Goal: Task Accomplishment & Management: Manage account settings

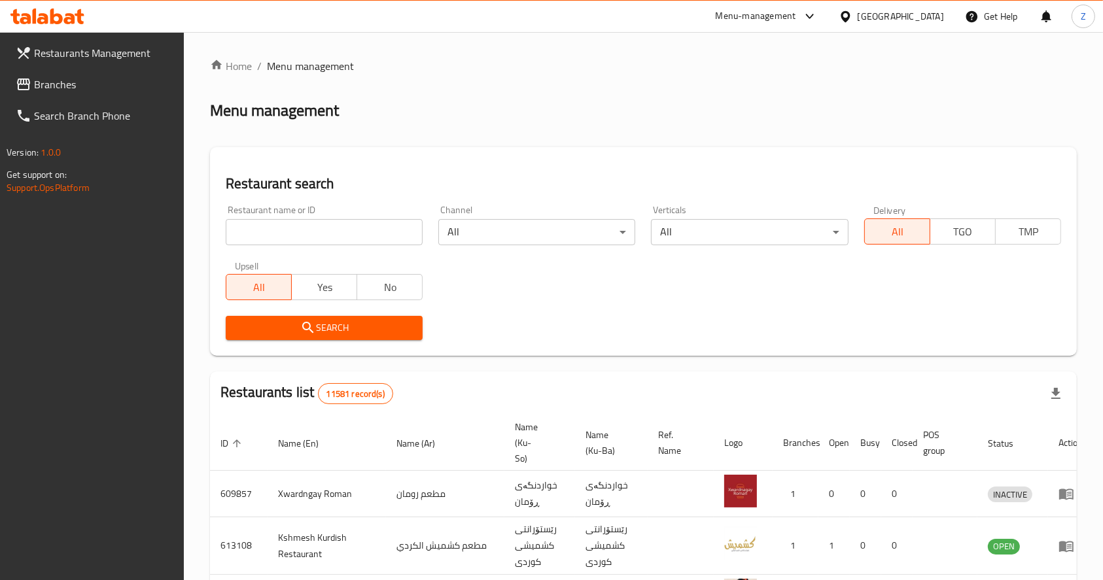
drag, startPoint x: 0, startPoint y: 0, endPoint x: 320, endPoint y: 230, distance: 394.5
click at [320, 230] on input "search" at bounding box center [324, 232] width 197 height 26
type input "777320"
click button "Search" at bounding box center [324, 328] width 197 height 24
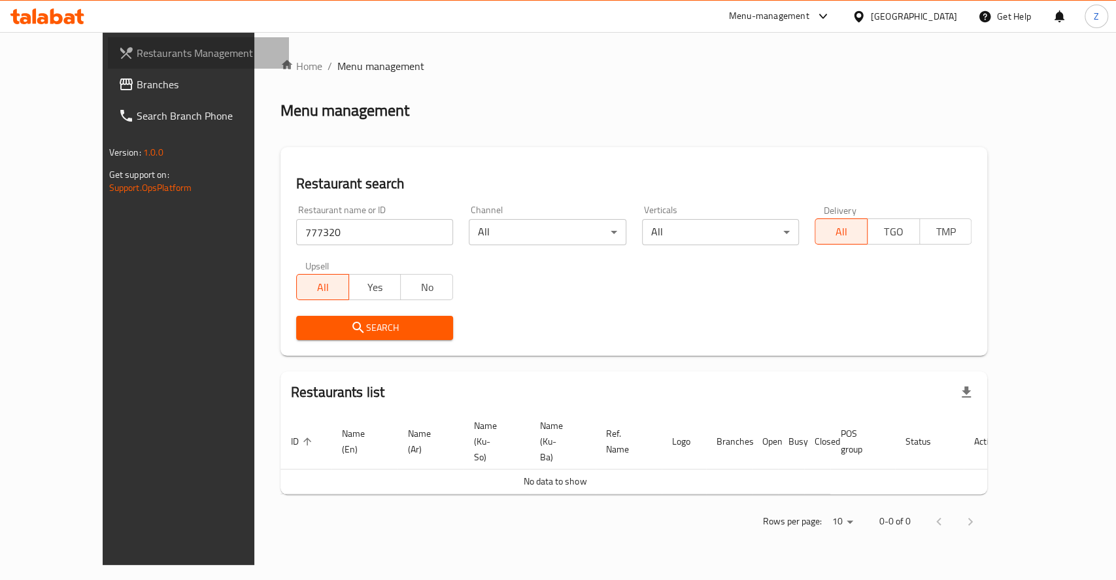
click at [108, 65] on link "Restaurants Management" at bounding box center [198, 52] width 181 height 31
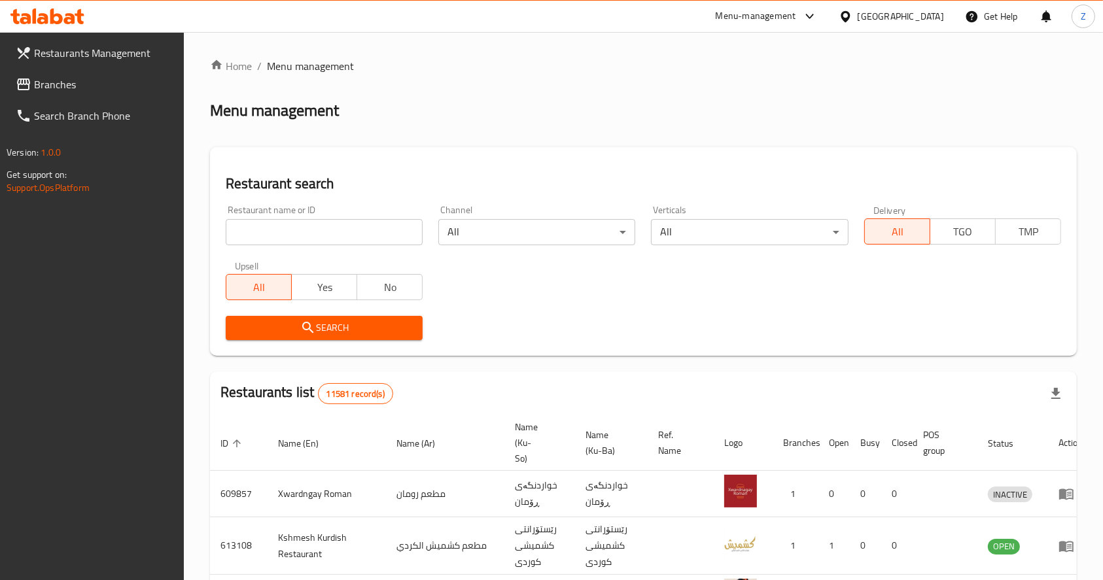
click at [99, 80] on span "Branches" at bounding box center [104, 85] width 140 height 16
click at [82, 80] on span "Branches" at bounding box center [104, 85] width 140 height 16
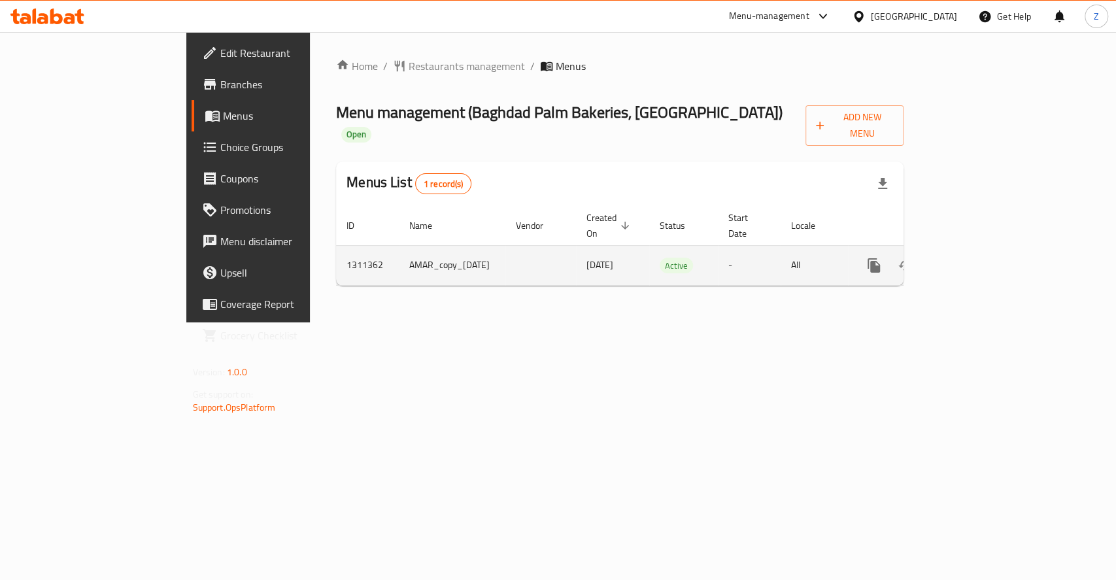
click at [984, 250] on link "enhanced table" at bounding box center [968, 265] width 31 height 31
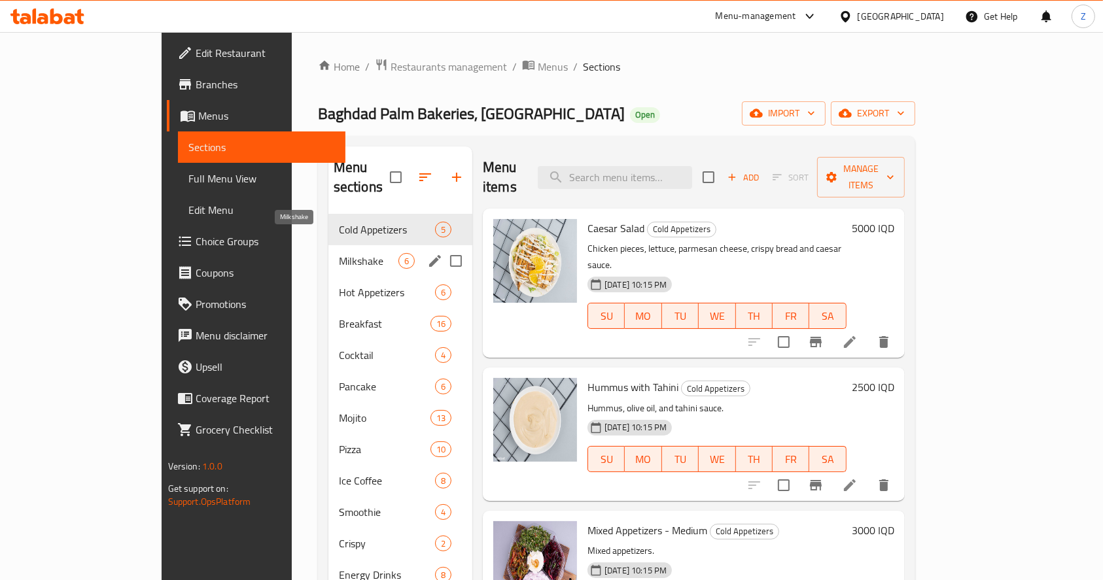
click at [339, 253] on span "Milkshake" at bounding box center [369, 261] width 60 height 16
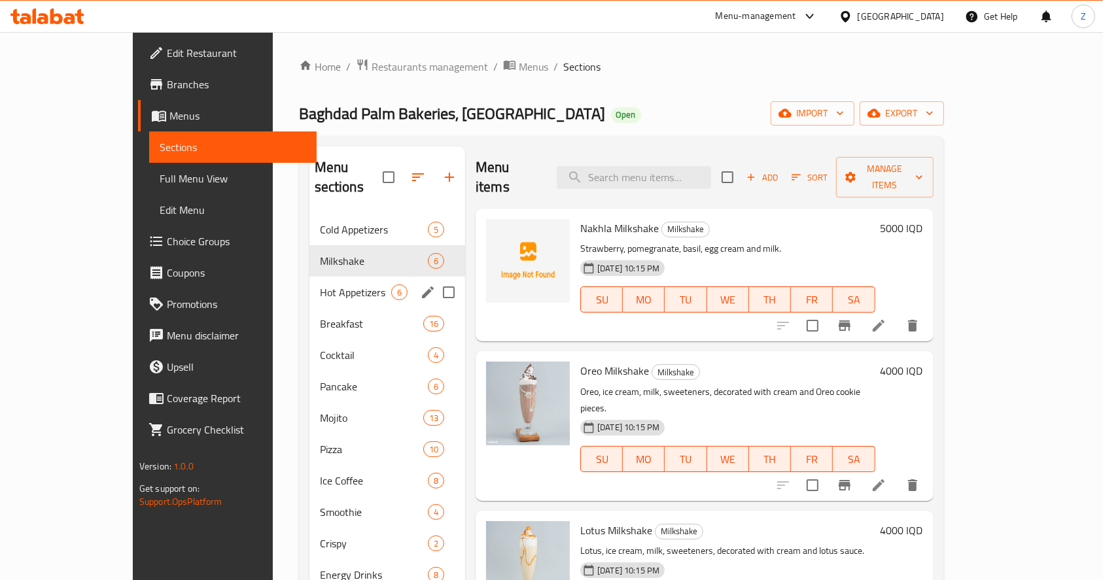
click at [309, 277] on div "Hot Appetizers 6" at bounding box center [387, 292] width 156 height 31
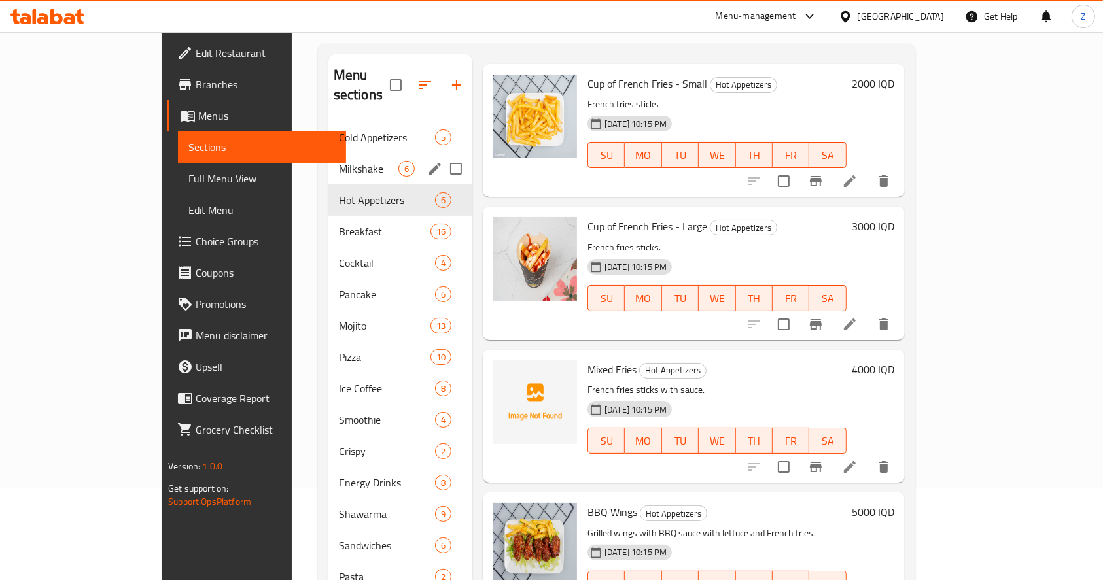
scroll to position [92, 0]
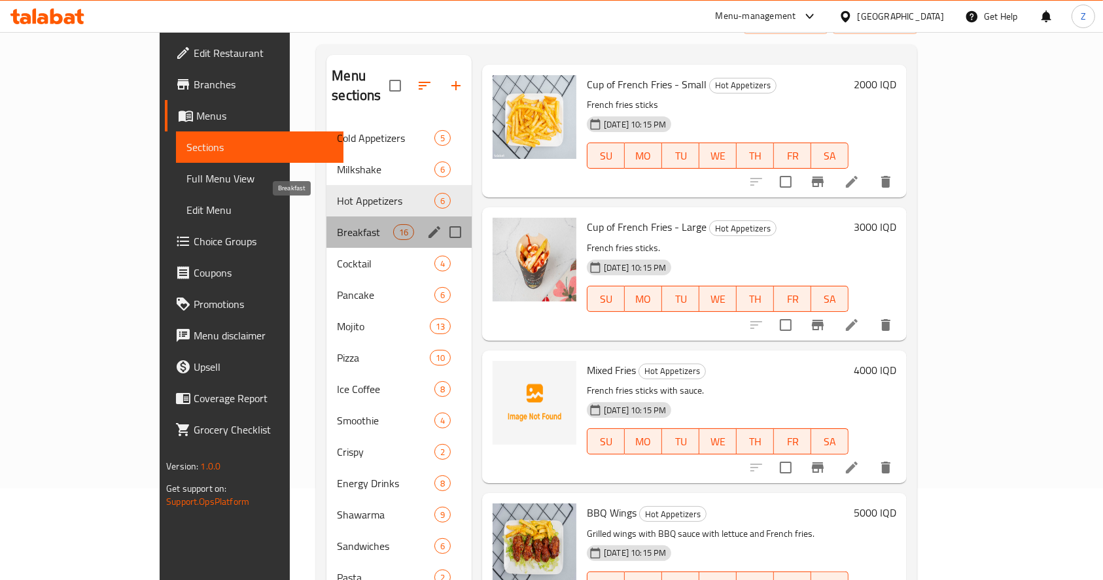
click at [337, 224] on span "Breakfast" at bounding box center [365, 232] width 56 height 16
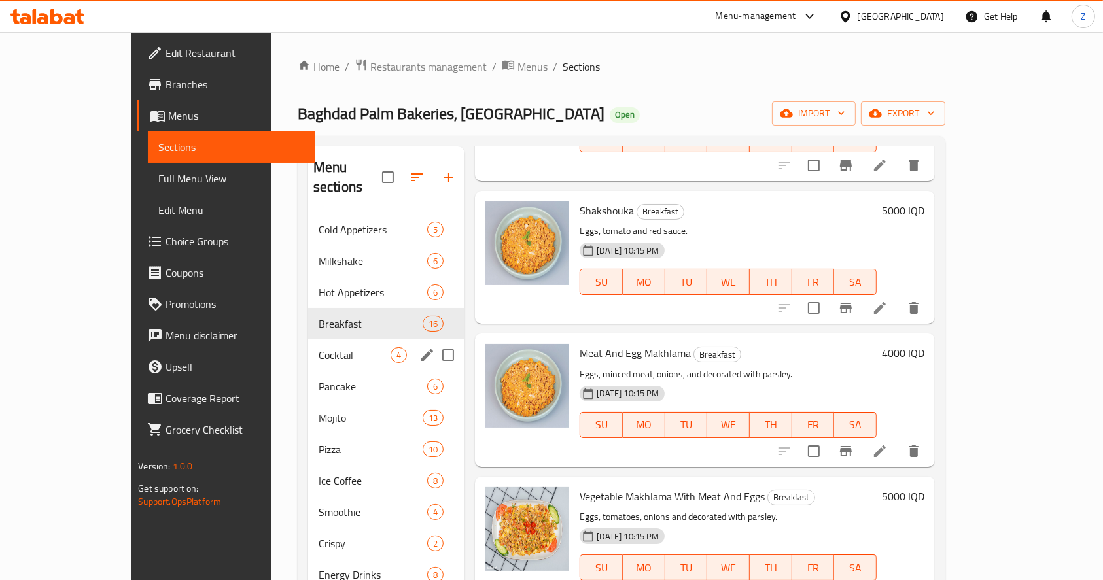
click at [318, 347] on span "Cocktail" at bounding box center [354, 355] width 72 height 16
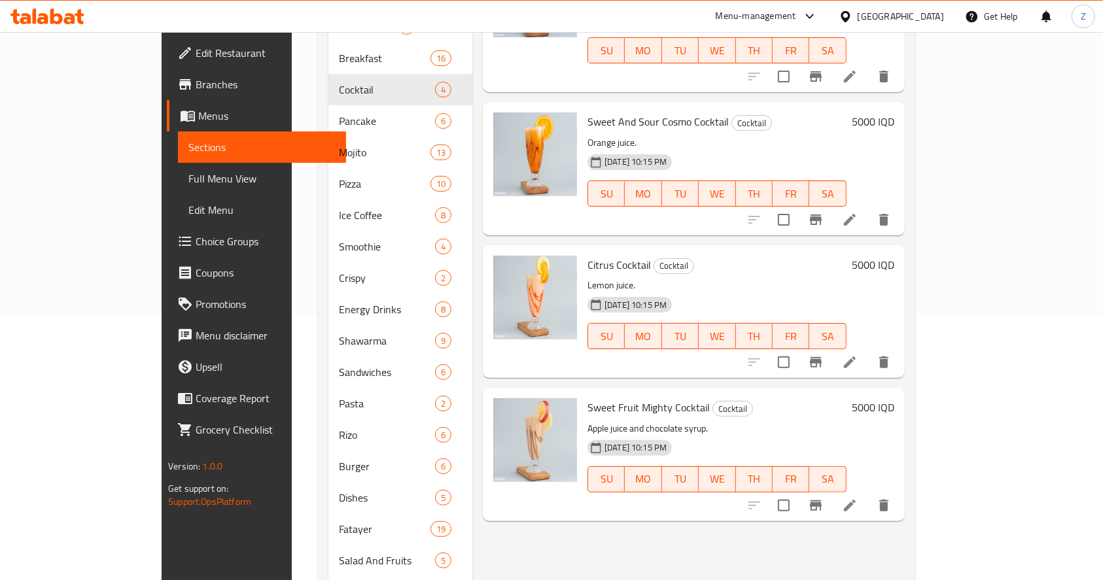
scroll to position [179, 0]
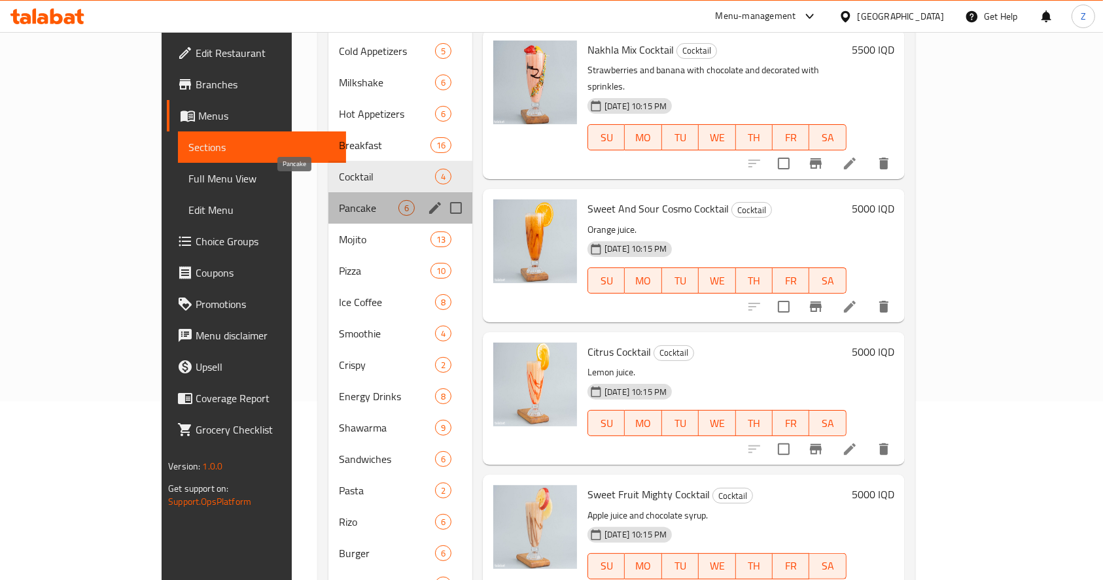
click at [339, 200] on span "Pancake" at bounding box center [369, 208] width 60 height 16
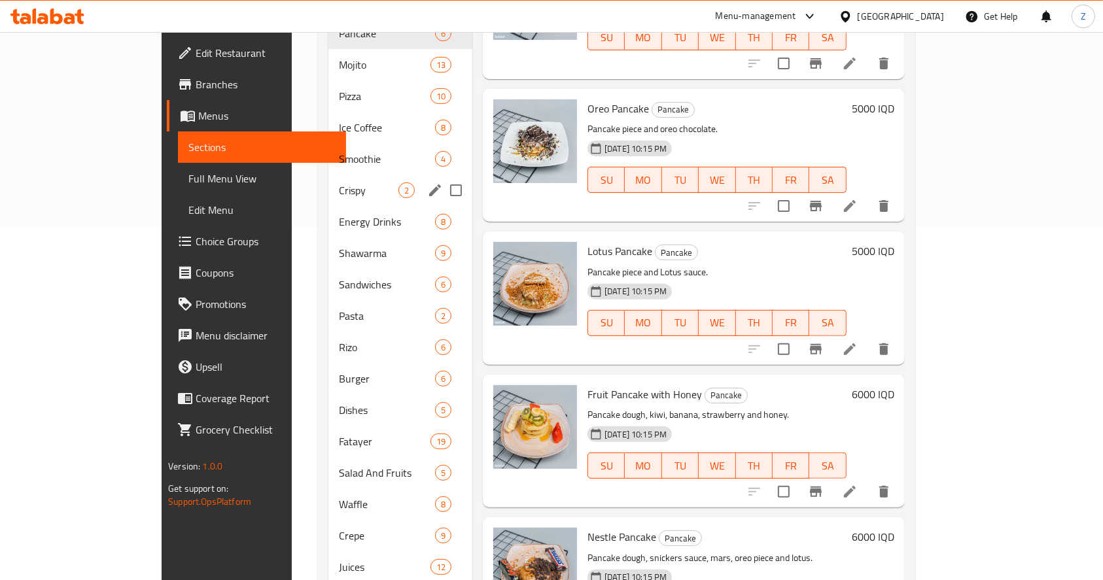
scroll to position [92, 0]
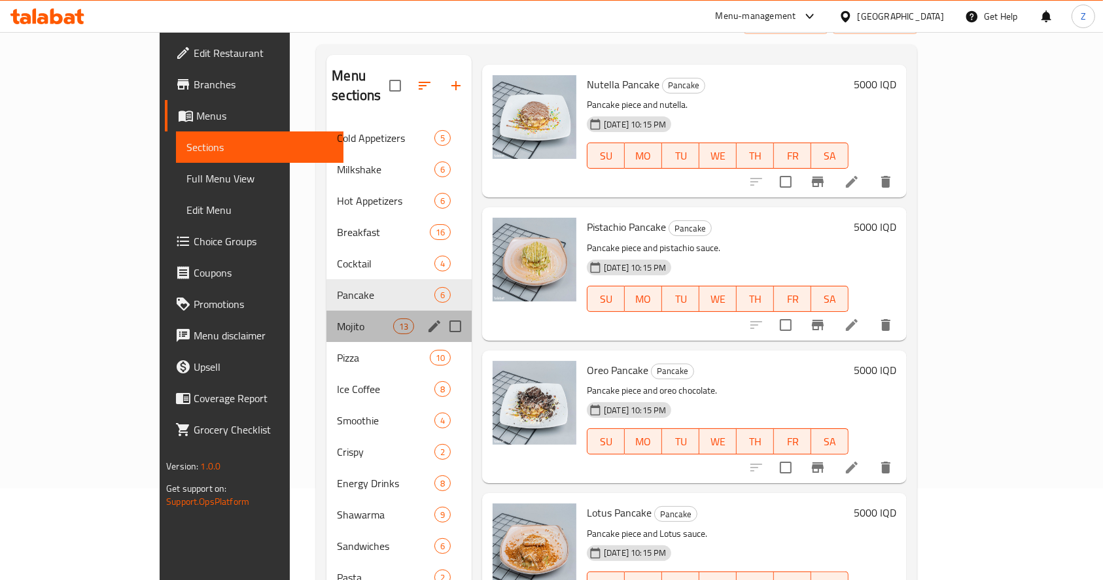
click at [326, 311] on div "Mojito 13" at bounding box center [398, 326] width 145 height 31
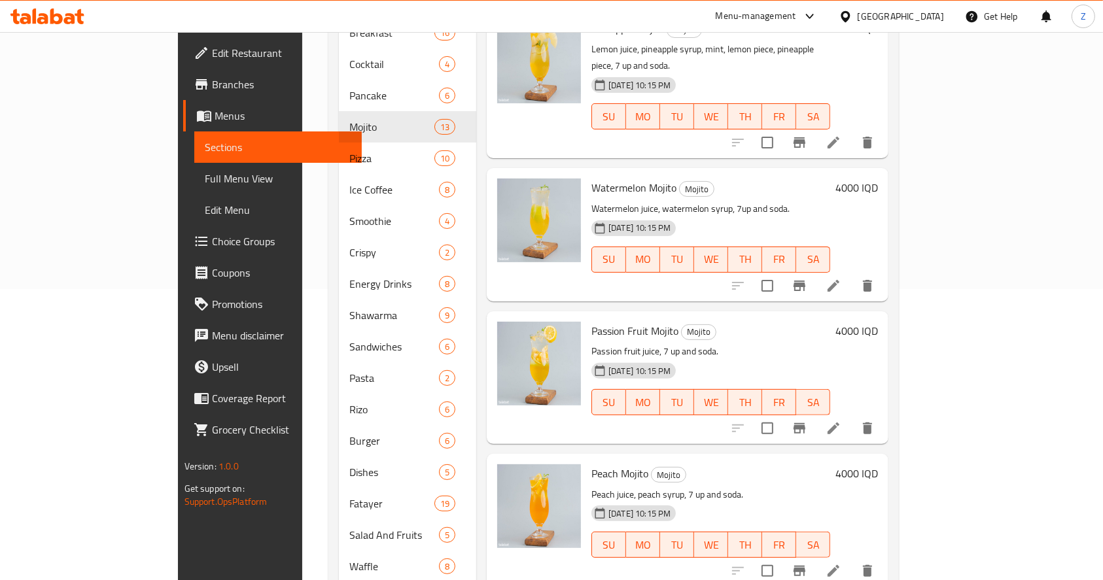
scroll to position [5, 0]
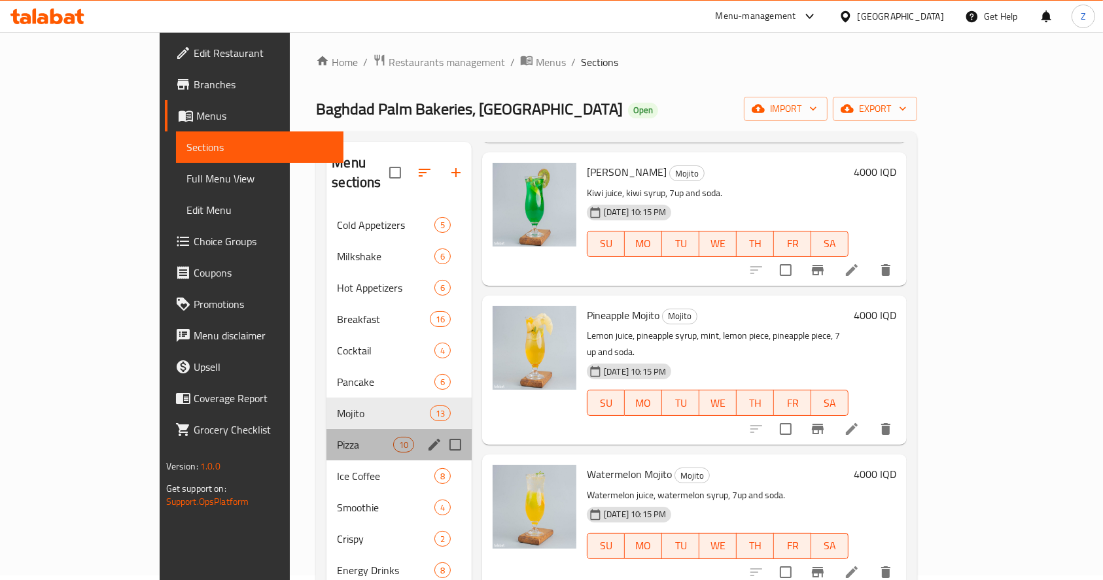
click at [326, 429] on div "Pizza 10" at bounding box center [398, 444] width 145 height 31
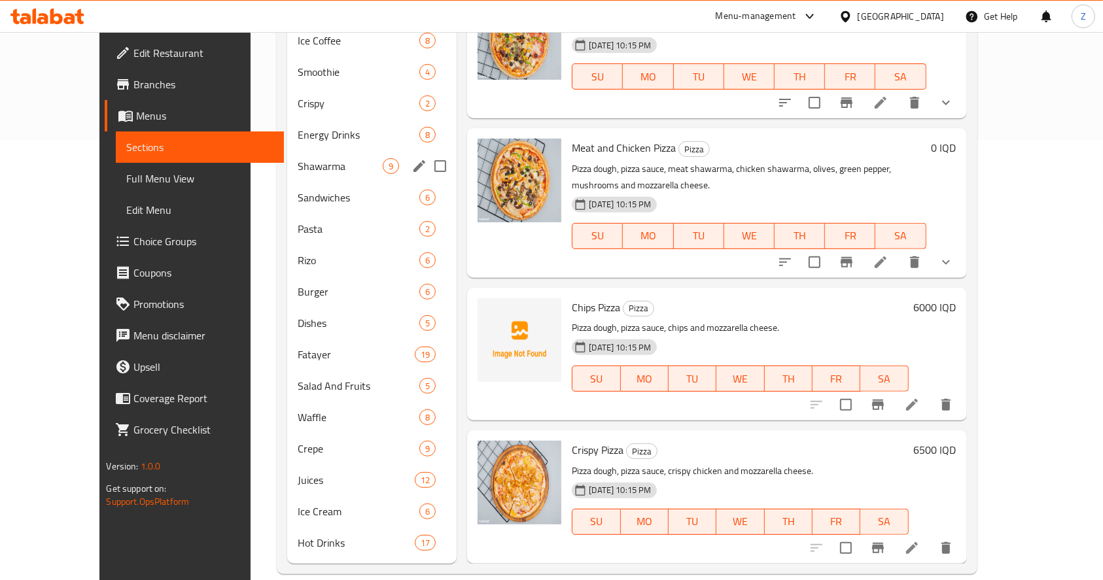
scroll to position [266, 0]
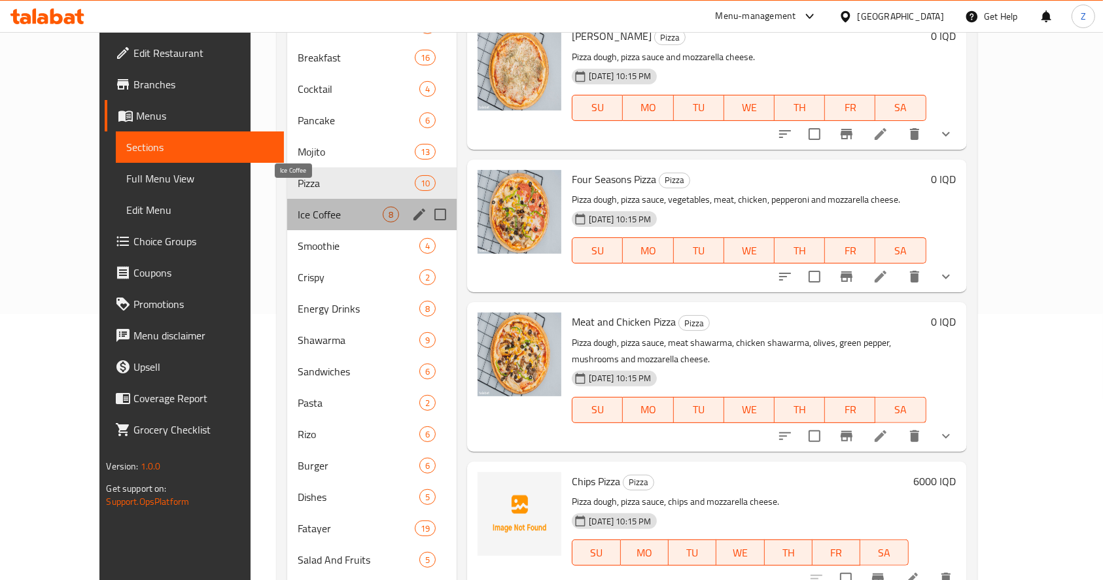
click at [298, 207] on span "Ice Coffee" at bounding box center [341, 215] width 86 height 16
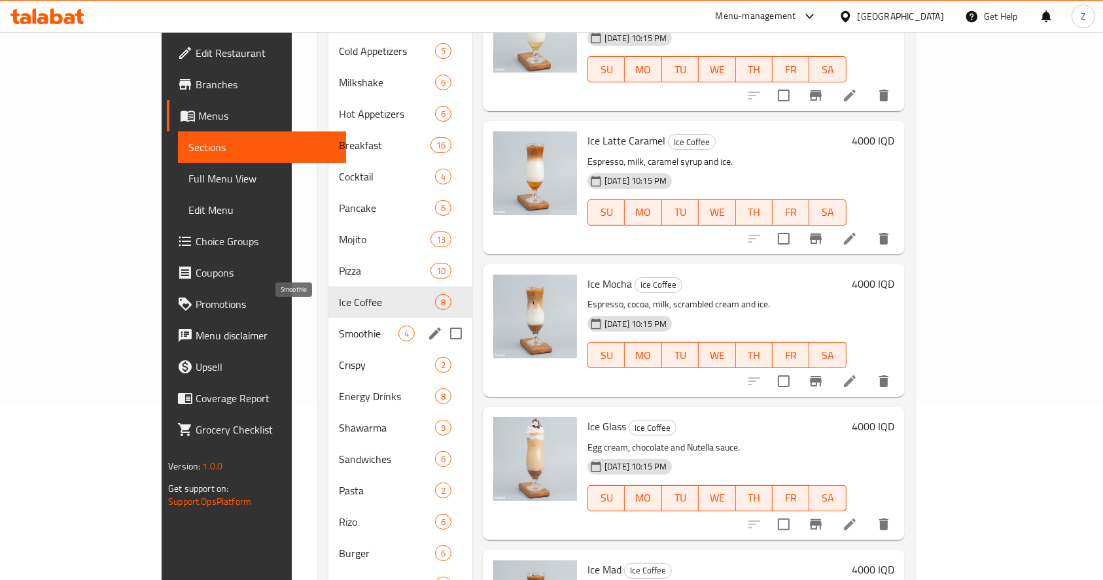
click at [328, 318] on div "Smoothie 4" at bounding box center [400, 333] width 144 height 31
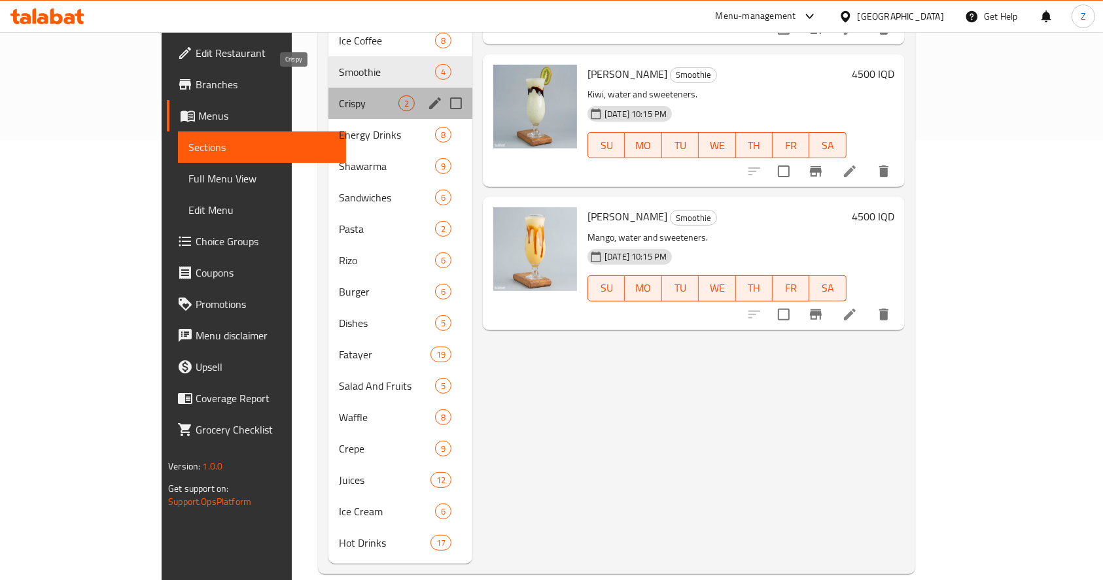
click at [339, 95] on span "Crispy" at bounding box center [369, 103] width 60 height 16
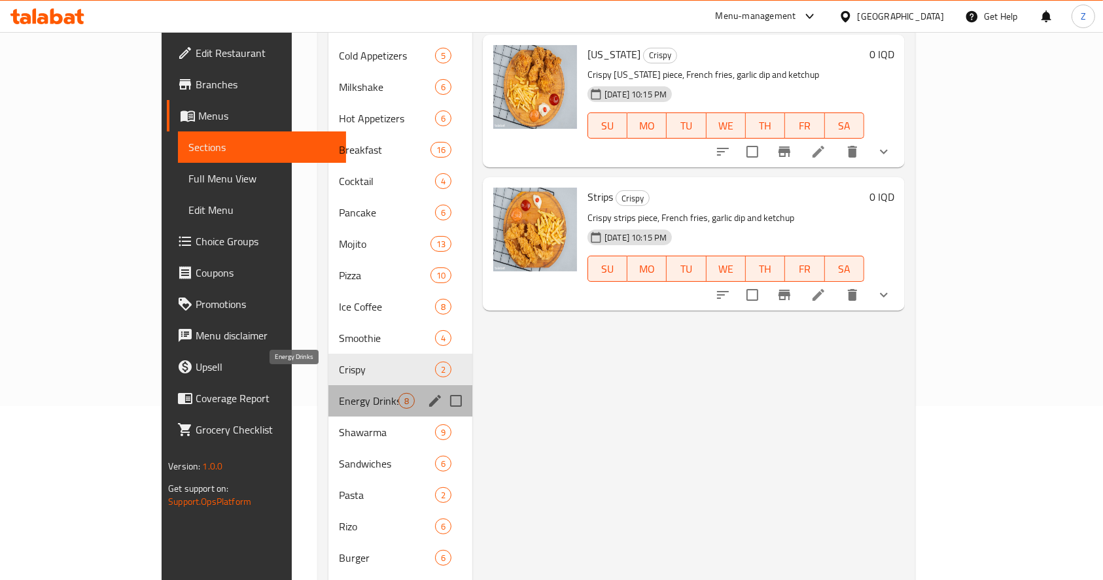
drag, startPoint x: 286, startPoint y: 379, endPoint x: 293, endPoint y: 375, distance: 8.0
click at [339, 393] on span "Energy Drinks" at bounding box center [369, 401] width 60 height 16
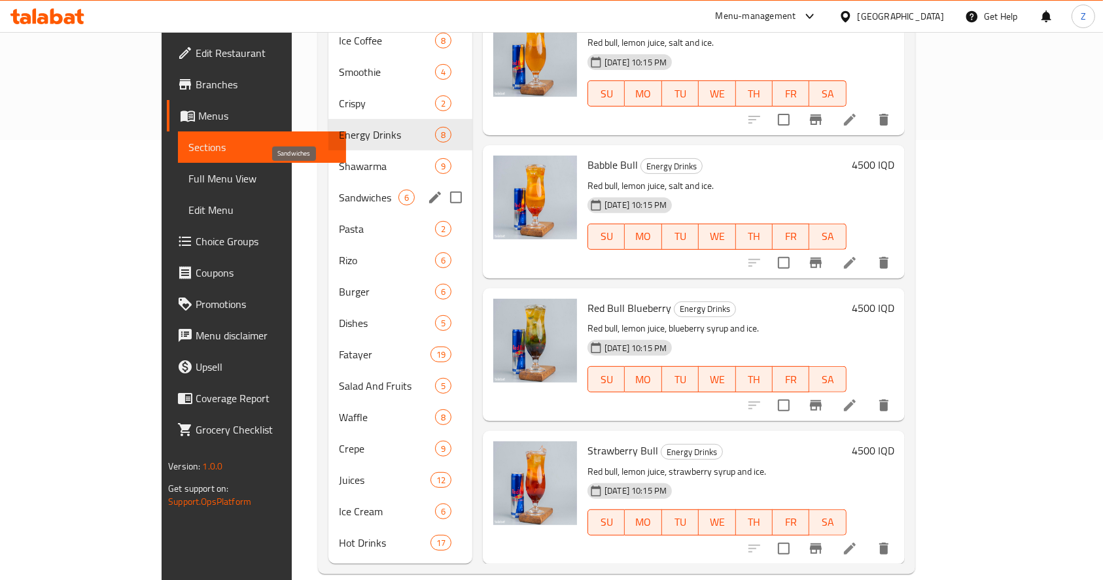
click at [328, 160] on div "Shawarma 9" at bounding box center [400, 165] width 144 height 31
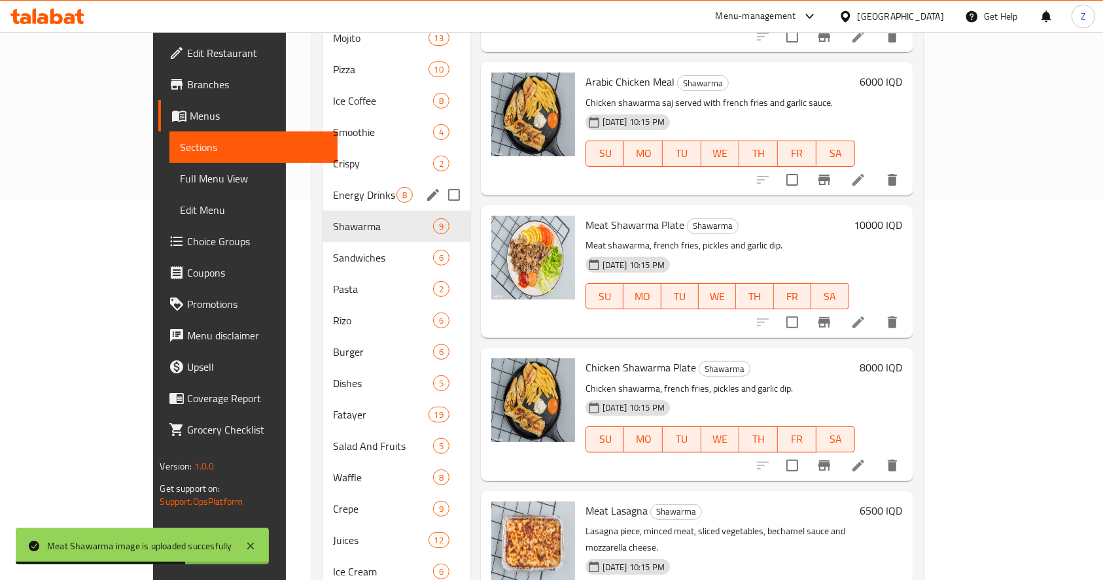
scroll to position [353, 0]
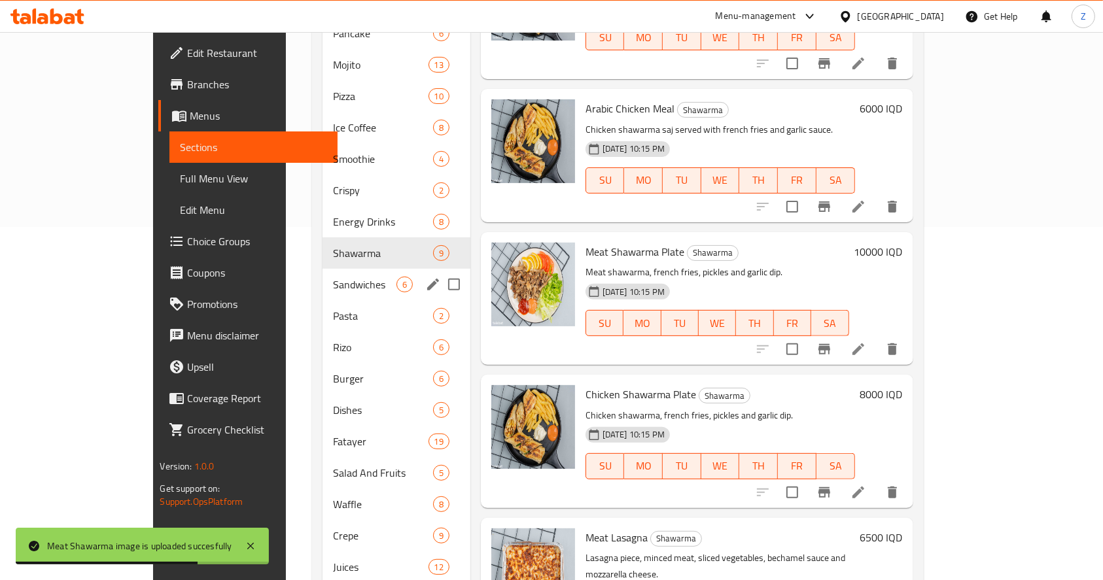
click at [333, 277] on span "Sandwiches" at bounding box center [364, 285] width 63 height 16
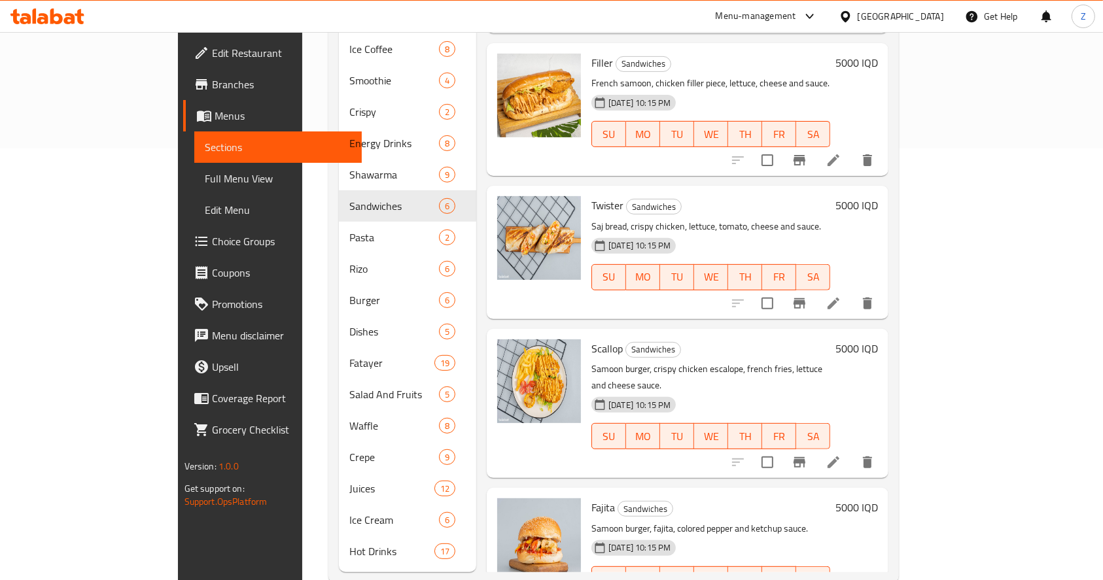
scroll to position [440, 0]
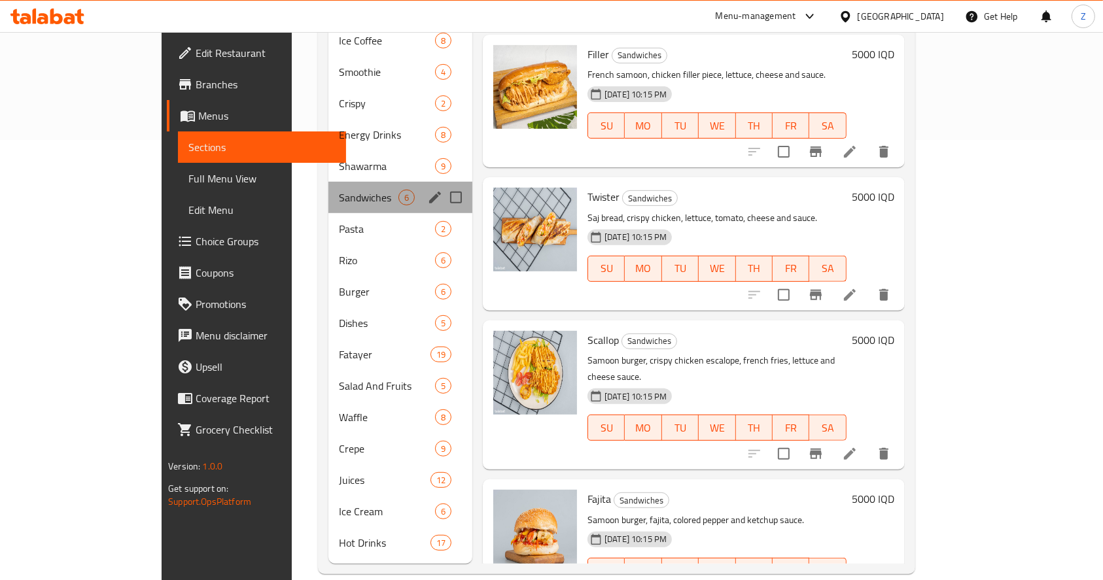
click at [328, 190] on div "Sandwiches 6" at bounding box center [400, 197] width 144 height 31
click at [328, 213] on div "Pasta 2" at bounding box center [400, 228] width 144 height 31
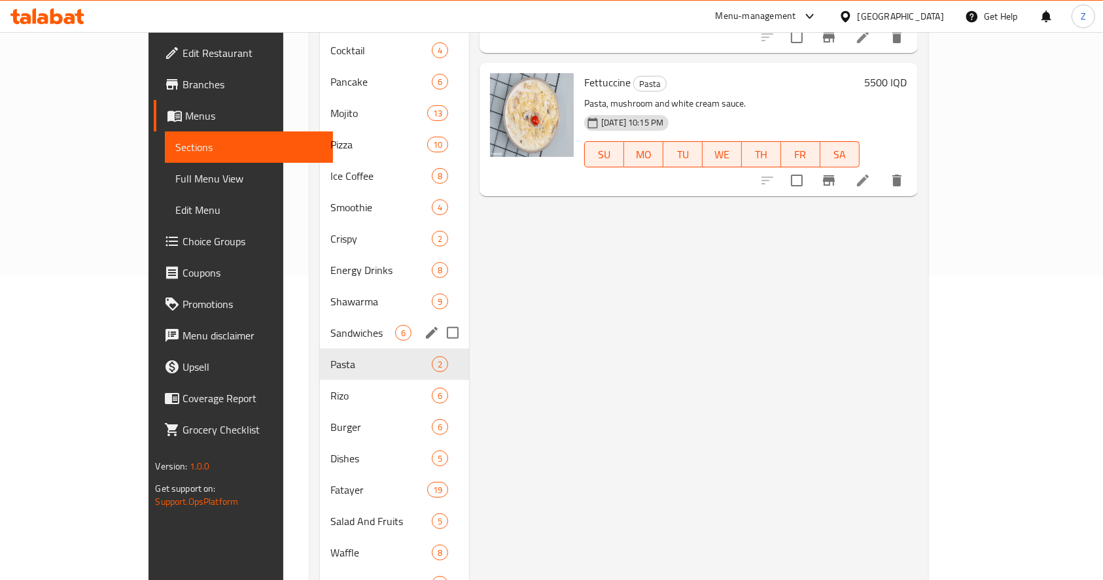
scroll to position [440, 0]
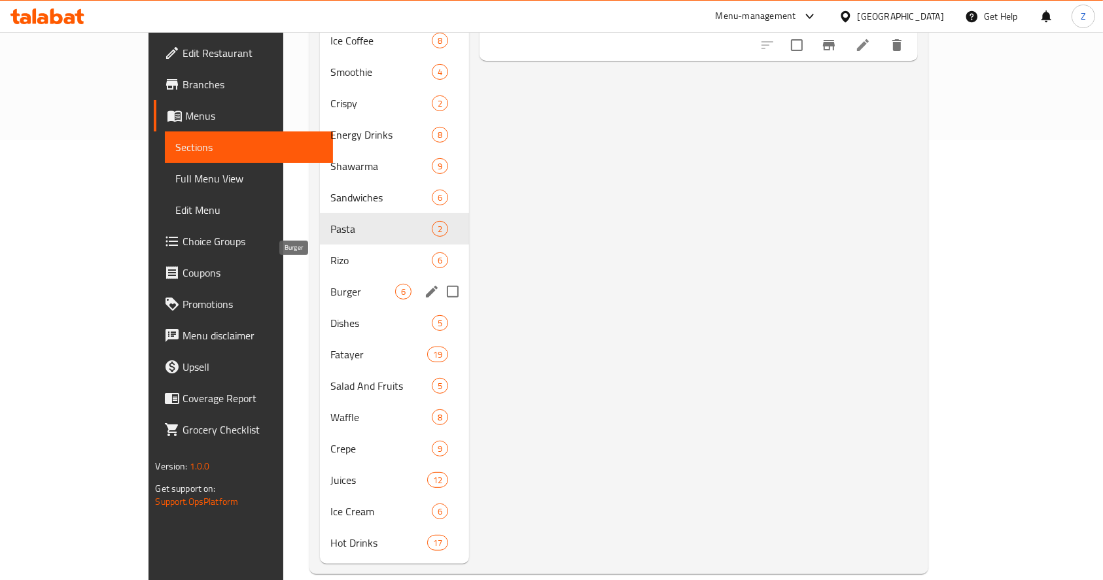
click at [330, 252] on span "Rizo" at bounding box center [380, 260] width 101 height 16
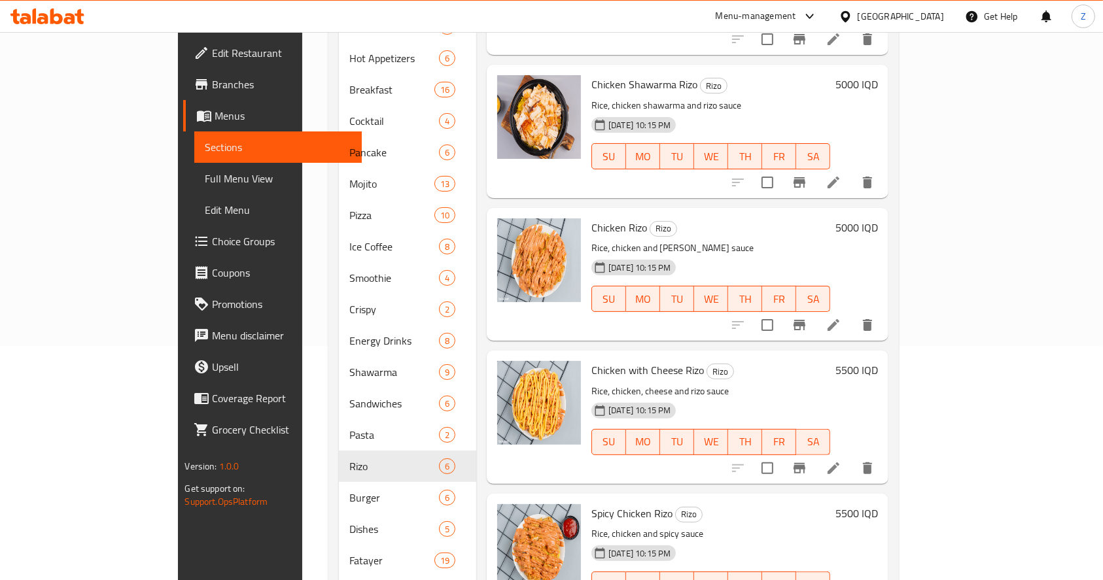
scroll to position [440, 0]
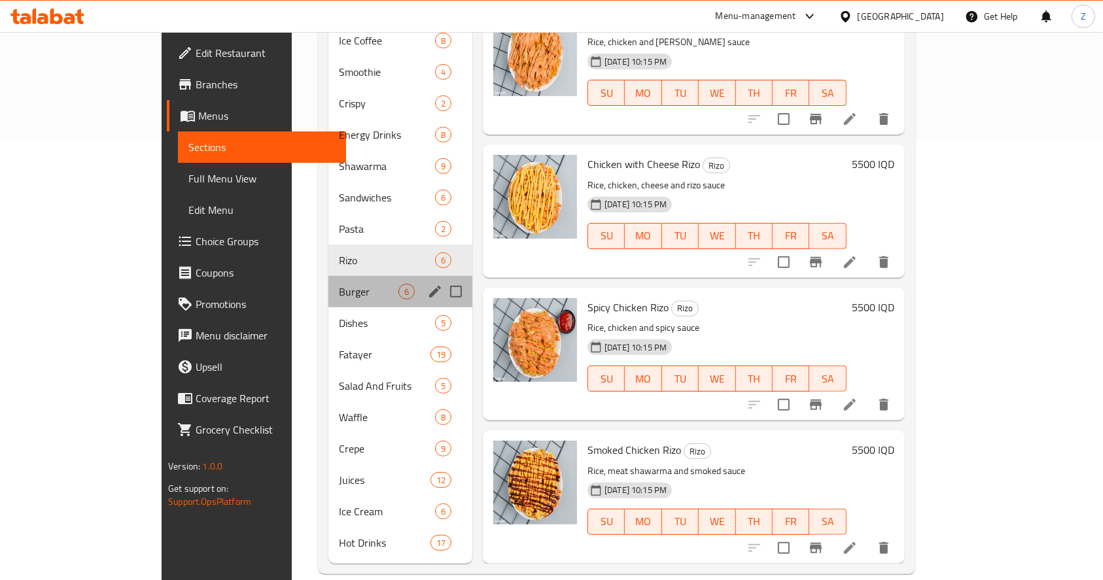
click at [328, 281] on div "Burger 6" at bounding box center [400, 291] width 144 height 31
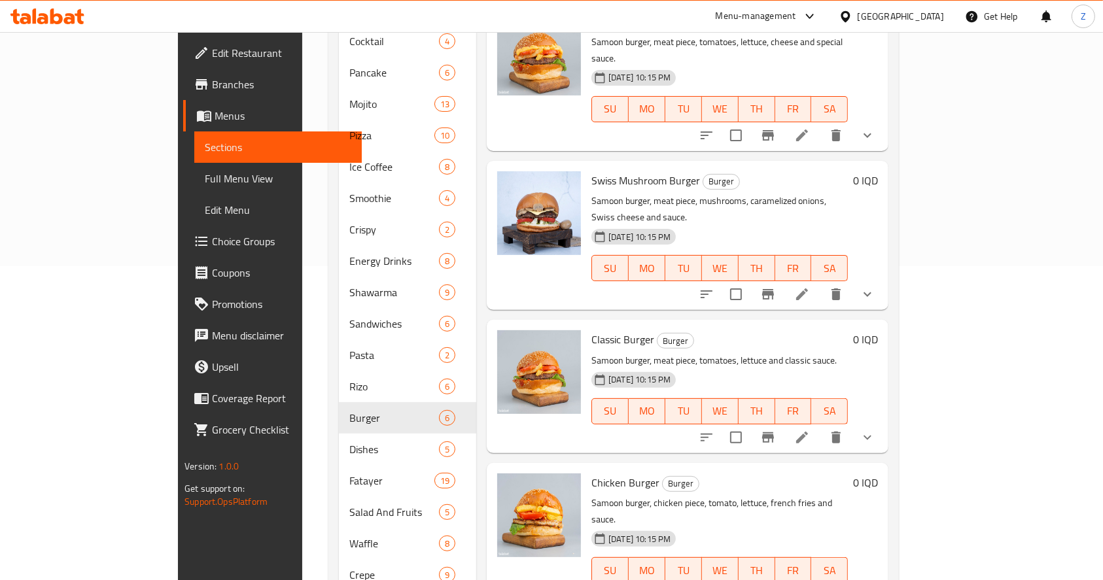
scroll to position [440, 0]
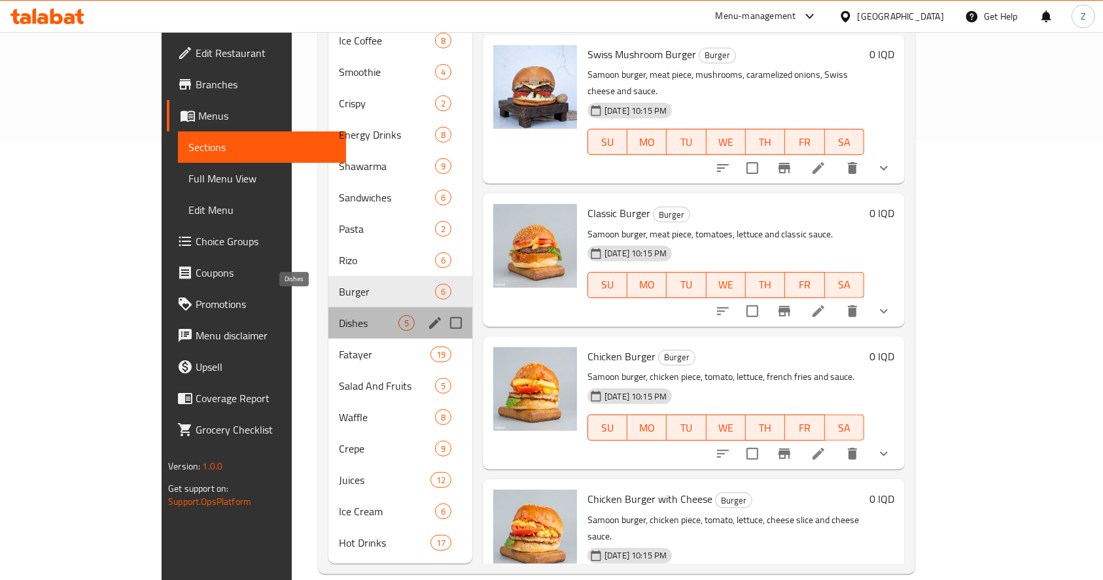
click at [339, 315] on span "Dishes" at bounding box center [369, 323] width 60 height 16
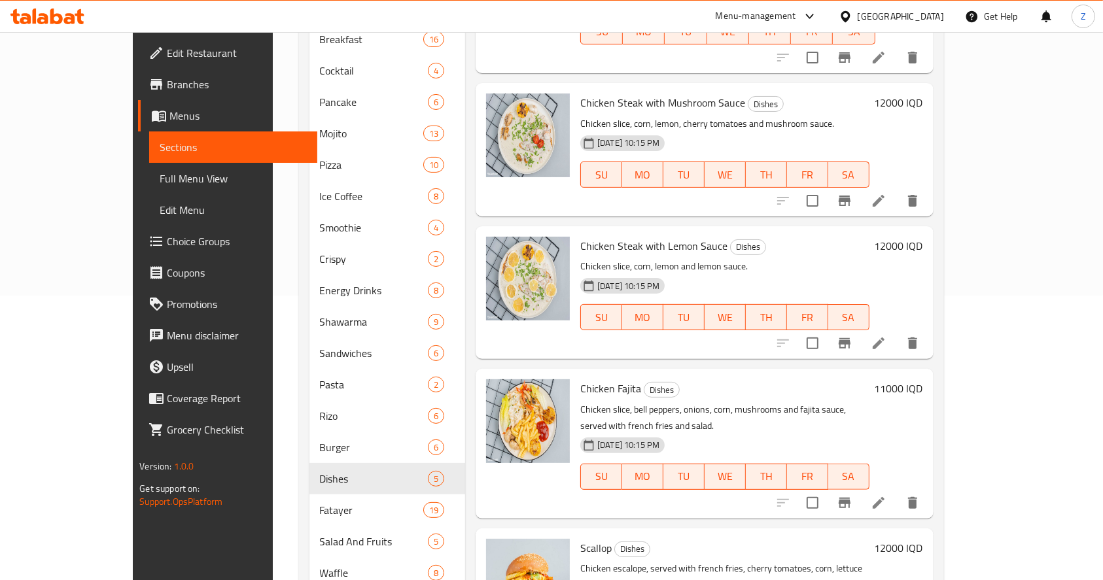
scroll to position [440, 0]
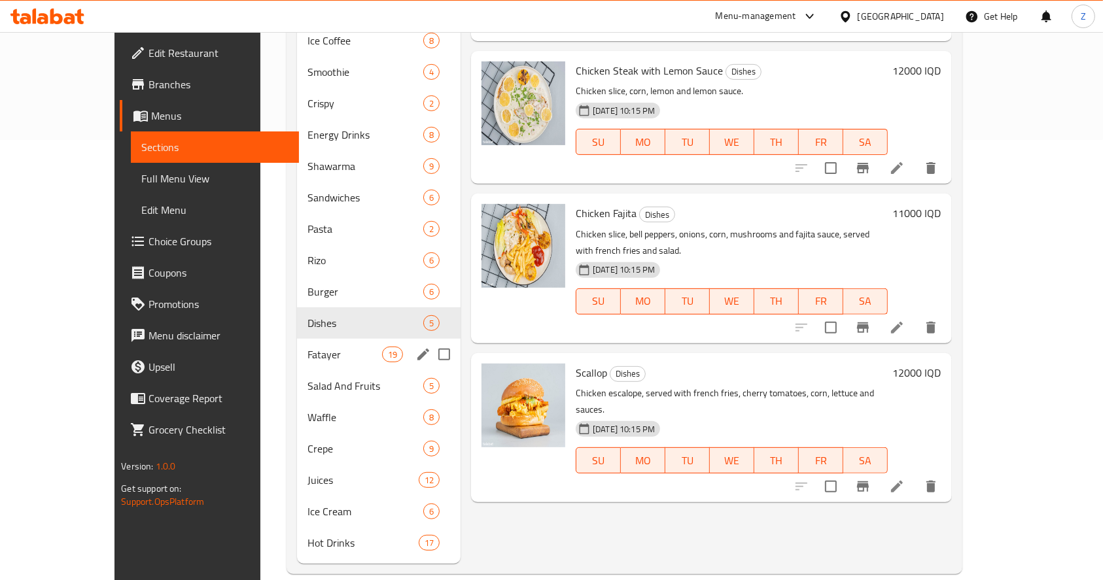
click at [297, 343] on div "Fatayer 19" at bounding box center [378, 354] width 163 height 31
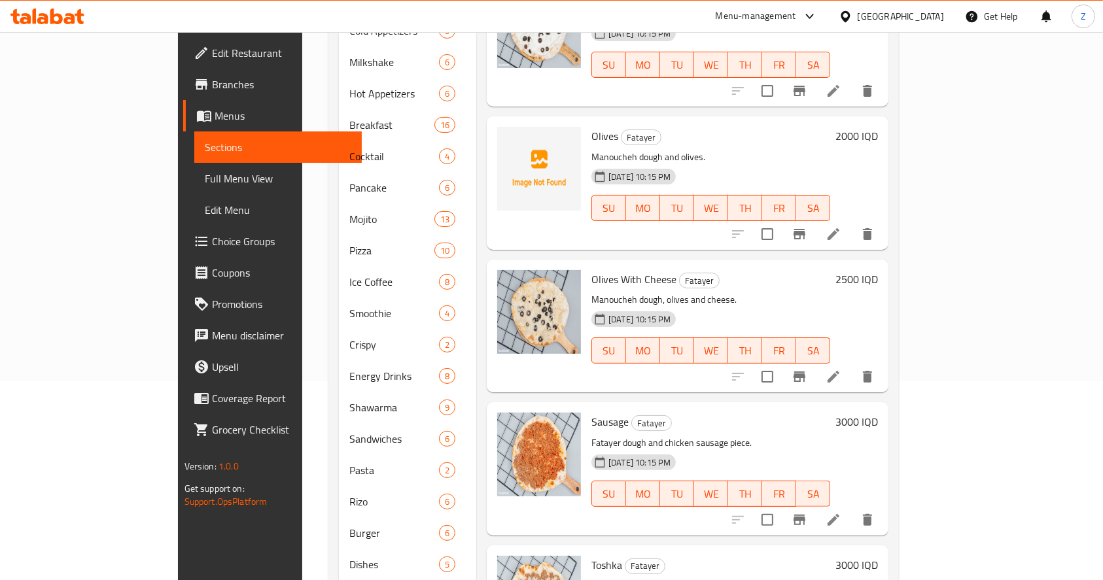
scroll to position [262, 0]
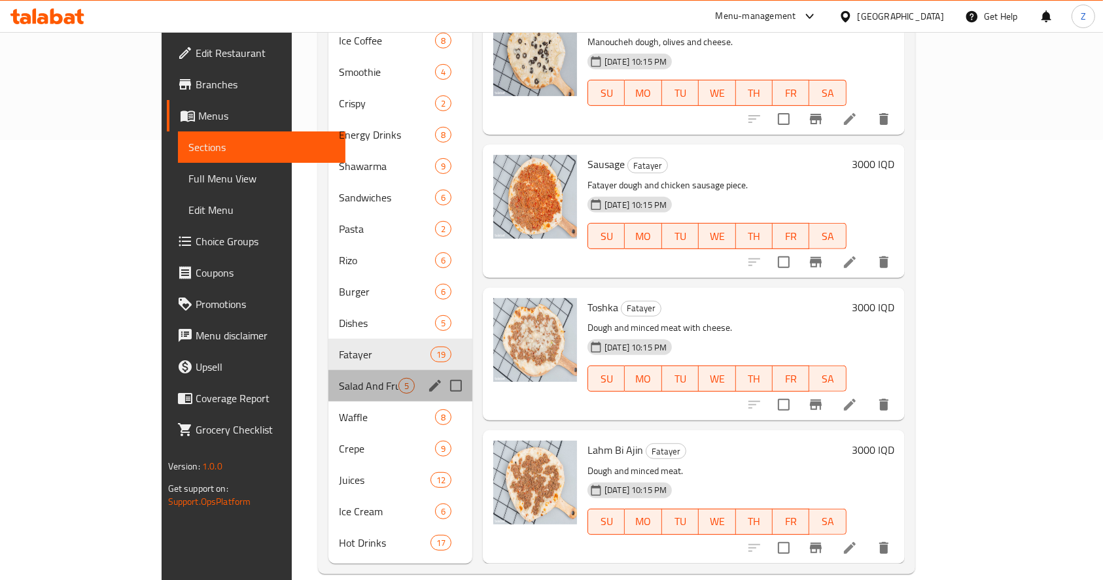
click at [339, 378] on span "Salad And Fruits" at bounding box center [369, 386] width 60 height 16
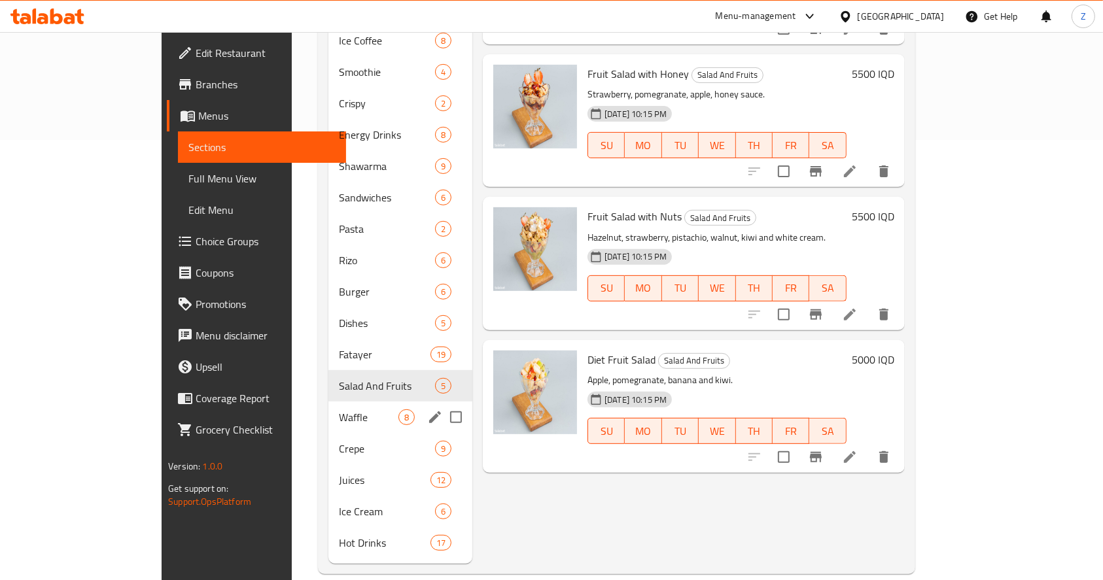
click at [328, 411] on div "Waffle 8" at bounding box center [400, 417] width 144 height 31
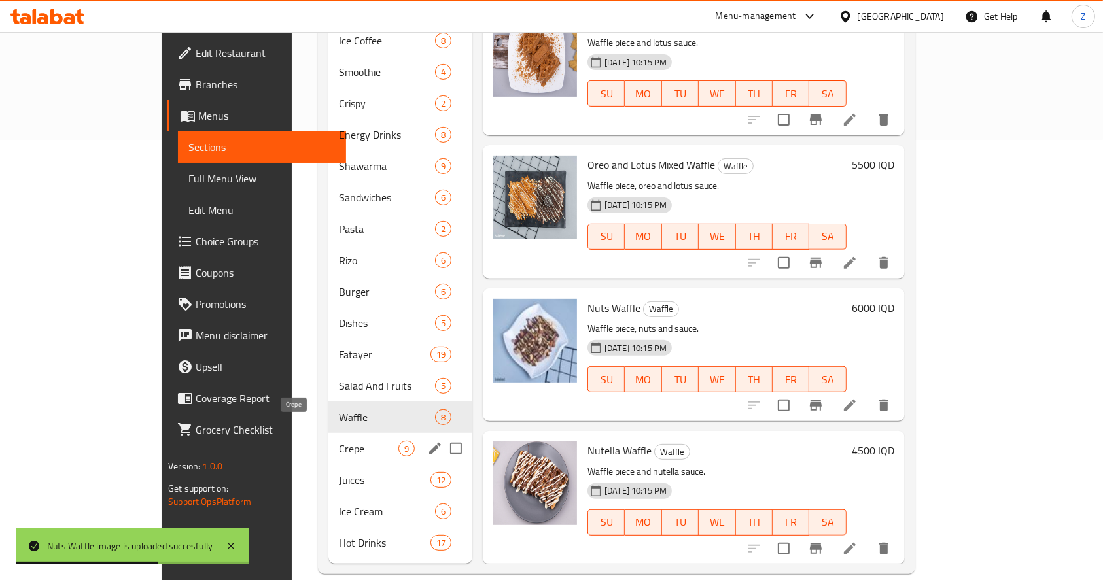
click at [339, 441] on span "Crepe" at bounding box center [369, 449] width 60 height 16
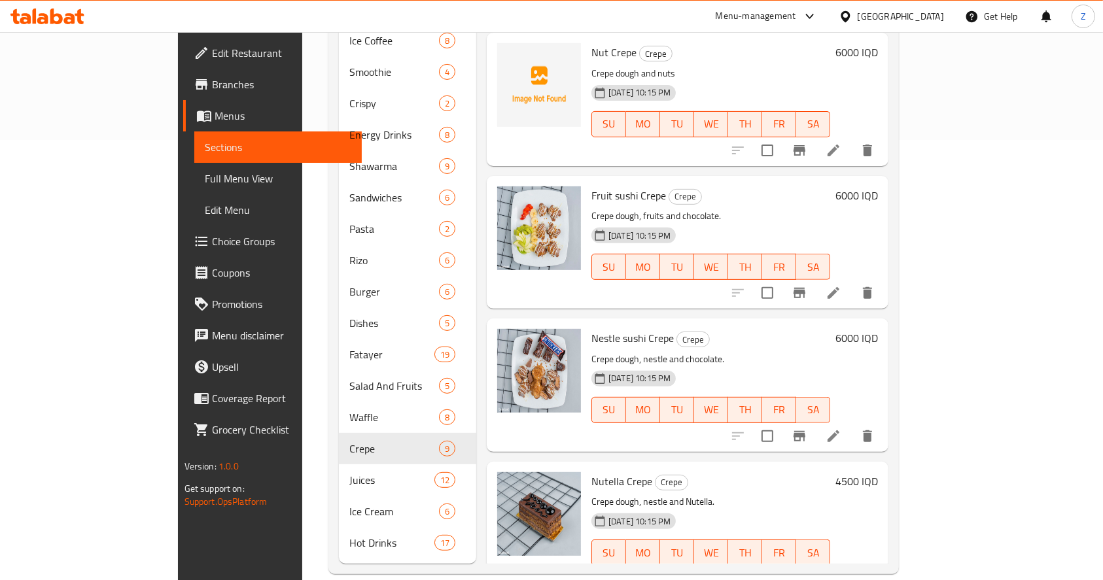
scroll to position [481, 0]
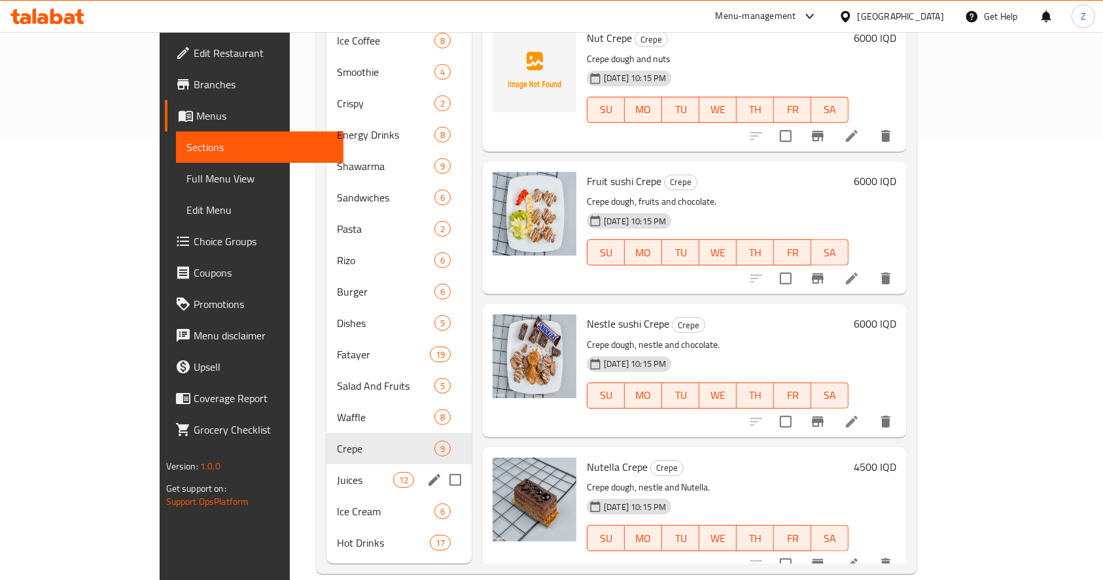
click at [337, 472] on span "Juices" at bounding box center [365, 480] width 56 height 16
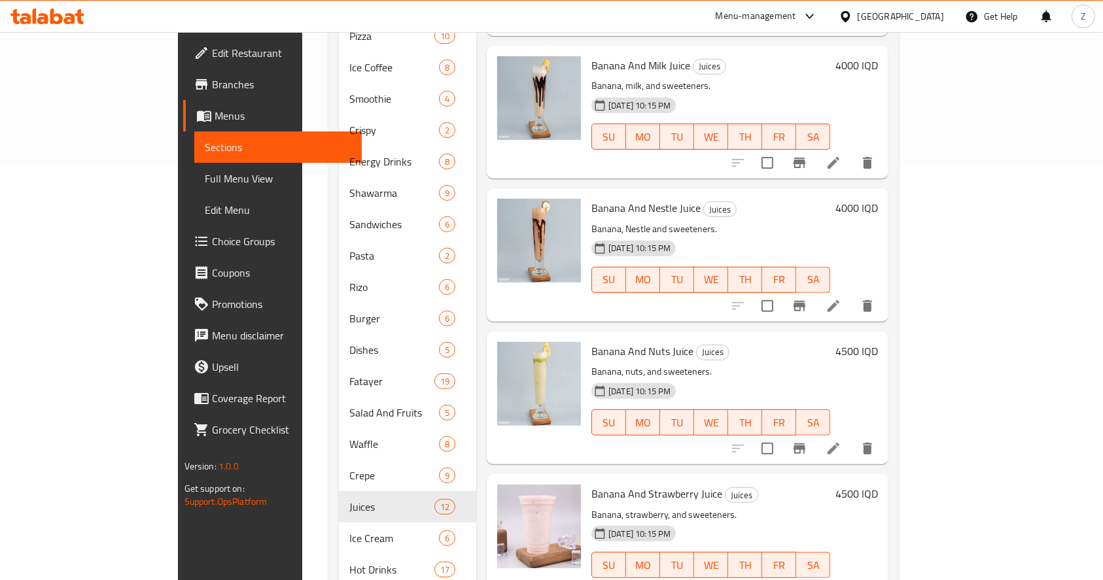
scroll to position [440, 0]
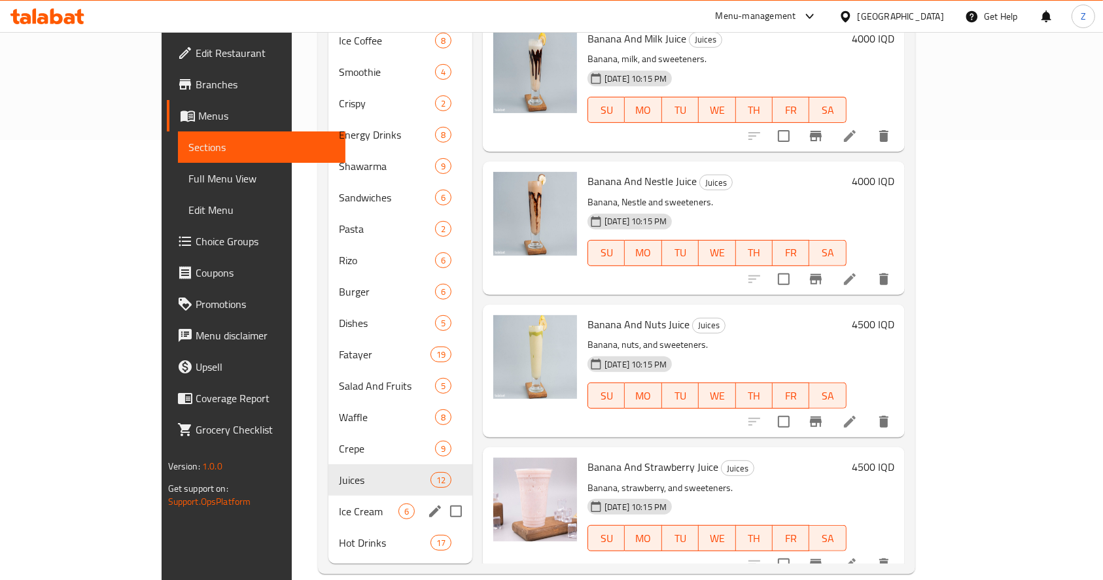
click at [328, 499] on div "Ice Cream 6" at bounding box center [400, 511] width 144 height 31
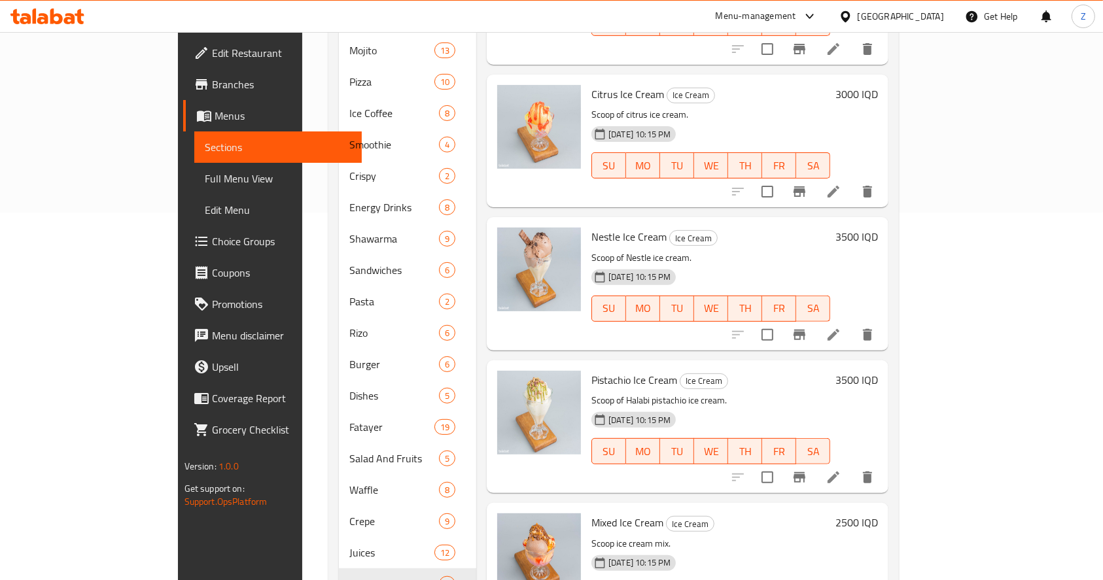
scroll to position [440, 0]
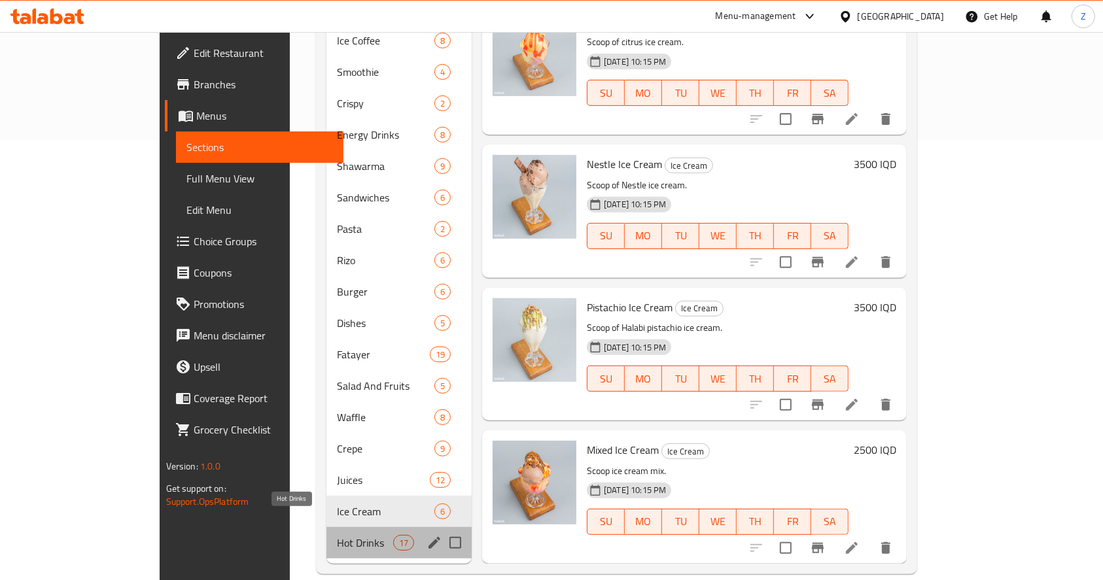
drag, startPoint x: 267, startPoint y: 521, endPoint x: 347, endPoint y: 479, distance: 90.1
click at [337, 535] on span "Hot Drinks" at bounding box center [365, 543] width 56 height 16
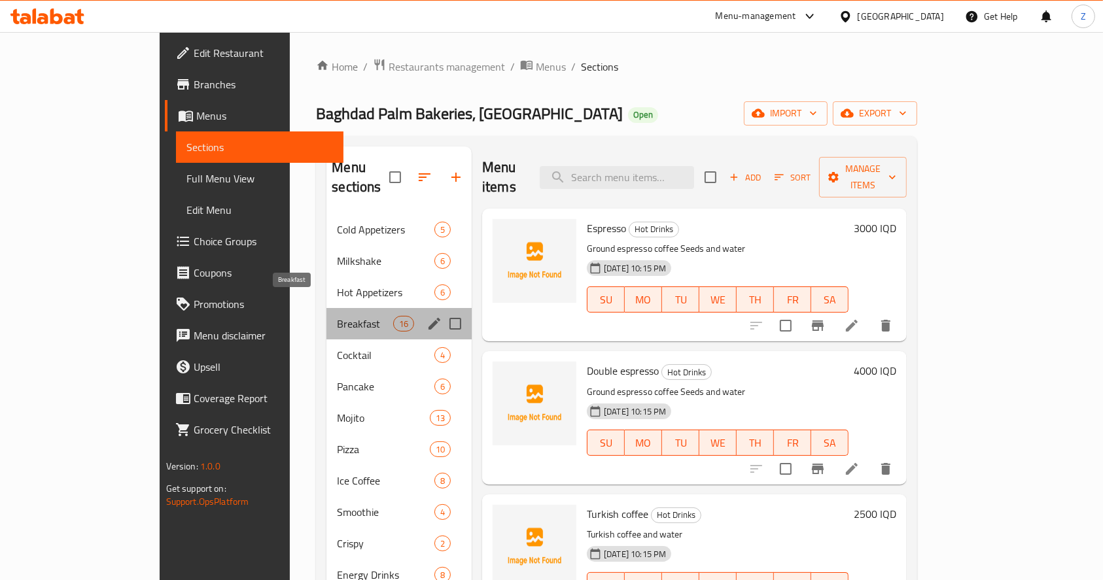
click at [337, 316] on span "Breakfast" at bounding box center [365, 324] width 56 height 16
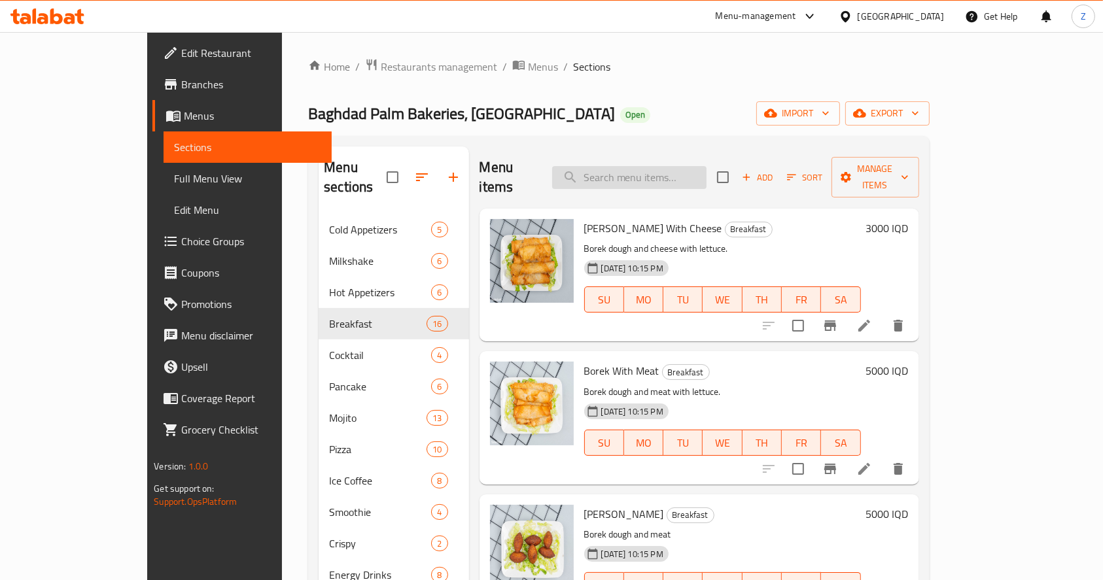
click at [628, 174] on input "search" at bounding box center [629, 177] width 154 height 23
type input "t"
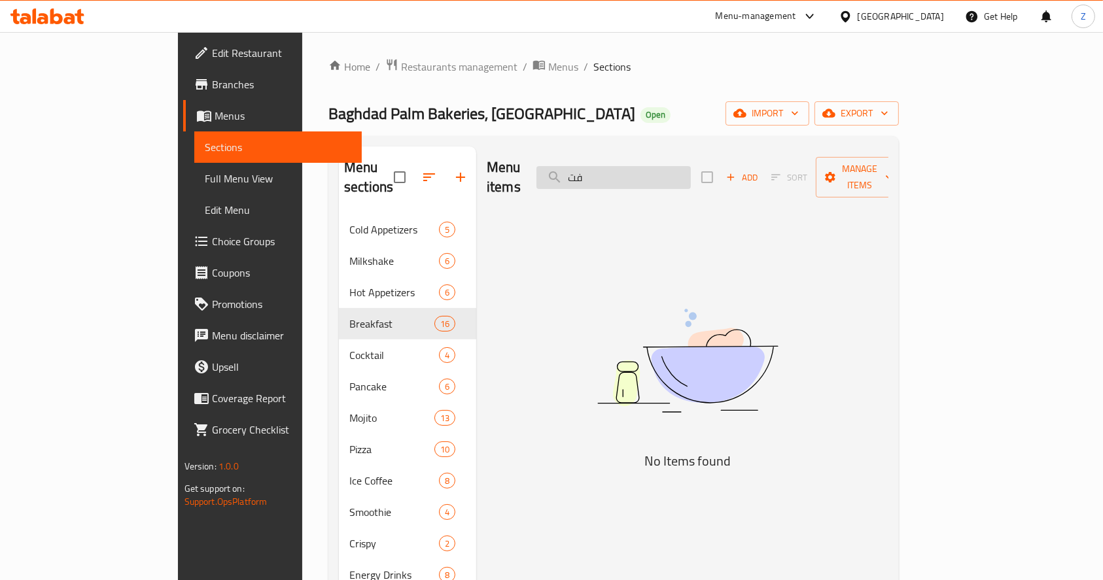
type input "ف"
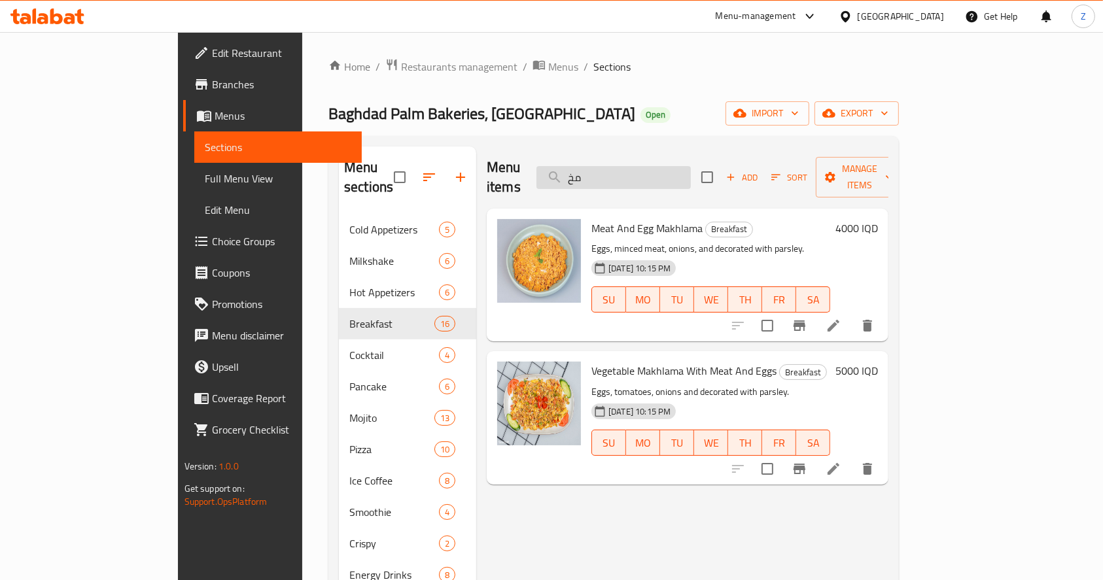
type input "م"
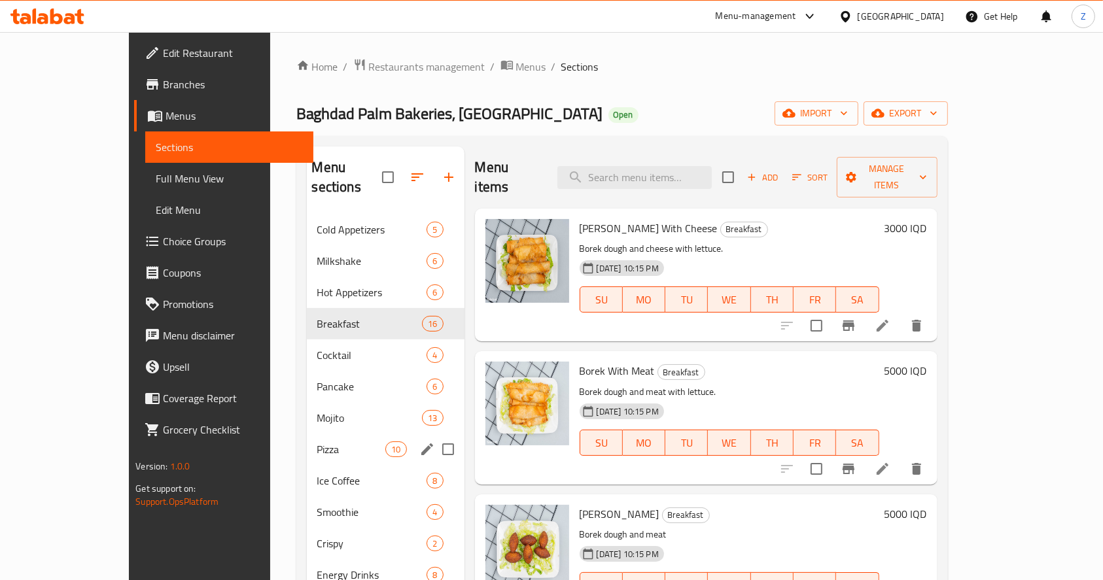
drag, startPoint x: 265, startPoint y: 416, endPoint x: 268, endPoint y: 410, distance: 6.7
click at [307, 434] on div "Pizza 10" at bounding box center [386, 449] width 158 height 31
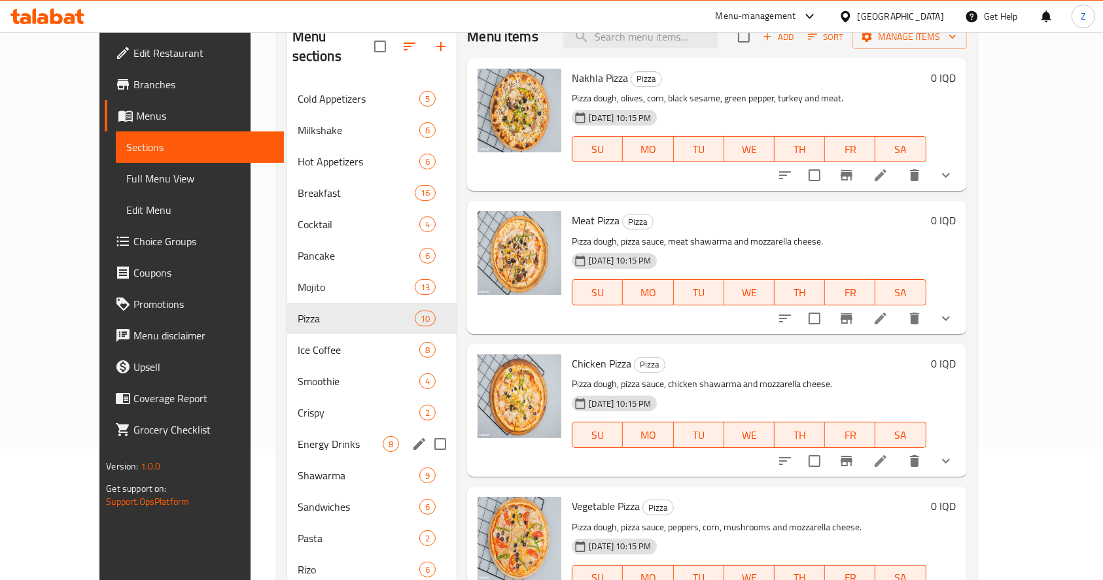
scroll to position [262, 0]
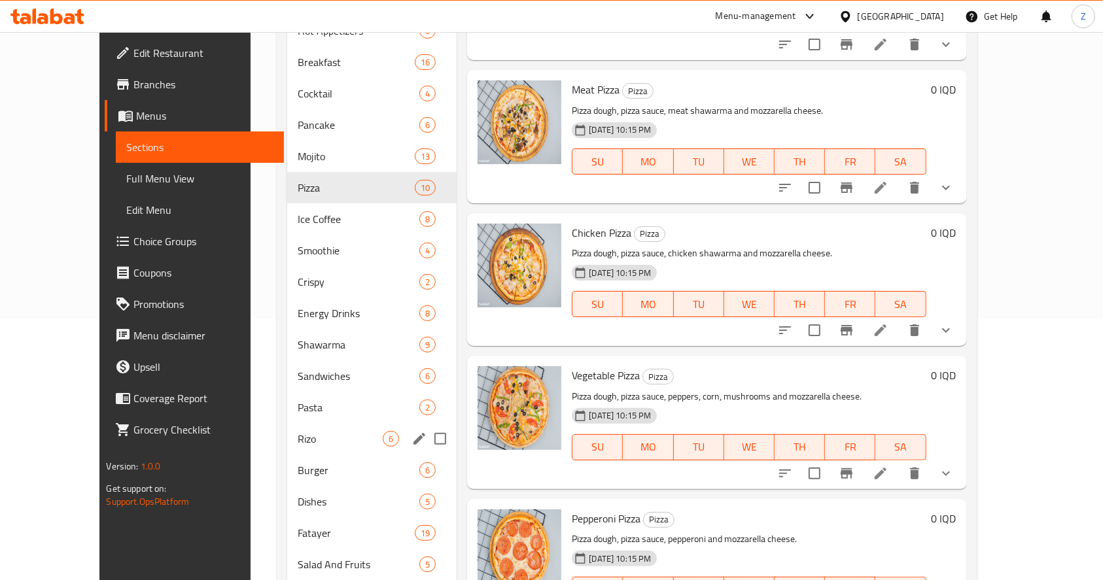
click at [298, 431] on span "Rizo" at bounding box center [341, 439] width 86 height 16
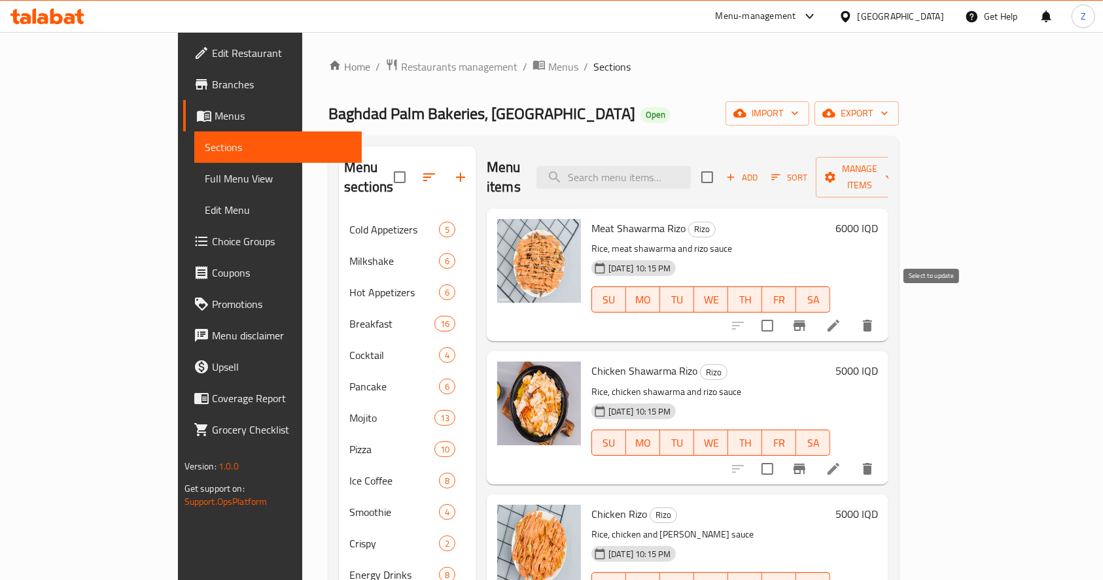
click at [781, 312] on input "checkbox" at bounding box center [766, 325] width 27 height 27
checkbox input "true"
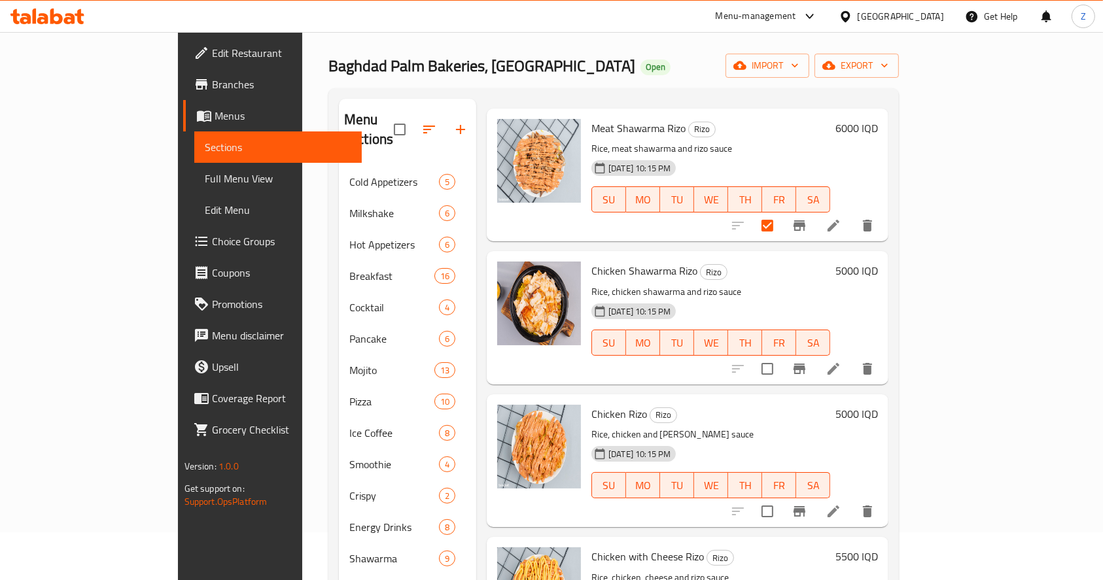
scroll to position [87, 0]
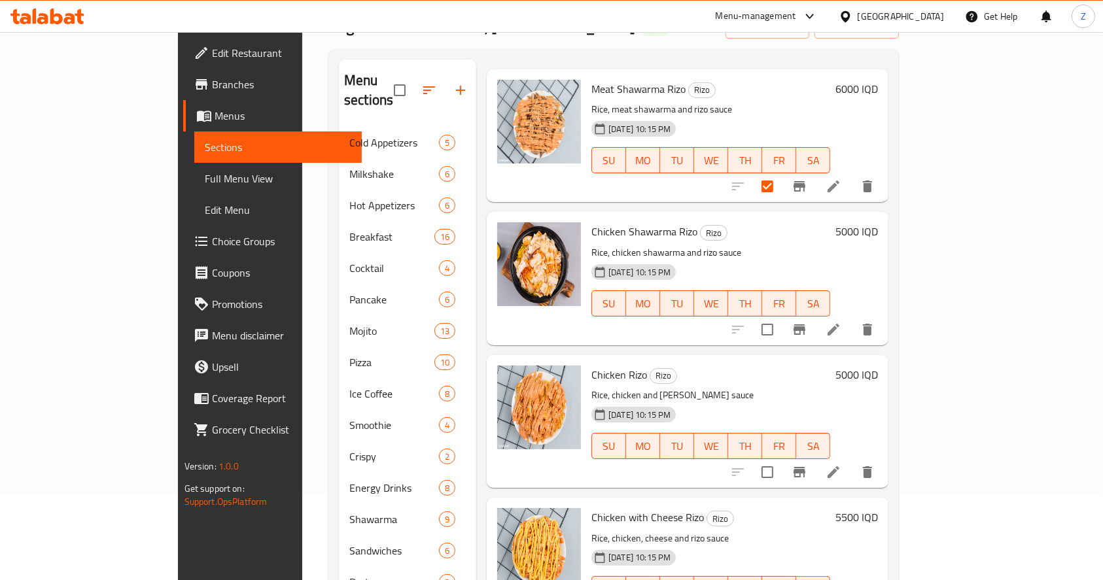
click at [781, 316] on input "checkbox" at bounding box center [766, 329] width 27 height 27
checkbox input "true"
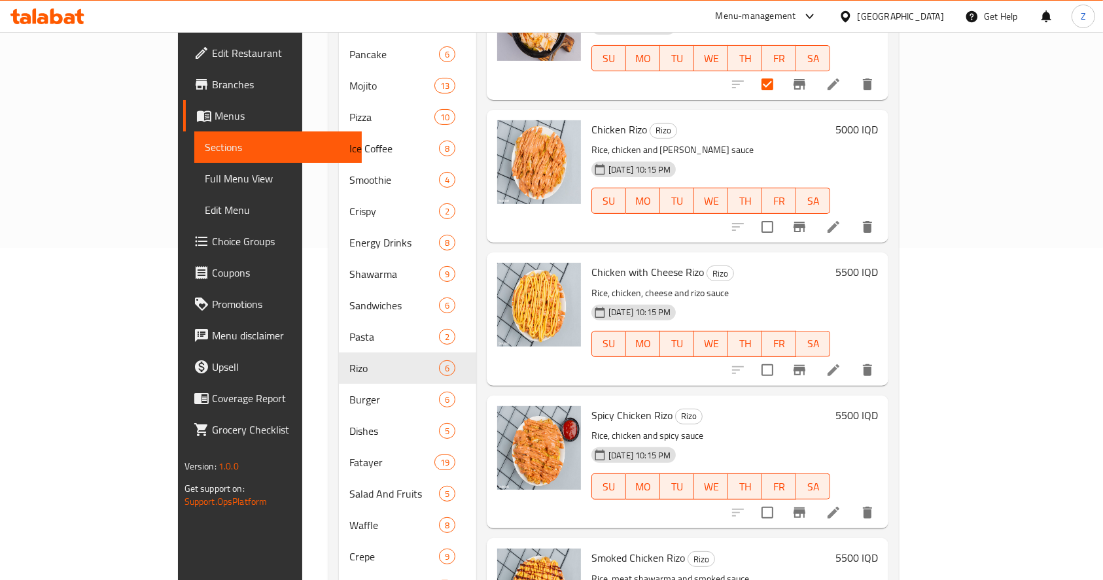
scroll to position [349, 0]
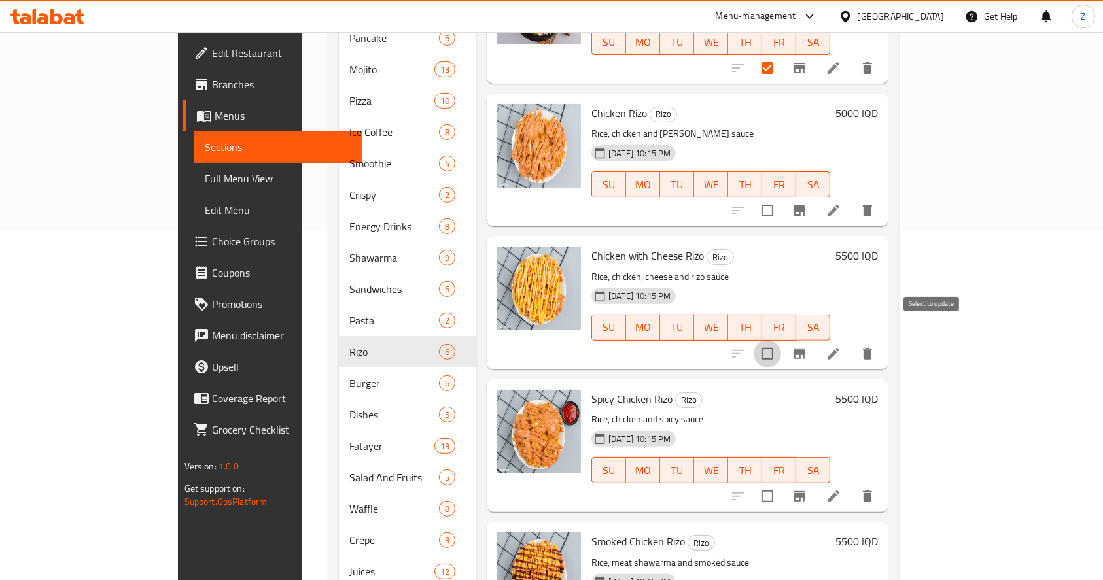
click at [781, 340] on input "checkbox" at bounding box center [766, 353] width 27 height 27
checkbox input "true"
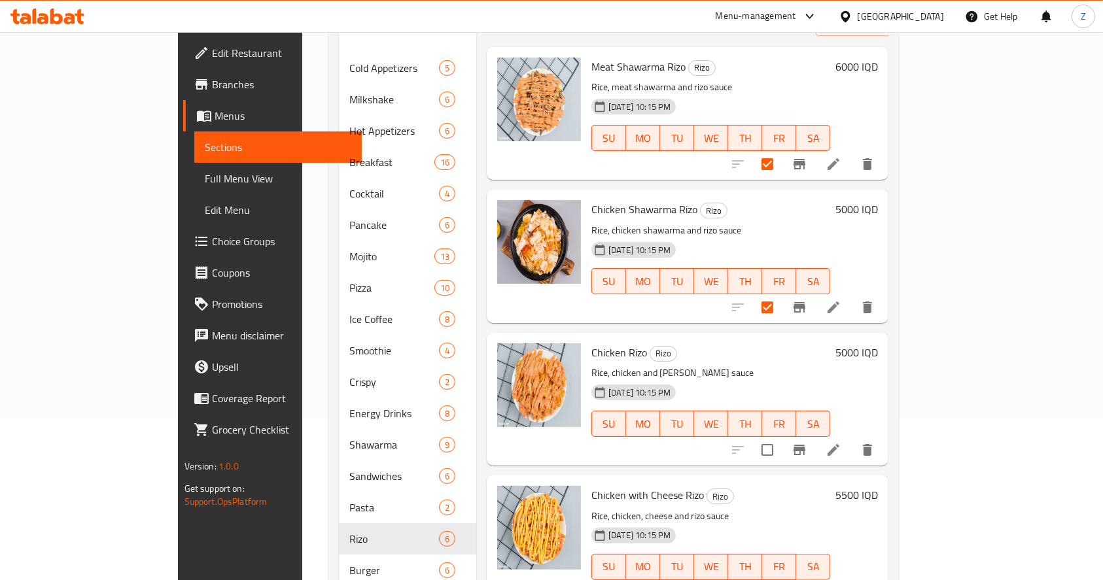
scroll to position [0, 0]
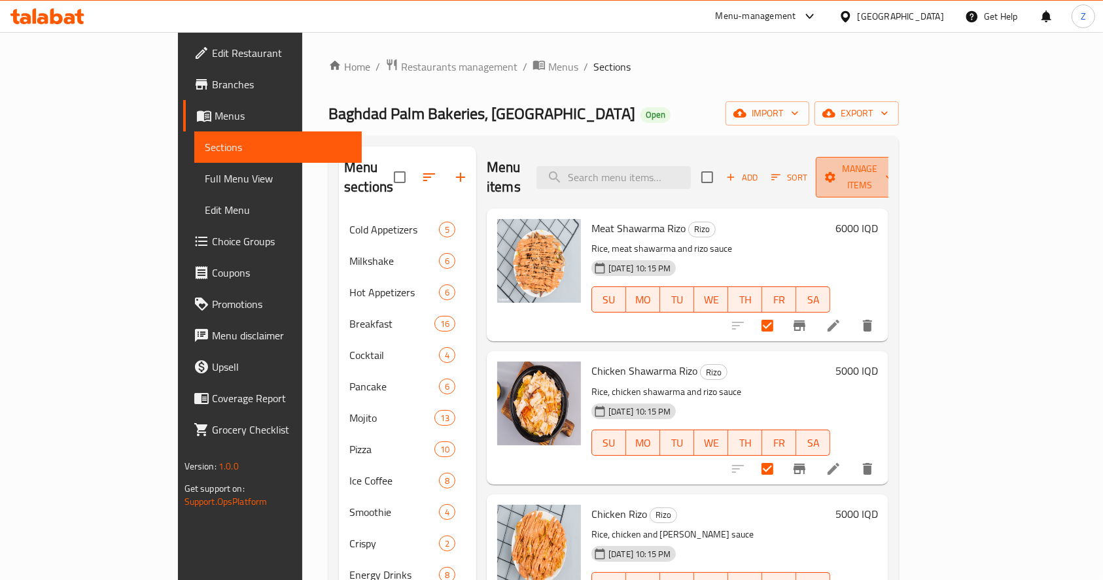
click at [893, 175] on span "Manage items" at bounding box center [859, 177] width 67 height 33
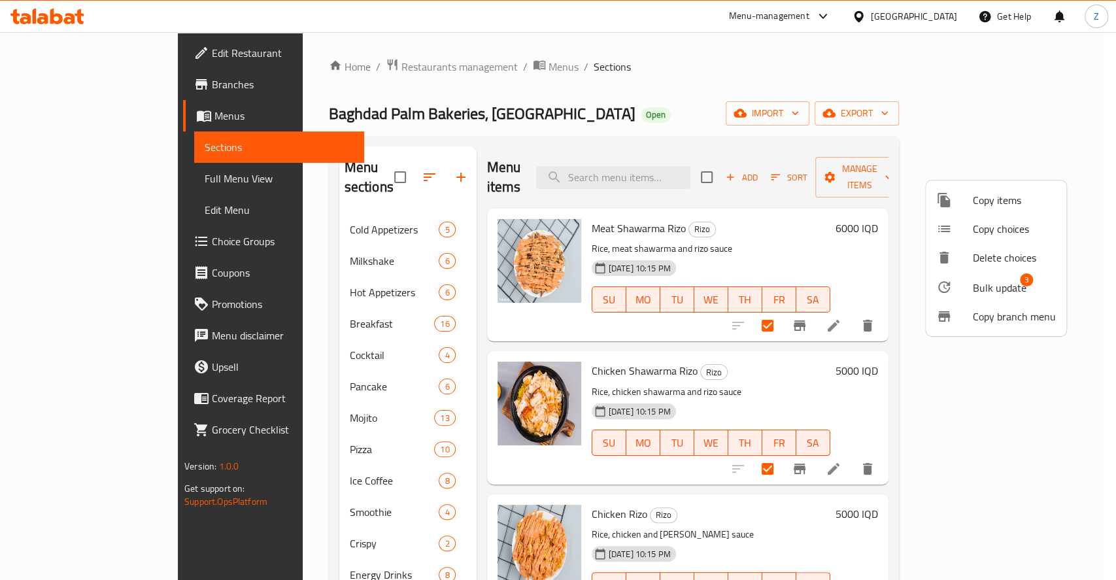
click at [988, 277] on li "Bulk update 3" at bounding box center [996, 287] width 141 height 30
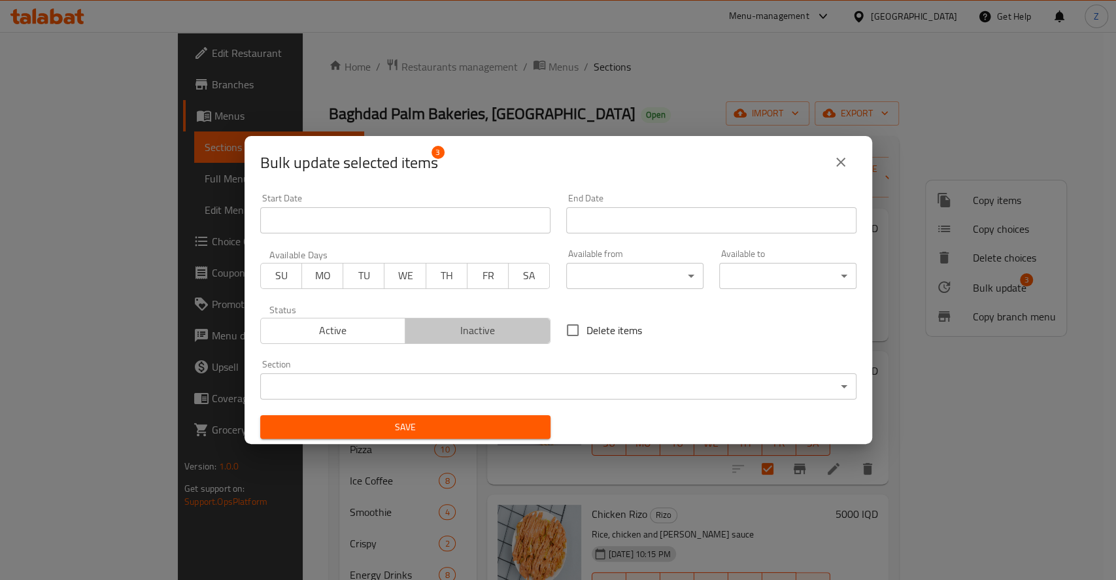
click at [482, 332] on span "Inactive" at bounding box center [478, 330] width 135 height 19
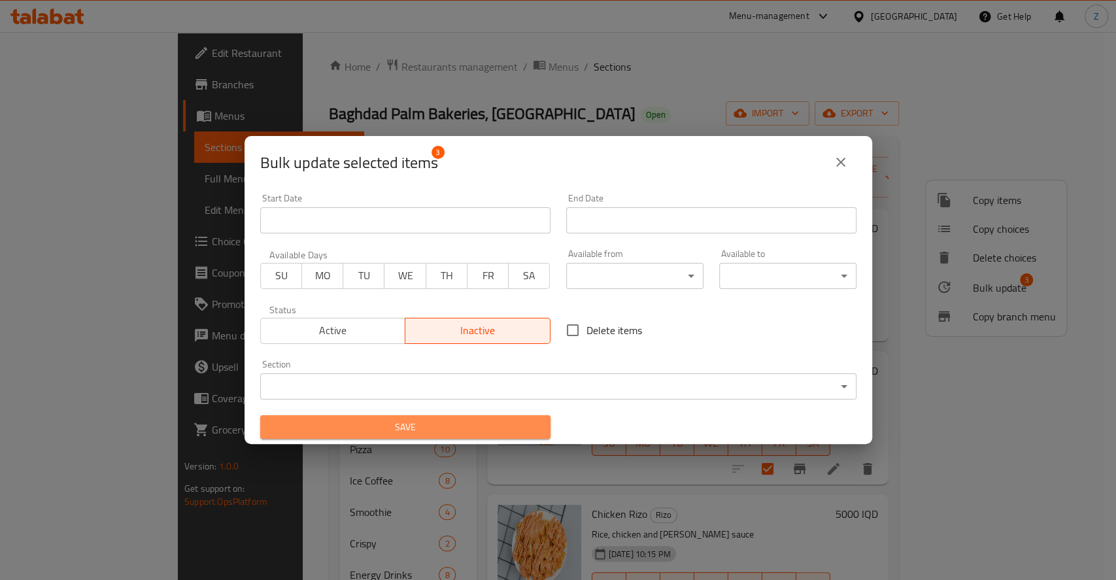
click at [474, 429] on span "Save" at bounding box center [405, 427] width 269 height 16
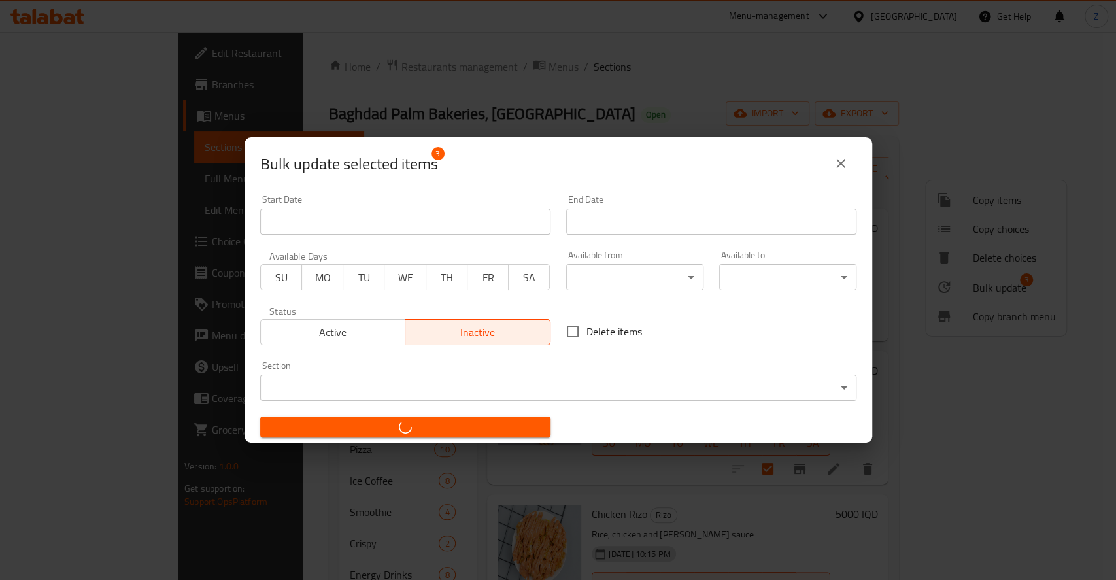
checkbox input "false"
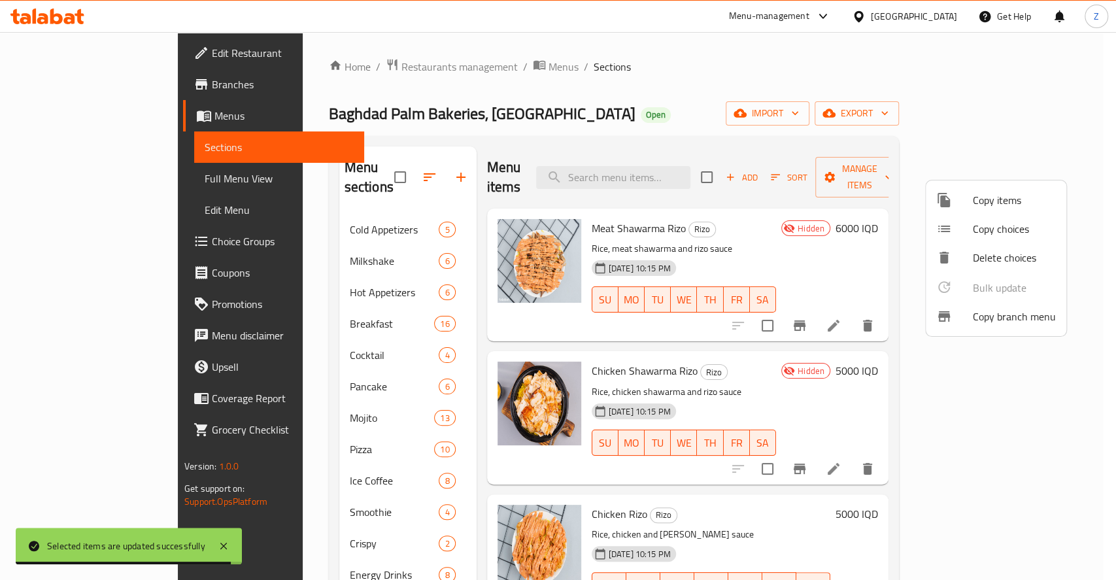
click at [1077, 175] on div at bounding box center [558, 290] width 1116 height 580
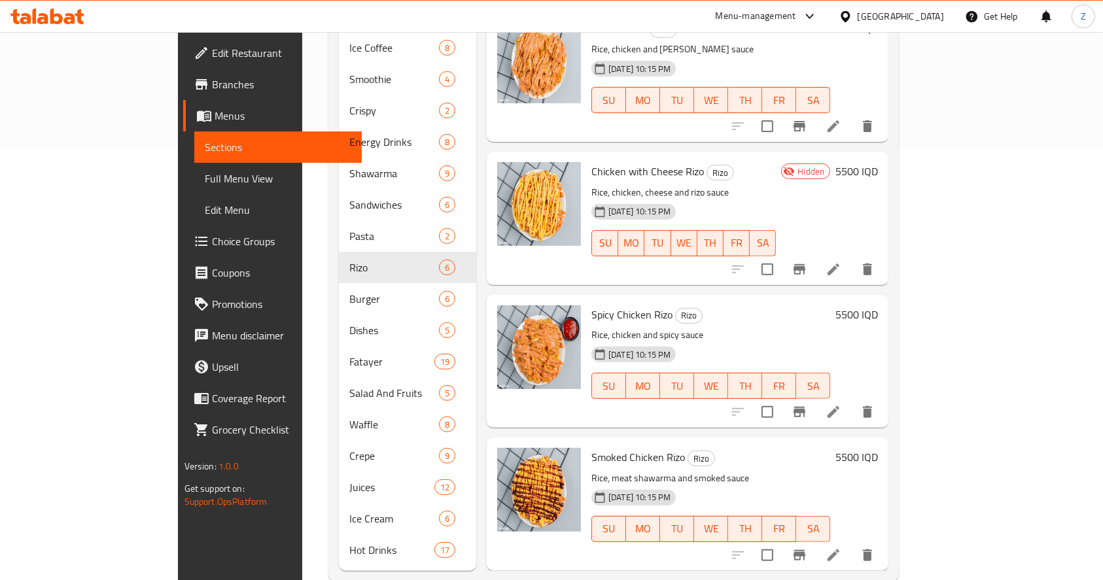
scroll to position [436, 0]
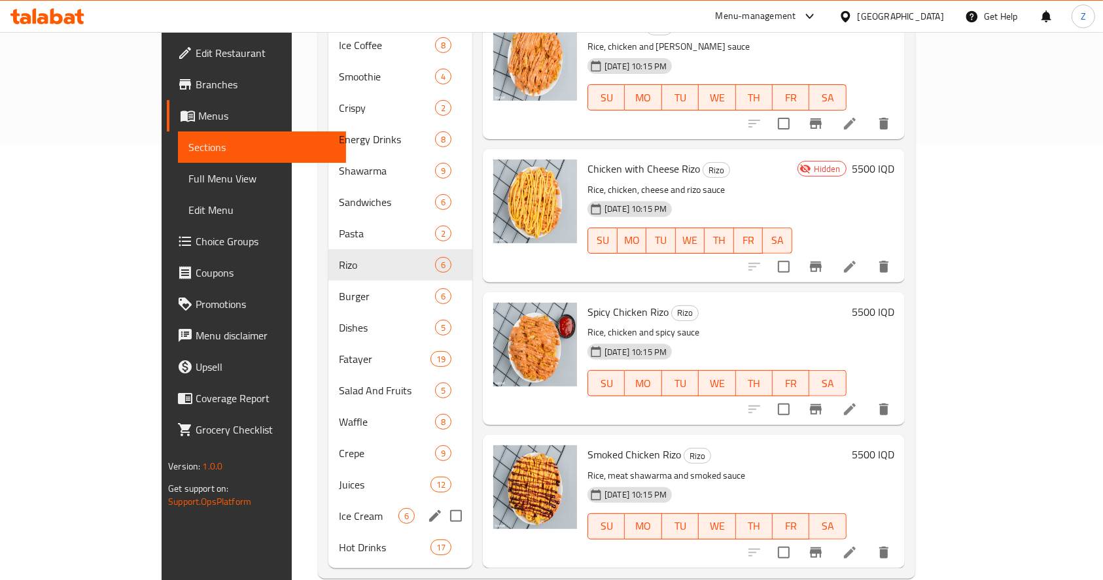
click at [328, 500] on div "Ice Cream 6" at bounding box center [400, 515] width 144 height 31
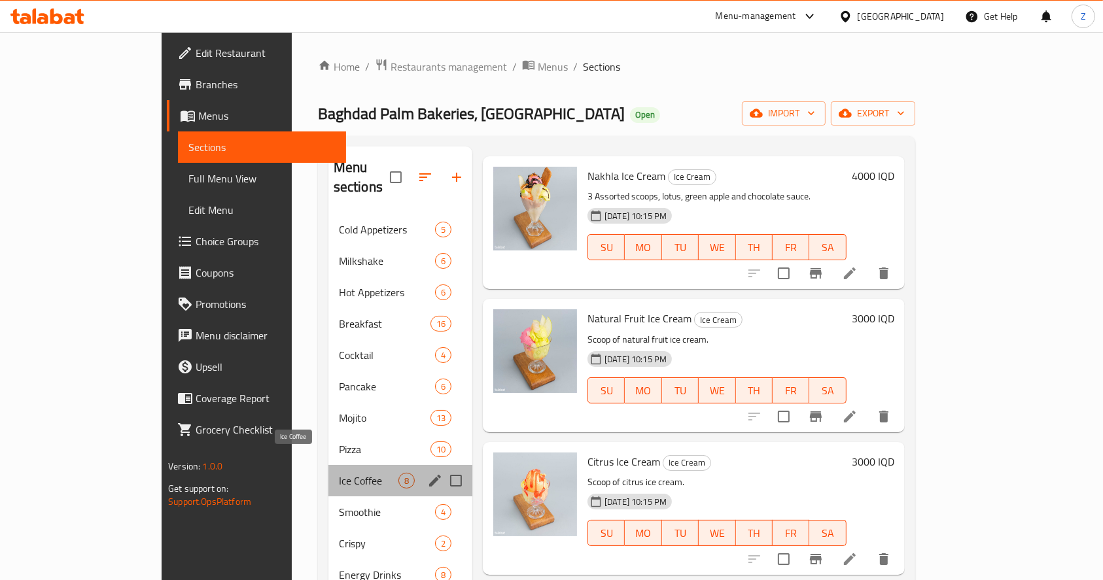
click at [339, 473] on span "Ice Coffee" at bounding box center [369, 481] width 60 height 16
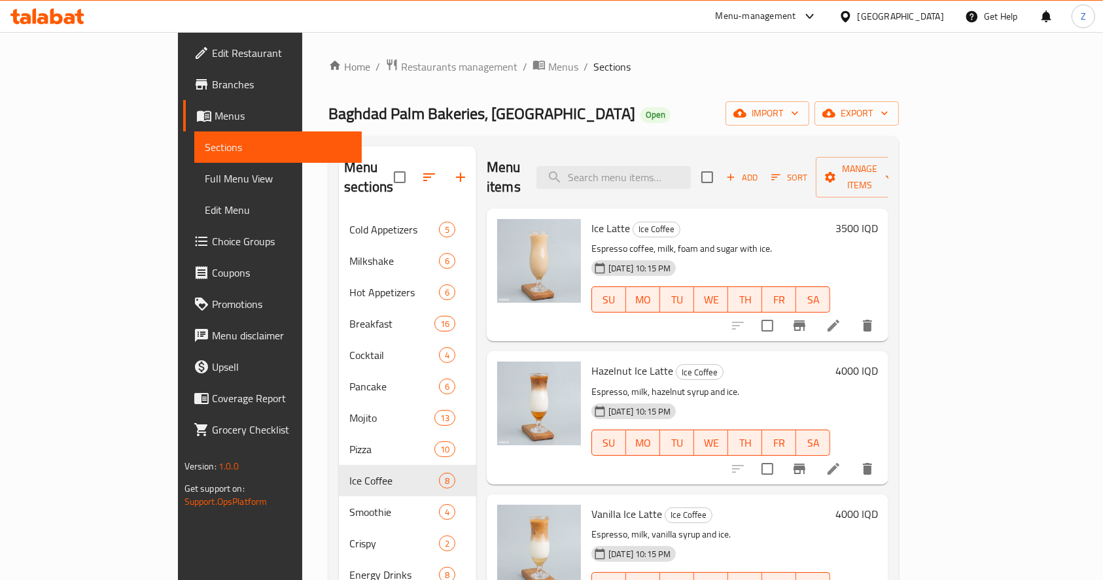
click at [591, 218] on span "Ice Latte" at bounding box center [610, 228] width 39 height 20
click at [695, 152] on div "Menu items Add Sort Manage items" at bounding box center [688, 177] width 402 height 62
click at [691, 166] on input "search" at bounding box center [613, 177] width 154 height 23
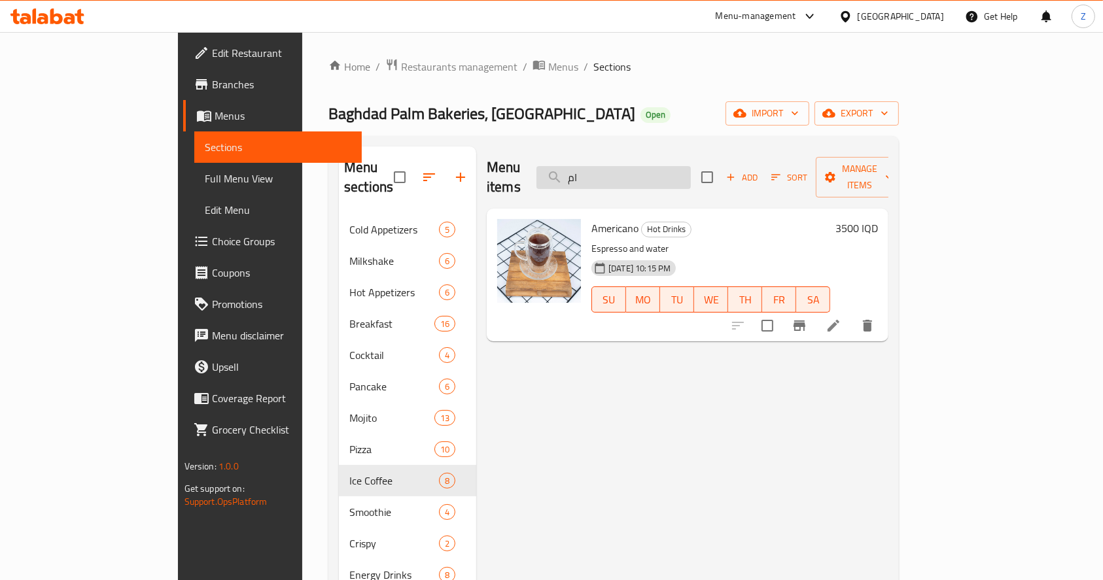
type input "ا"
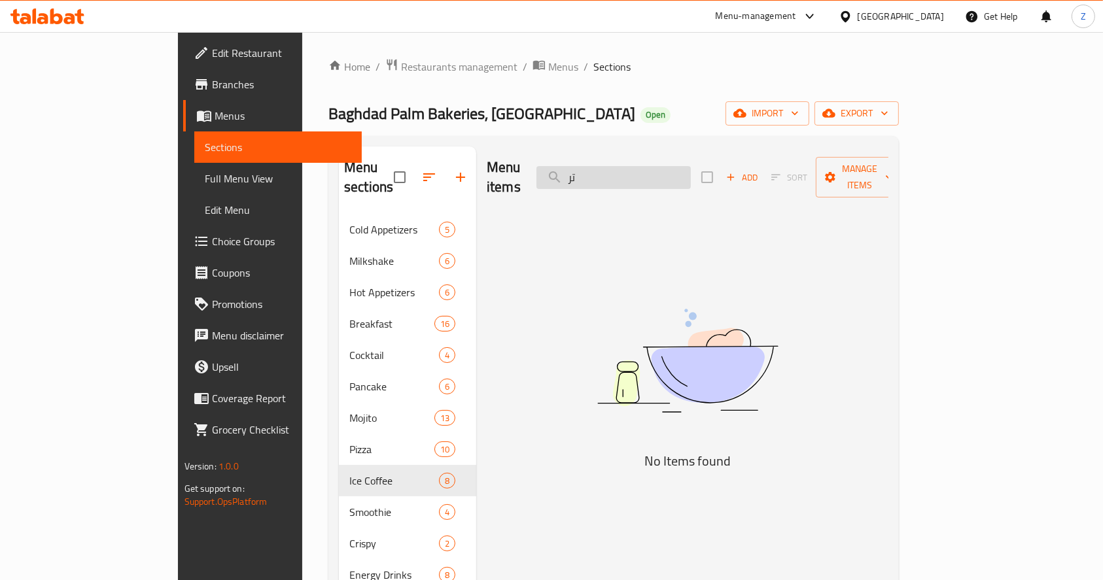
type input "ت"
type input "د"
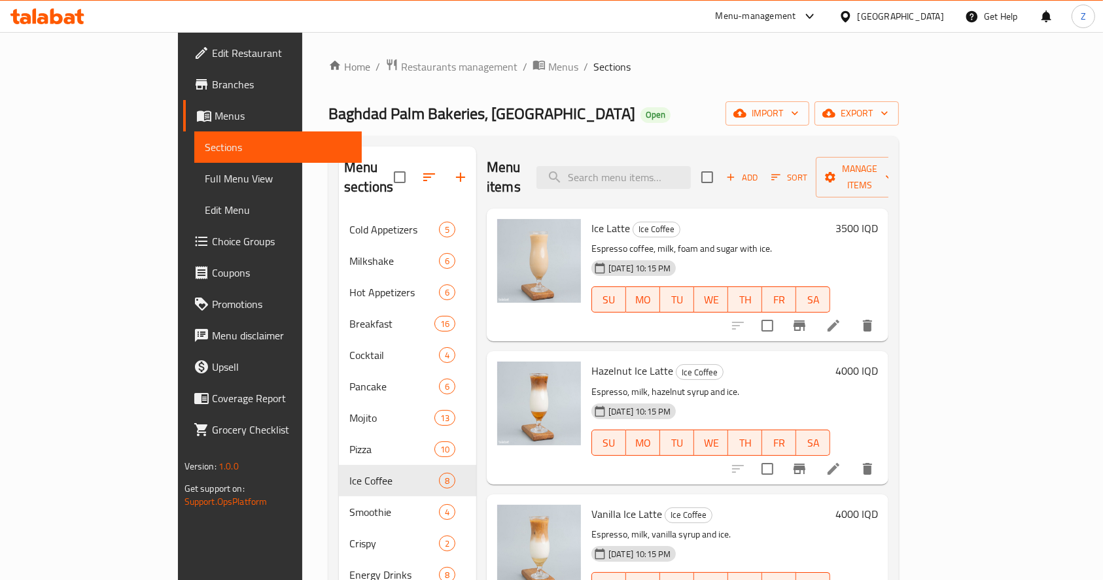
click at [781, 312] on input "checkbox" at bounding box center [766, 325] width 27 height 27
checkbox input "true"
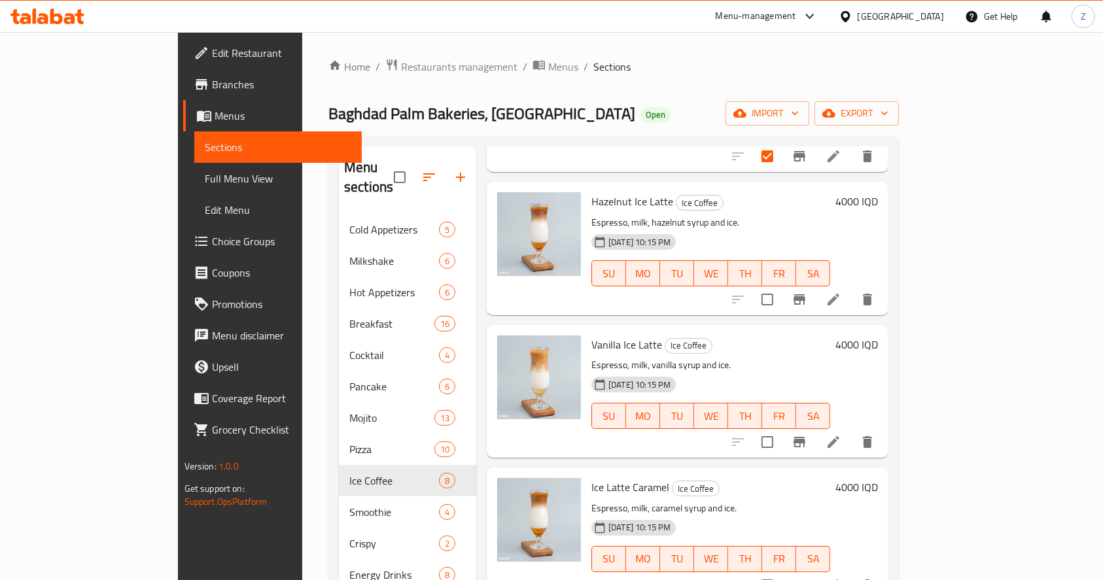
scroll to position [174, 0]
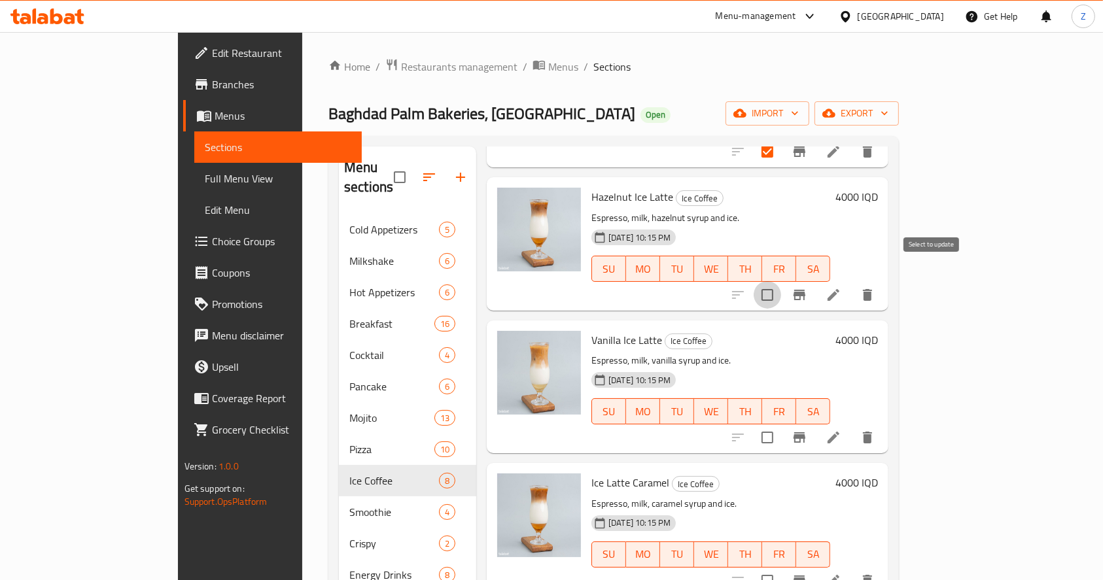
click at [781, 281] on input "checkbox" at bounding box center [766, 294] width 27 height 27
checkbox input "true"
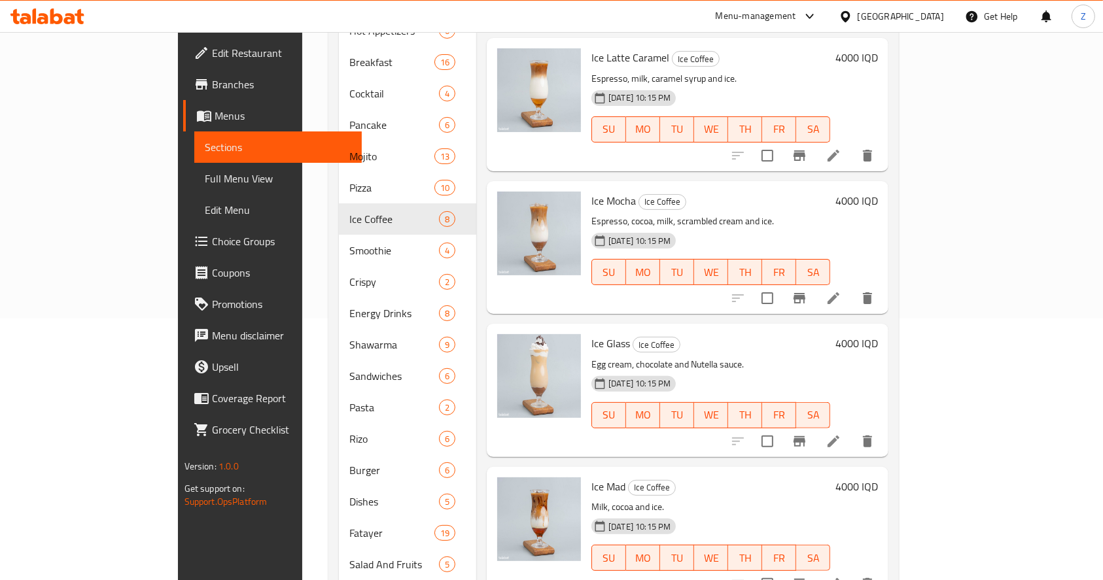
scroll to position [349, 0]
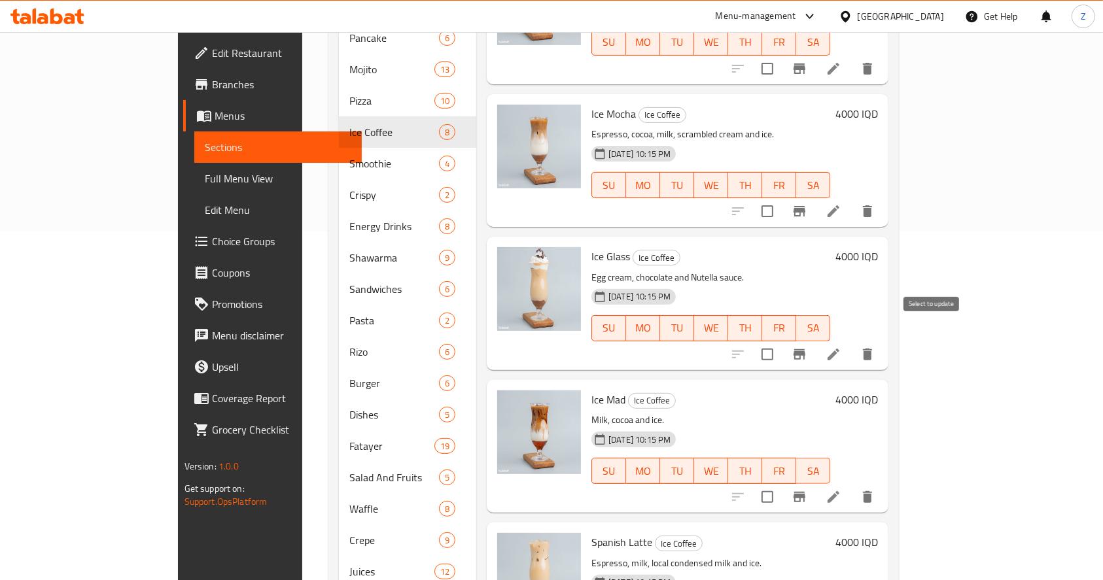
click at [781, 341] on input "checkbox" at bounding box center [766, 354] width 27 height 27
checkbox input "true"
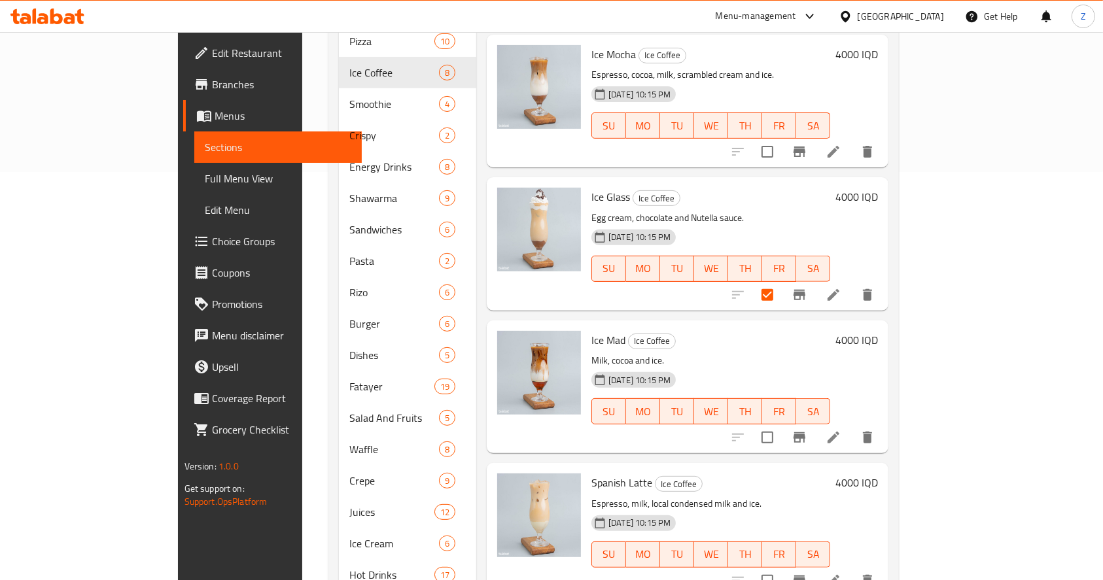
scroll to position [436, 0]
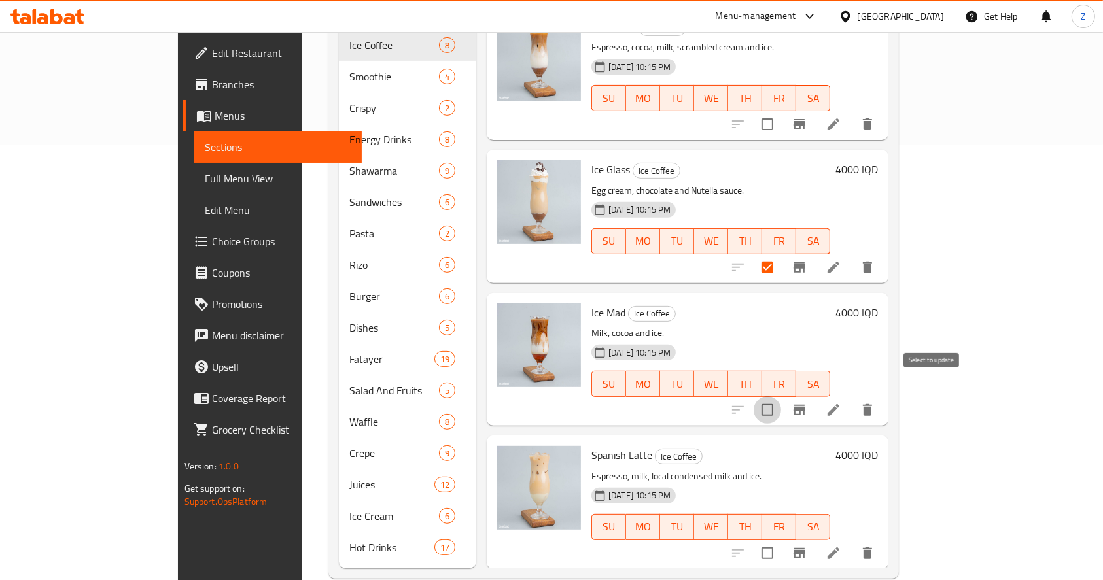
click at [781, 396] on input "checkbox" at bounding box center [766, 409] width 27 height 27
checkbox input "true"
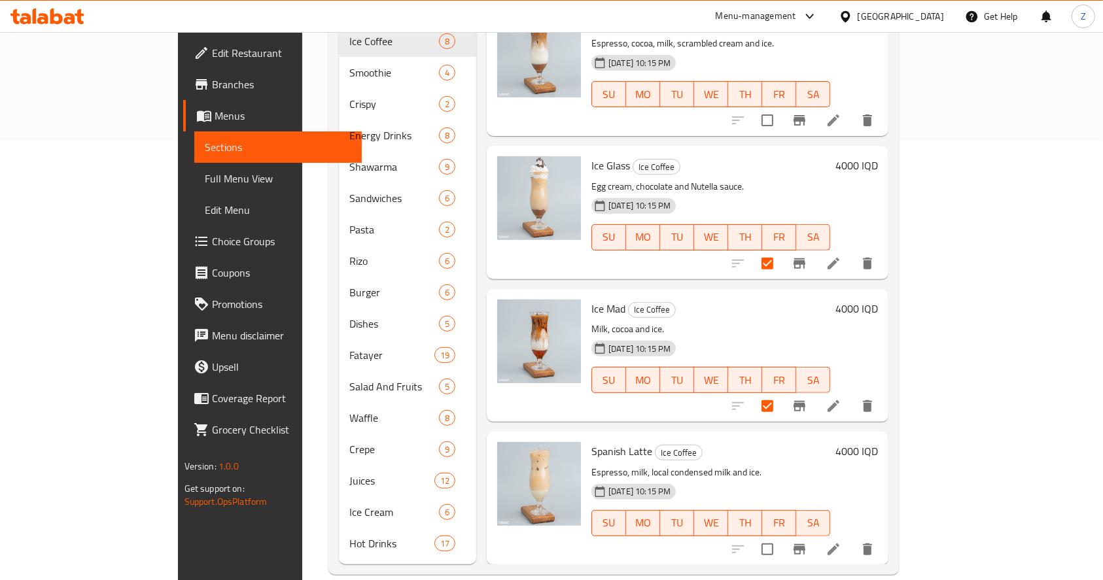
scroll to position [440, 0]
drag, startPoint x: 932, startPoint y: 526, endPoint x: 921, endPoint y: 494, distance: 33.1
click at [781, 535] on input "checkbox" at bounding box center [766, 548] width 27 height 27
checkbox input "true"
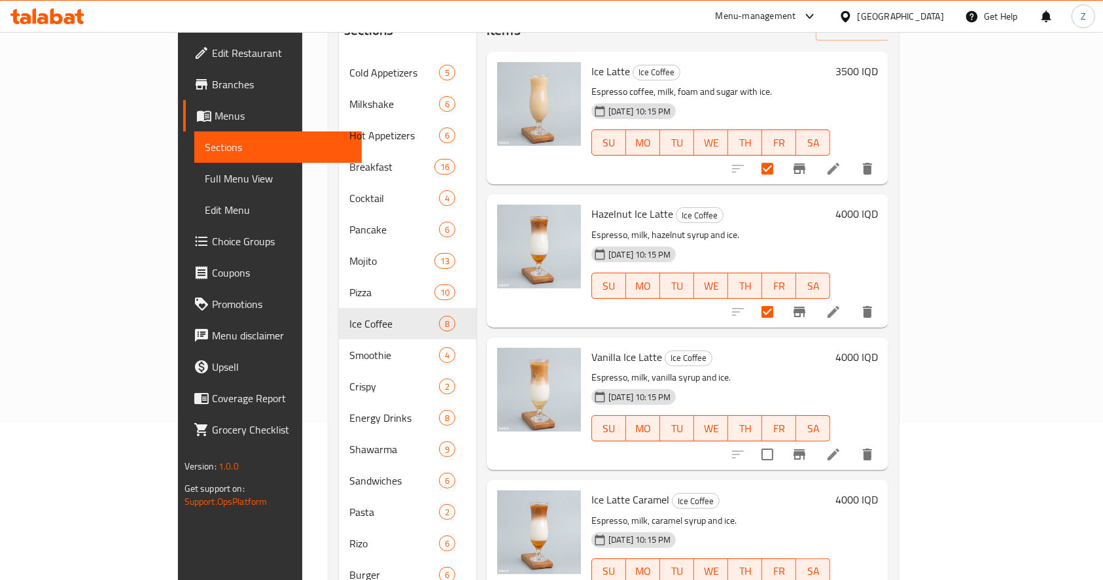
scroll to position [0, 0]
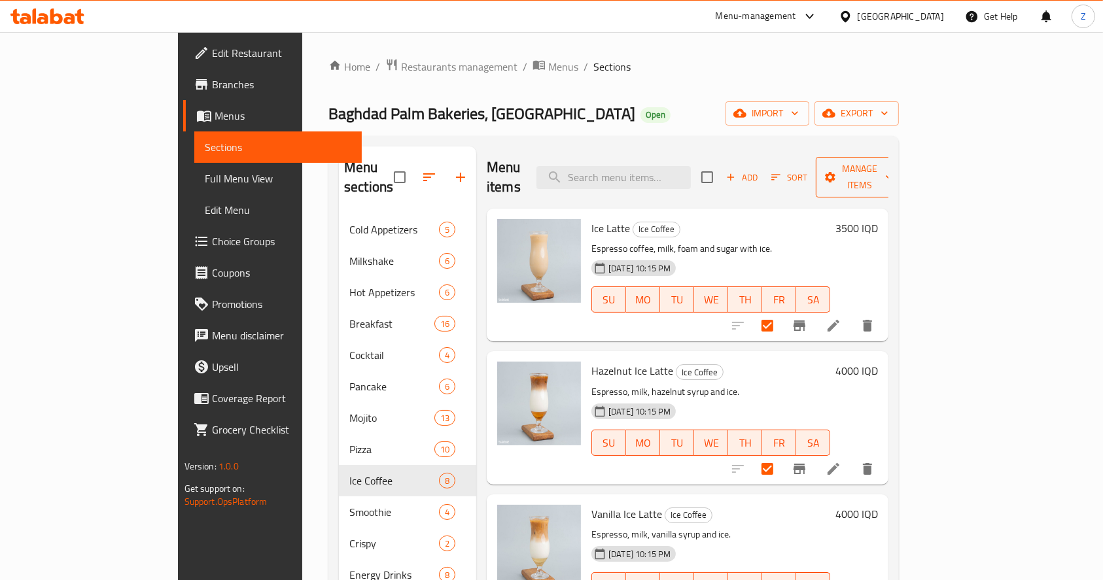
click at [903, 177] on button "Manage items" at bounding box center [859, 177] width 88 height 41
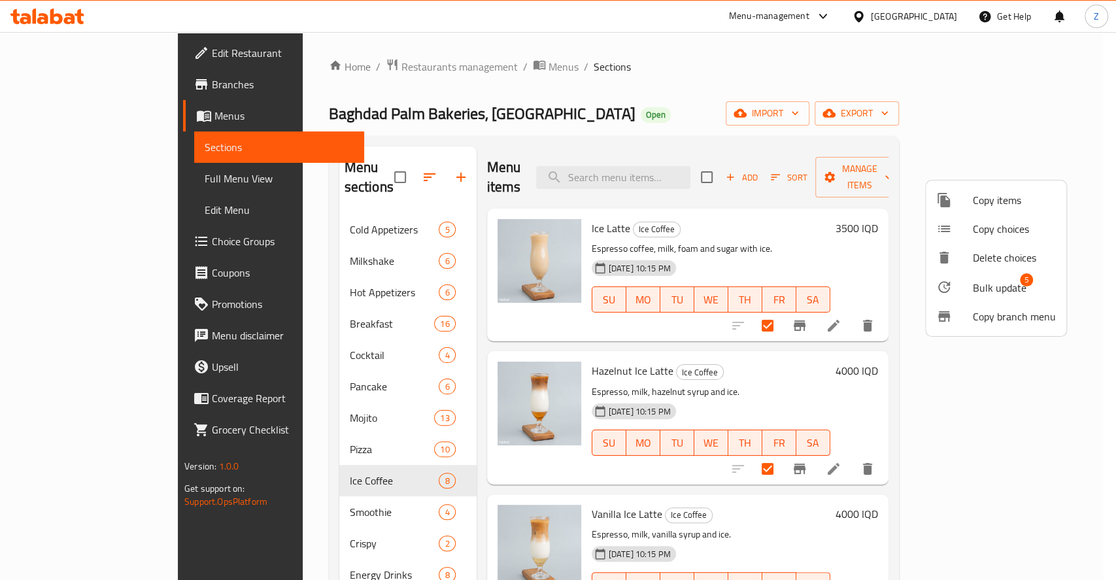
click at [999, 286] on span "Bulk update" at bounding box center [1000, 288] width 54 height 16
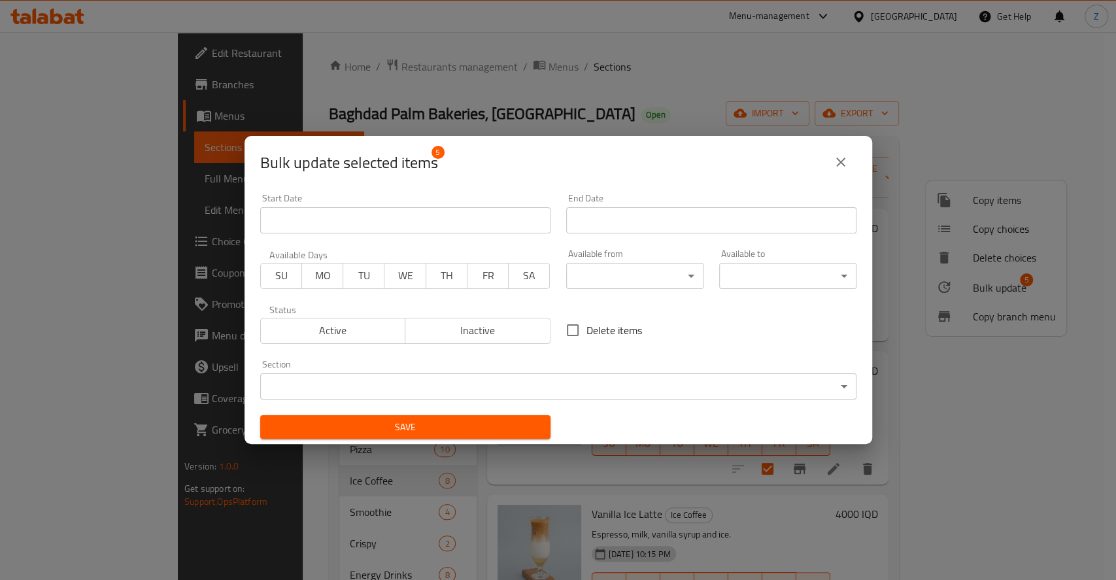
click at [501, 328] on span "Inactive" at bounding box center [478, 330] width 135 height 19
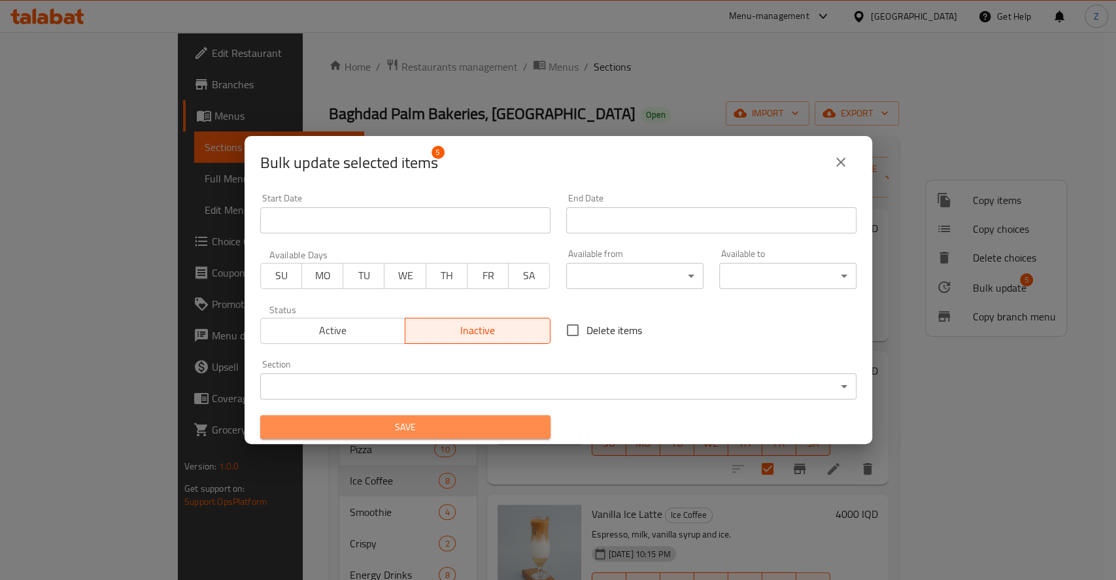
click at [466, 432] on span "Save" at bounding box center [405, 427] width 269 height 16
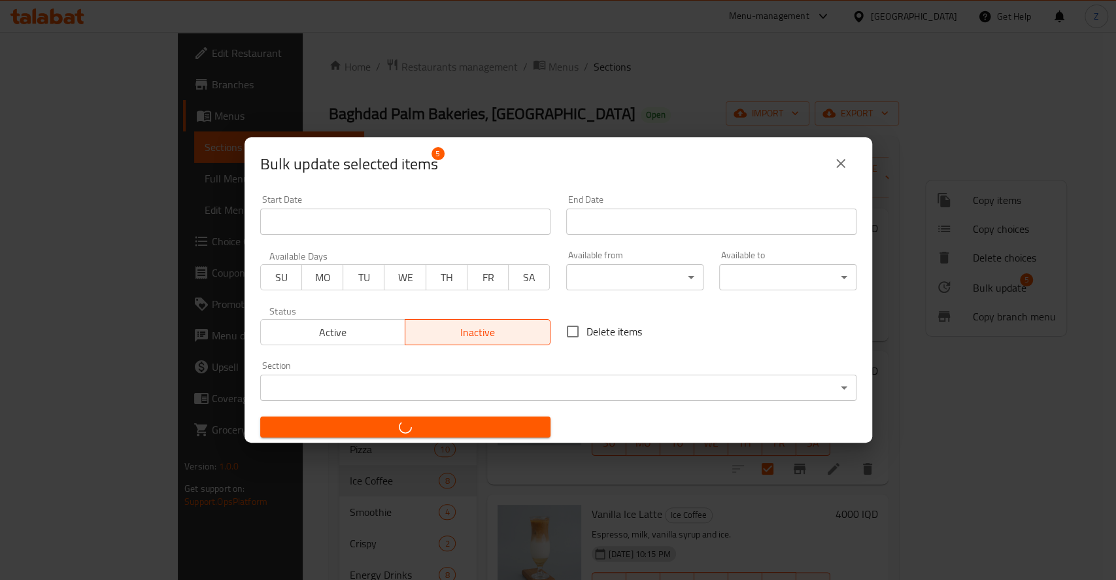
checkbox input "false"
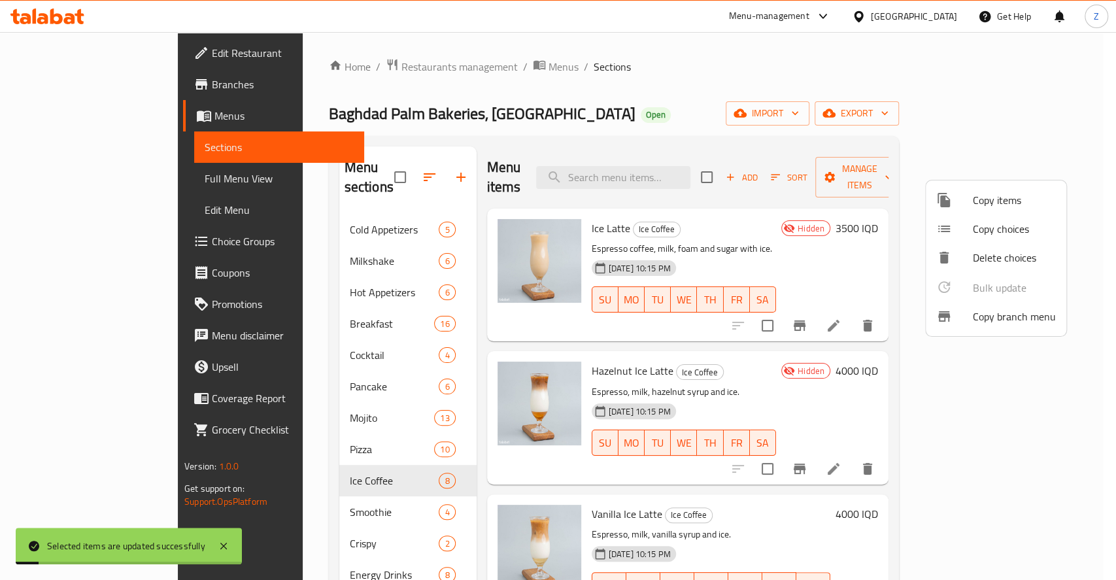
click at [1086, 280] on div at bounding box center [558, 290] width 1116 height 580
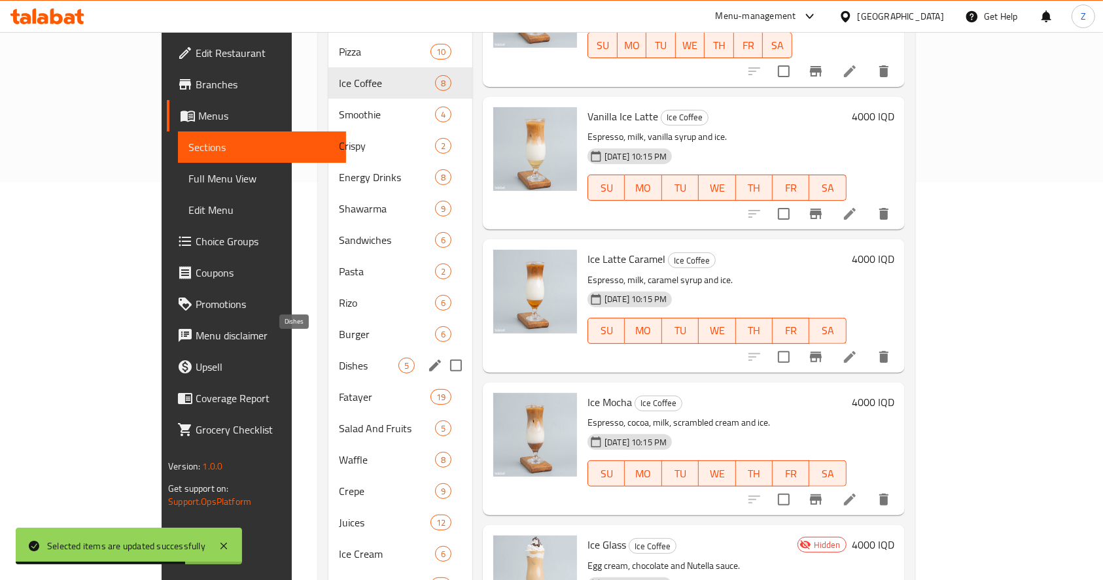
scroll to position [440, 0]
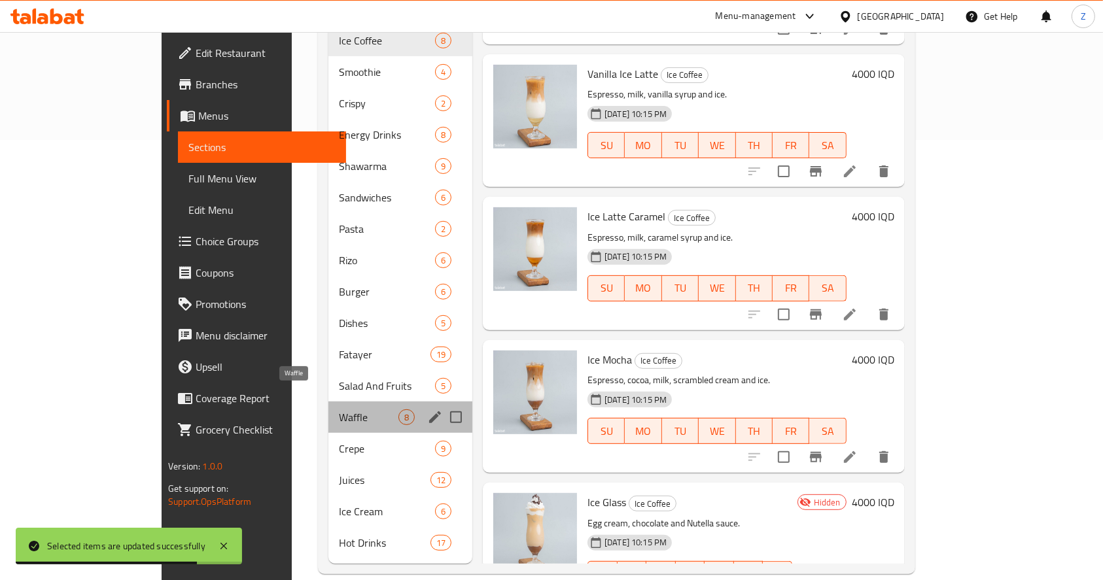
click at [339, 409] on span "Waffle" at bounding box center [369, 417] width 60 height 16
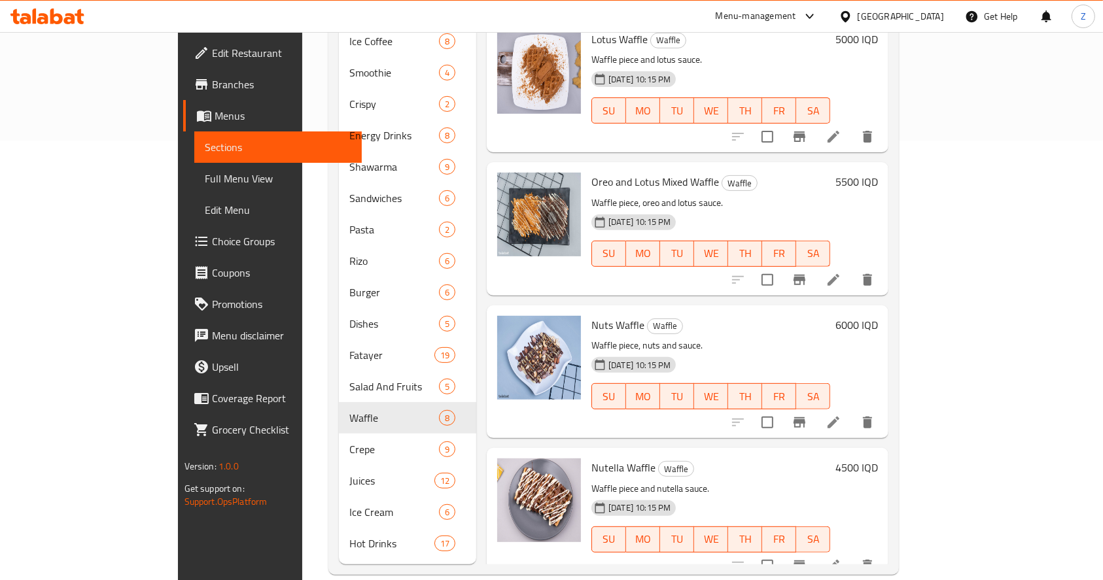
scroll to position [440, 0]
click at [781, 551] on input "checkbox" at bounding box center [766, 564] width 27 height 27
checkbox input "true"
click at [781, 408] on input "checkbox" at bounding box center [766, 421] width 27 height 27
checkbox input "true"
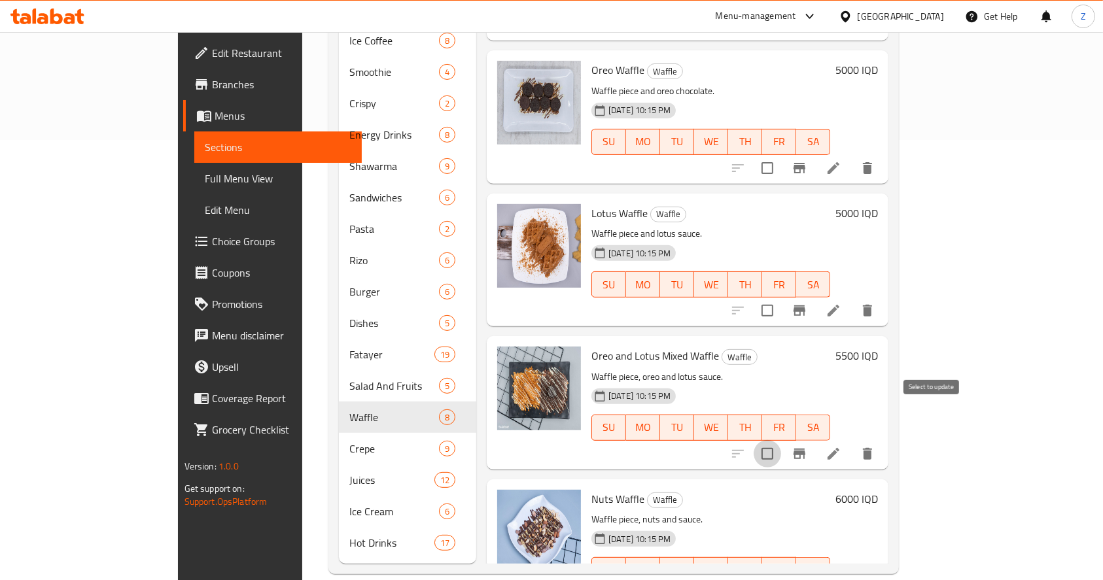
click at [781, 440] on input "checkbox" at bounding box center [766, 453] width 27 height 27
checkbox input "true"
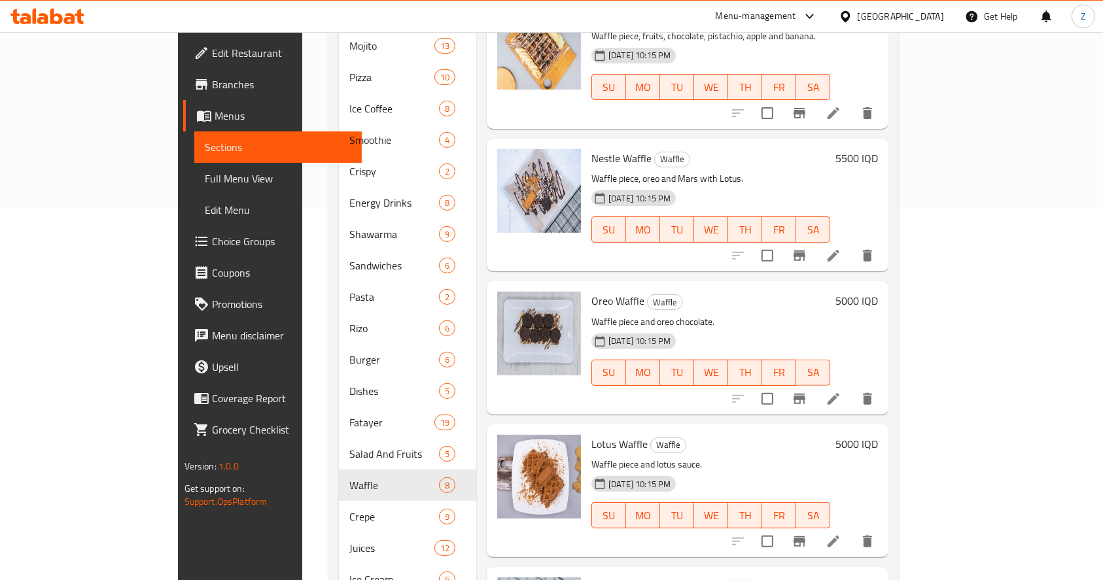
scroll to position [266, 0]
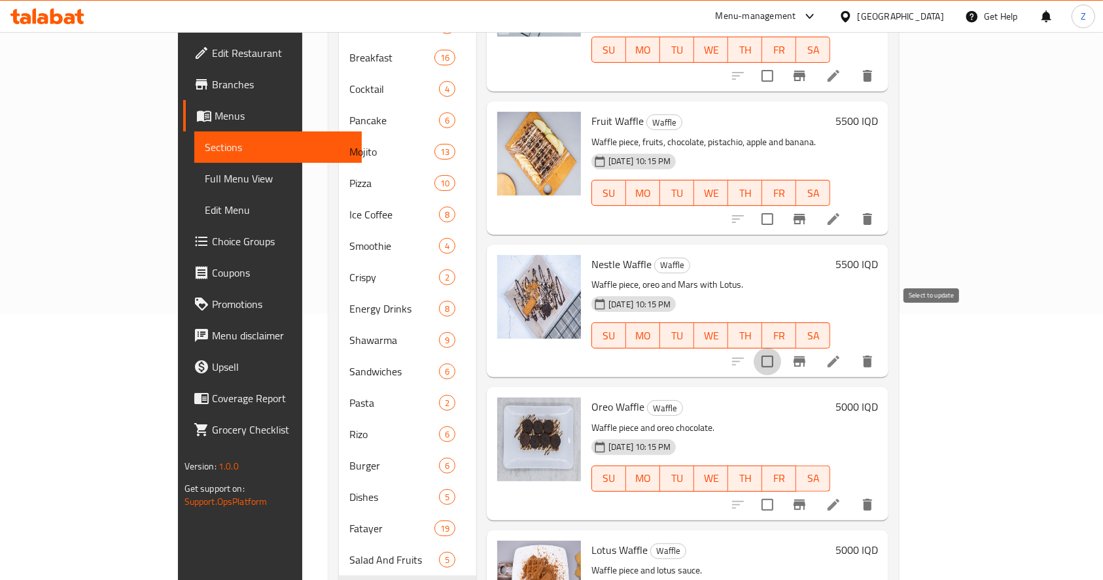
click at [781, 348] on input "checkbox" at bounding box center [766, 361] width 27 height 27
checkbox input "true"
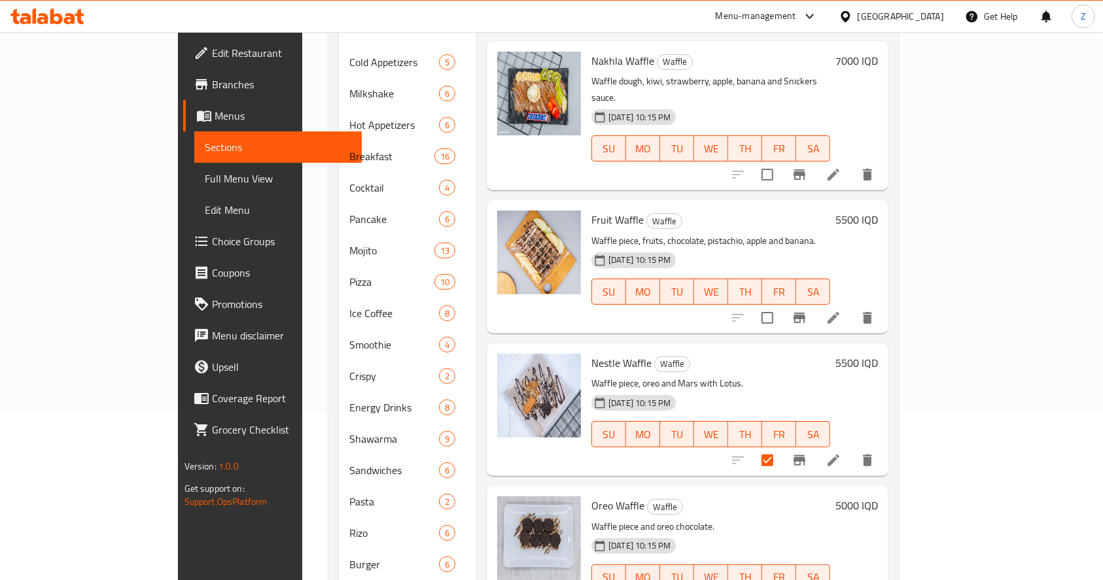
scroll to position [92, 0]
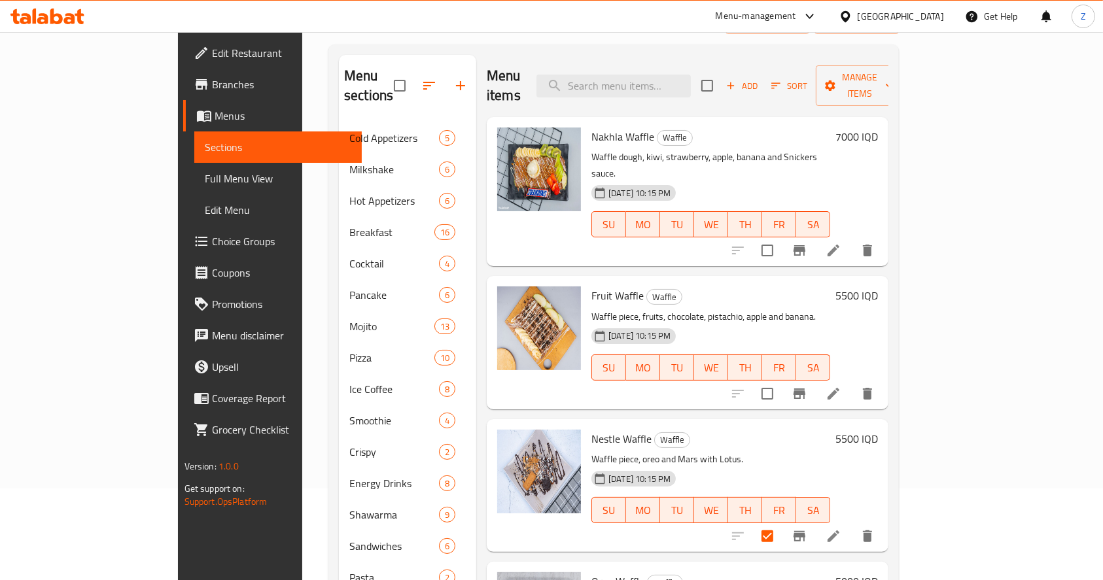
click at [781, 380] on input "checkbox" at bounding box center [766, 393] width 27 height 27
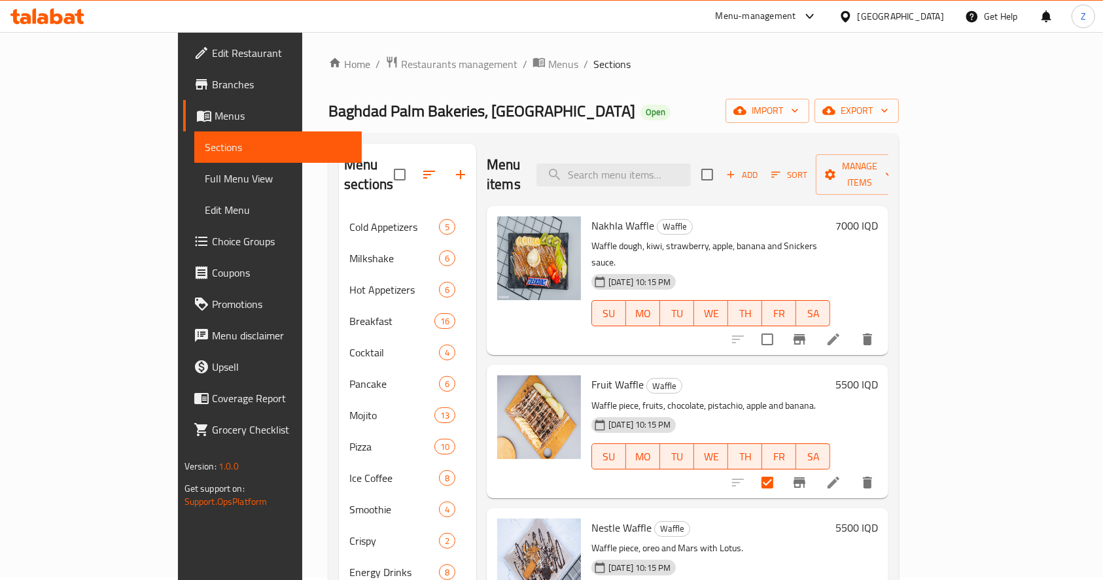
scroll to position [0, 0]
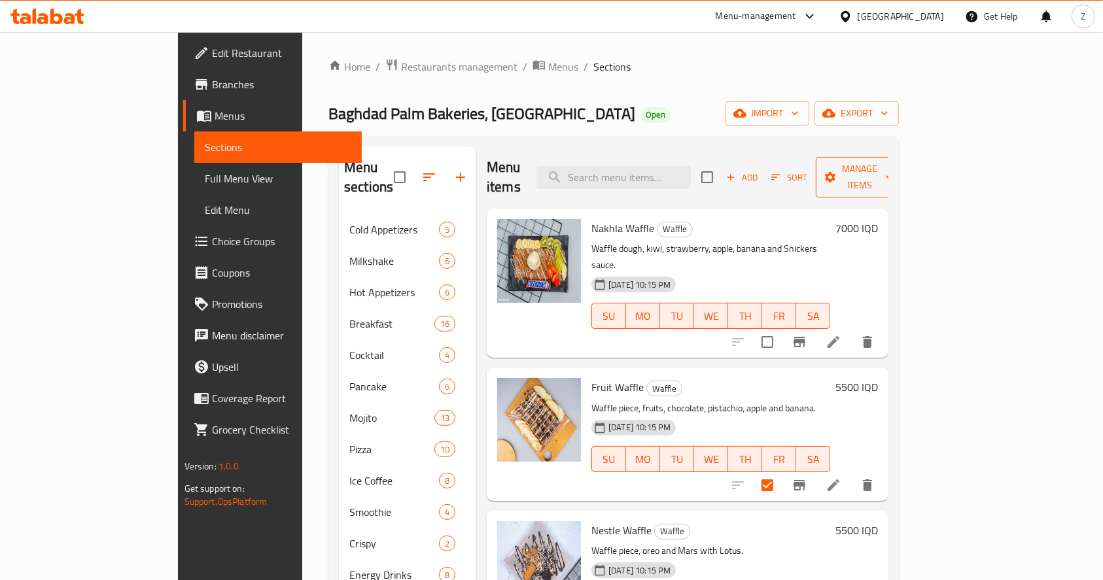
click at [893, 165] on span "Manage items" at bounding box center [859, 177] width 67 height 33
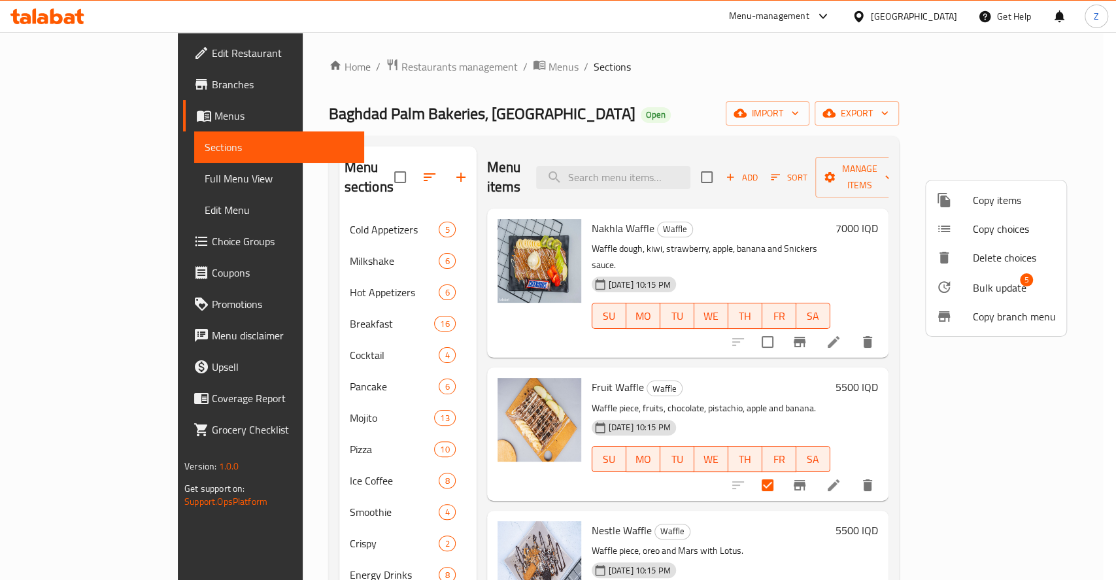
click at [989, 281] on span "Bulk update" at bounding box center [1000, 288] width 54 height 16
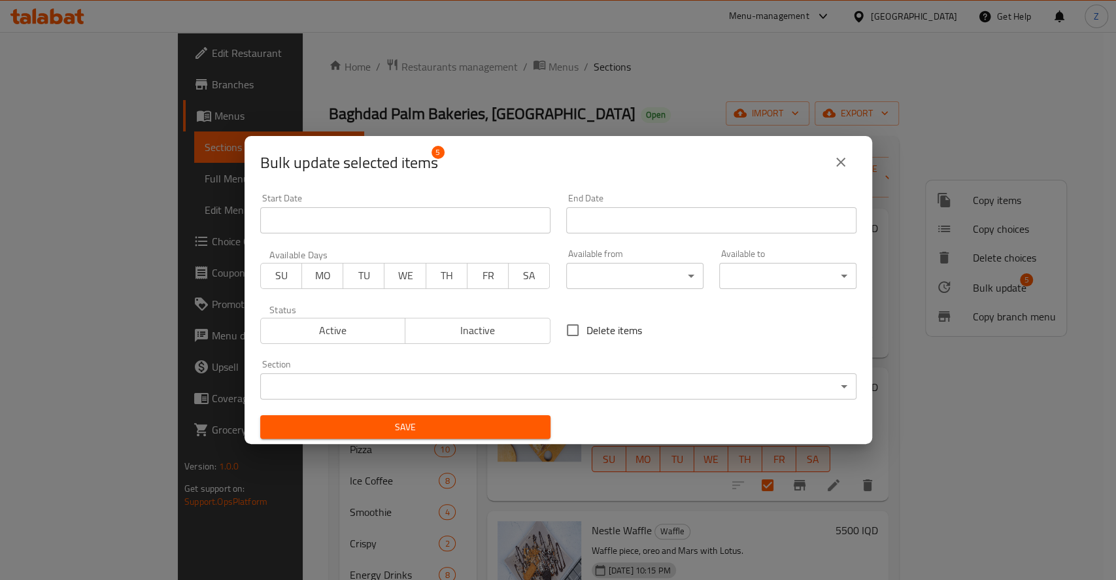
drag, startPoint x: 534, startPoint y: 333, endPoint x: 522, endPoint y: 355, distance: 25.2
click at [533, 333] on span "Inactive" at bounding box center [478, 330] width 135 height 19
click at [502, 428] on span "Save" at bounding box center [405, 427] width 269 height 16
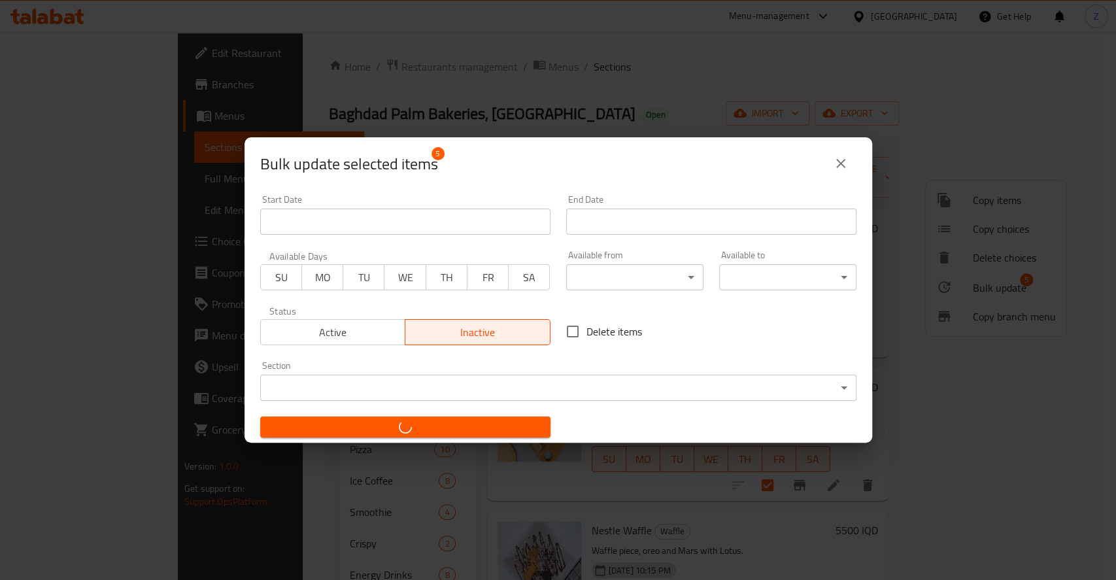
checkbox input "false"
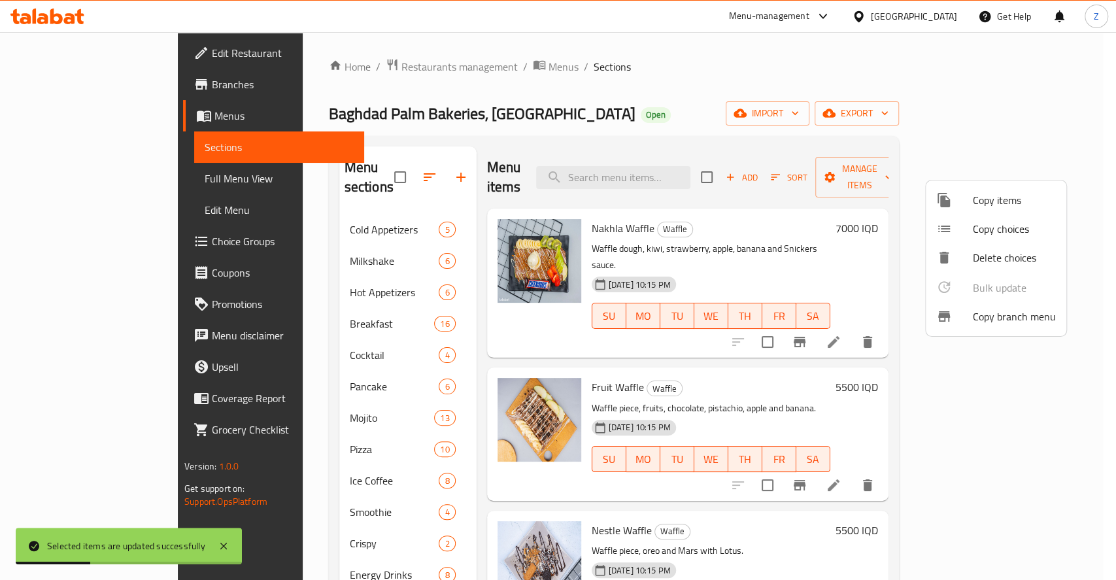
click at [199, 386] on div at bounding box center [558, 290] width 1116 height 580
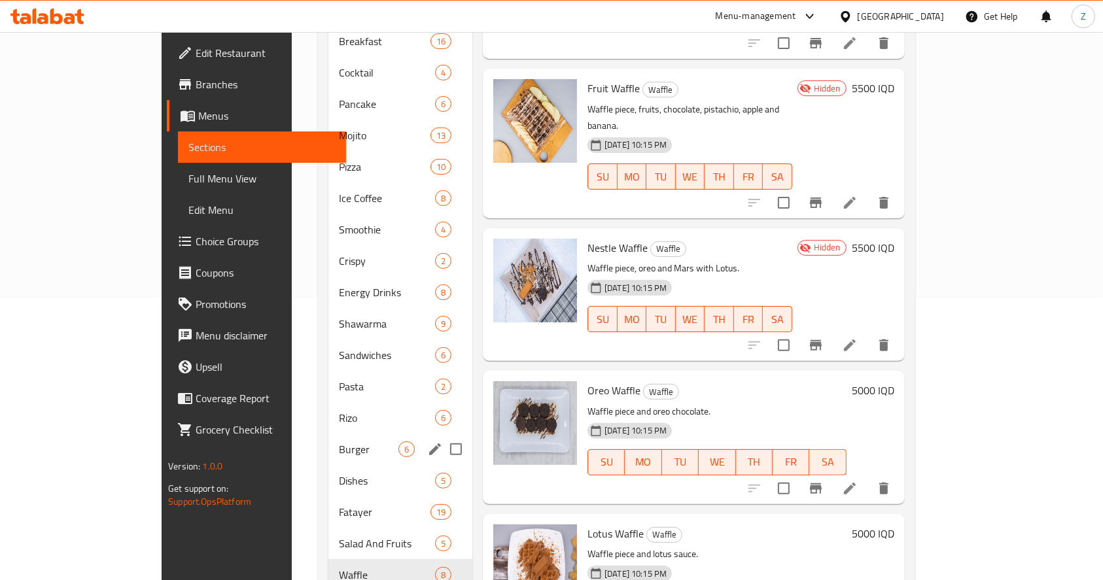
scroll to position [266, 0]
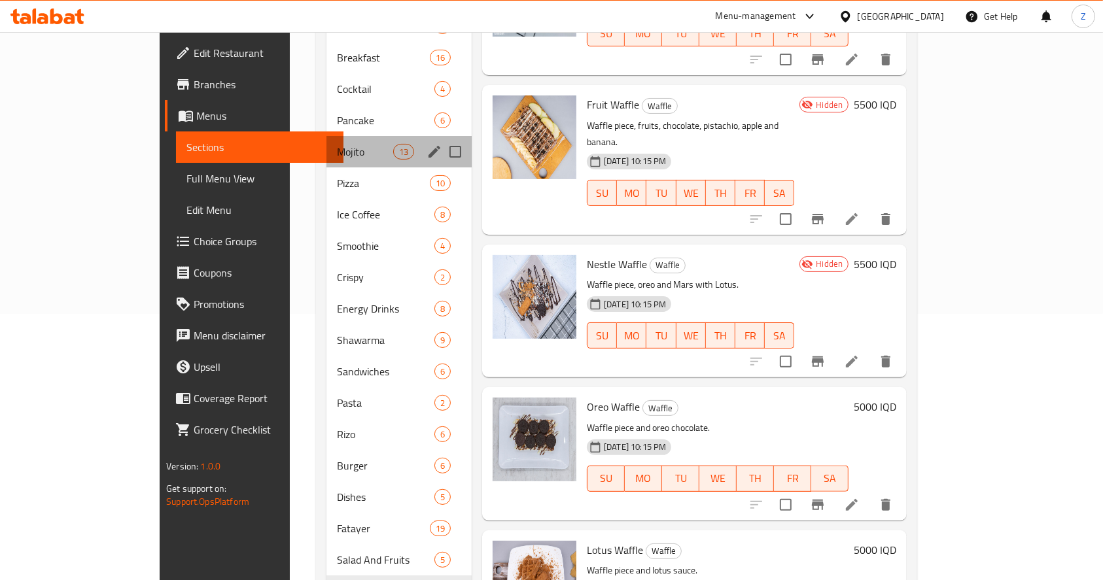
click at [326, 136] on div "Mojito 13" at bounding box center [398, 151] width 145 height 31
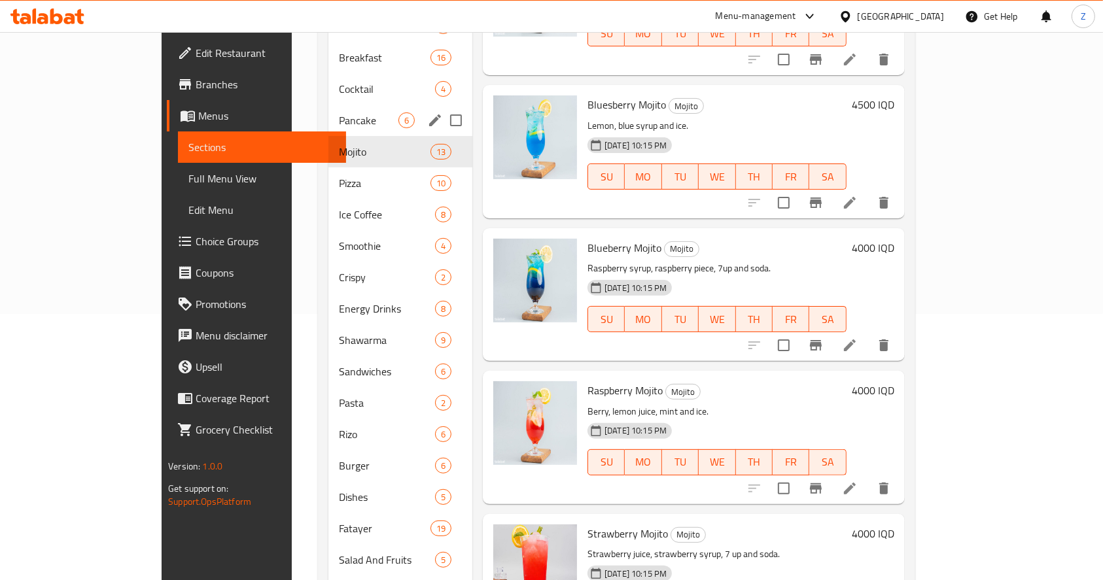
click at [339, 112] on span "Pancake" at bounding box center [369, 120] width 60 height 16
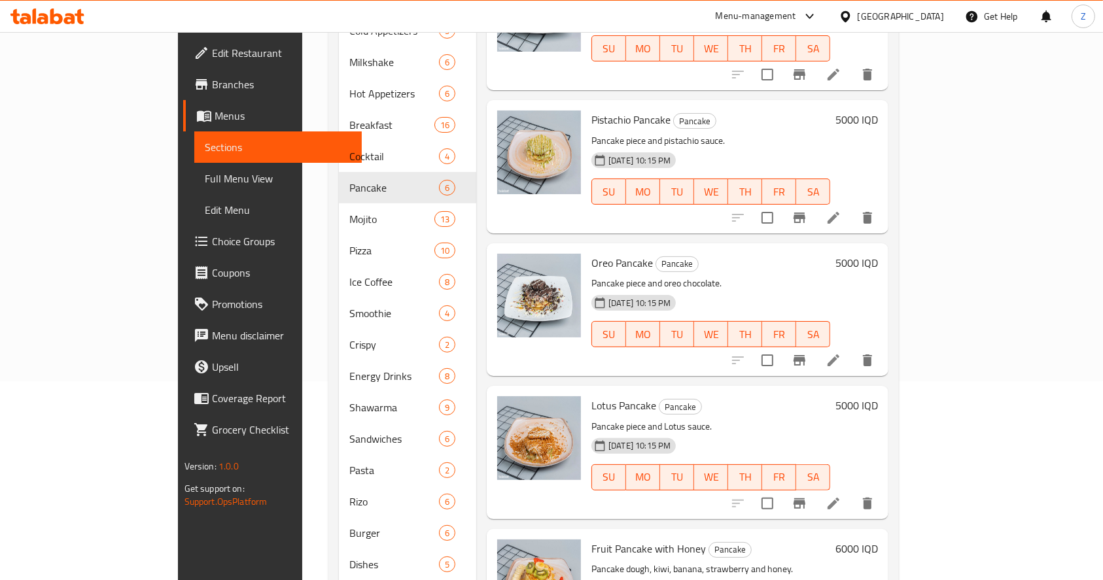
scroll to position [262, 0]
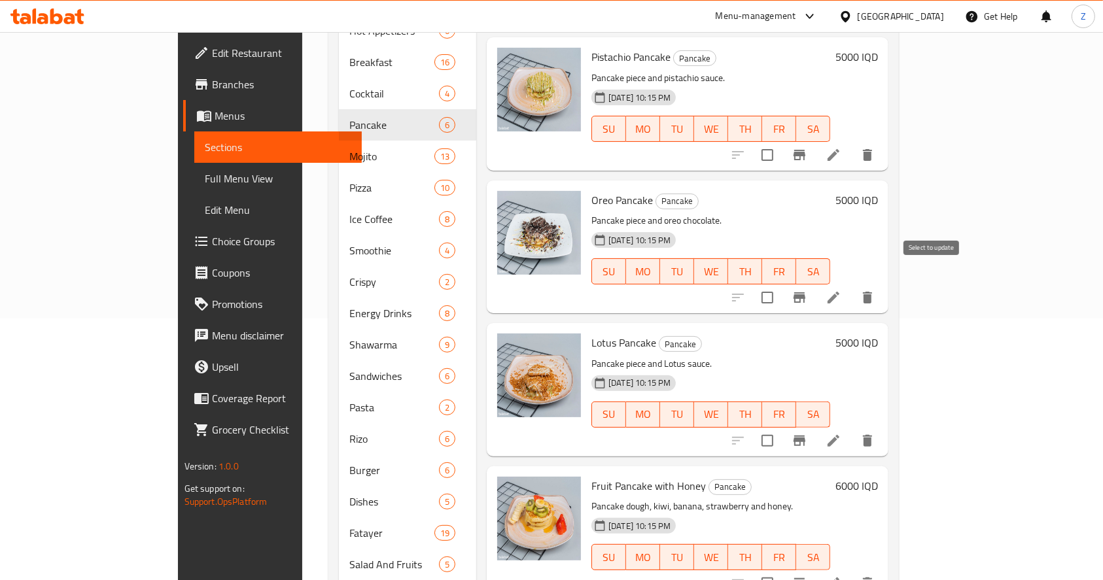
click at [781, 284] on input "checkbox" at bounding box center [766, 297] width 27 height 27
checkbox input "true"
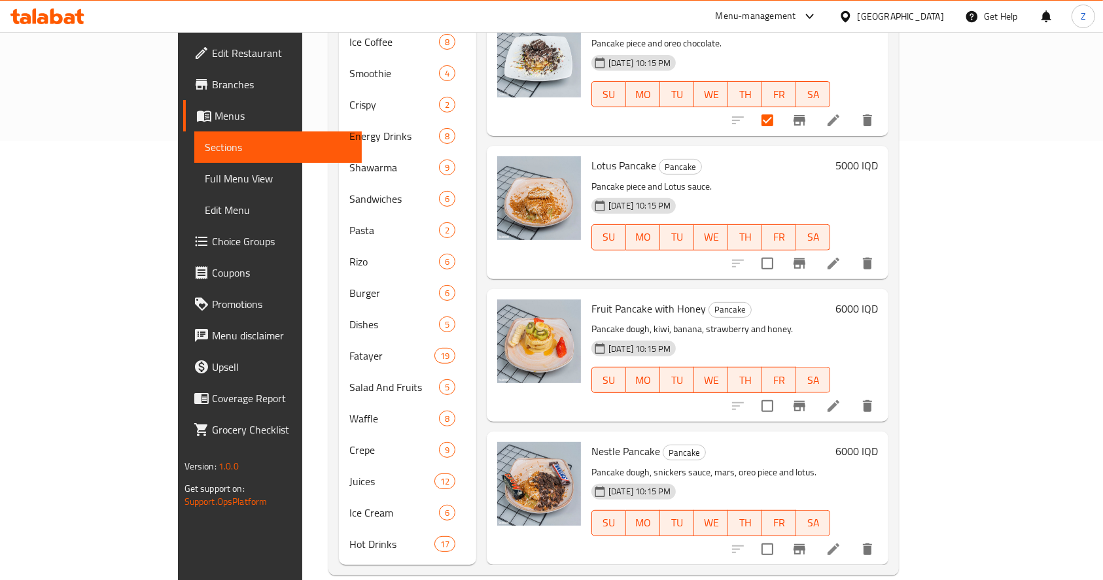
scroll to position [440, 0]
click at [781, 534] on input "checkbox" at bounding box center [766, 547] width 27 height 27
checkbox input "true"
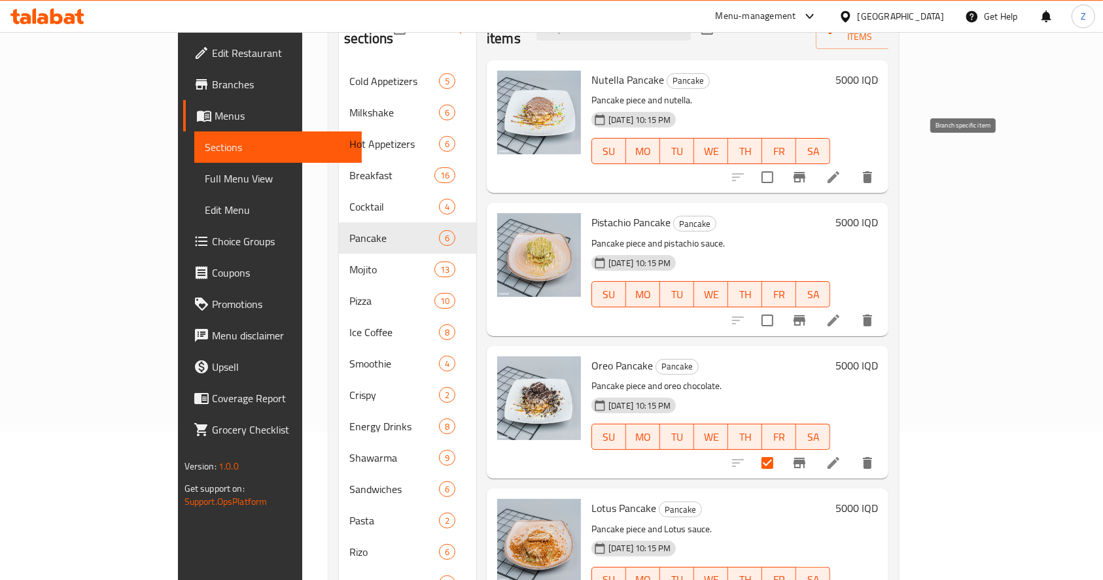
scroll to position [0, 0]
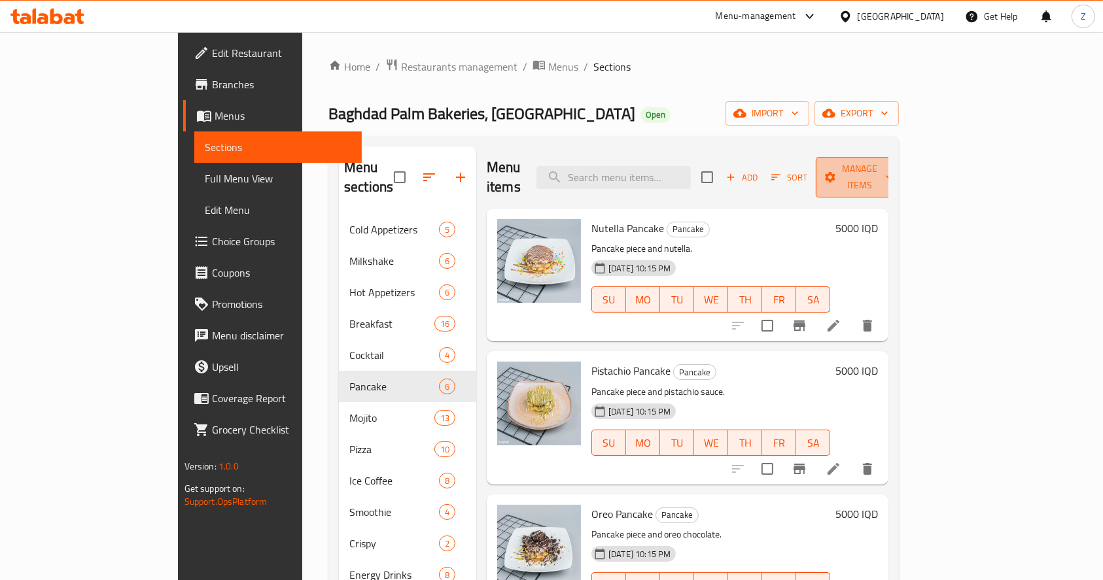
click at [893, 175] on span "Manage items" at bounding box center [859, 177] width 67 height 33
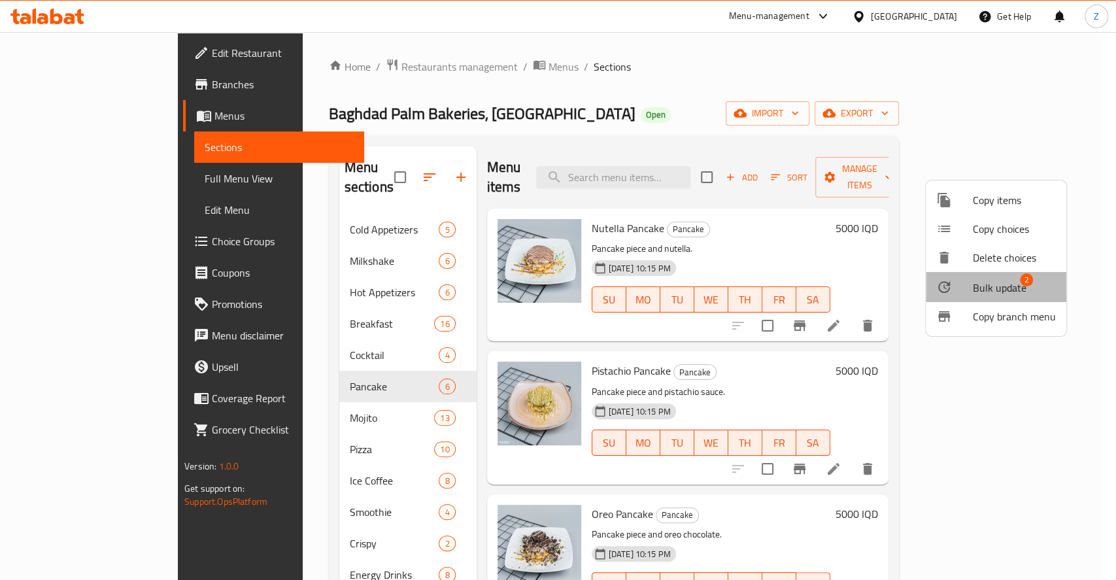
click at [994, 287] on span "Bulk update" at bounding box center [1000, 288] width 54 height 16
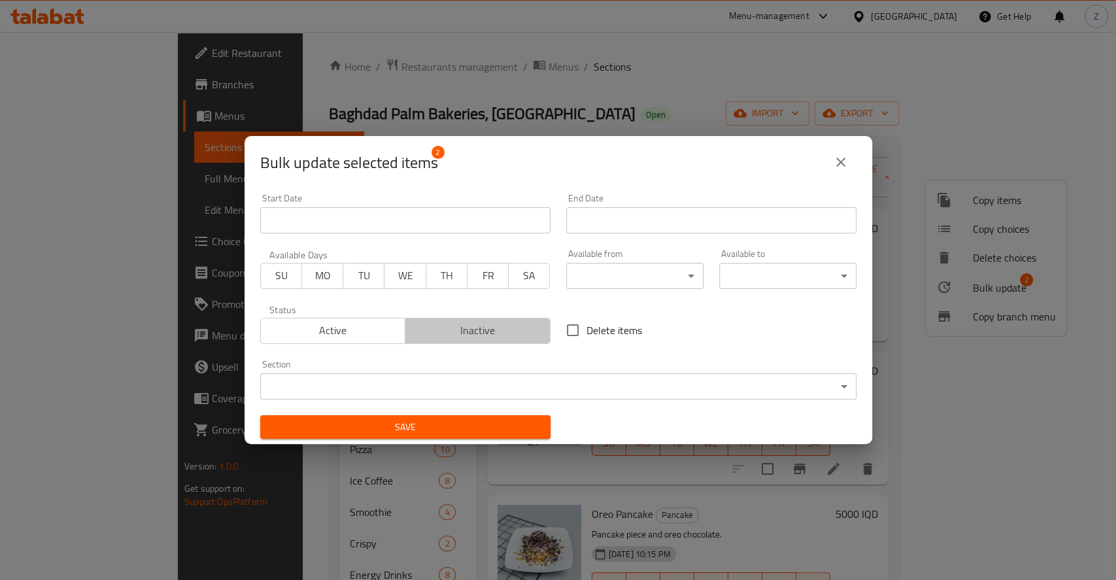
click at [481, 337] on span "Inactive" at bounding box center [478, 330] width 135 height 19
click at [468, 430] on span "Save" at bounding box center [405, 427] width 269 height 16
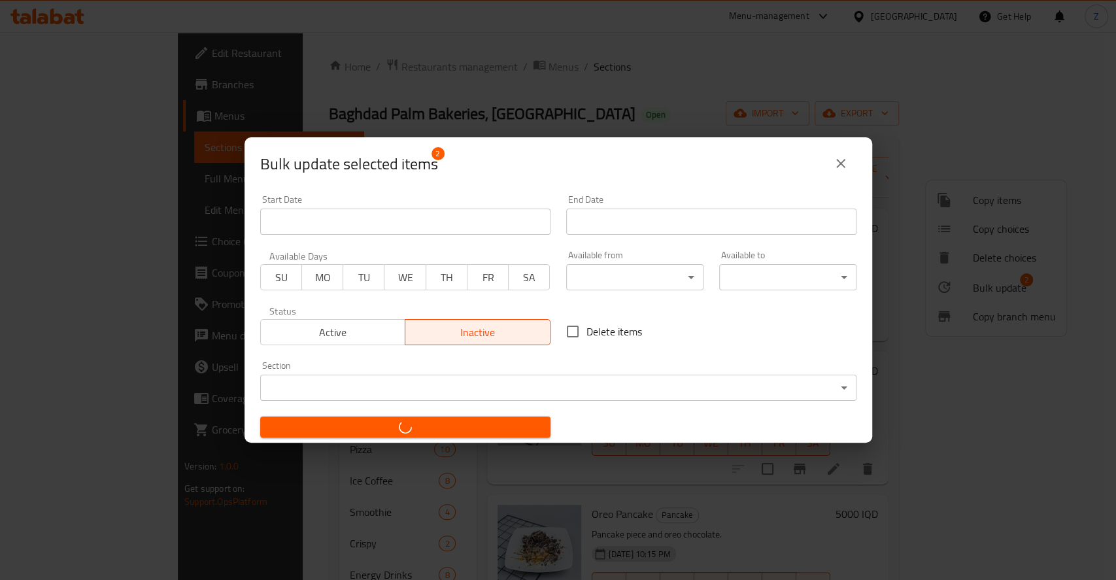
checkbox input "false"
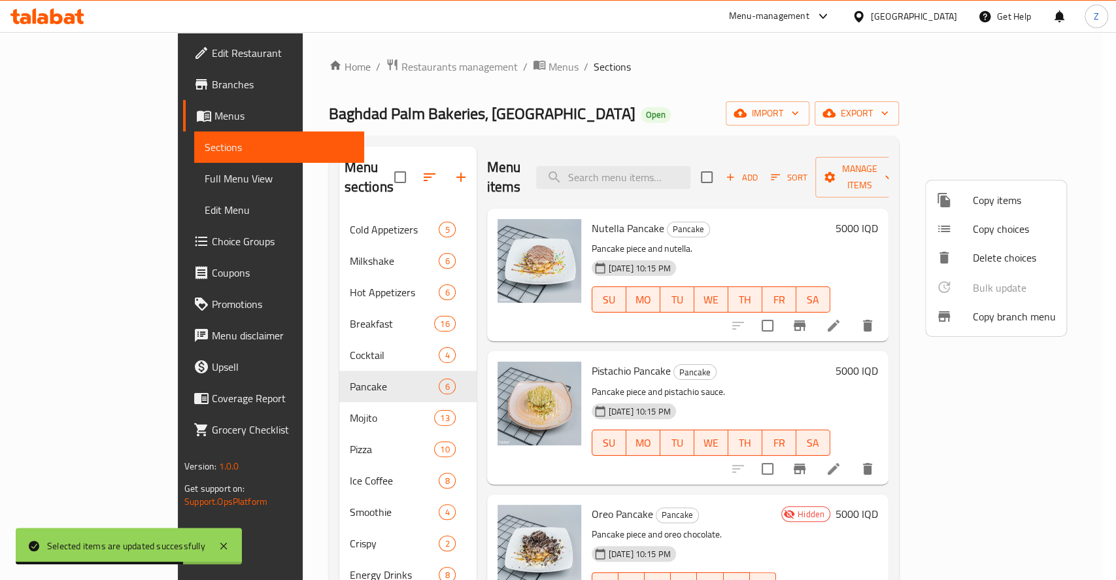
click at [284, 248] on div at bounding box center [558, 290] width 1116 height 580
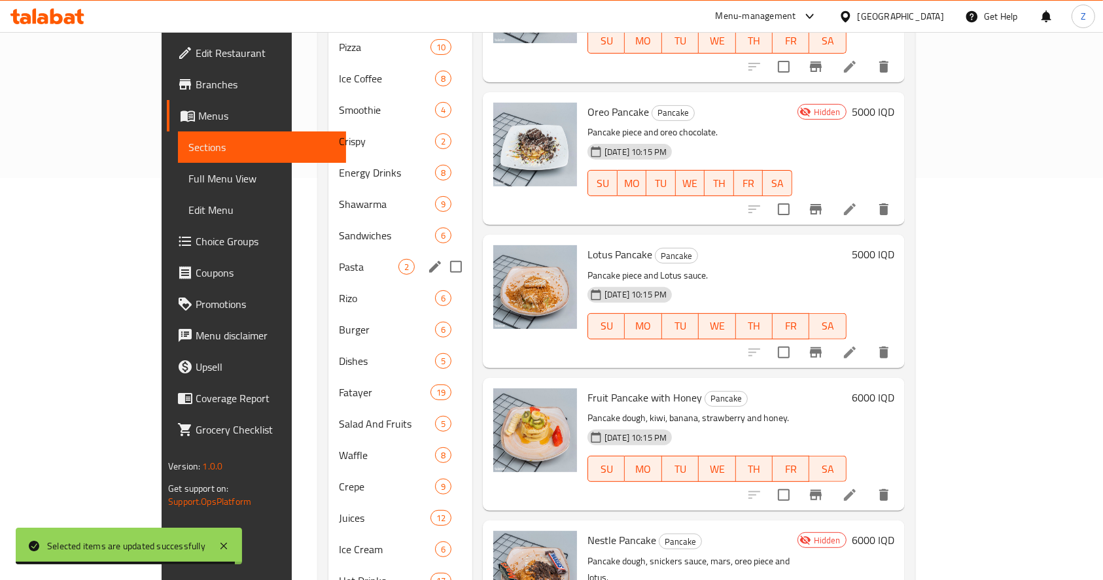
scroll to position [436, 0]
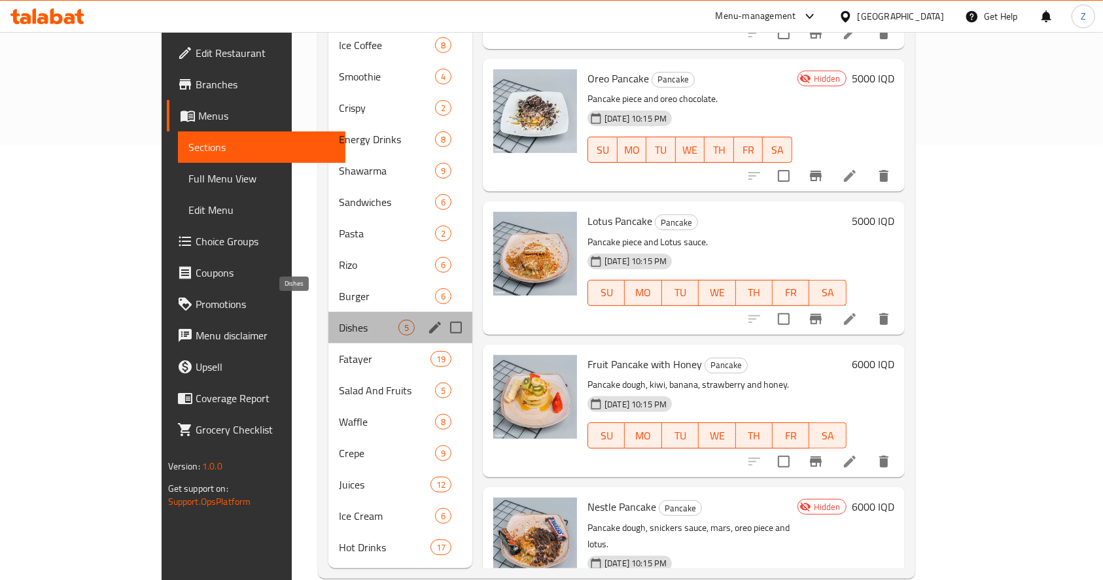
drag, startPoint x: 304, startPoint y: 307, endPoint x: 314, endPoint y: 302, distance: 10.8
click at [339, 320] on span "Dishes" at bounding box center [369, 328] width 60 height 16
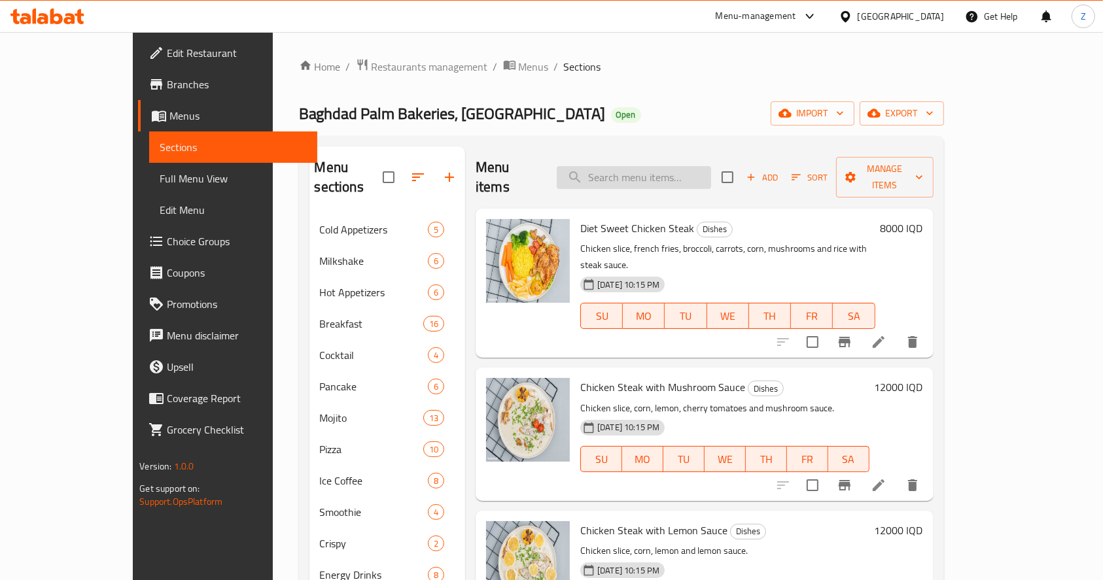
click at [687, 166] on input "search" at bounding box center [634, 177] width 154 height 23
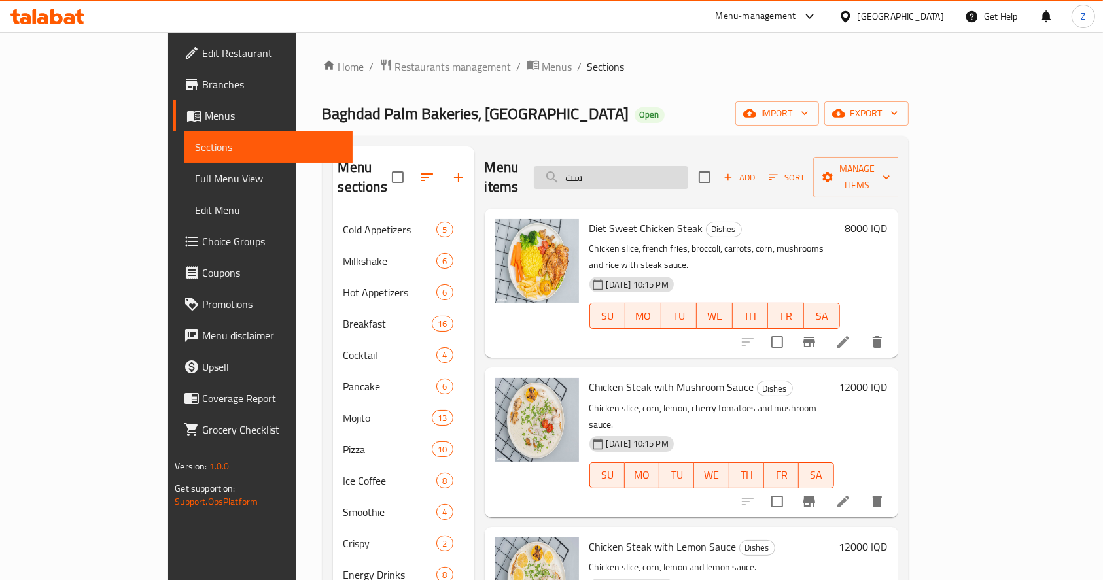
type input "س"
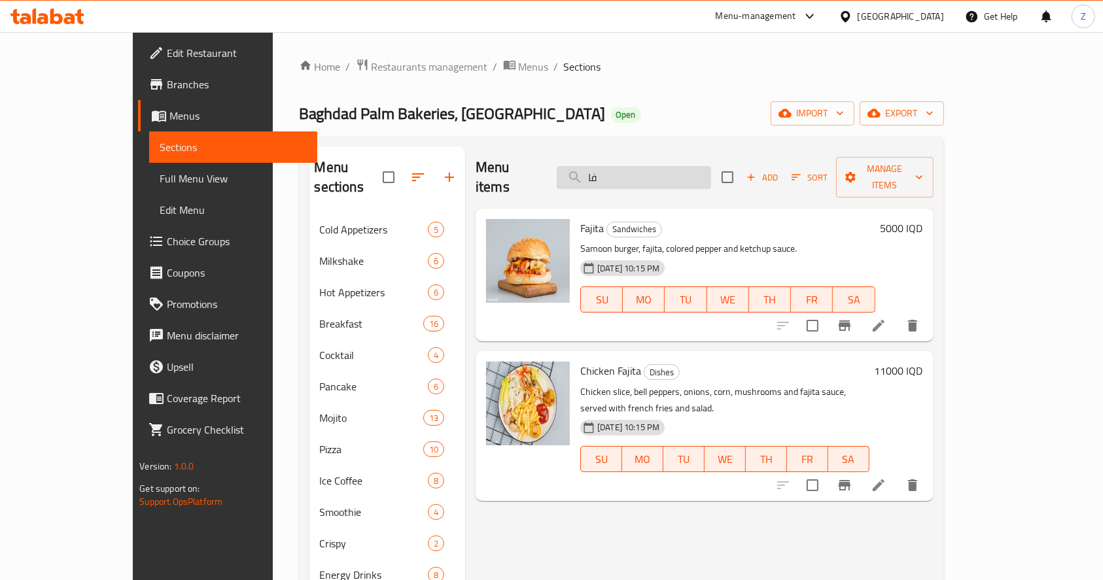
type input "ف"
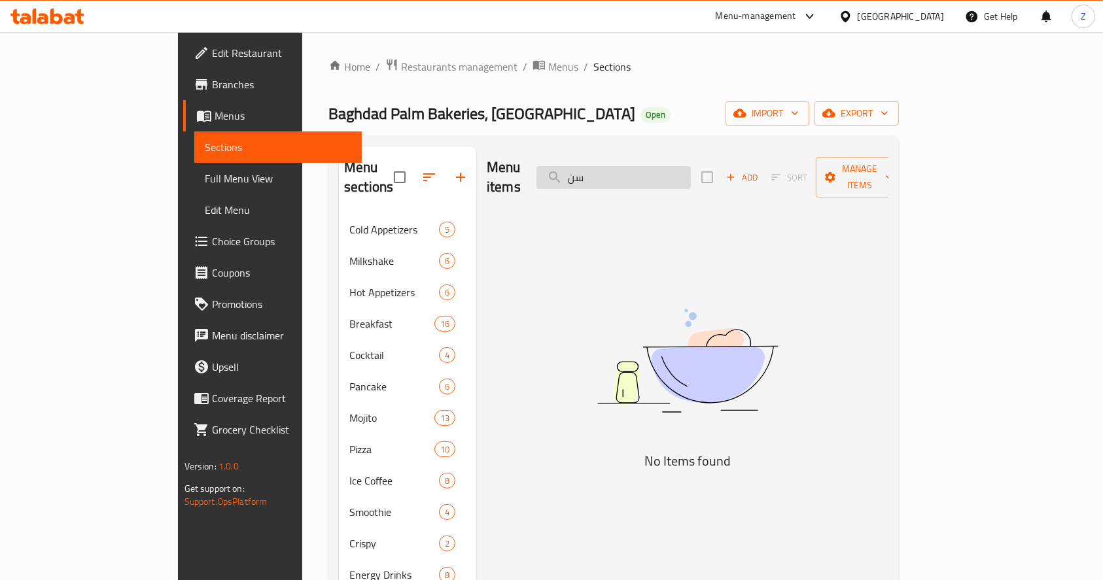
type input "س"
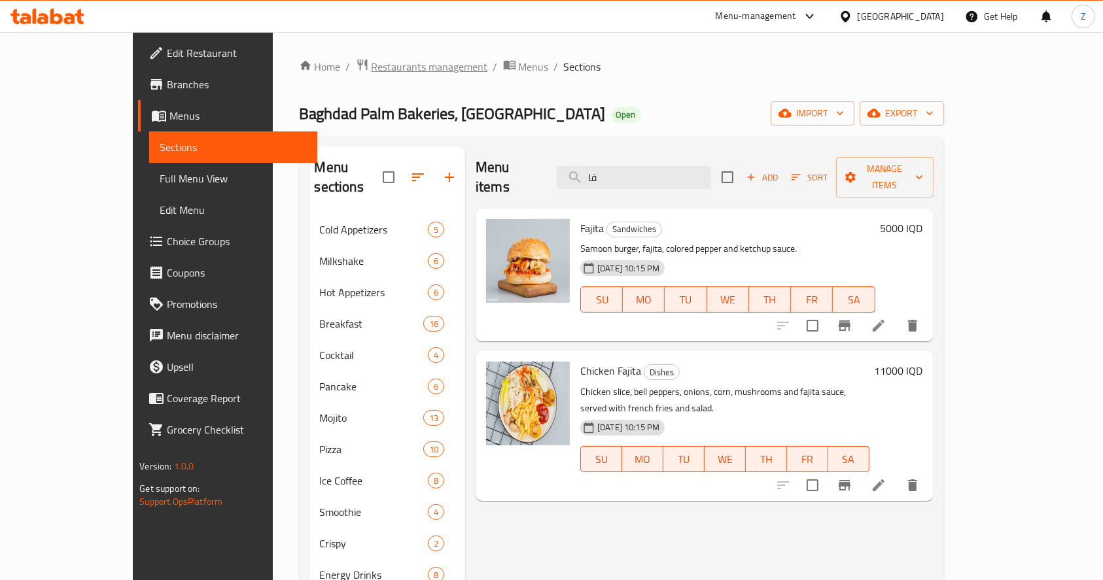
type input "ف"
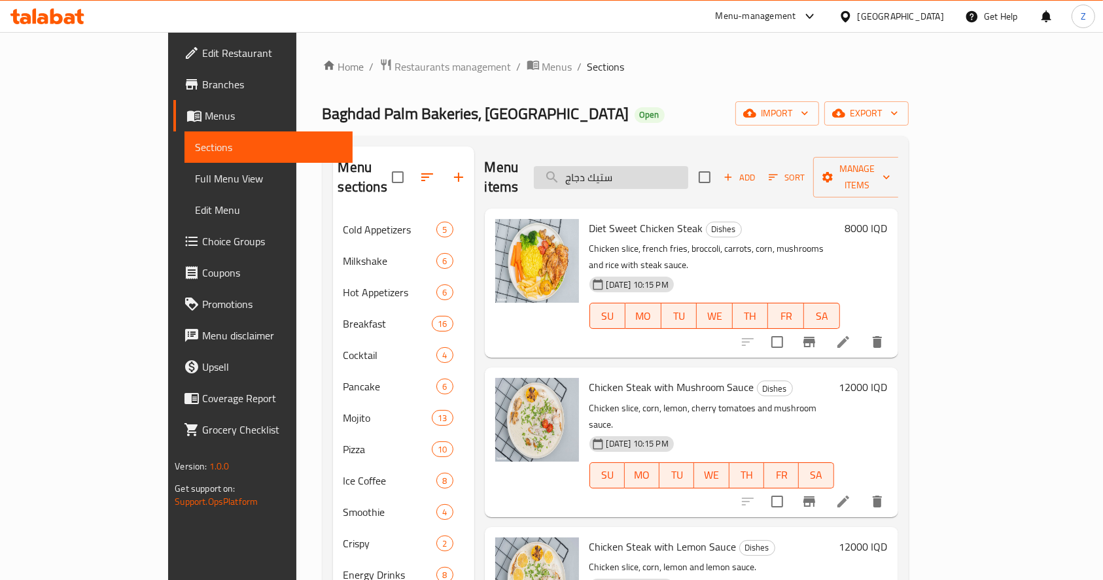
drag, startPoint x: 678, startPoint y: 177, endPoint x: 609, endPoint y: 178, distance: 68.7
click at [609, 178] on input "ستيك دجاج" at bounding box center [611, 177] width 154 height 23
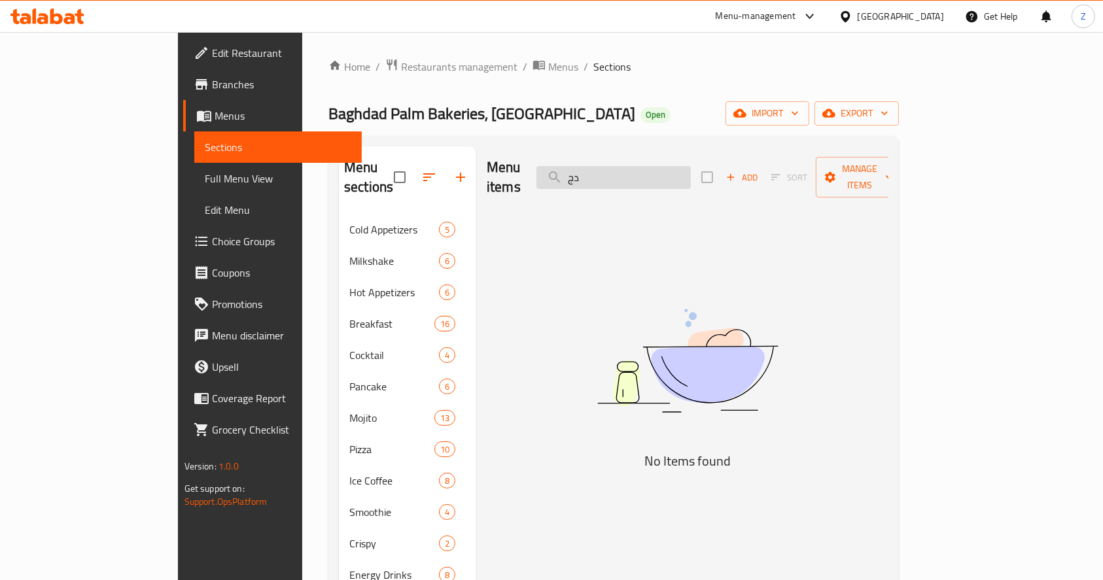
type input "د"
type input "ك"
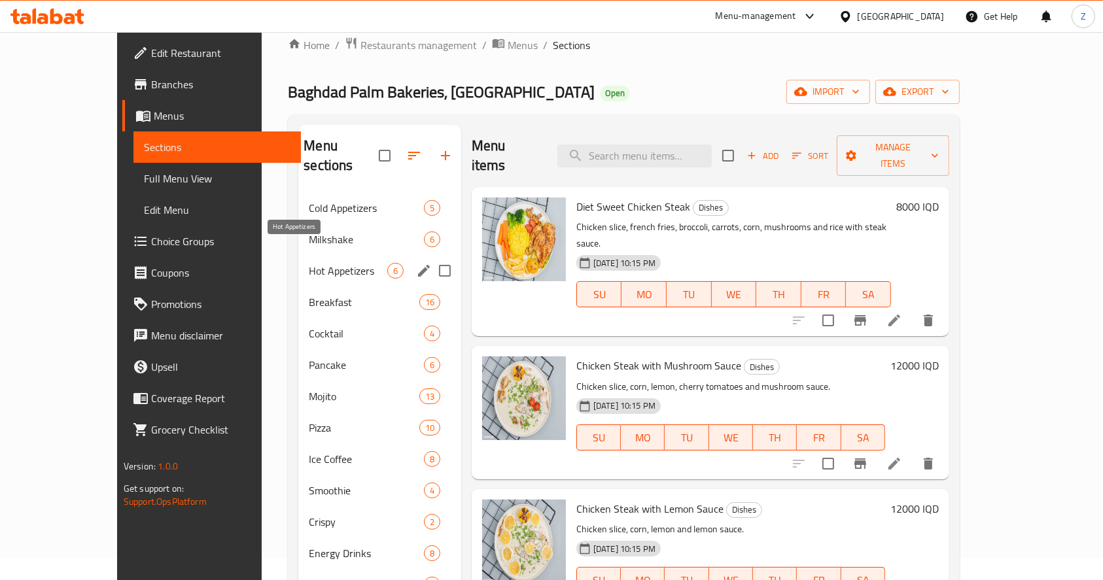
scroll to position [174, 0]
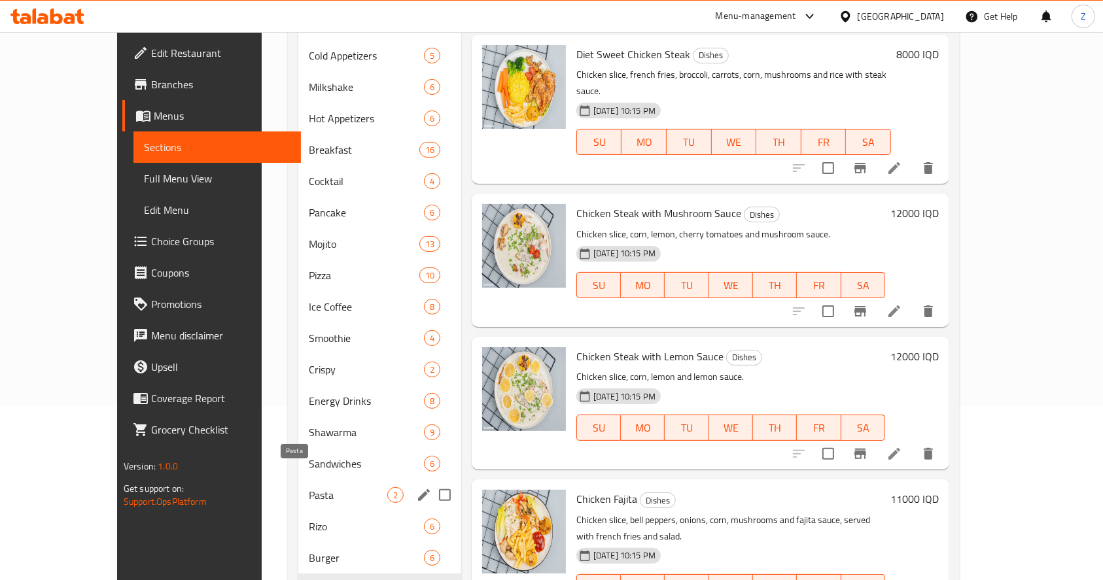
click at [309, 487] on span "Pasta" at bounding box center [348, 495] width 78 height 16
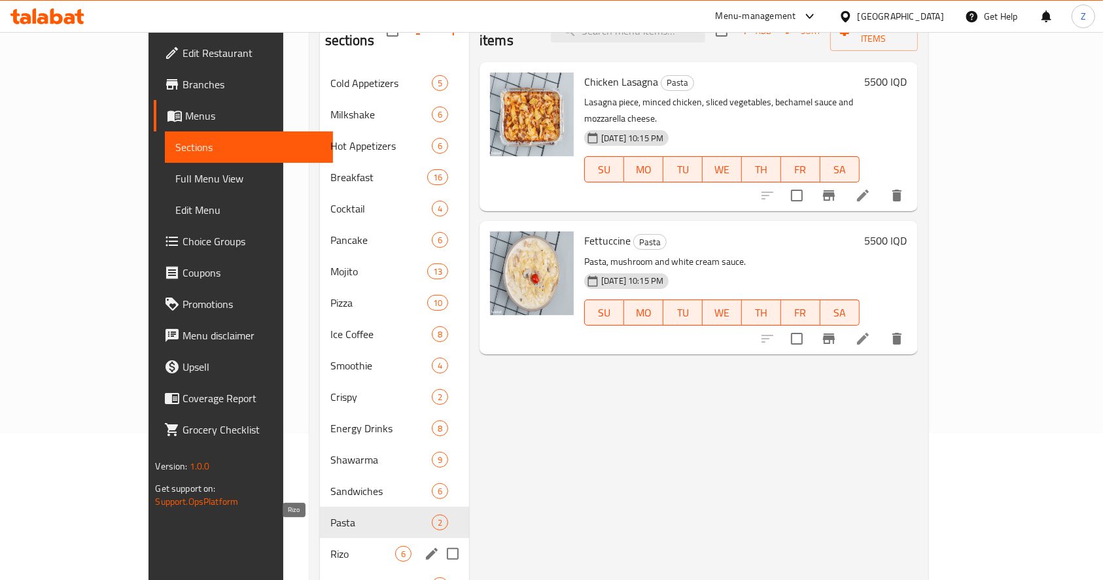
scroll to position [174, 0]
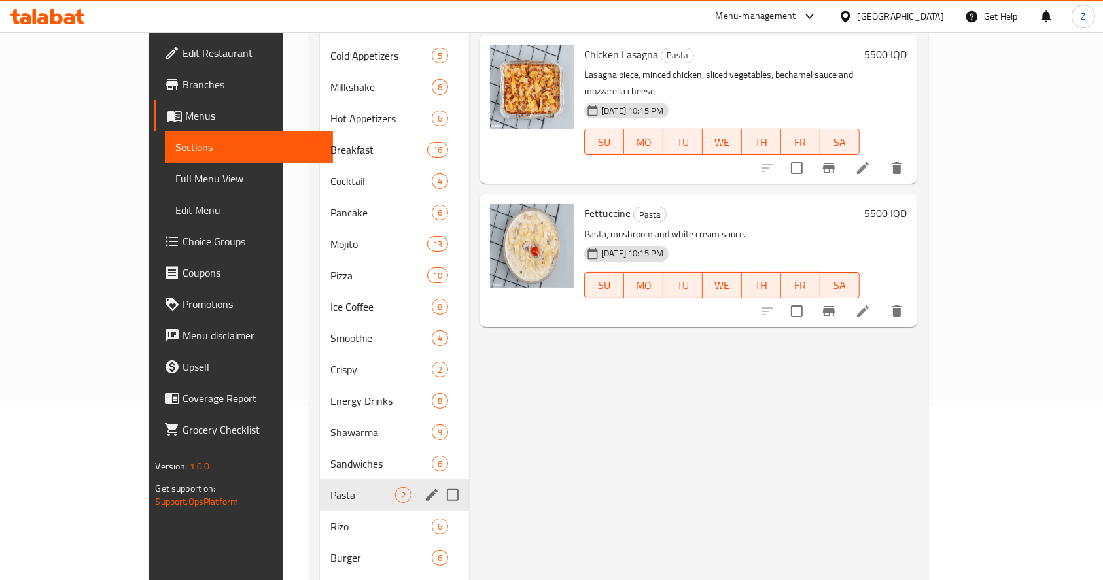
click at [424, 487] on icon "edit" at bounding box center [432, 495] width 16 height 16
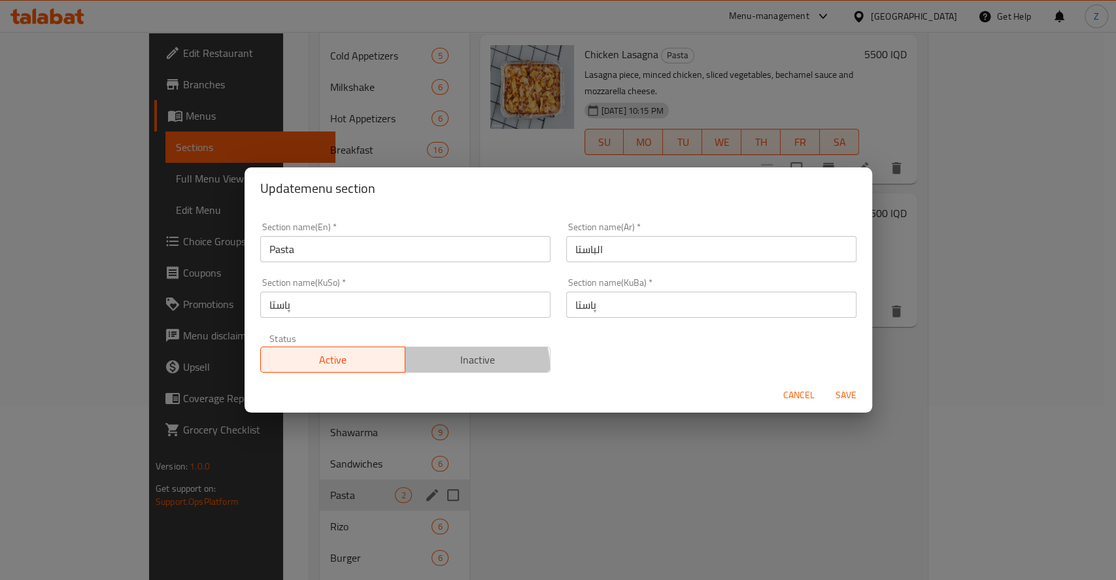
drag, startPoint x: 471, startPoint y: 366, endPoint x: 715, endPoint y: 385, distance: 244.7
click at [471, 366] on span "Inactive" at bounding box center [478, 360] width 135 height 19
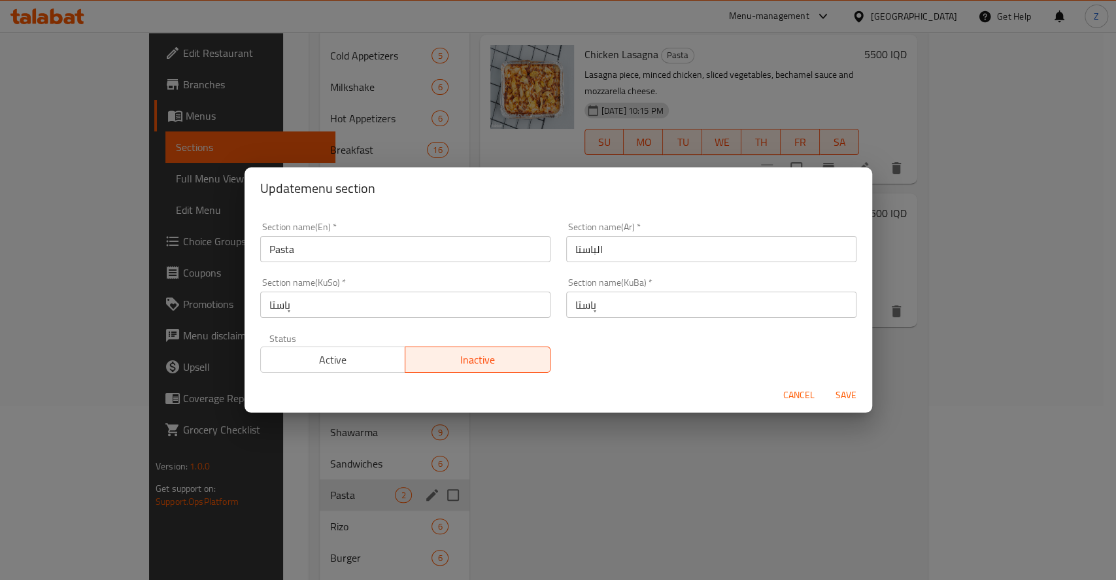
click at [846, 396] on span "Save" at bounding box center [846, 395] width 31 height 16
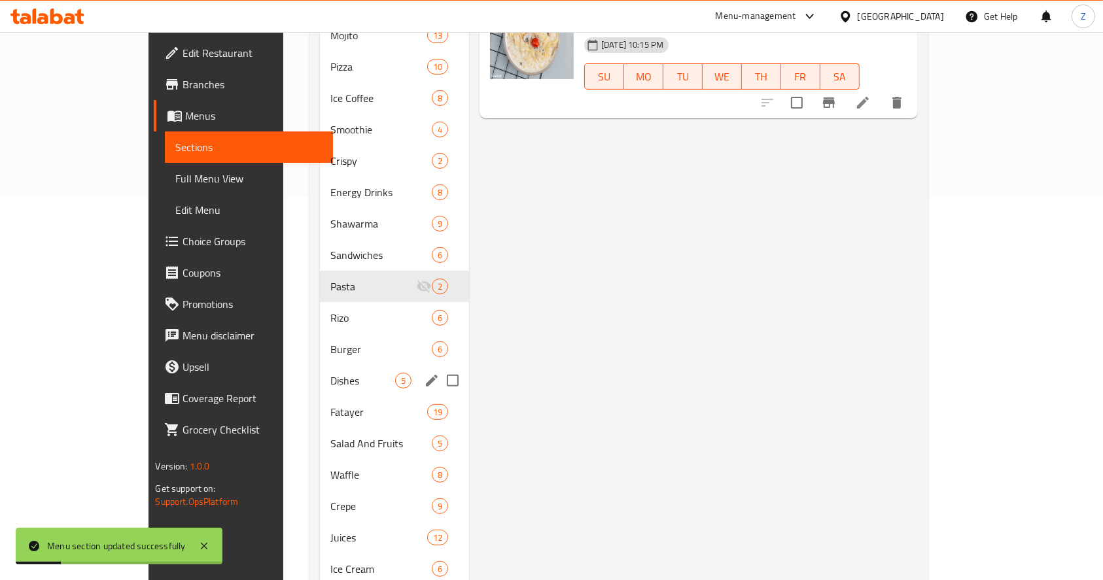
scroll to position [436, 0]
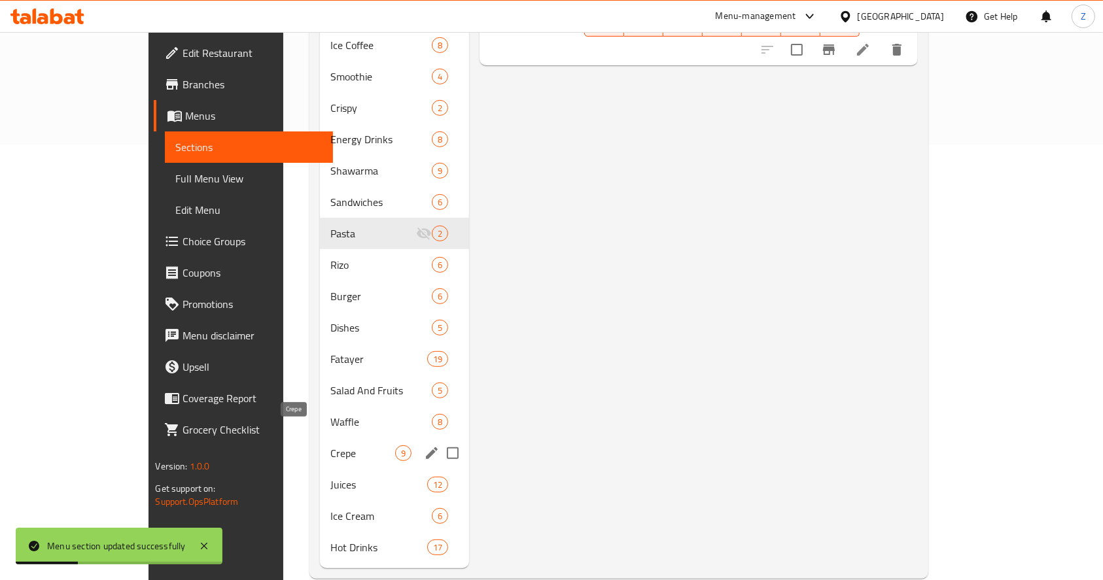
click at [330, 445] on span "Crepe" at bounding box center [362, 453] width 65 height 16
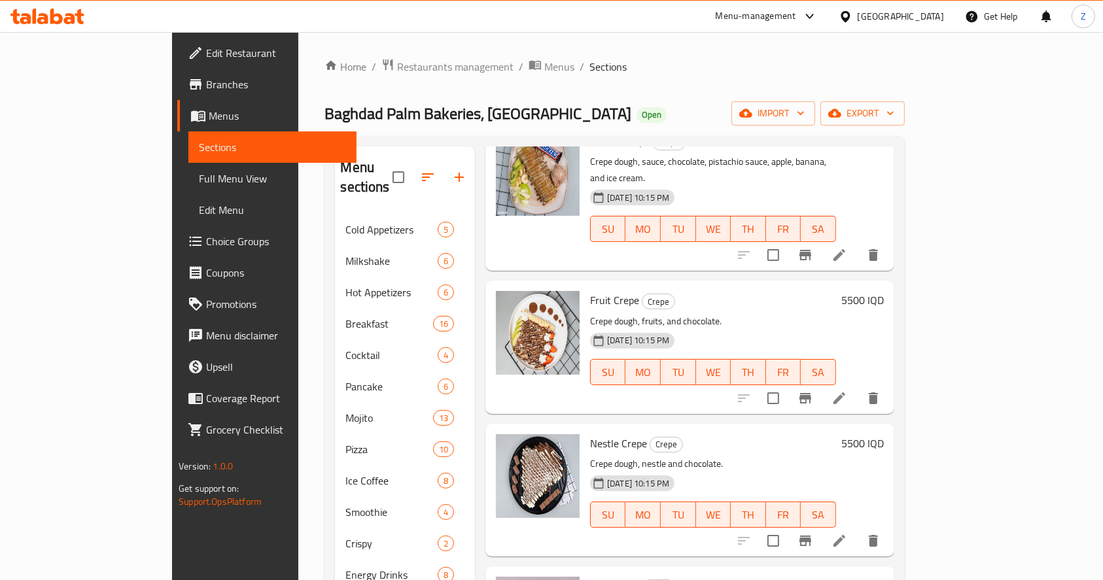
scroll to position [174, 0]
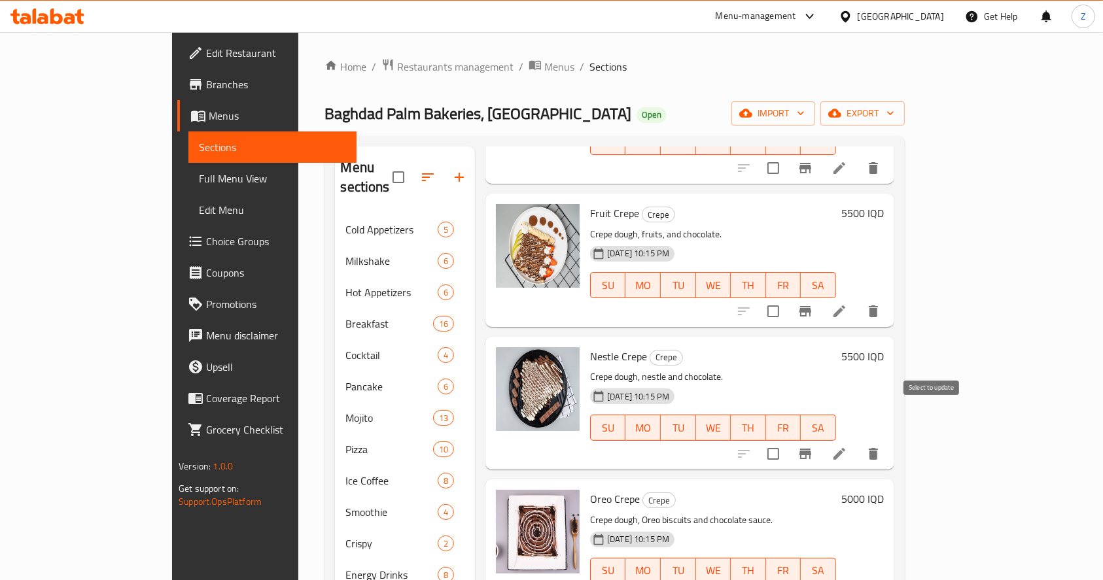
click at [787, 440] on input "checkbox" at bounding box center [772, 453] width 27 height 27
checkbox input "true"
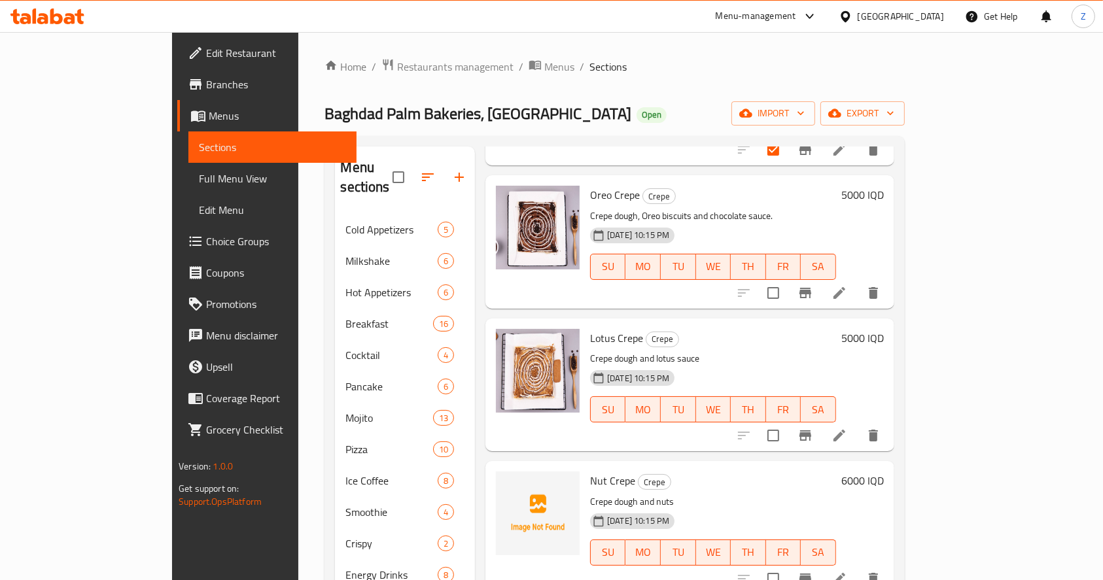
scroll to position [481, 0]
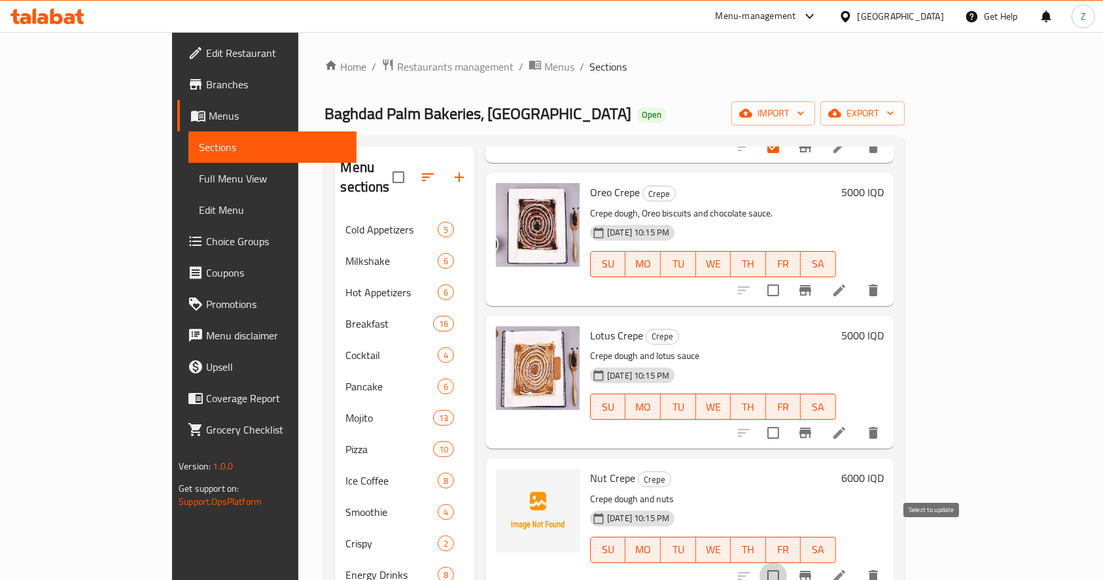
click at [787, 562] on input "checkbox" at bounding box center [772, 575] width 27 height 27
checkbox input "true"
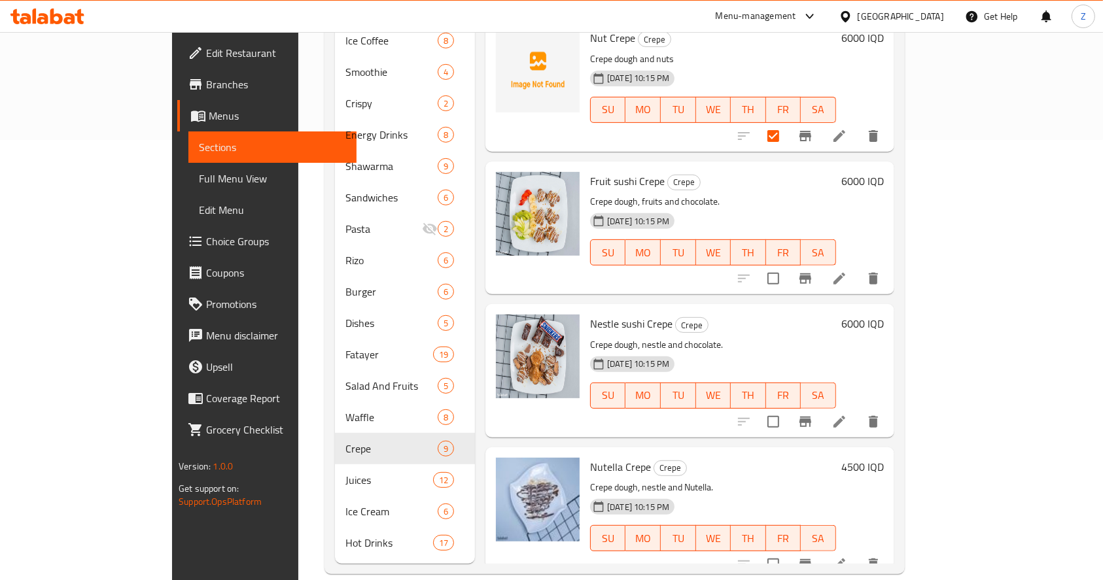
click at [787, 408] on input "checkbox" at bounding box center [772, 421] width 27 height 27
checkbox input "true"
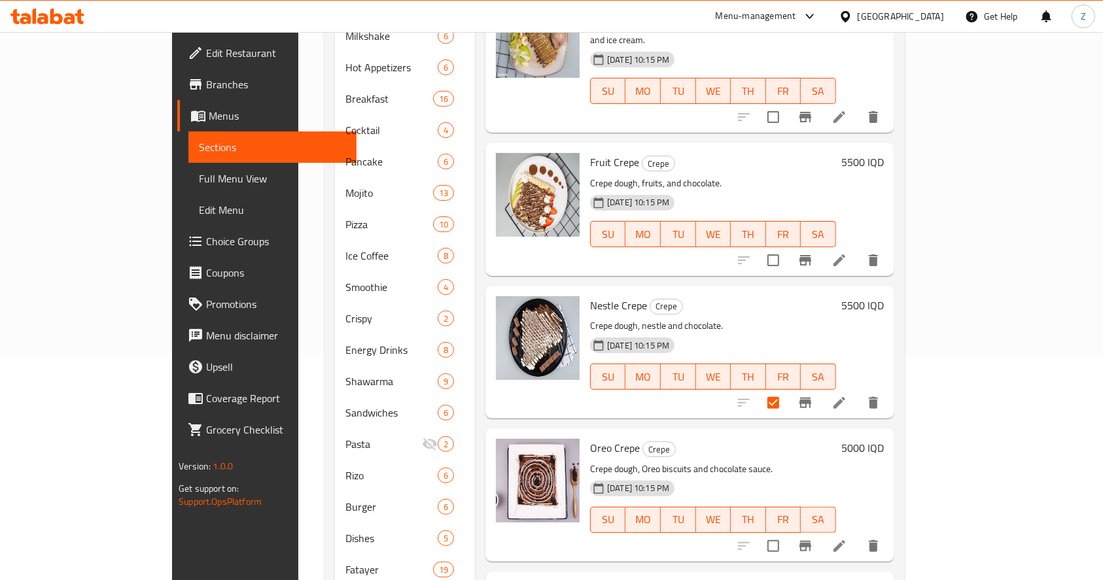
scroll to position [0, 0]
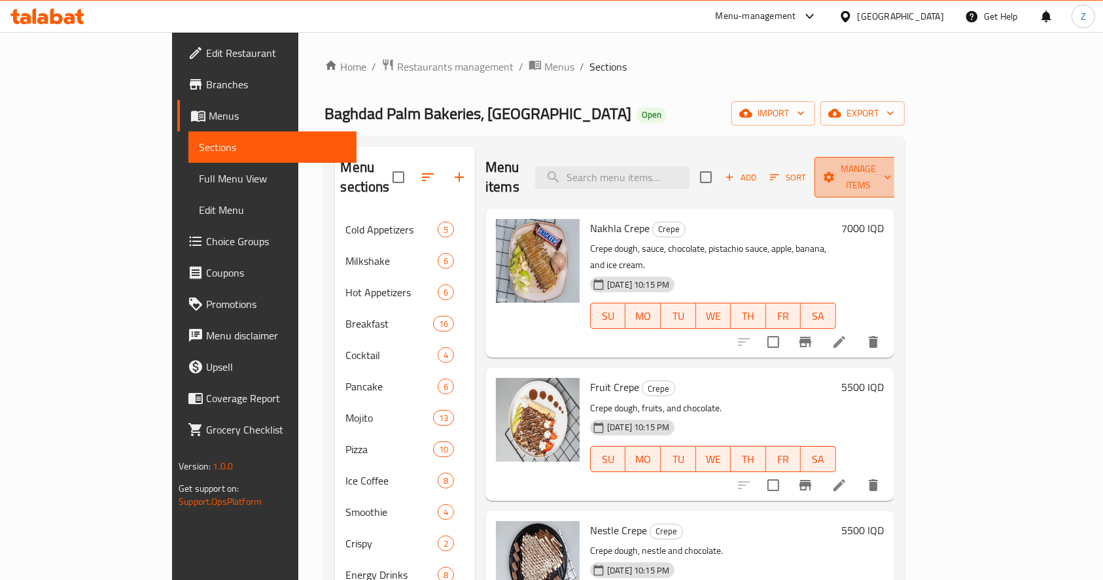
click at [891, 175] on span "Manage items" at bounding box center [858, 177] width 67 height 33
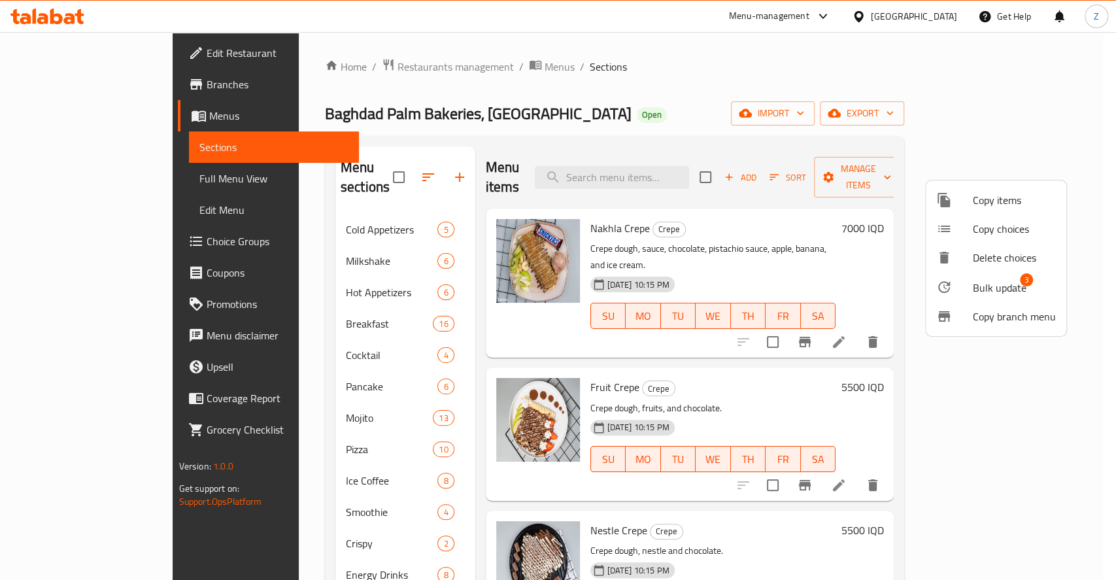
click at [974, 285] on span "Bulk update" at bounding box center [1000, 288] width 54 height 16
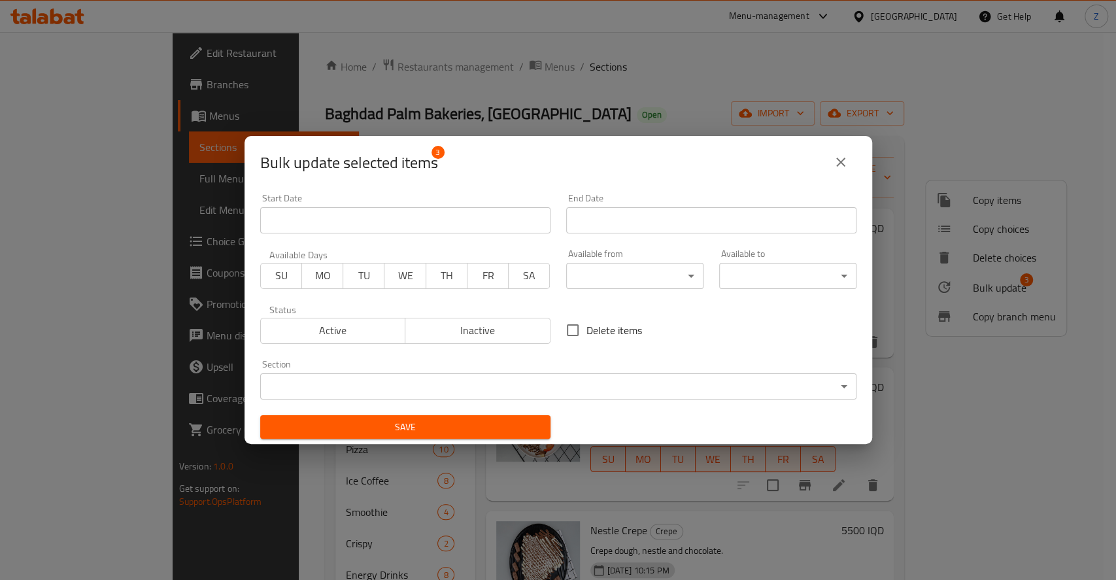
click at [471, 339] on span "Inactive" at bounding box center [478, 330] width 135 height 19
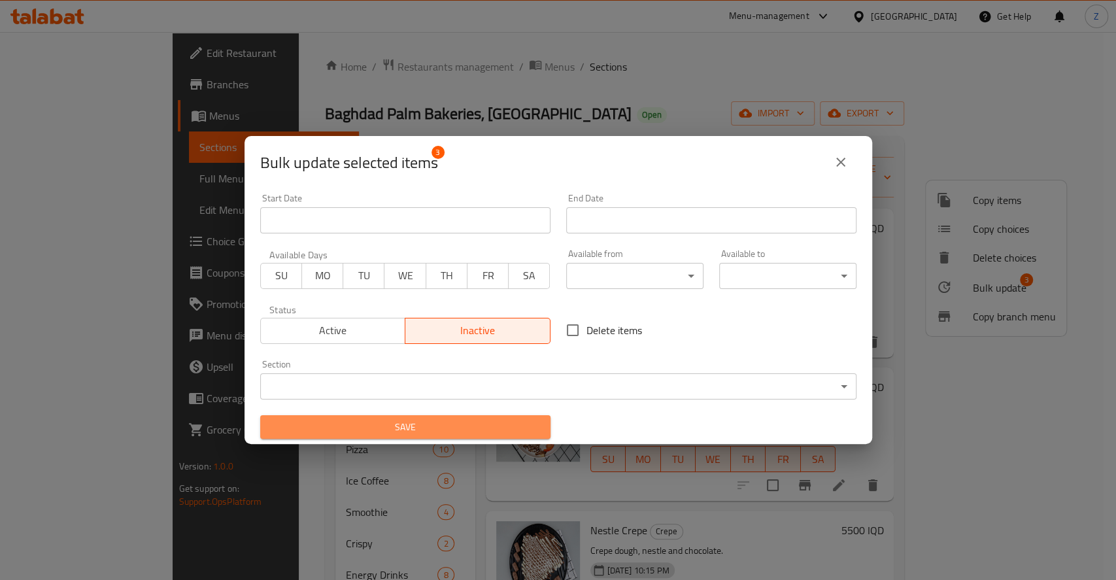
click at [460, 421] on span "Save" at bounding box center [405, 427] width 269 height 16
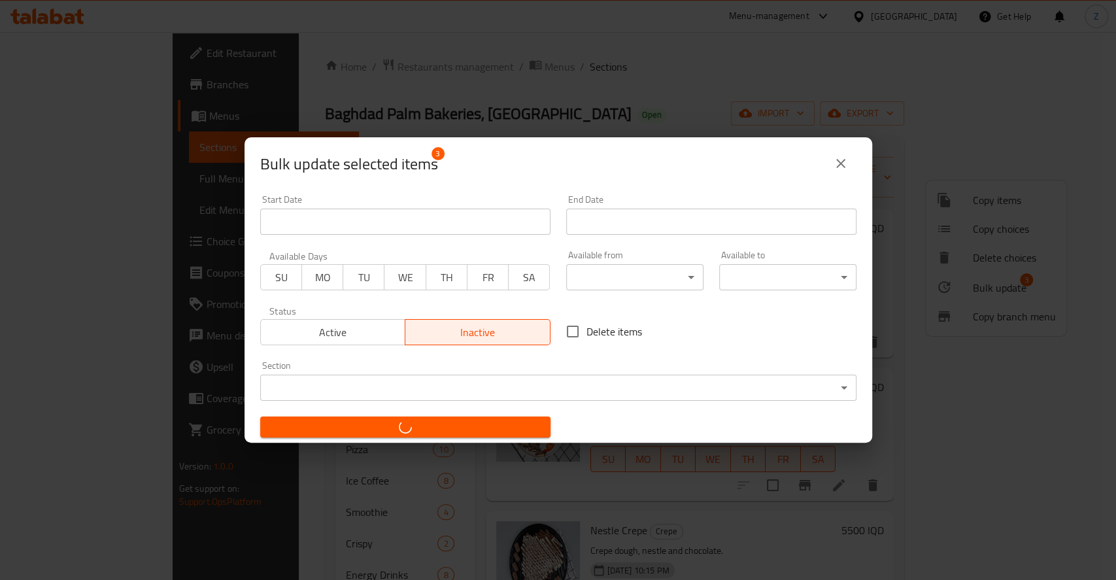
checkbox input "false"
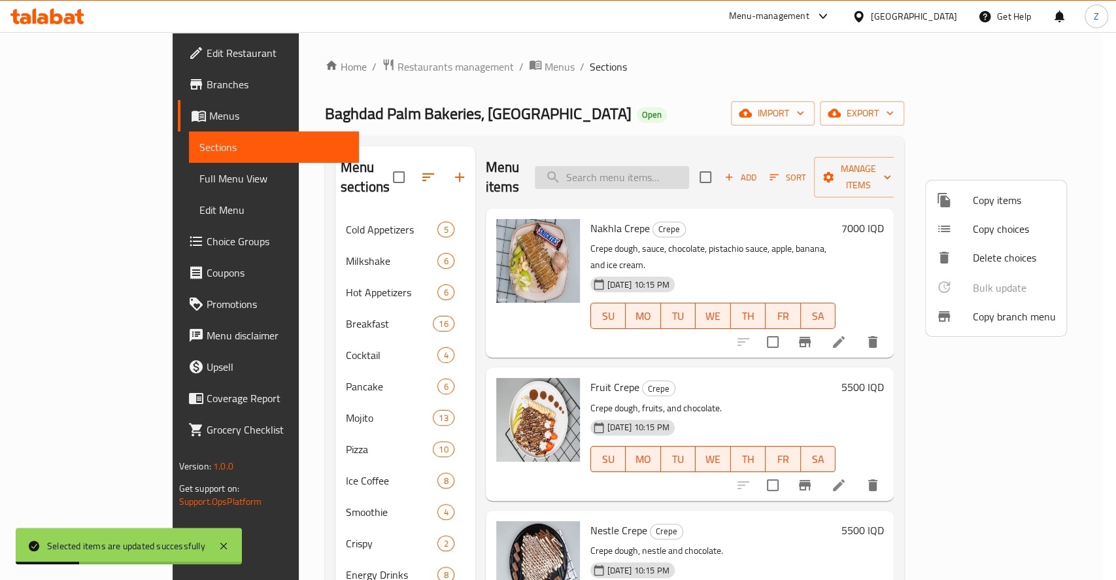
click at [666, 171] on div at bounding box center [558, 290] width 1116 height 580
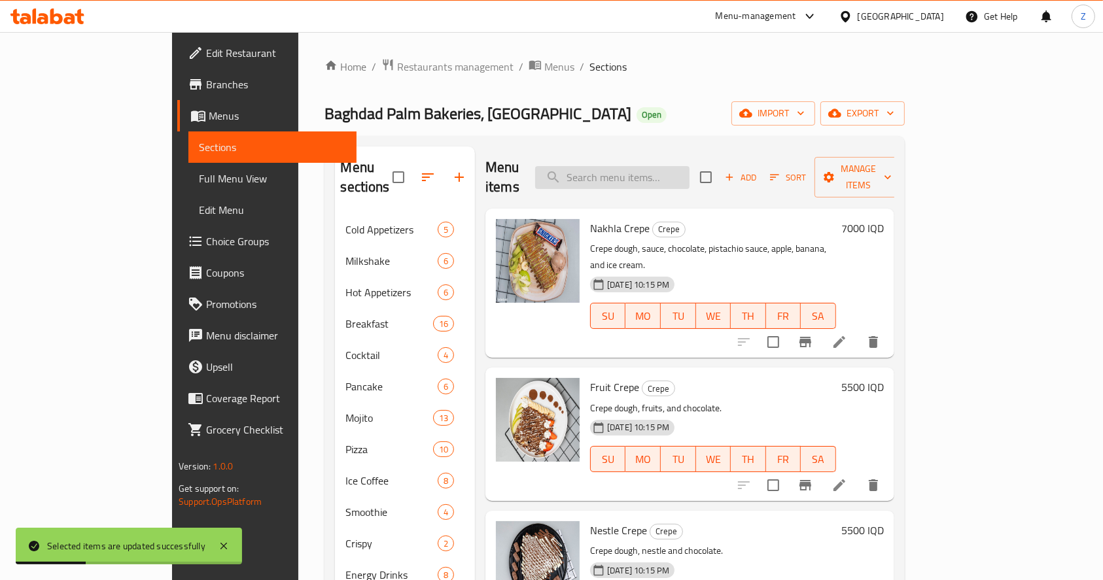
click at [666, 171] on input "search" at bounding box center [612, 177] width 154 height 23
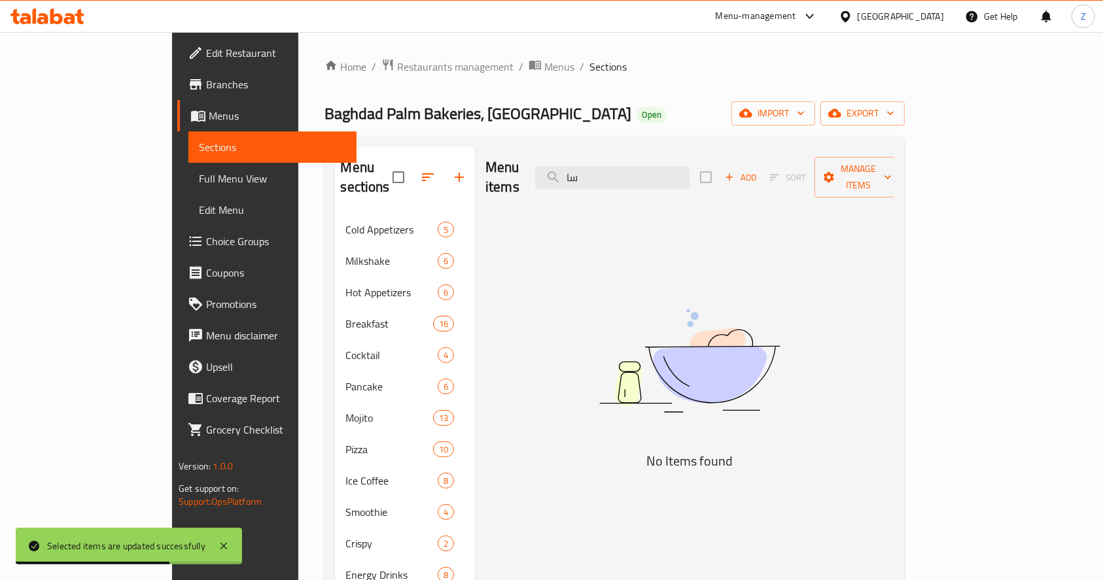
type input "س"
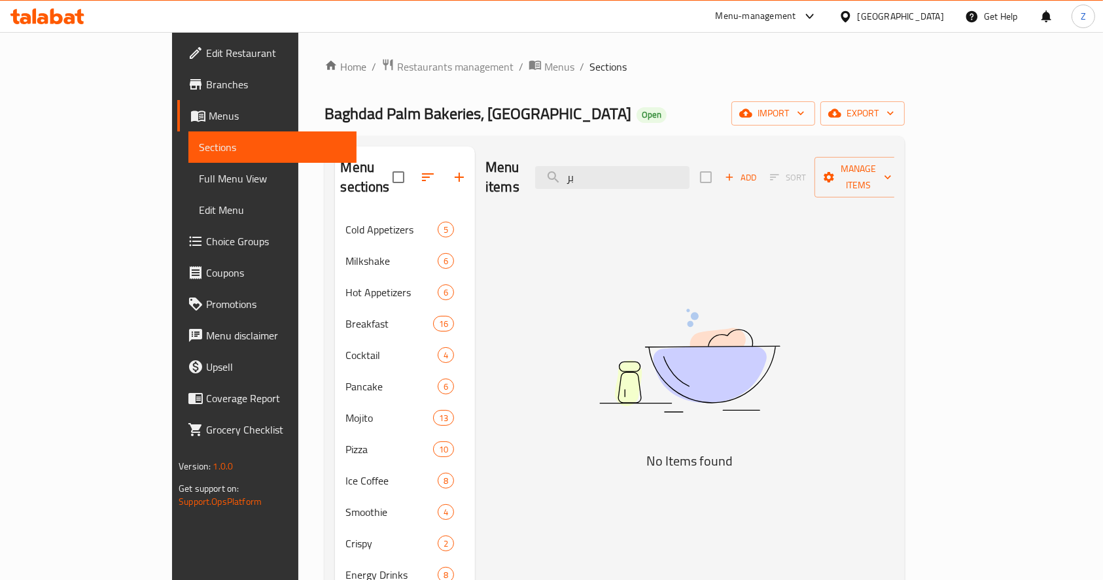
type input "ب"
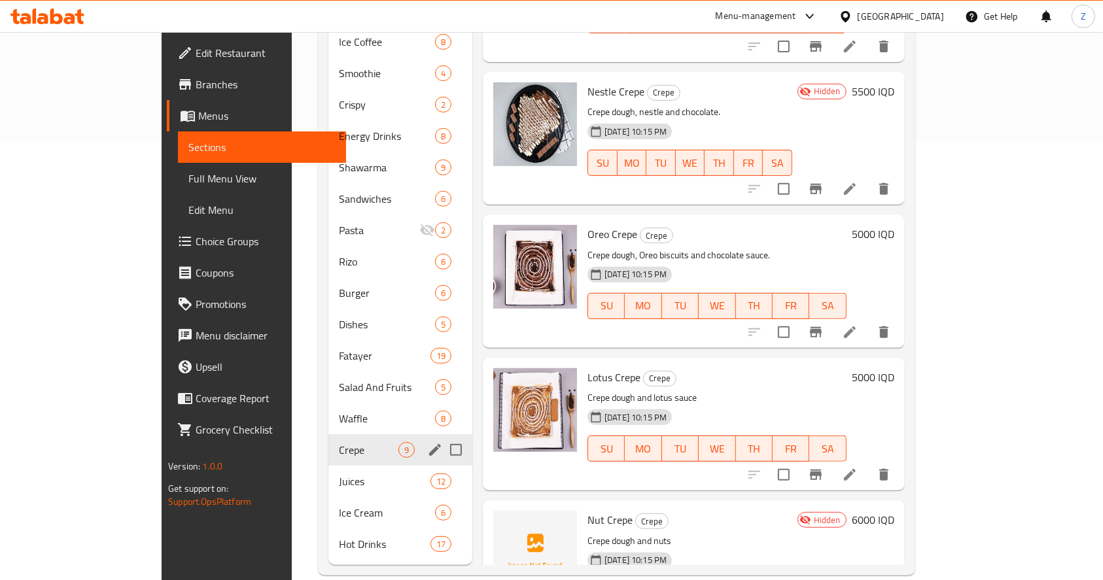
scroll to position [440, 0]
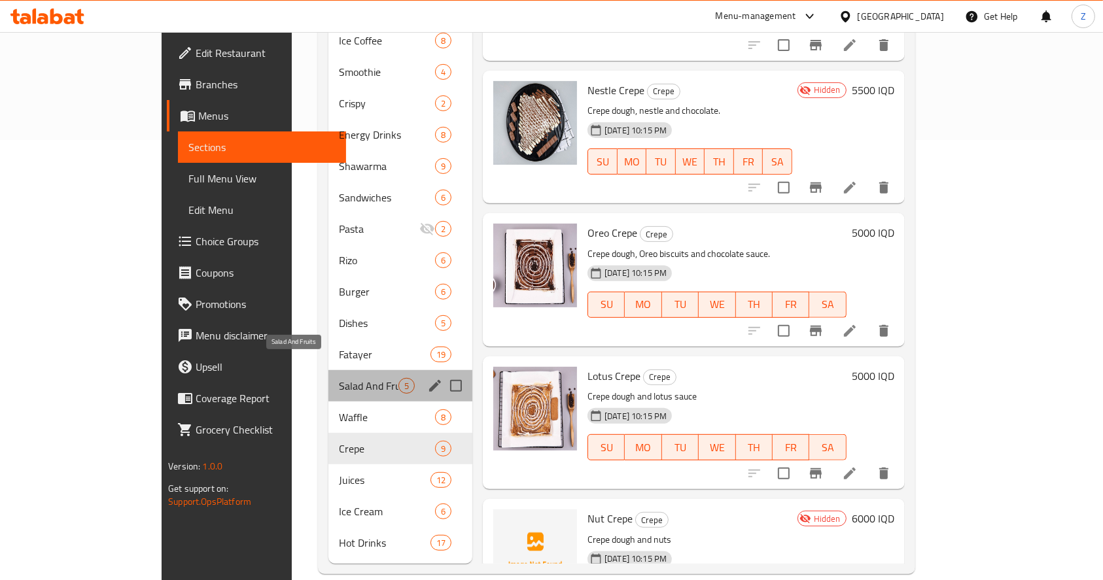
click at [339, 378] on span "Salad And Fruits" at bounding box center [369, 386] width 60 height 16
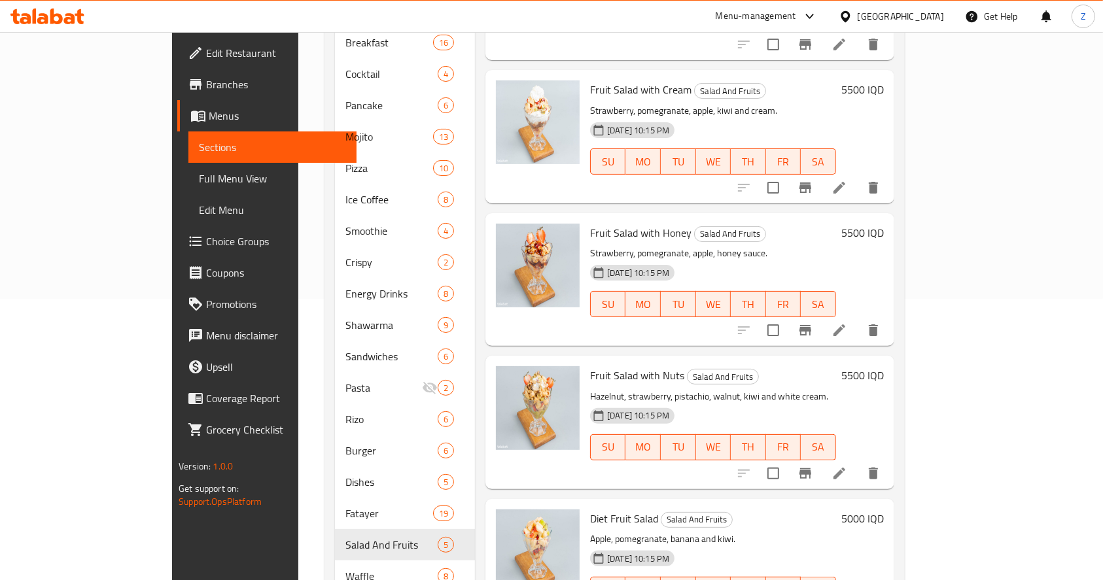
scroll to position [440, 0]
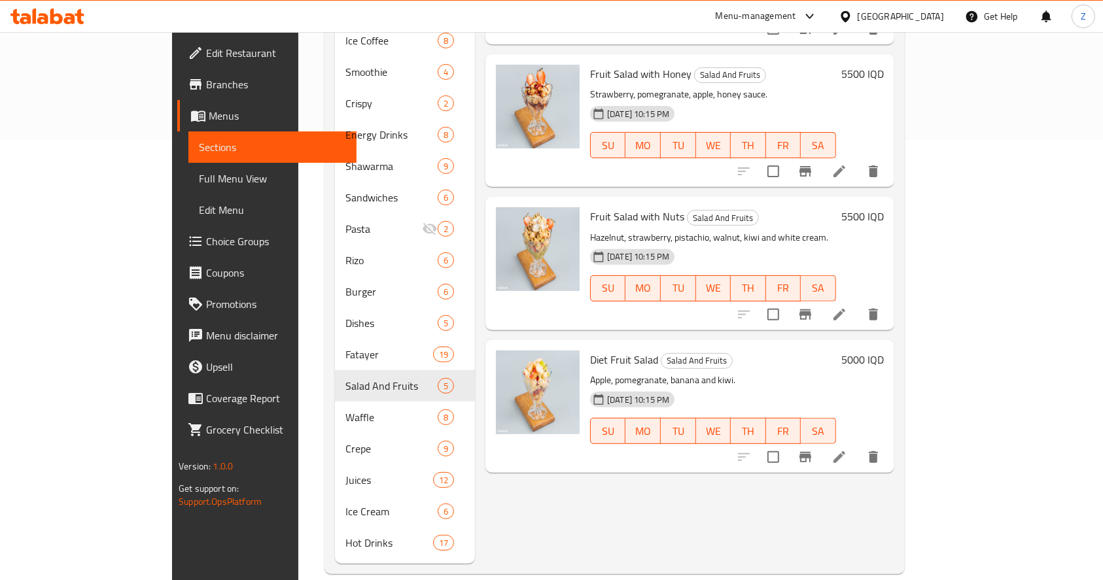
click at [787, 443] on input "checkbox" at bounding box center [772, 456] width 27 height 27
checkbox input "true"
click at [787, 301] on input "checkbox" at bounding box center [772, 314] width 27 height 27
checkbox input "true"
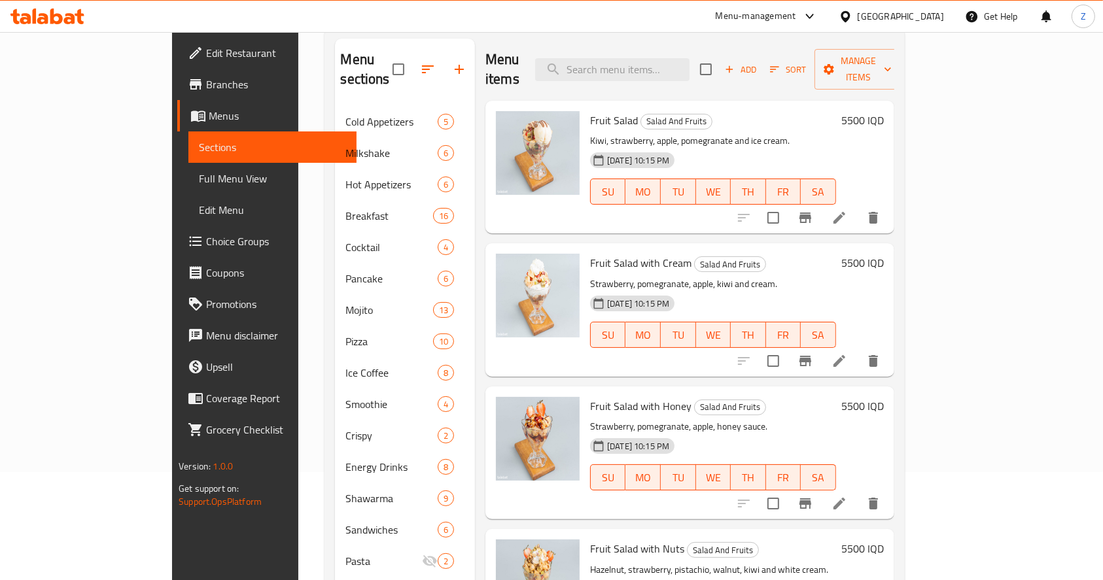
scroll to position [92, 0]
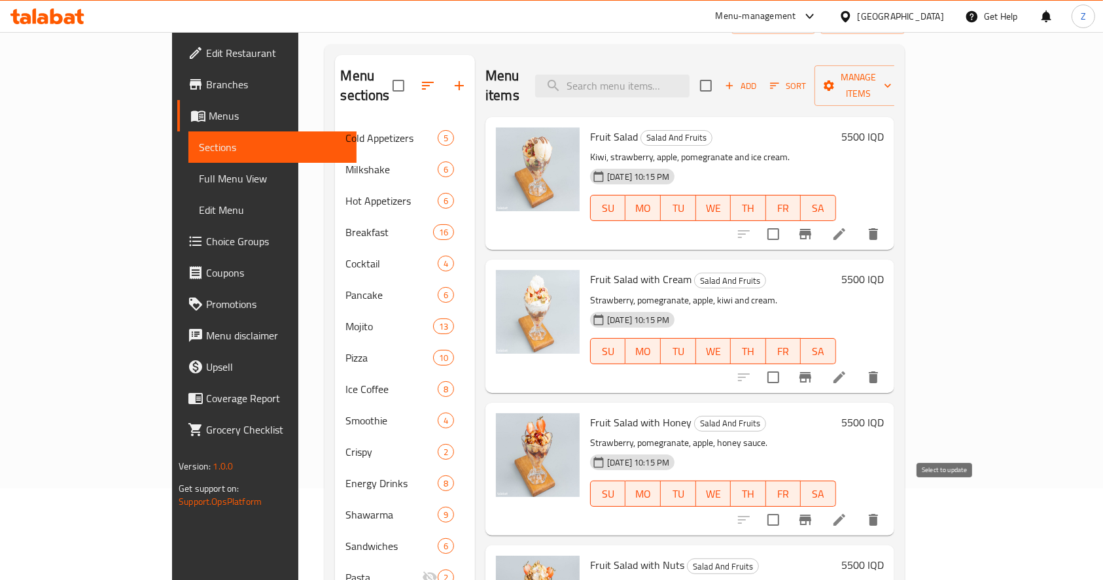
click at [787, 506] on input "checkbox" at bounding box center [772, 519] width 27 height 27
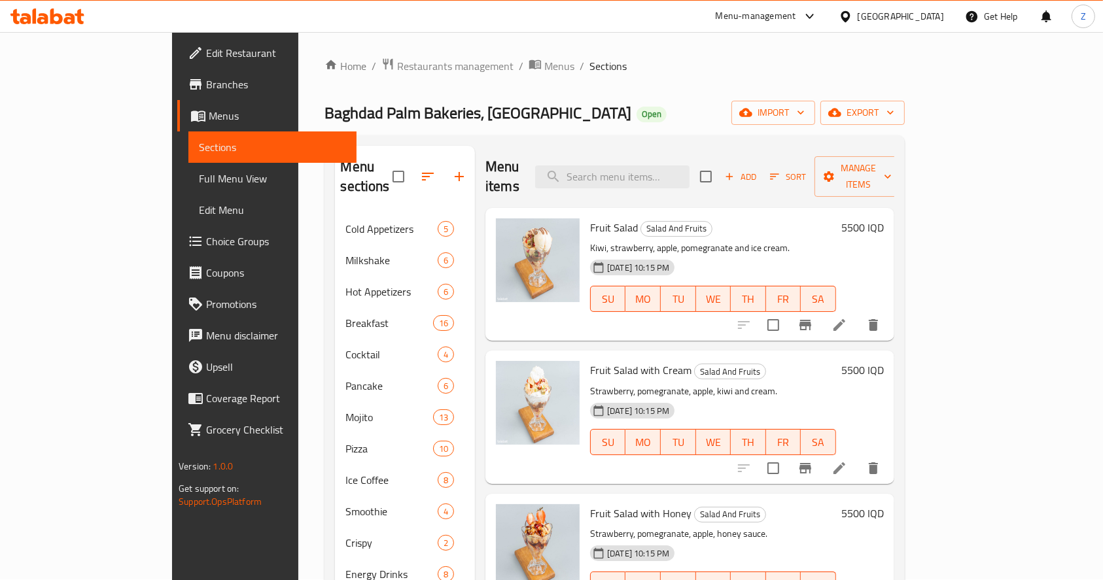
scroll to position [0, 0]
click at [891, 161] on span "Manage items" at bounding box center [858, 177] width 67 height 33
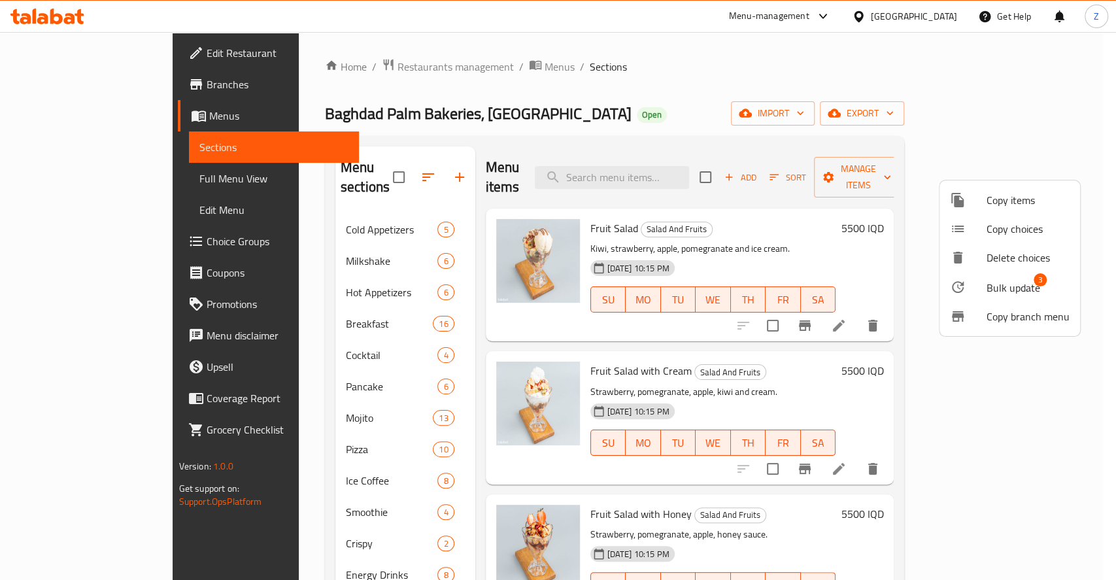
click at [994, 291] on span "Bulk update" at bounding box center [1014, 288] width 54 height 16
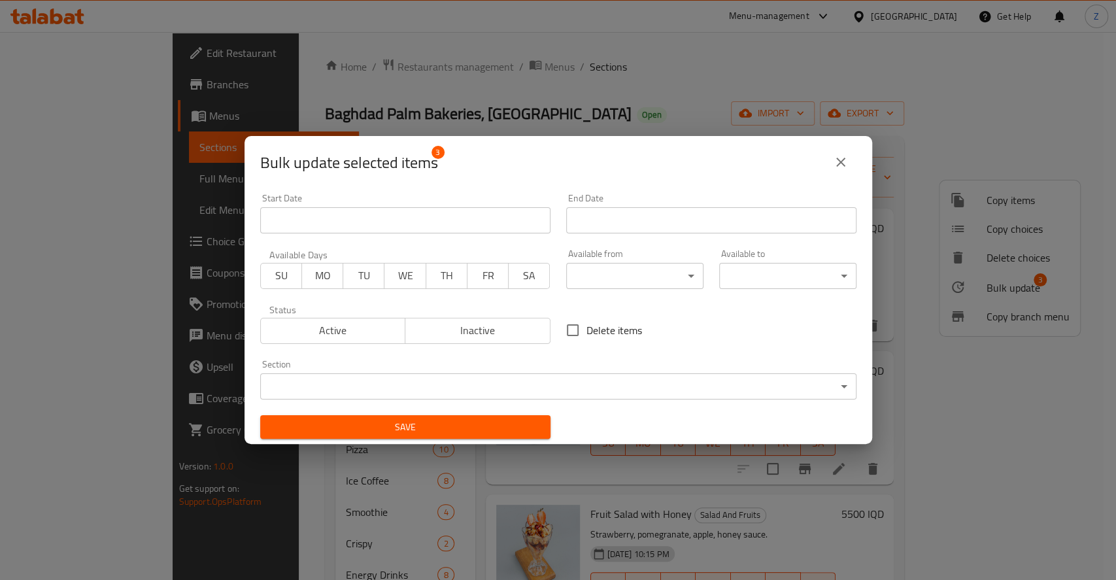
click at [495, 329] on span "Inactive" at bounding box center [478, 330] width 135 height 19
click at [473, 432] on span "Save" at bounding box center [405, 427] width 269 height 16
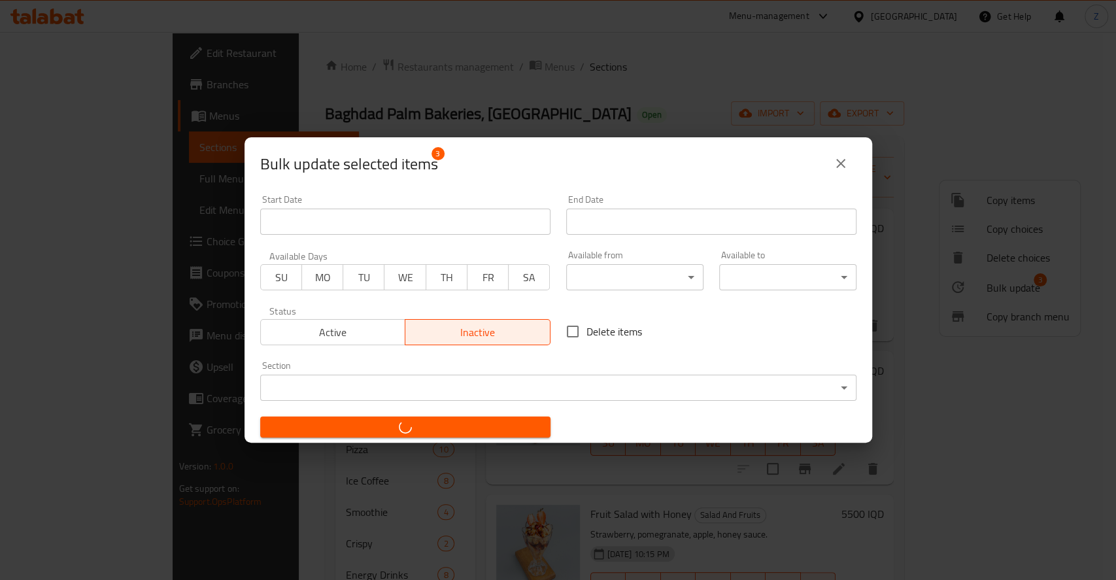
checkbox input "false"
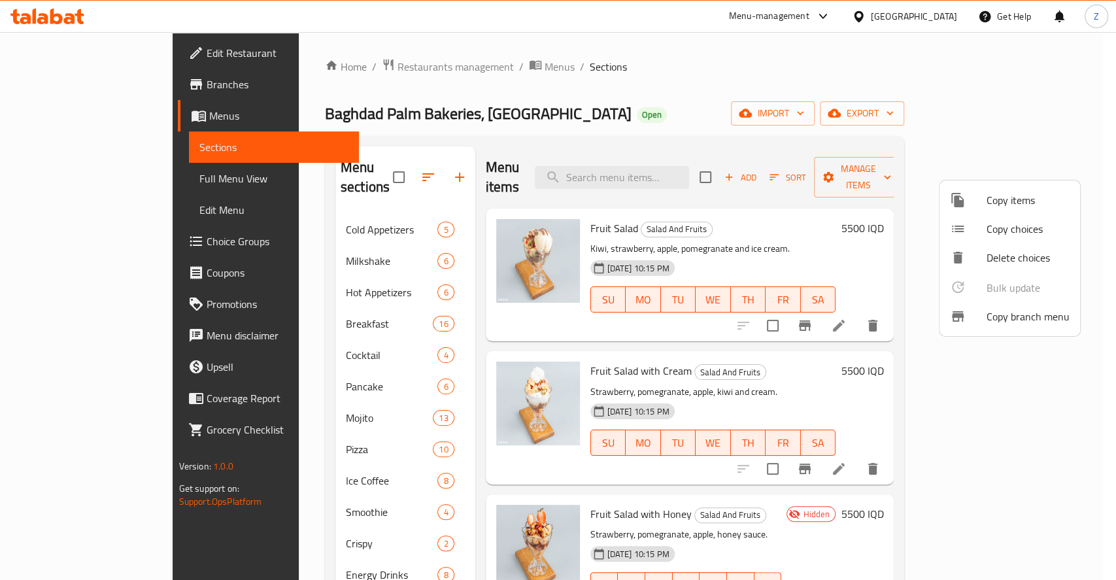
click at [267, 442] on div at bounding box center [558, 290] width 1116 height 580
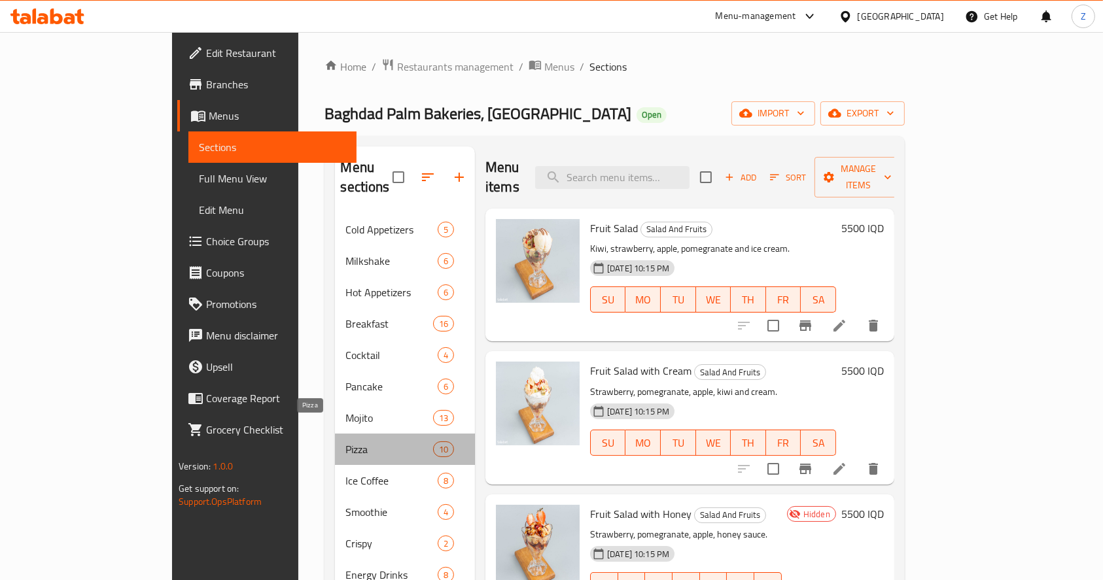
click at [345, 441] on span "Pizza" at bounding box center [388, 449] width 87 height 16
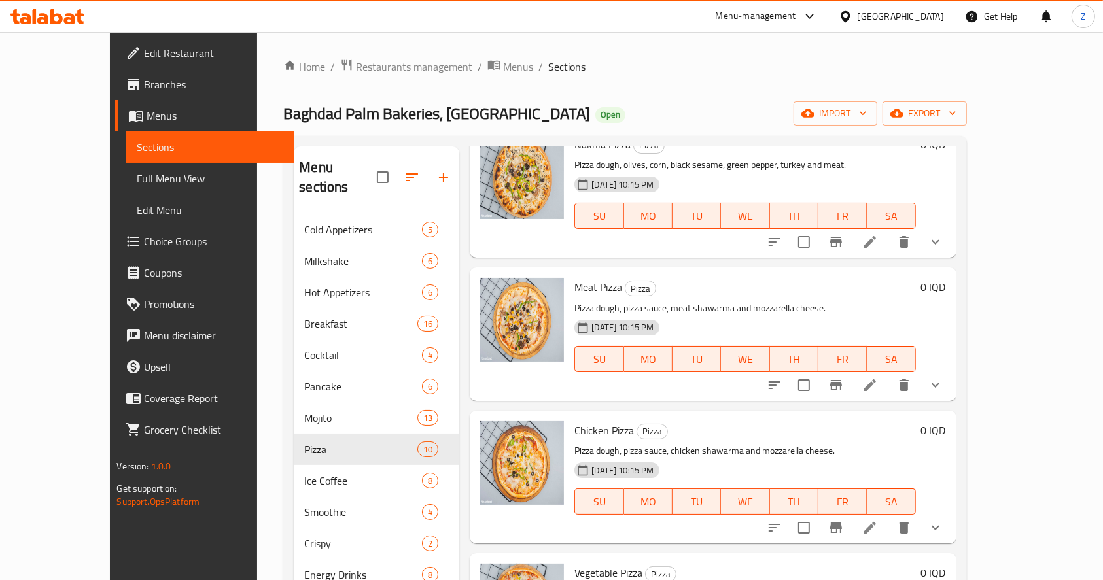
scroll to position [262, 0]
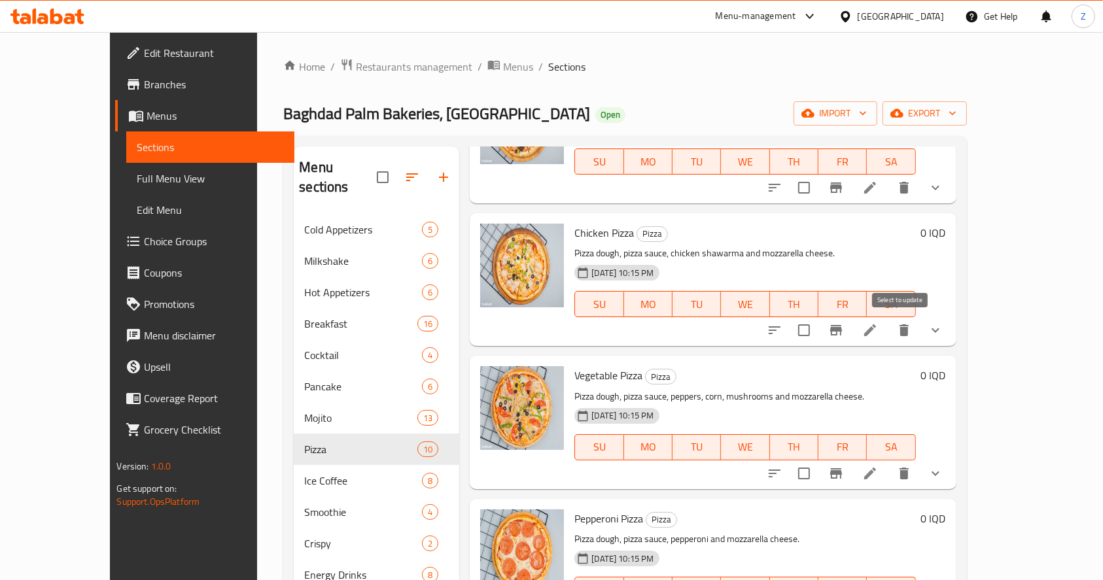
click at [817, 341] on input "checkbox" at bounding box center [803, 330] width 27 height 27
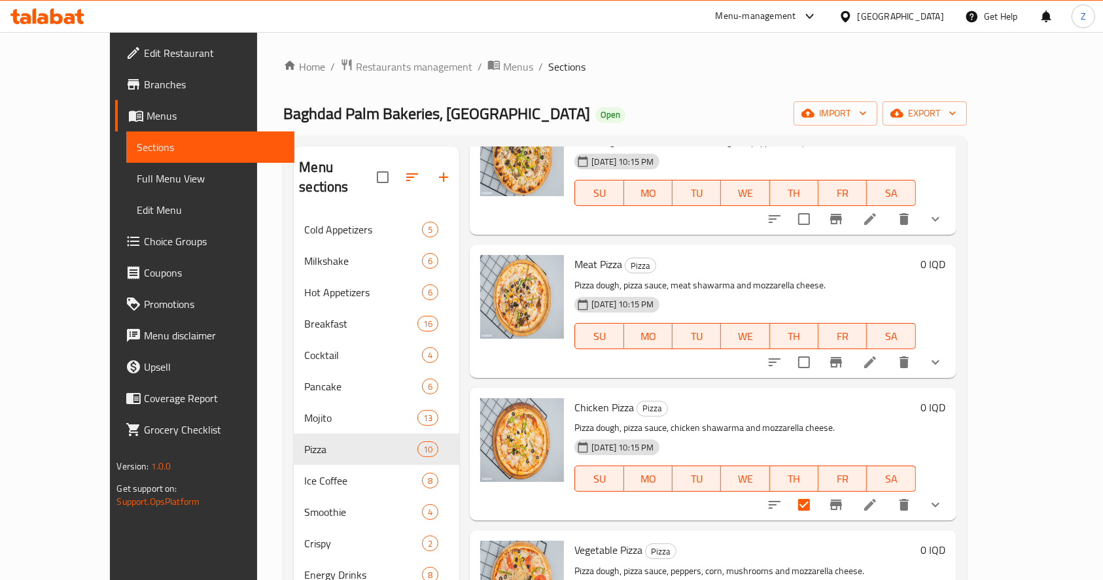
click at [817, 504] on input "checkbox" at bounding box center [803, 504] width 27 height 27
checkbox input "false"
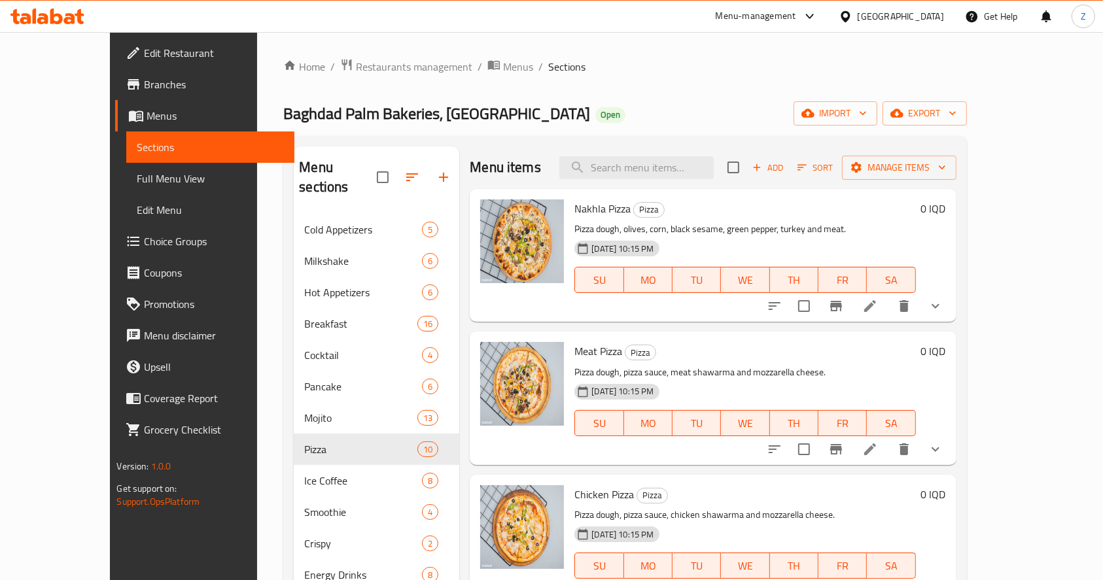
click at [817, 305] on input "checkbox" at bounding box center [803, 305] width 27 height 27
checkbox input "true"
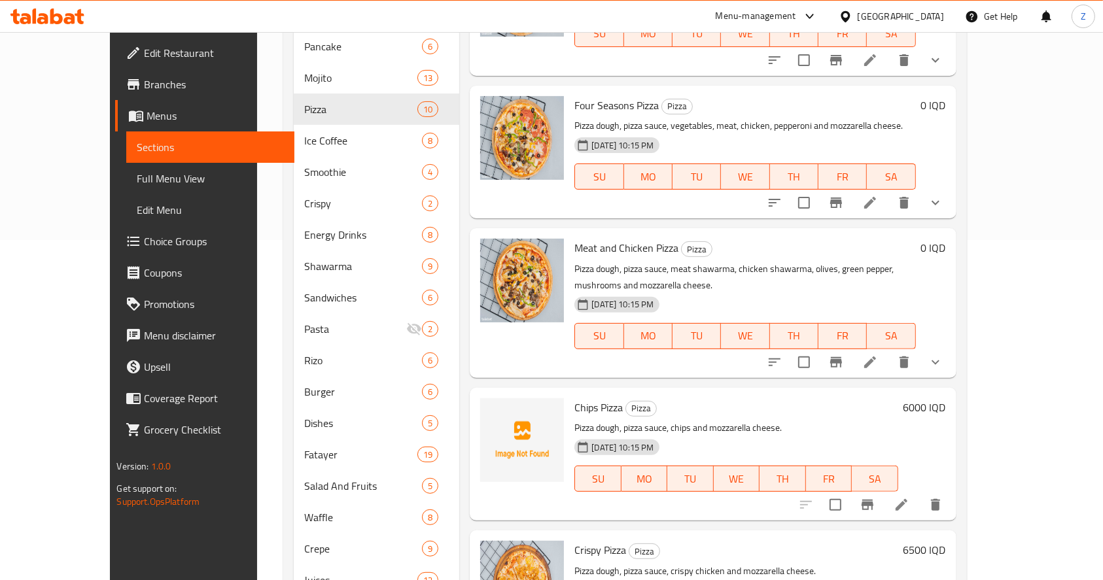
scroll to position [349, 0]
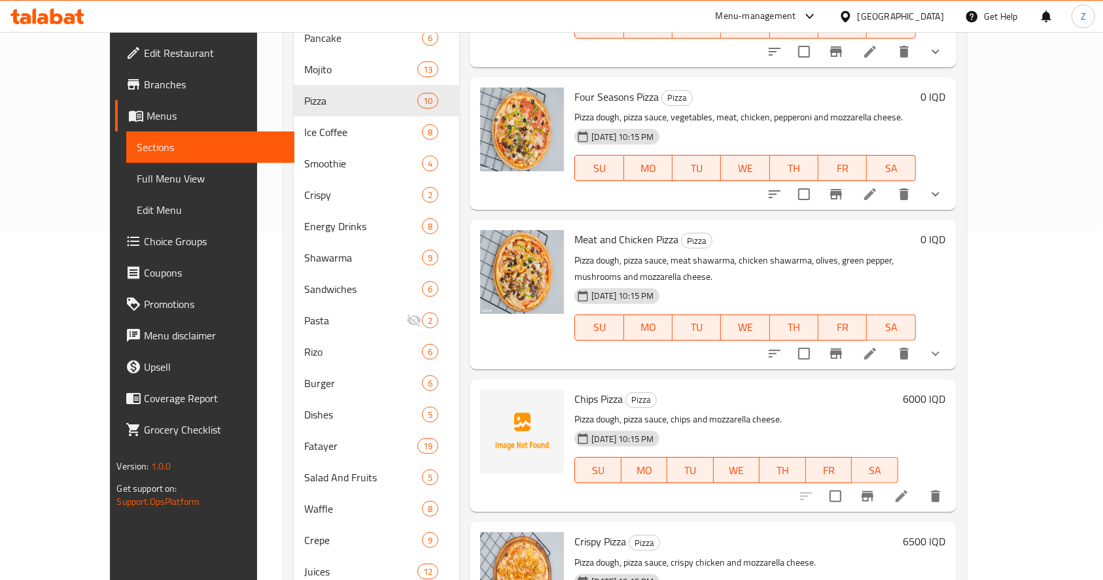
click at [817, 340] on input "checkbox" at bounding box center [803, 353] width 27 height 27
checkbox input "true"
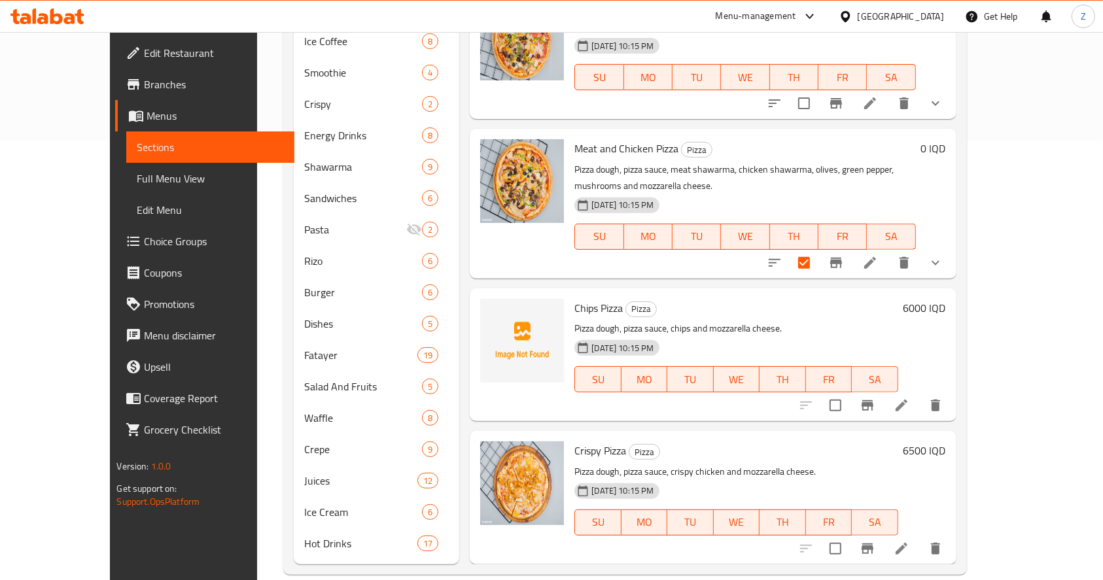
scroll to position [440, 0]
click at [849, 391] on input "checkbox" at bounding box center [834, 404] width 27 height 27
checkbox input "true"
drag, startPoint x: 929, startPoint y: 528, endPoint x: 855, endPoint y: 555, distance: 79.2
click at [849, 534] on input "checkbox" at bounding box center [834, 547] width 27 height 27
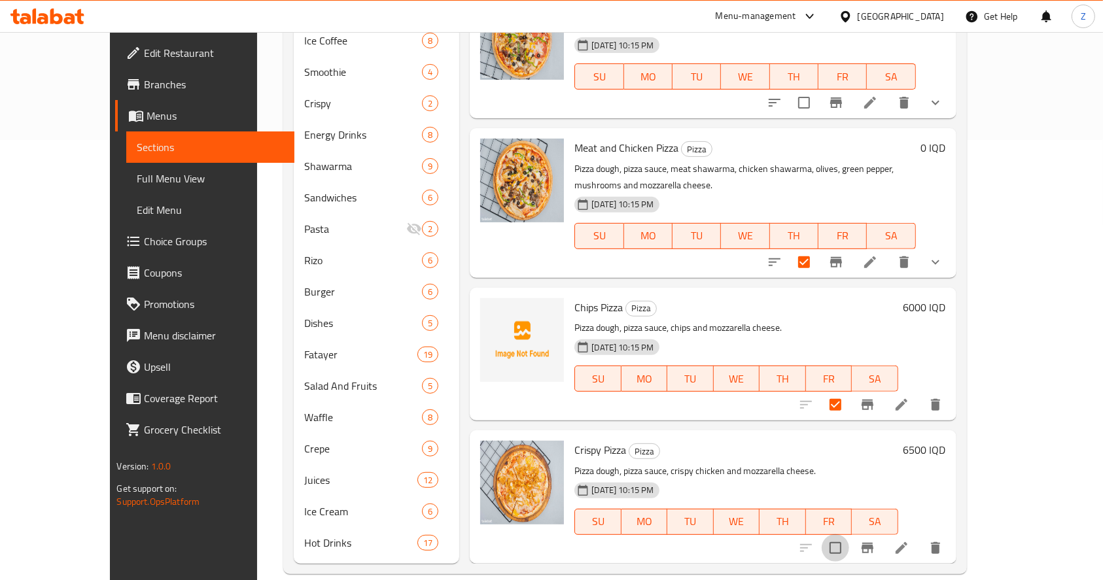
checkbox input "true"
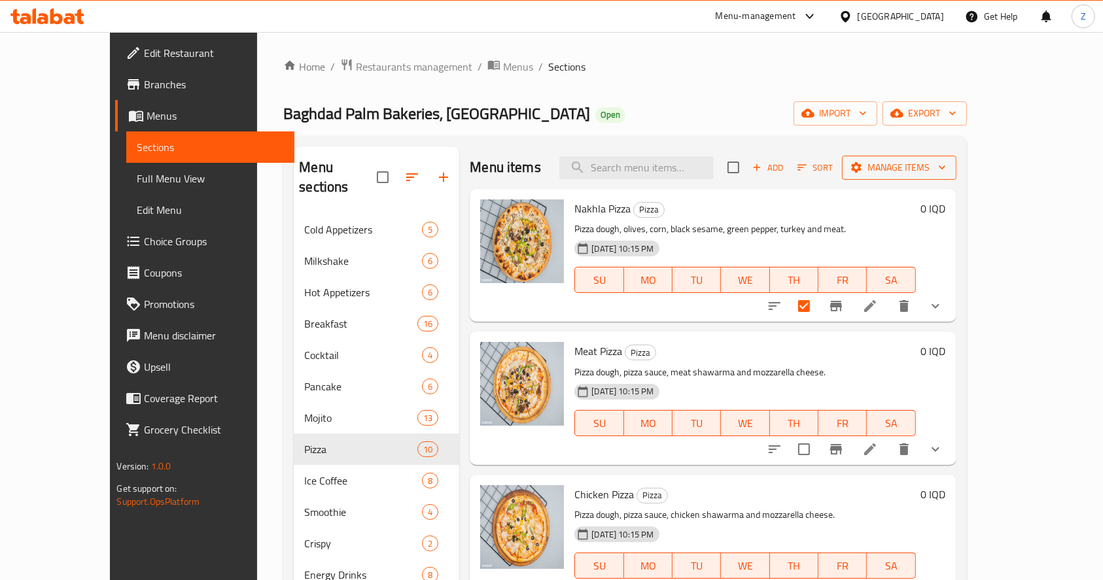
click at [946, 171] on span "Manage items" at bounding box center [899, 168] width 94 height 16
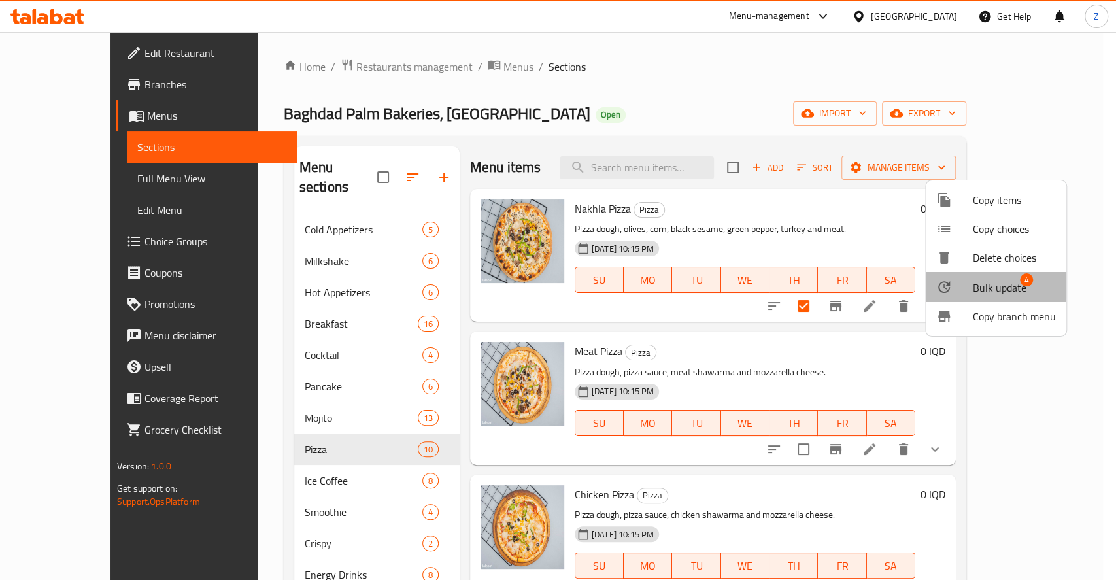
click at [977, 281] on span "Bulk update" at bounding box center [1000, 288] width 54 height 16
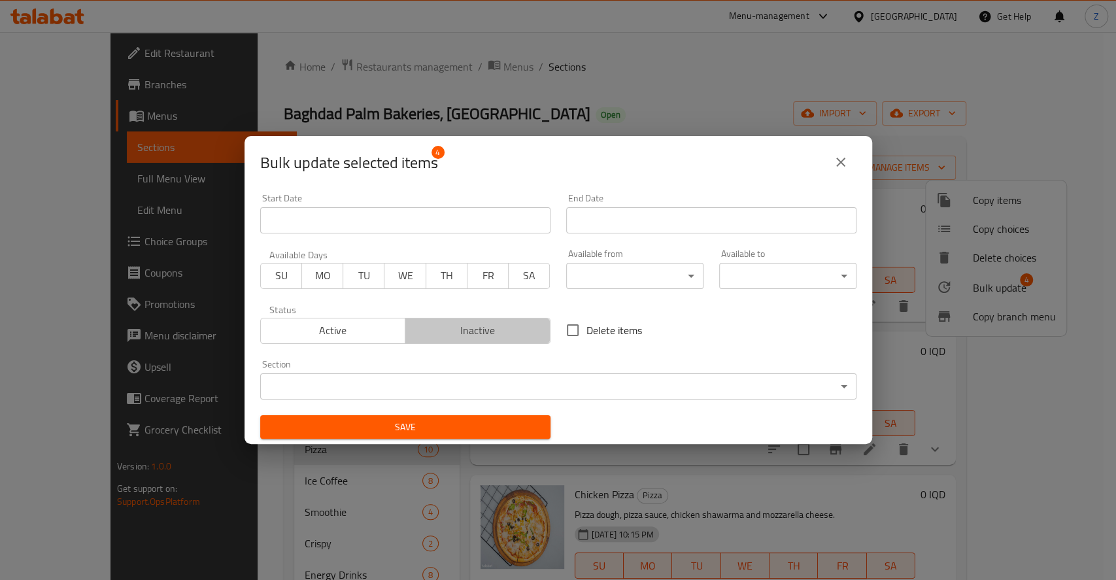
click at [507, 333] on span "Inactive" at bounding box center [478, 330] width 135 height 19
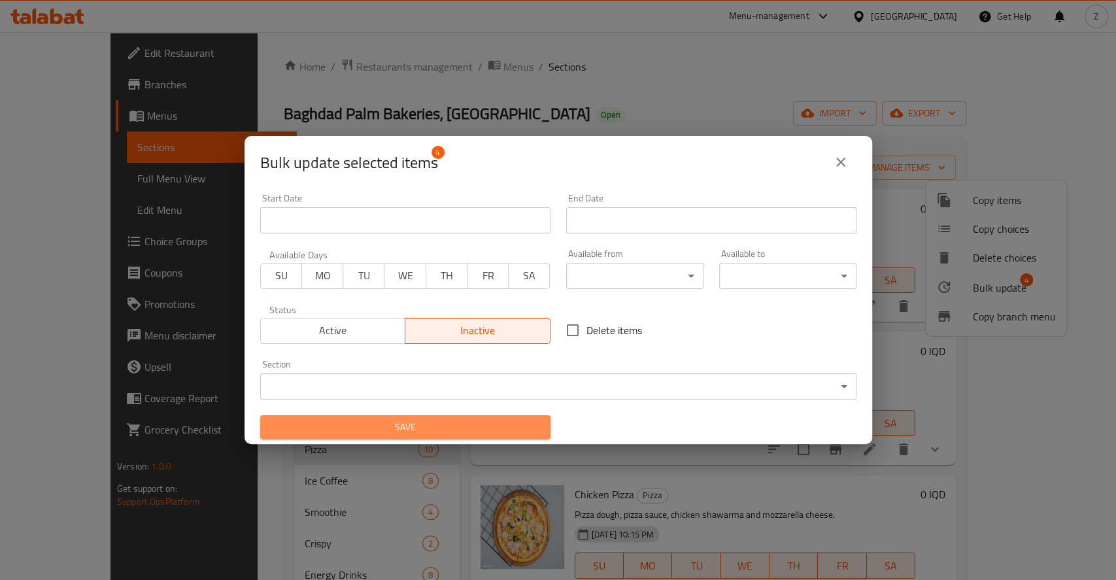
click at [476, 417] on button "Save" at bounding box center [405, 427] width 290 height 24
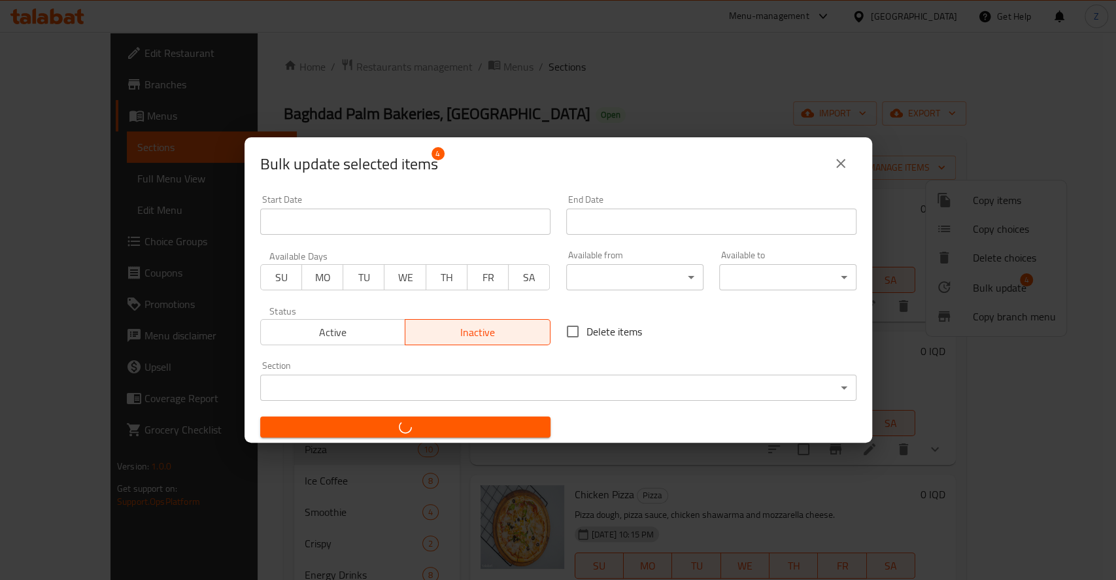
checkbox input "false"
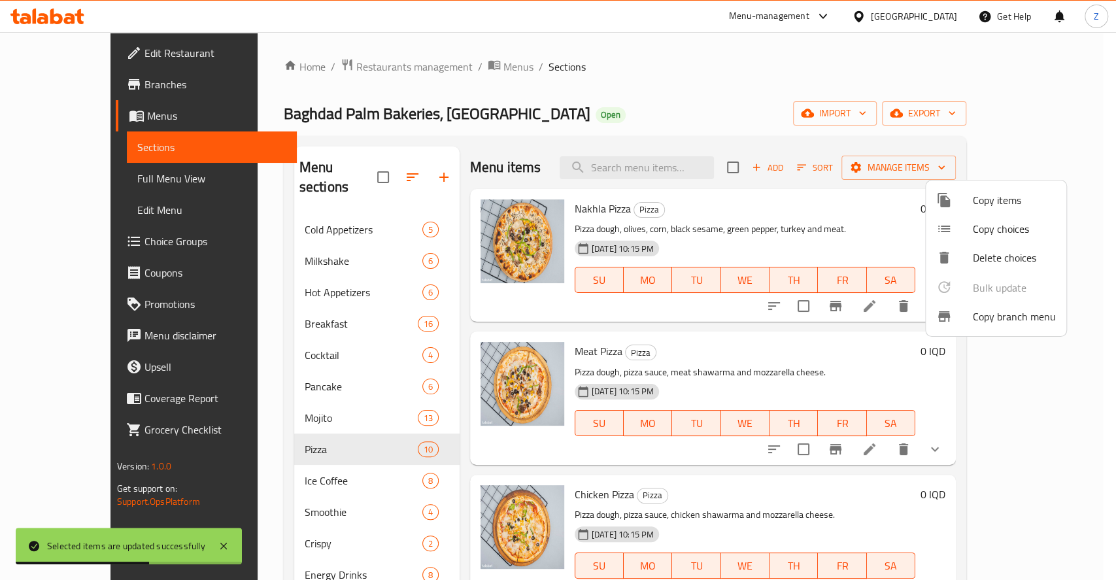
drag, startPoint x: 316, startPoint y: 311, endPoint x: 301, endPoint y: 315, distance: 15.7
click at [314, 311] on div at bounding box center [558, 290] width 1116 height 580
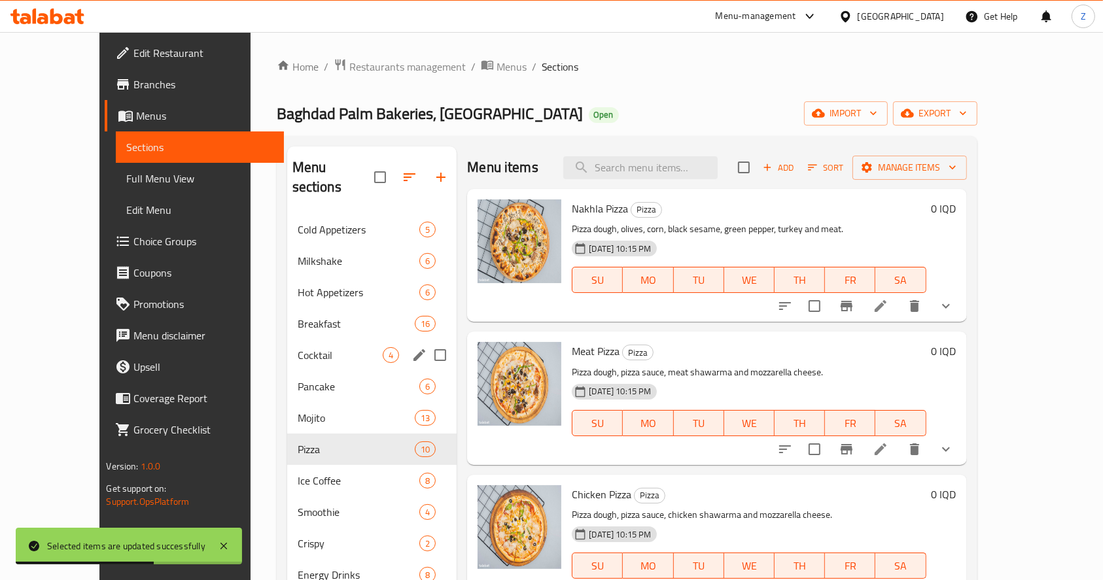
click at [287, 339] on div "Cocktail 4" at bounding box center [372, 354] width 170 height 31
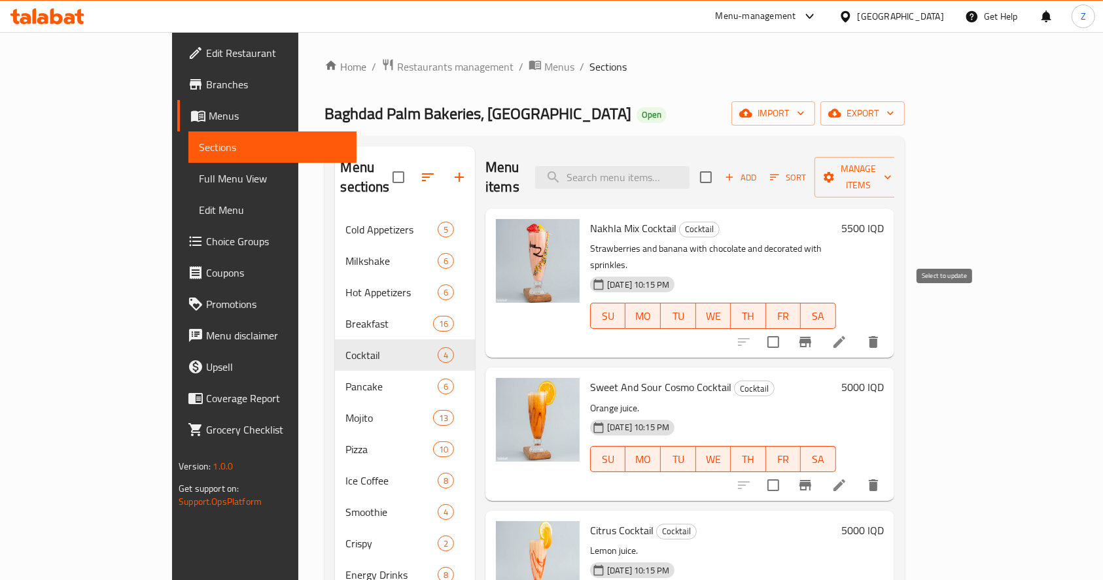
click at [787, 328] on input "checkbox" at bounding box center [772, 341] width 27 height 27
checkbox input "true"
click at [787, 472] on input "checkbox" at bounding box center [772, 485] width 27 height 27
checkbox input "true"
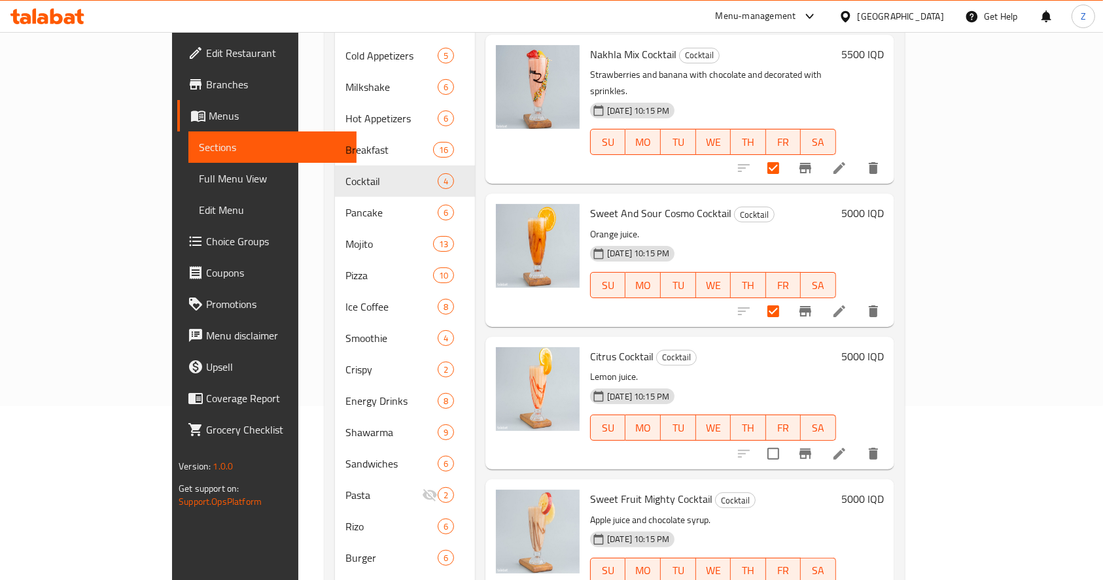
click at [857, 442] on li at bounding box center [839, 454] width 37 height 24
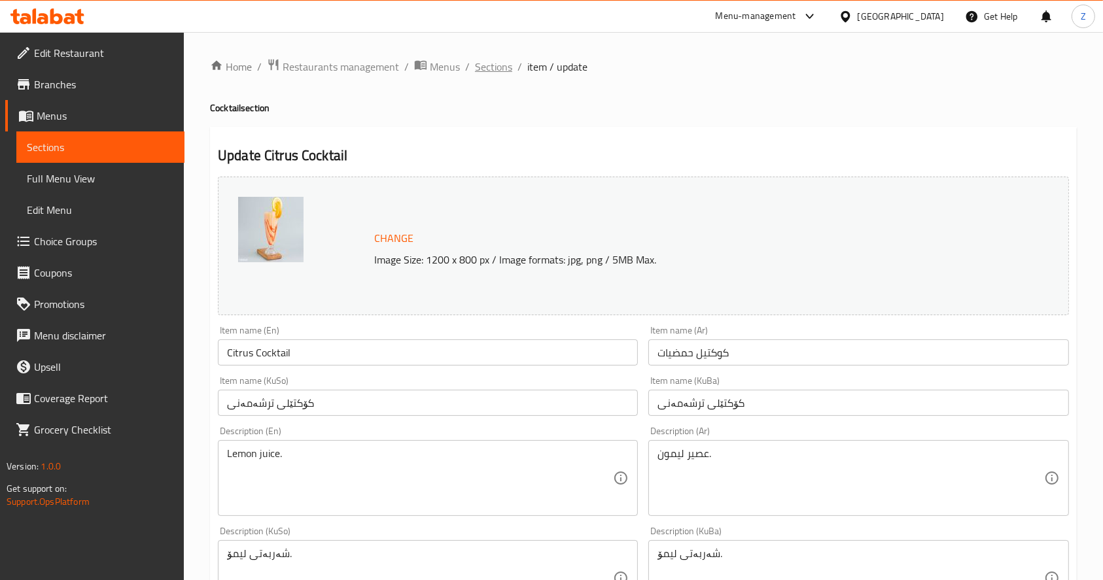
click at [502, 71] on span "Sections" at bounding box center [493, 67] width 37 height 16
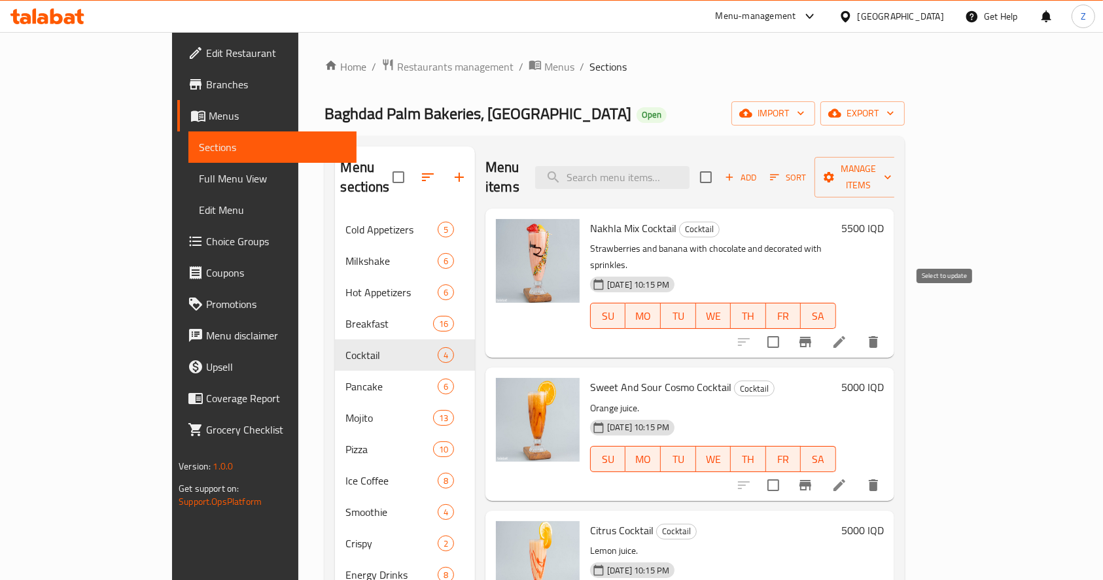
drag, startPoint x: 947, startPoint y: 307, endPoint x: 979, endPoint y: 396, distance: 95.1
click at [787, 328] on input "checkbox" at bounding box center [772, 341] width 27 height 27
checkbox input "true"
click at [787, 472] on input "checkbox" at bounding box center [772, 485] width 27 height 27
checkbox input "true"
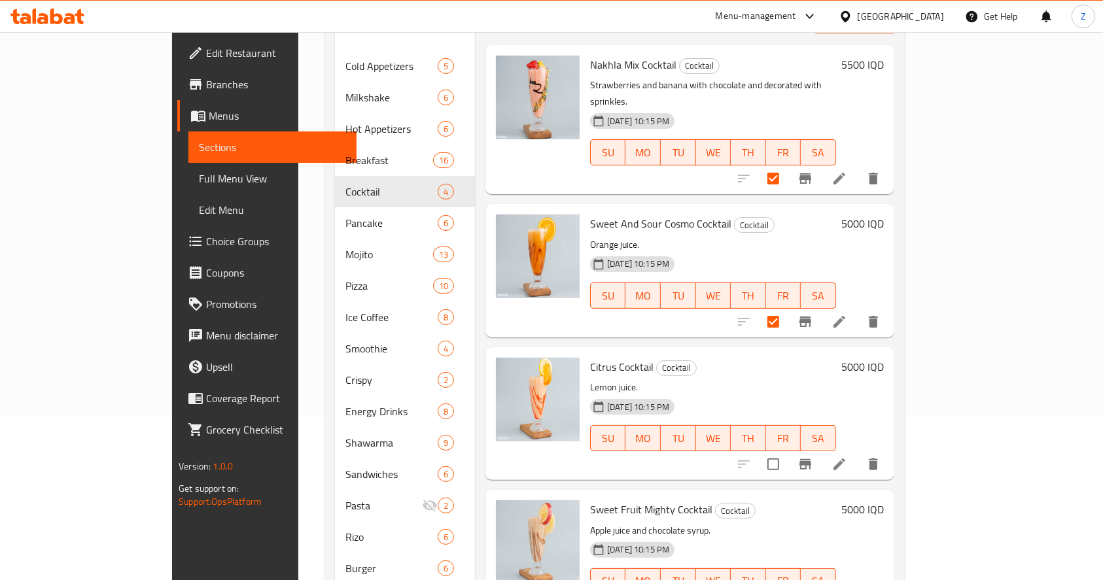
scroll to position [174, 0]
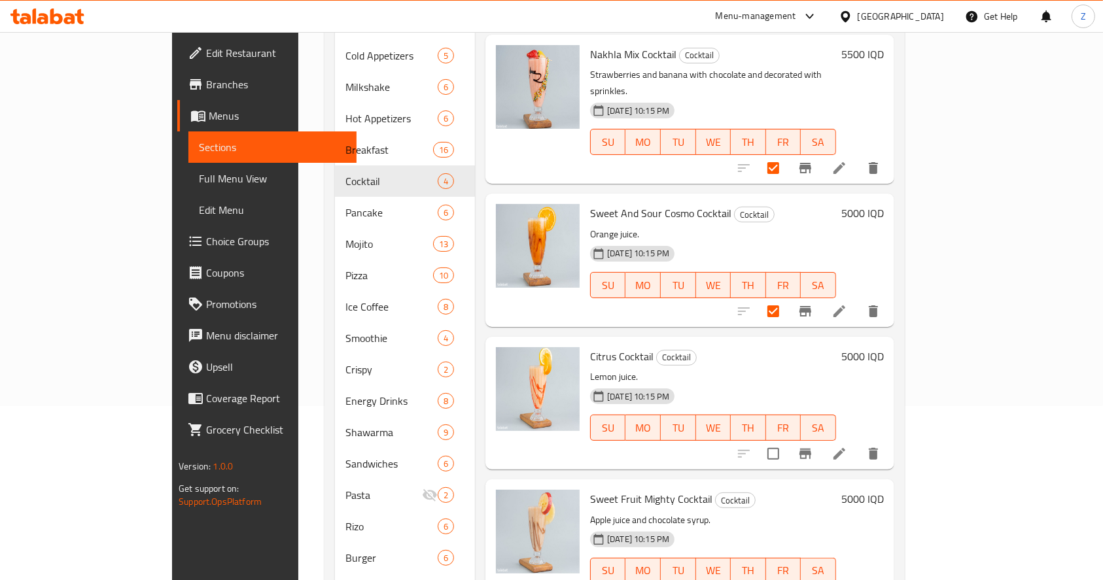
click at [787, 440] on input "checkbox" at bounding box center [772, 453] width 27 height 27
checkbox input "true"
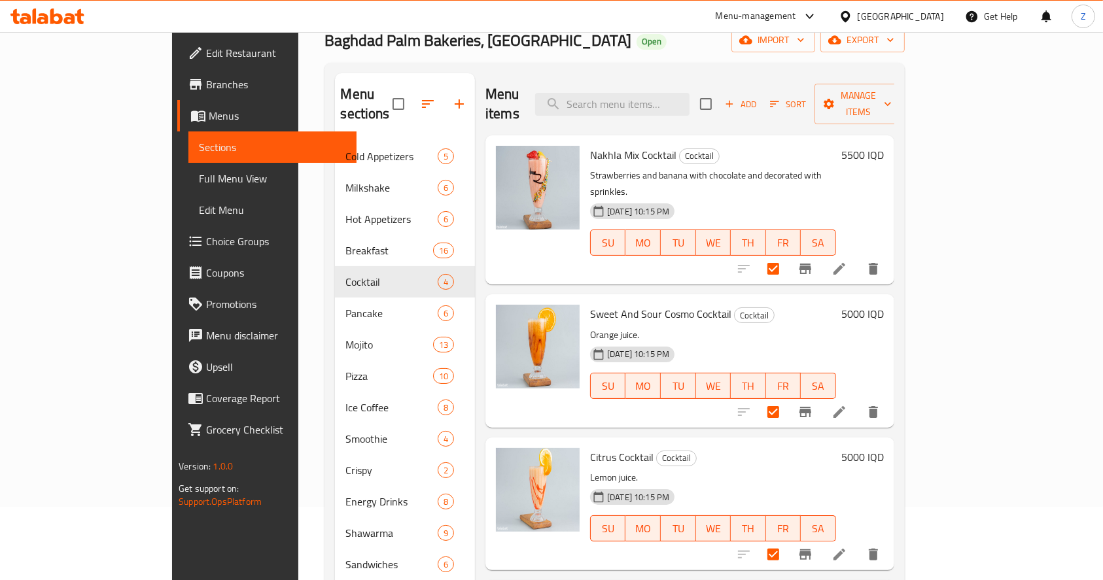
scroll to position [0, 0]
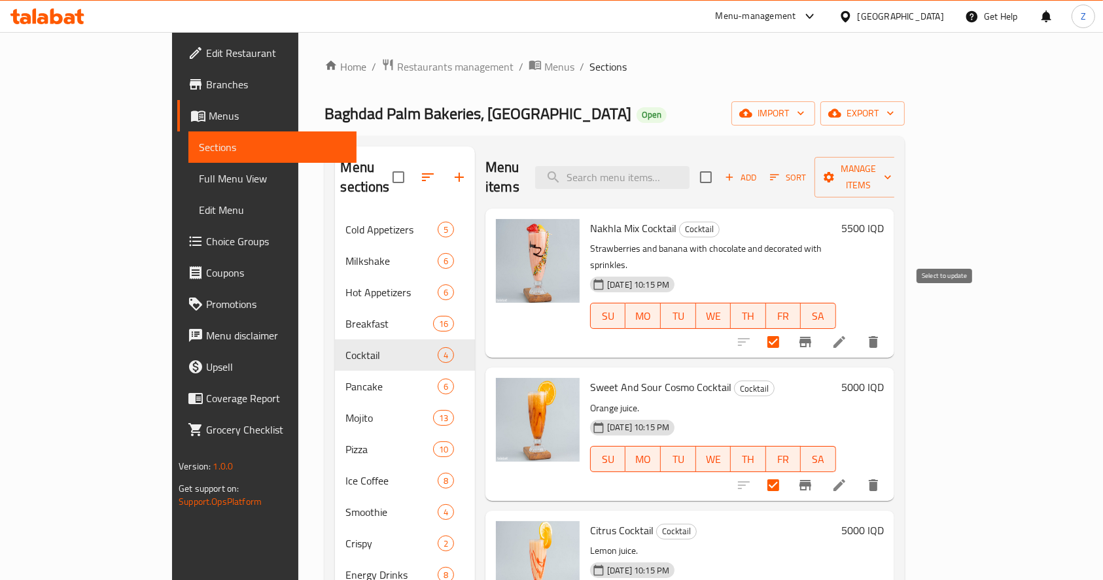
click at [787, 328] on input "checkbox" at bounding box center [772, 341] width 27 height 27
checkbox input "false"
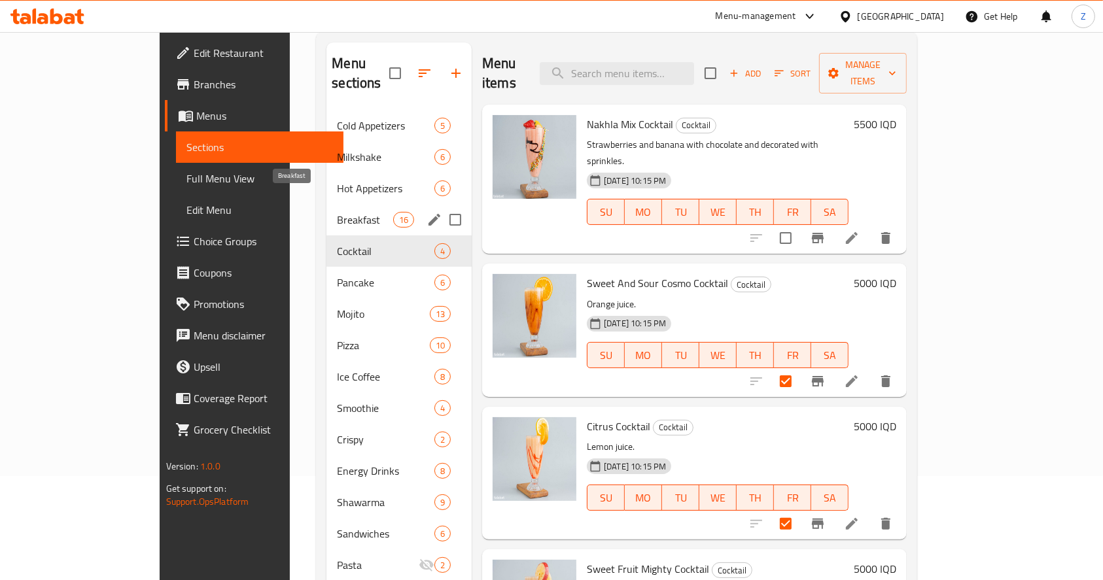
scroll to position [87, 0]
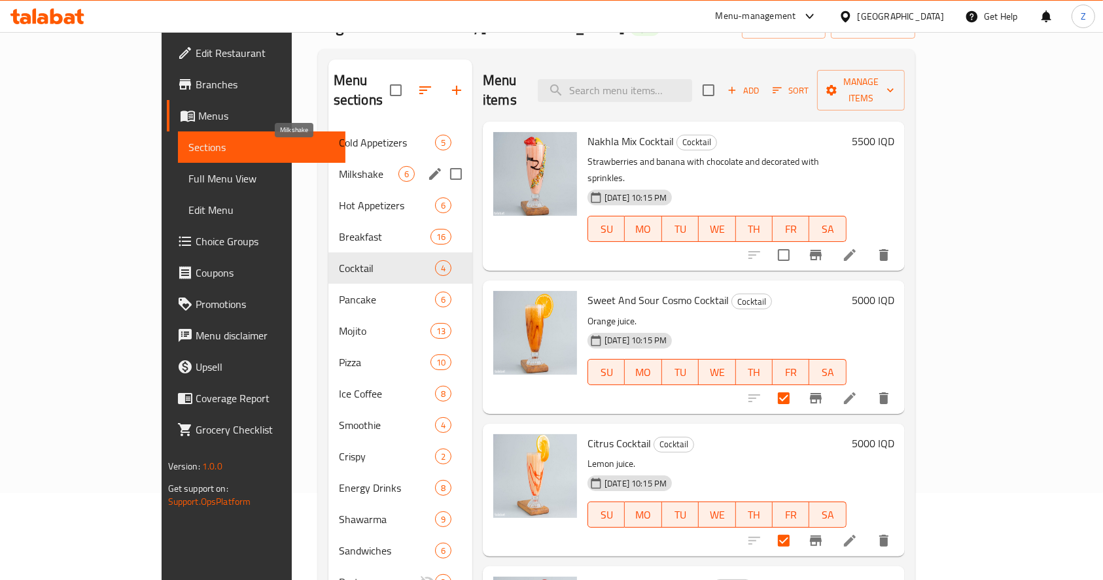
drag, startPoint x: 326, startPoint y: 160, endPoint x: 326, endPoint y: 181, distance: 20.9
click at [339, 166] on span "Milkshake" at bounding box center [369, 174] width 60 height 16
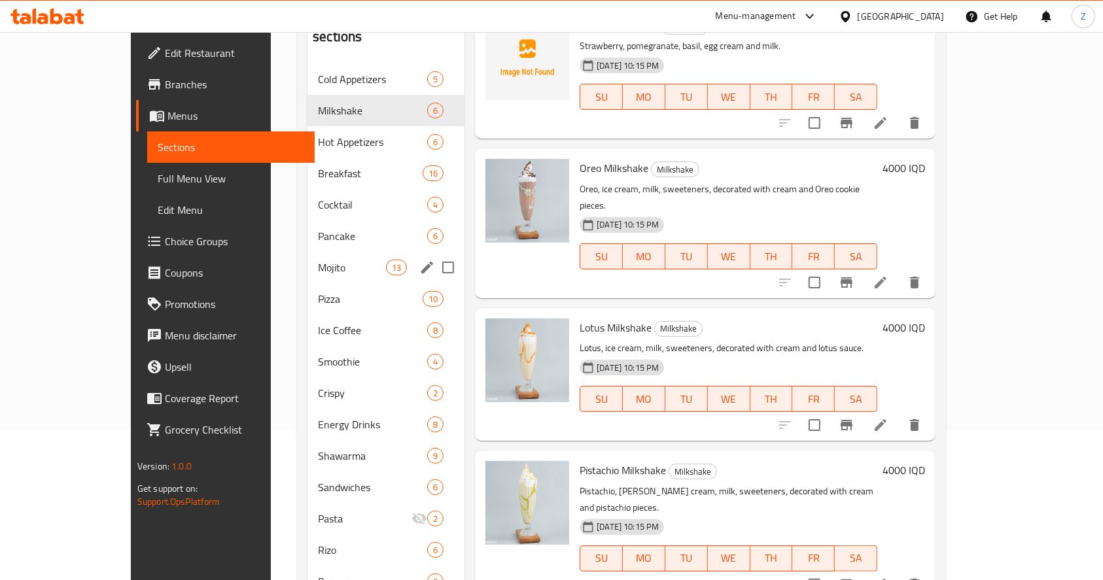
scroll to position [92, 0]
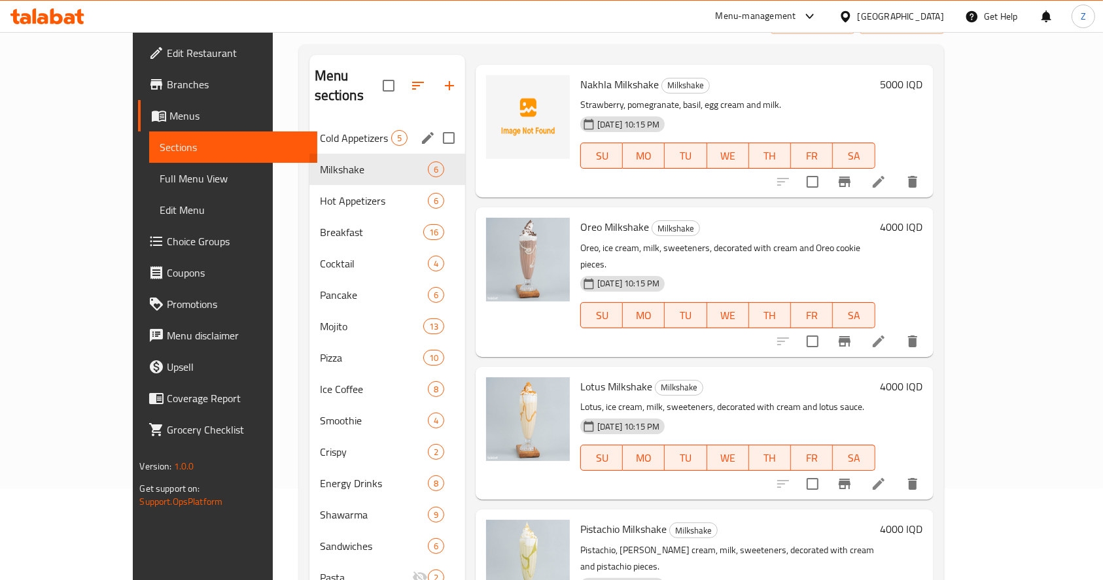
click at [320, 130] on span "Cold Appetizers" at bounding box center [355, 138] width 71 height 16
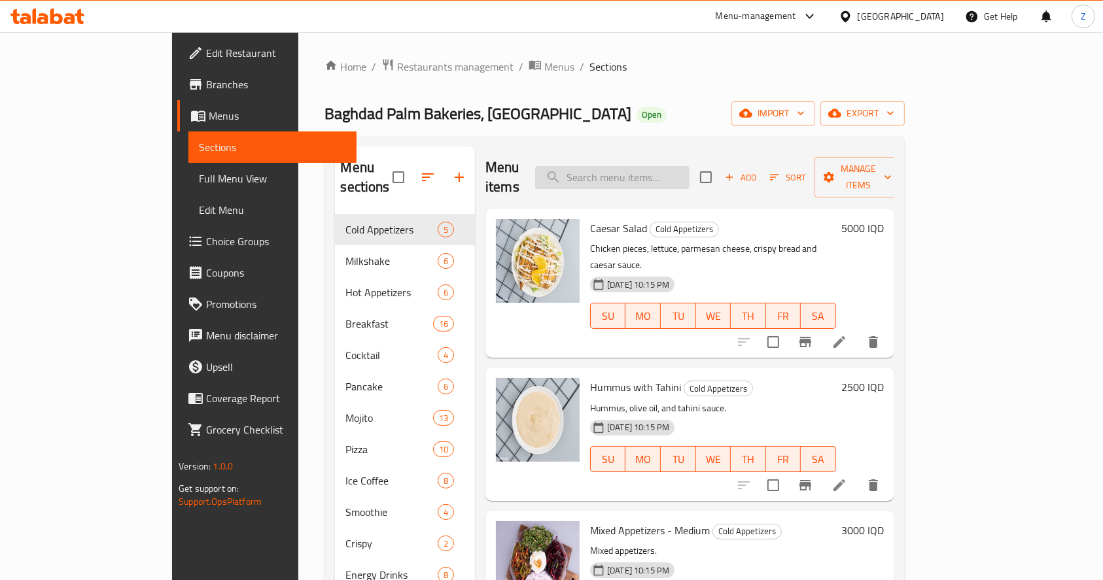
click at [655, 171] on input "search" at bounding box center [612, 177] width 154 height 23
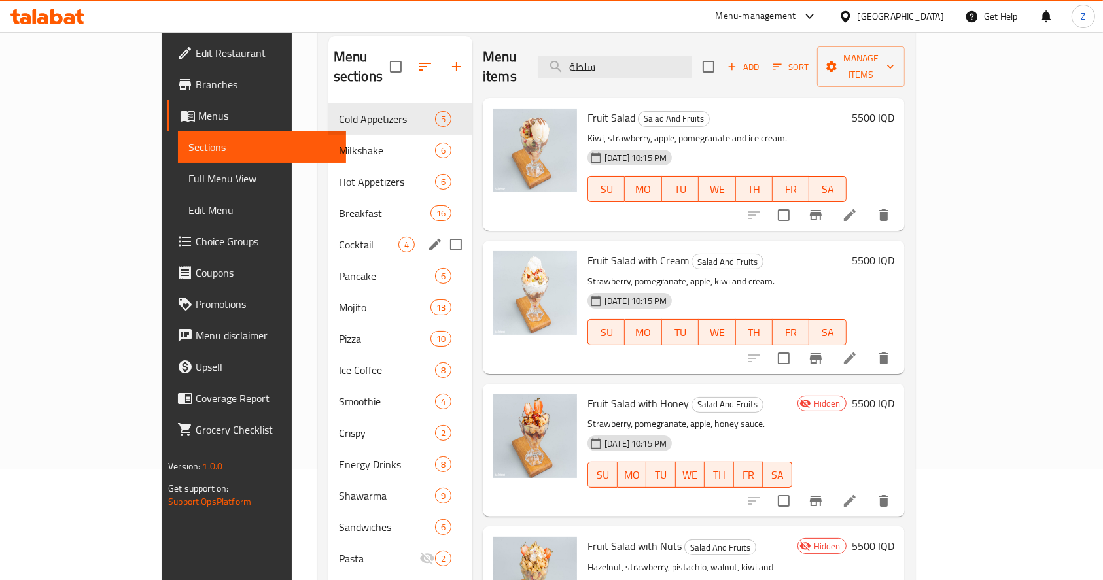
scroll to position [92, 0]
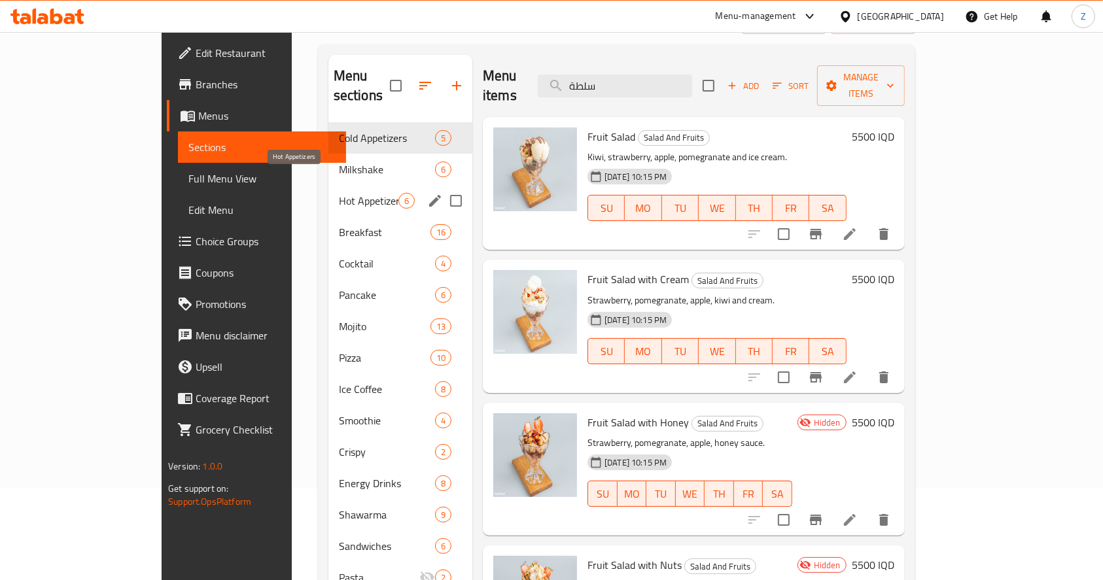
type input "سلطة"
click at [339, 193] on span "Hot Appetizers" at bounding box center [369, 201] width 60 height 16
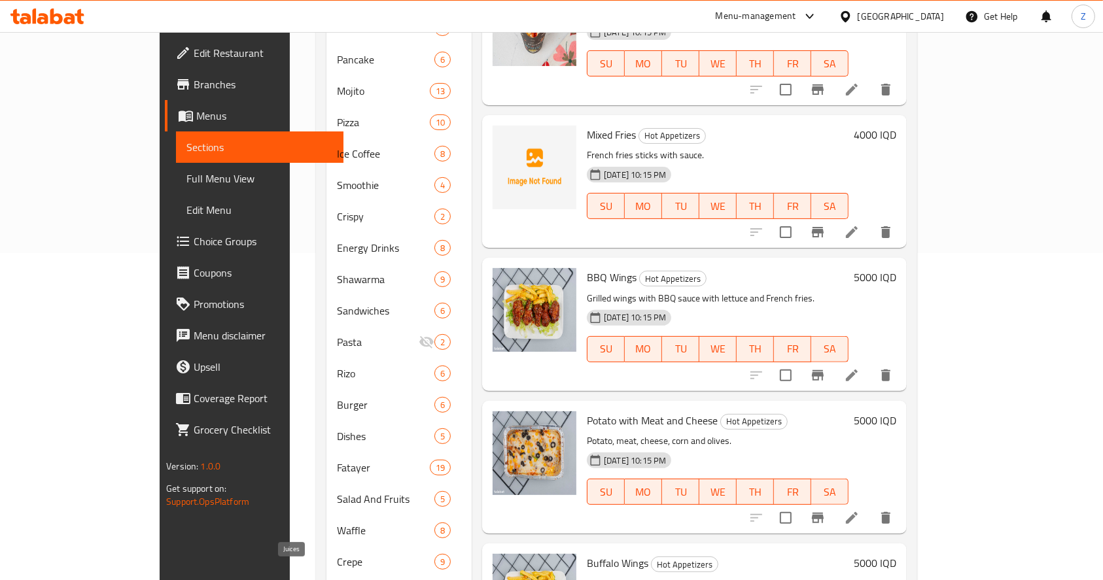
scroll to position [440, 0]
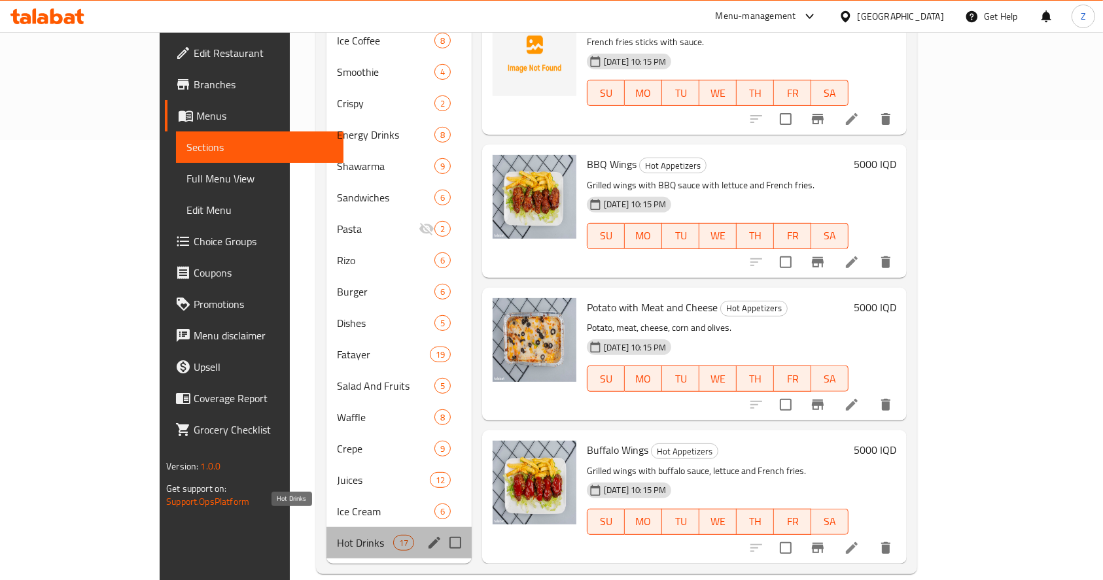
click at [337, 535] on span "Hot Drinks" at bounding box center [365, 543] width 56 height 16
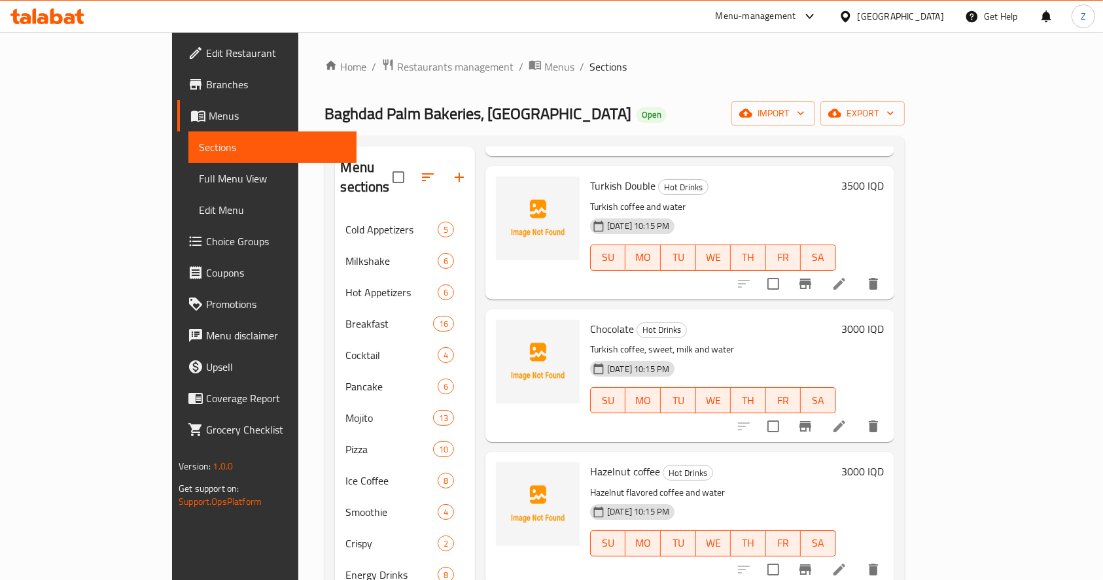
scroll to position [436, 0]
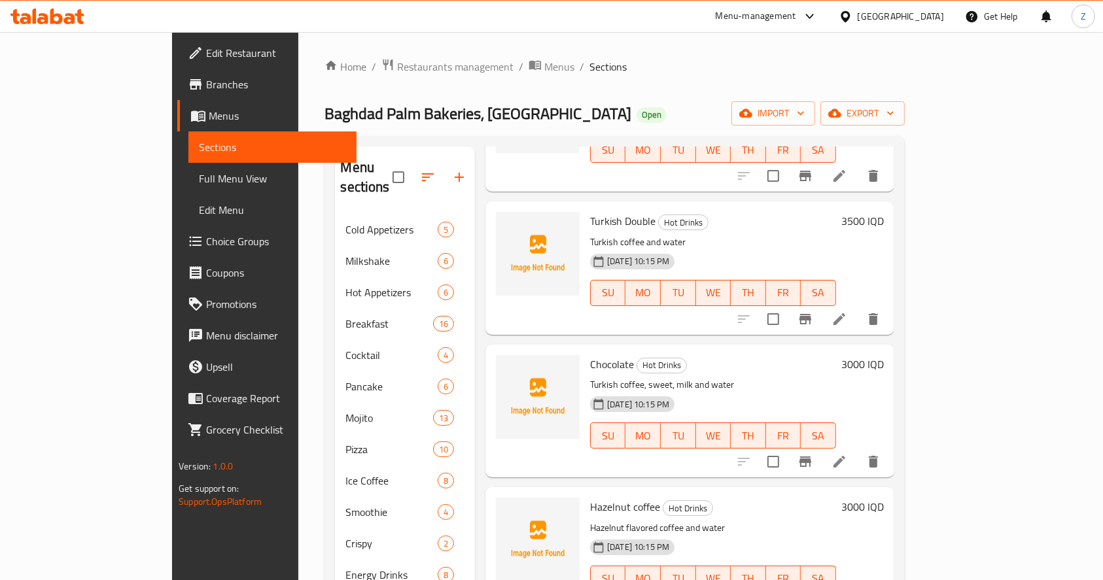
click at [787, 305] on input "checkbox" at bounding box center [772, 318] width 27 height 27
checkbox input "true"
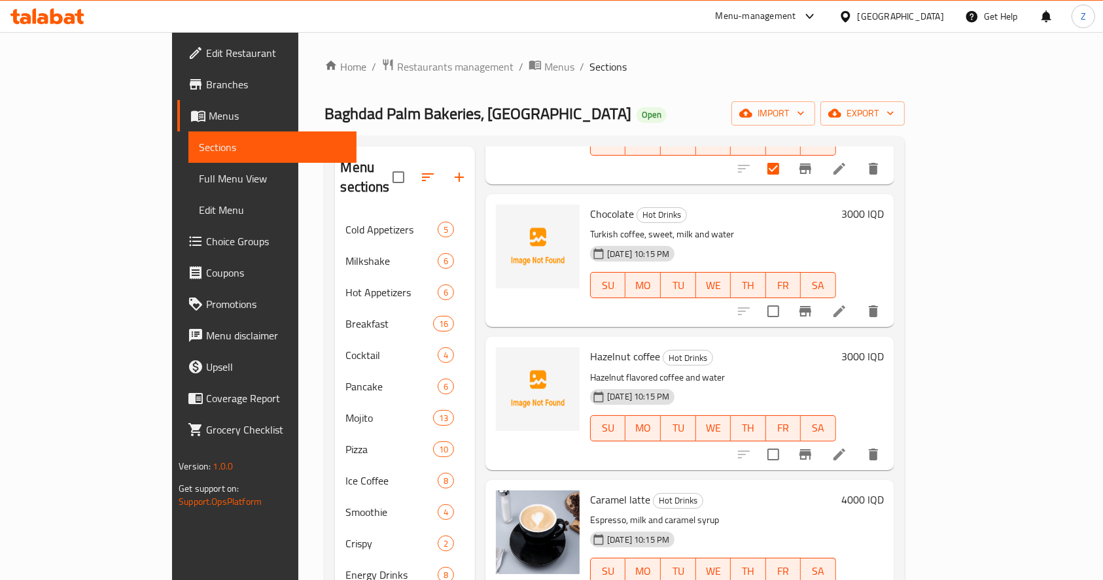
scroll to position [610, 0]
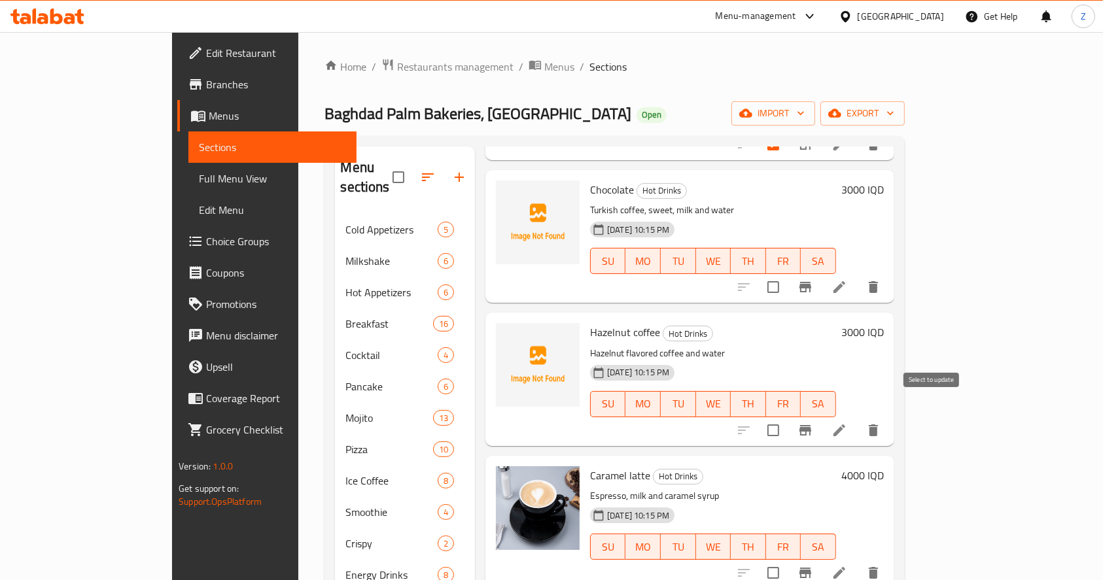
drag, startPoint x: 928, startPoint y: 416, endPoint x: 784, endPoint y: 390, distance: 146.1
click at [787, 417] on input "checkbox" at bounding box center [772, 430] width 27 height 27
checkbox input "true"
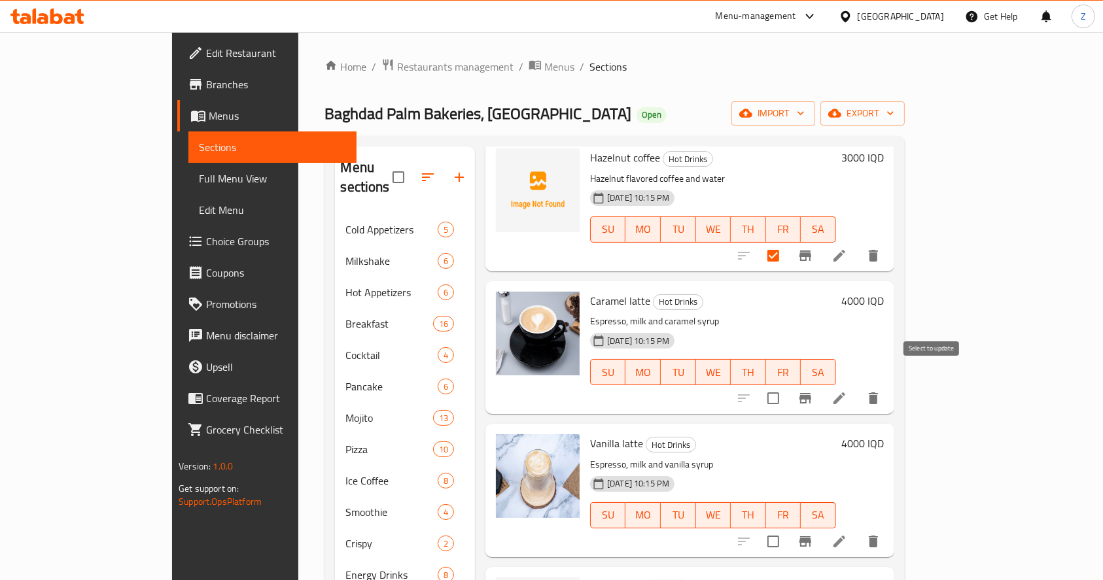
click at [787, 385] on input "checkbox" at bounding box center [772, 398] width 27 height 27
checkbox input "true"
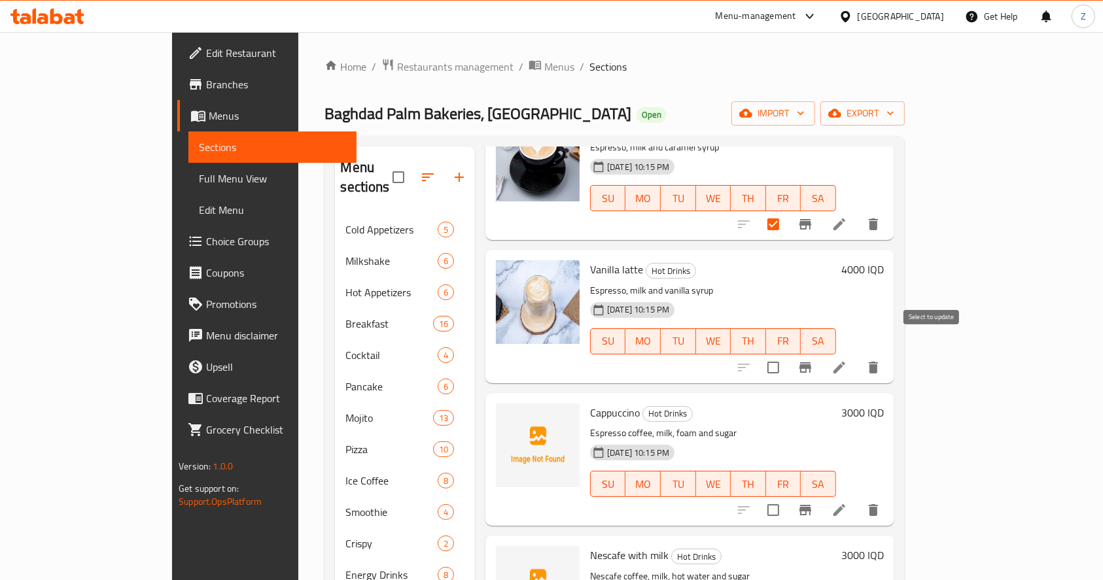
click at [787, 354] on input "checkbox" at bounding box center [772, 367] width 27 height 27
checkbox input "true"
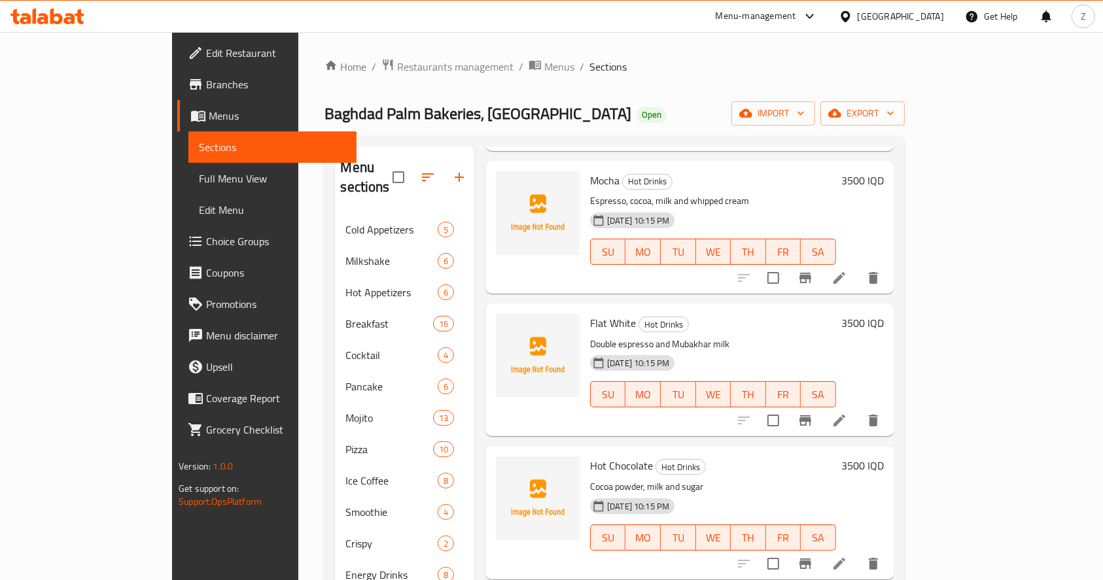
scroll to position [1517, 0]
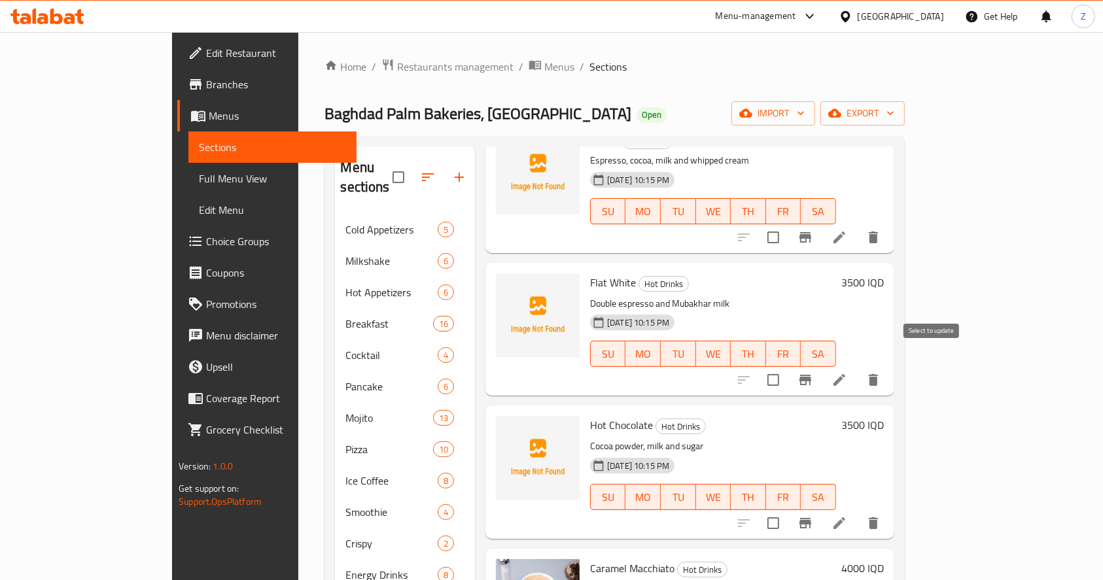
drag, startPoint x: 929, startPoint y: 358, endPoint x: 897, endPoint y: 364, distance: 32.7
click at [787, 366] on input "checkbox" at bounding box center [772, 379] width 27 height 27
checkbox input "true"
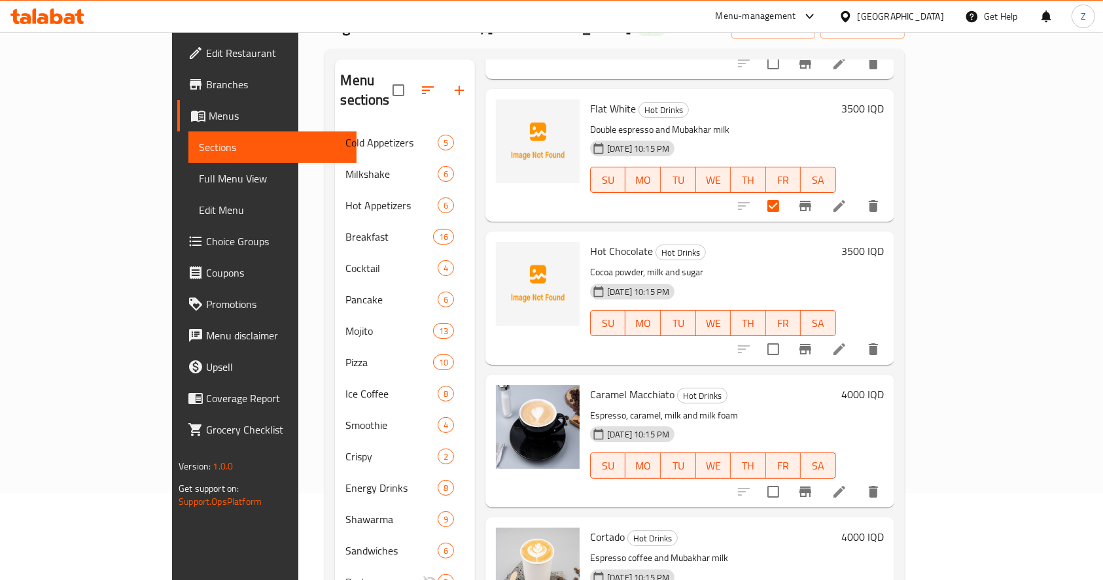
scroll to position [174, 0]
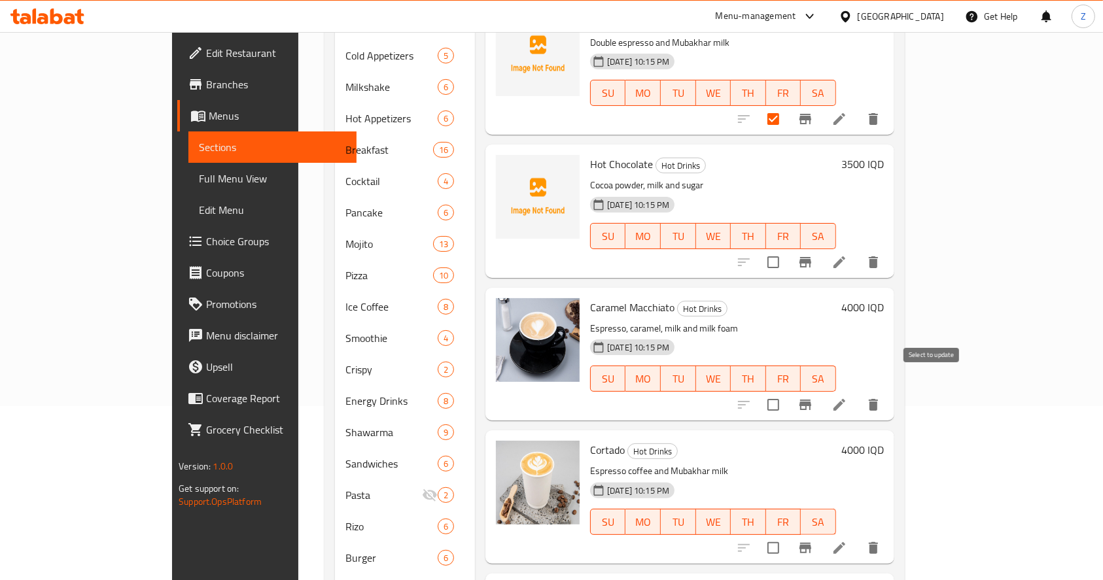
click at [787, 391] on input "checkbox" at bounding box center [772, 404] width 27 height 27
checkbox input "true"
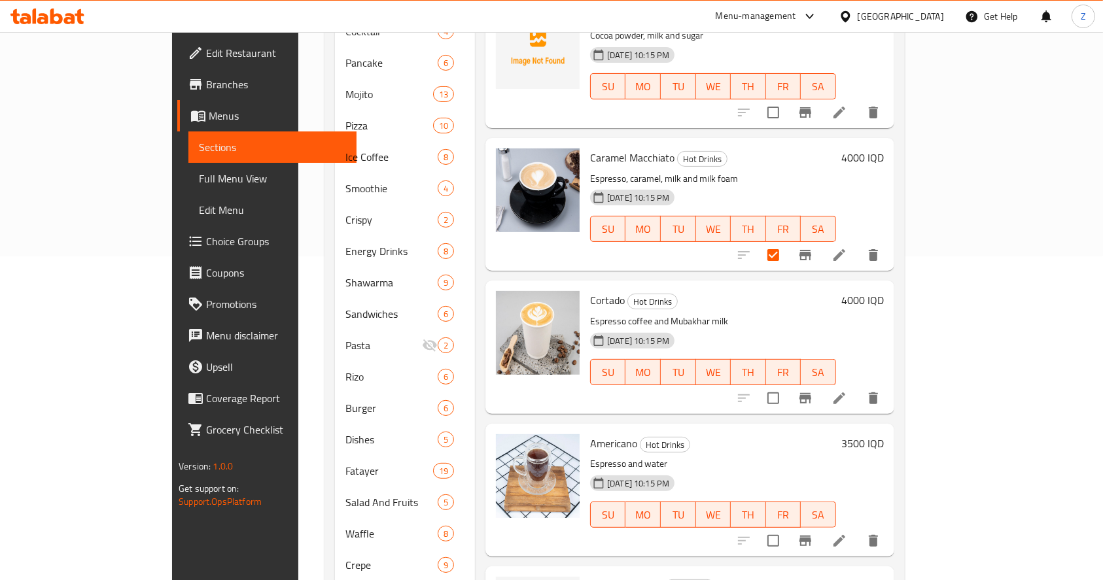
scroll to position [349, 0]
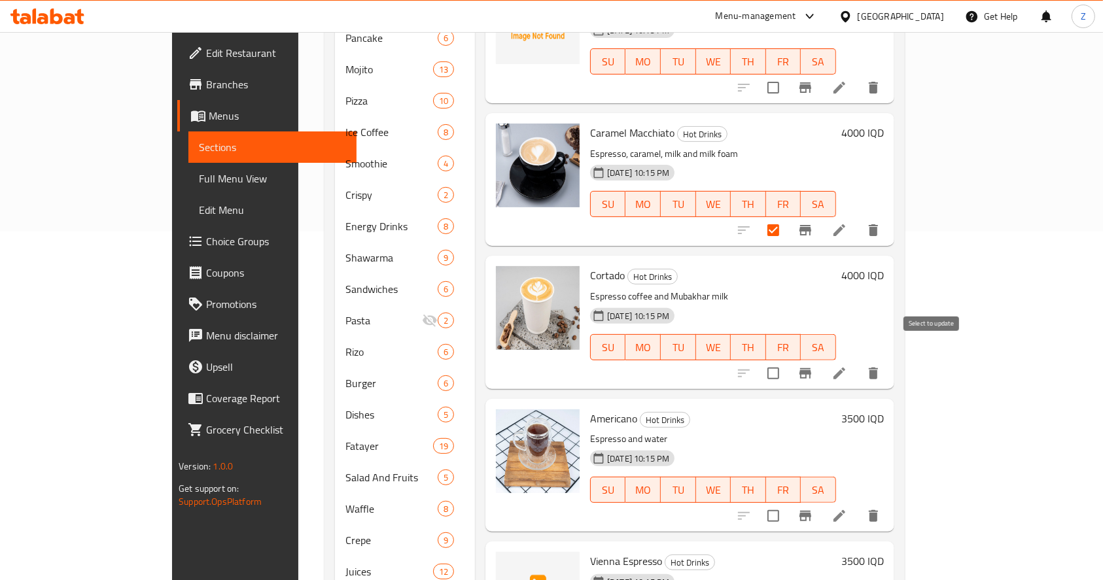
click at [787, 360] on input "checkbox" at bounding box center [772, 373] width 27 height 27
checkbox input "true"
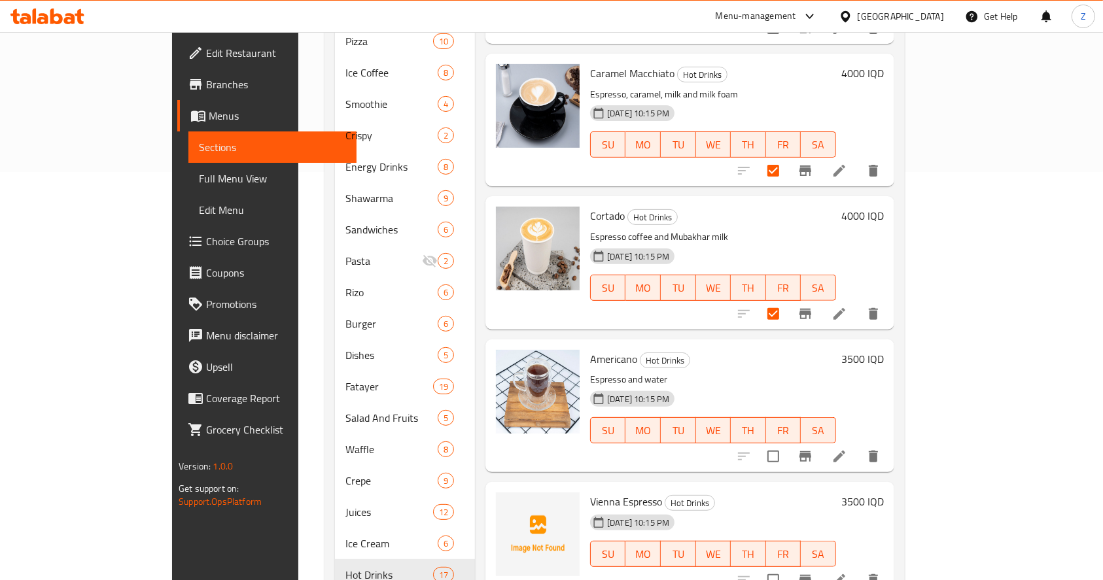
scroll to position [440, 0]
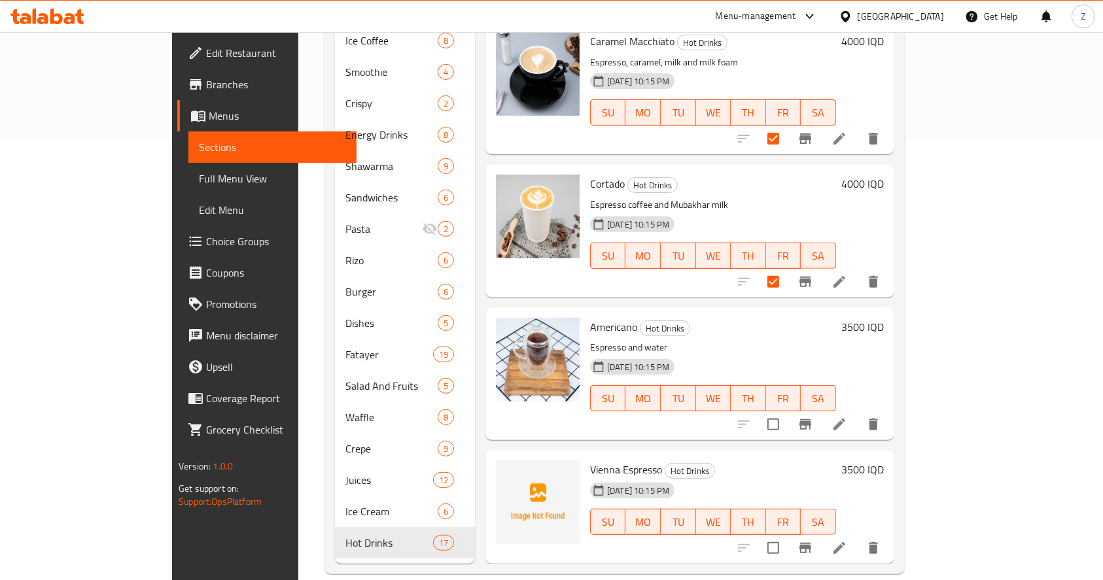
drag, startPoint x: 942, startPoint y: 533, endPoint x: 925, endPoint y: 514, distance: 25.5
click at [787, 534] on input "checkbox" at bounding box center [772, 547] width 27 height 27
checkbox input "true"
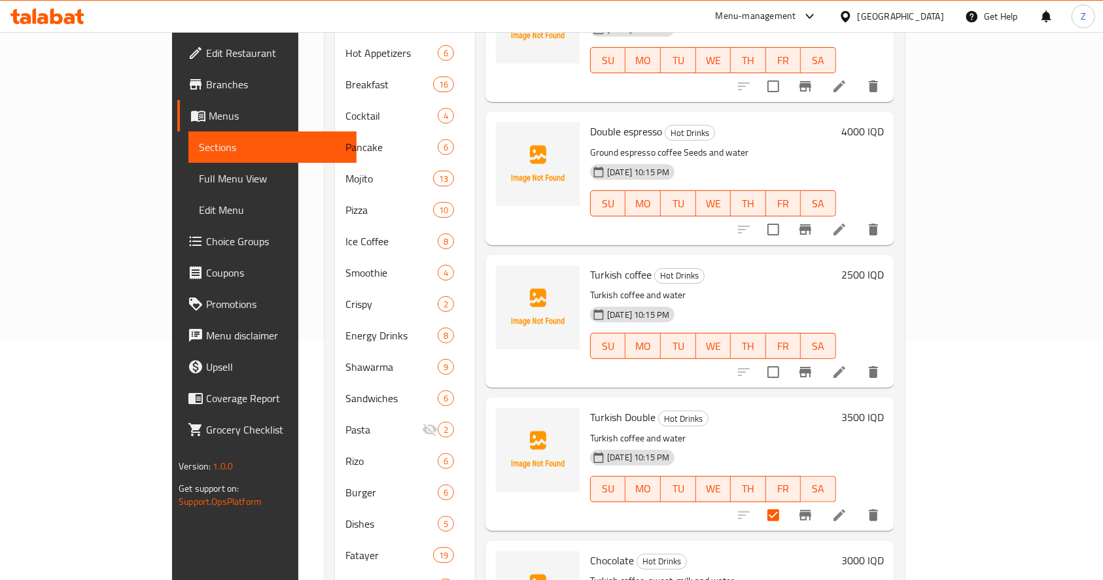
scroll to position [0, 0]
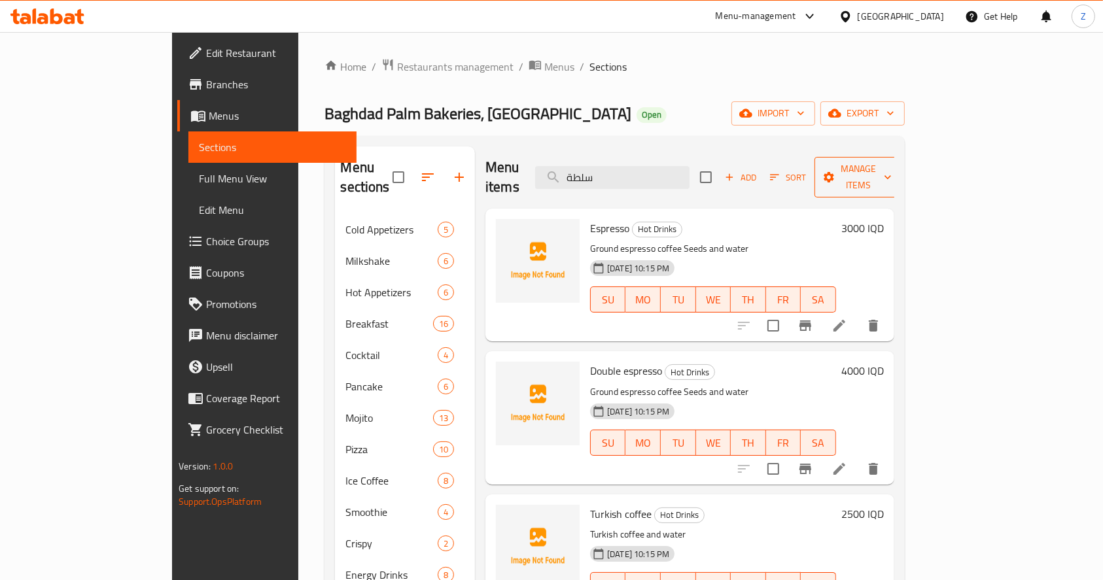
click at [902, 157] on button "Manage items" at bounding box center [858, 177] width 88 height 41
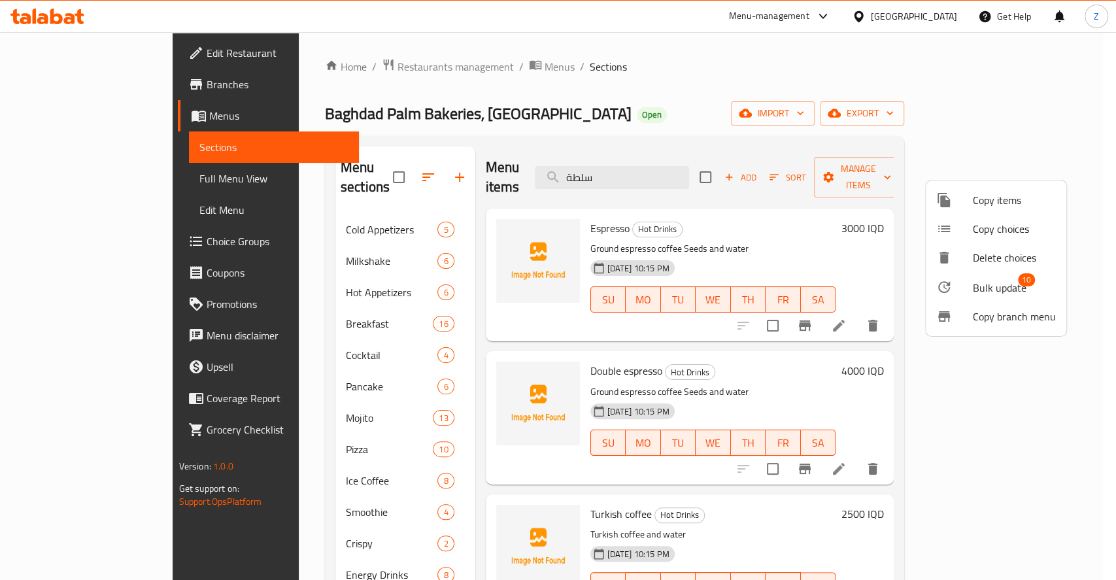
click at [997, 275] on li "Bulk update 10" at bounding box center [996, 287] width 141 height 30
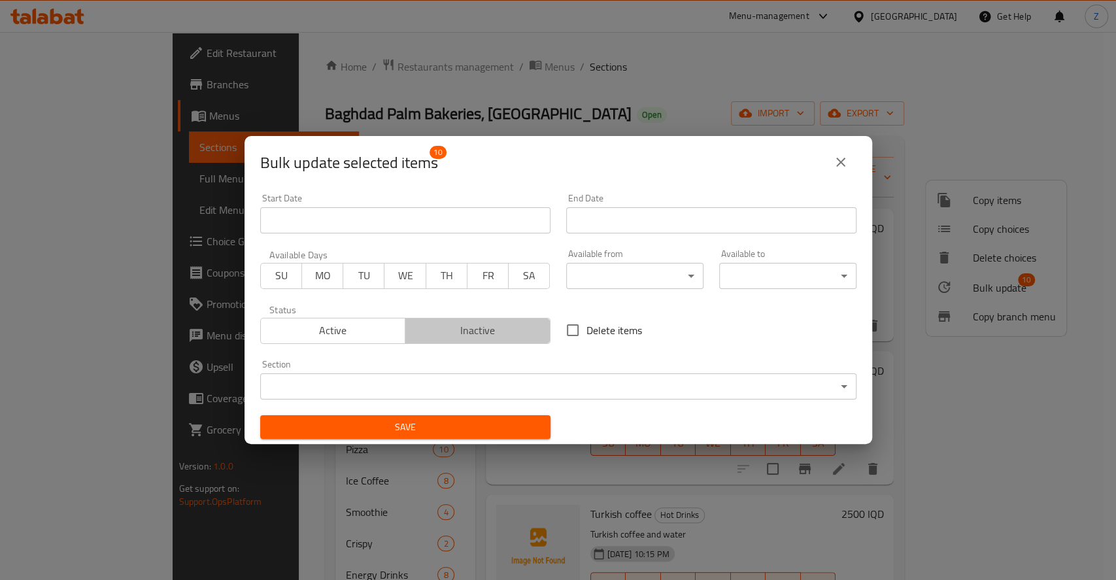
click at [479, 332] on span "Inactive" at bounding box center [478, 330] width 135 height 19
click at [447, 439] on div "Save" at bounding box center [405, 427] width 306 height 40
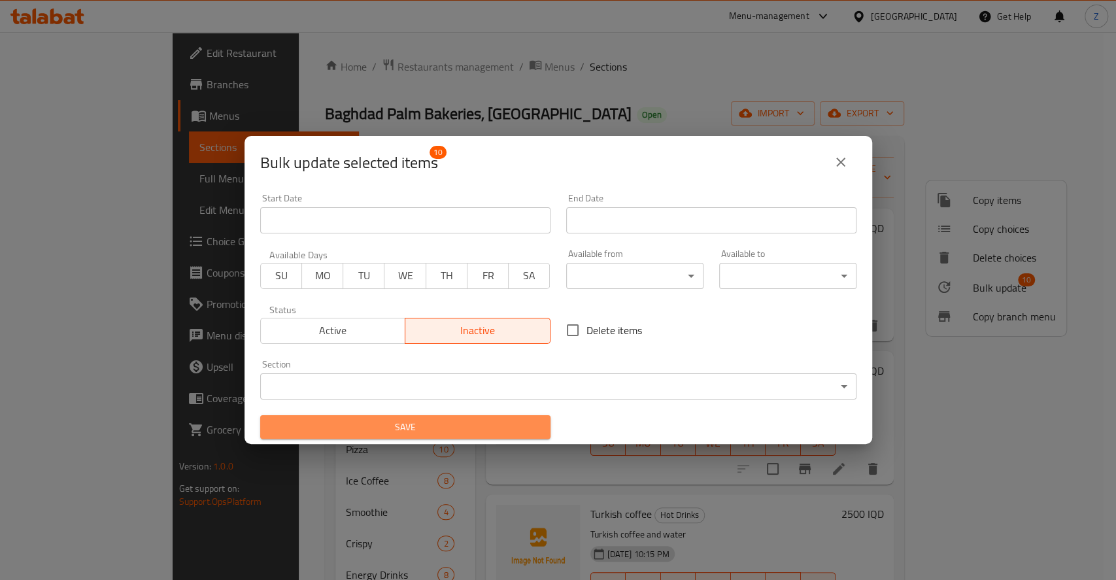
click at [456, 431] on span "Save" at bounding box center [405, 427] width 269 height 16
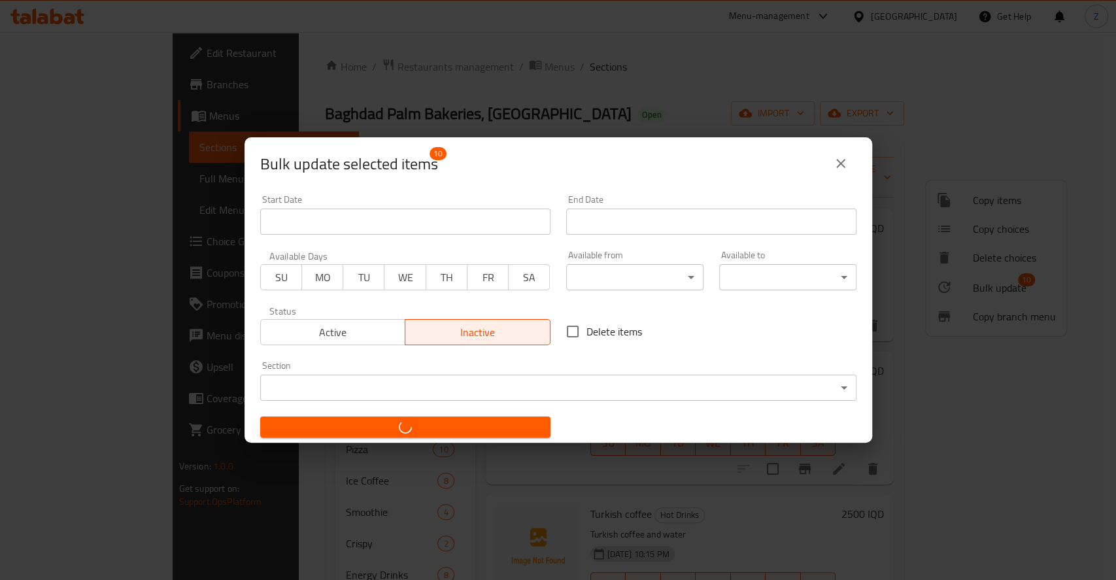
checkbox input "false"
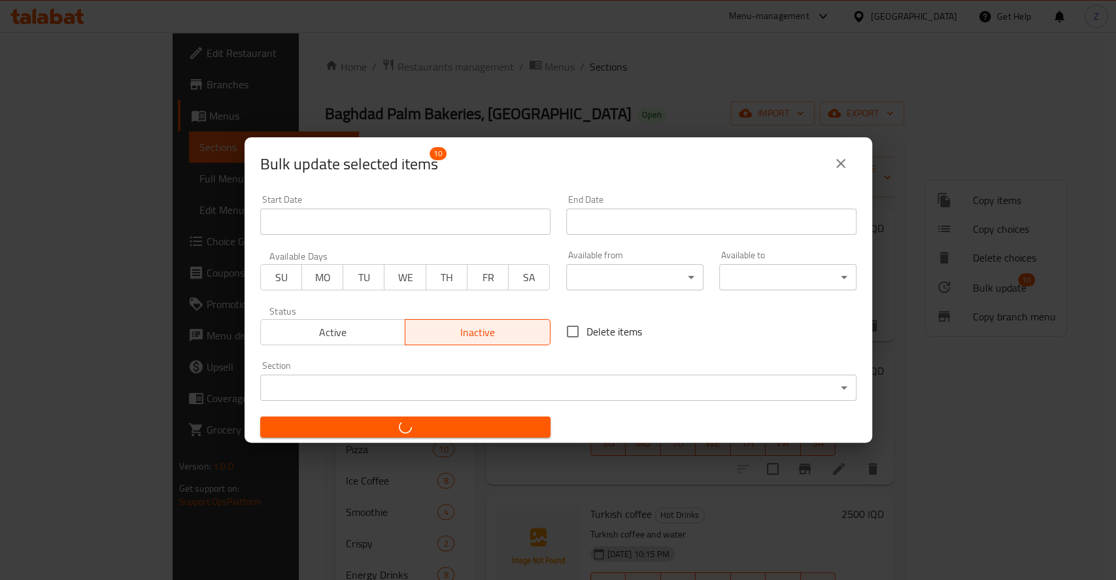
checkbox input "false"
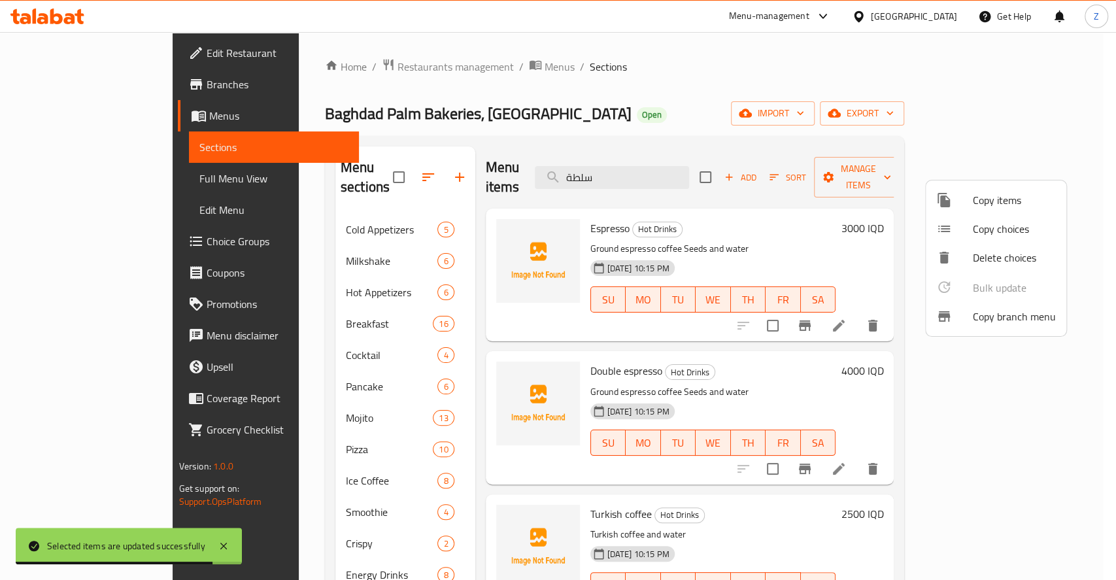
click at [203, 373] on div at bounding box center [558, 290] width 1116 height 580
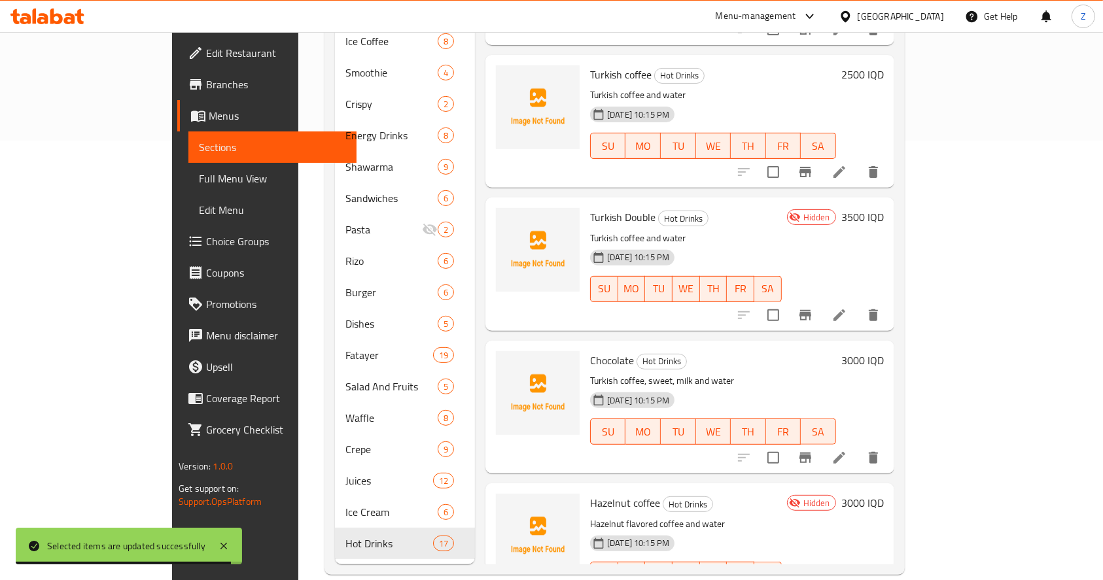
scroll to position [440, 0]
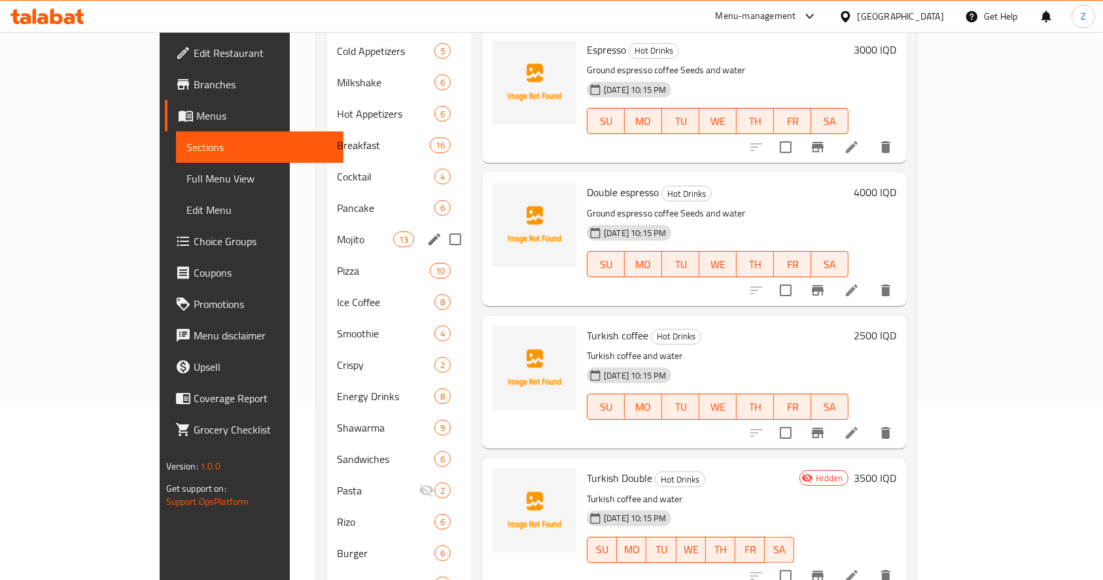
click at [337, 231] on span "Mojito" at bounding box center [365, 239] width 56 height 16
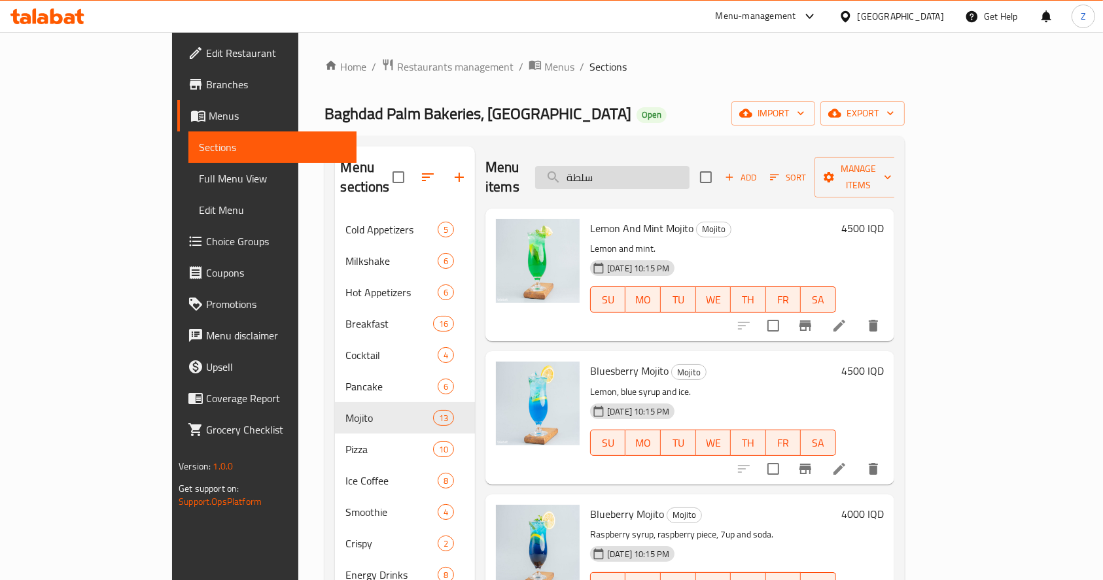
click at [689, 170] on input "سلطة" at bounding box center [612, 177] width 154 height 23
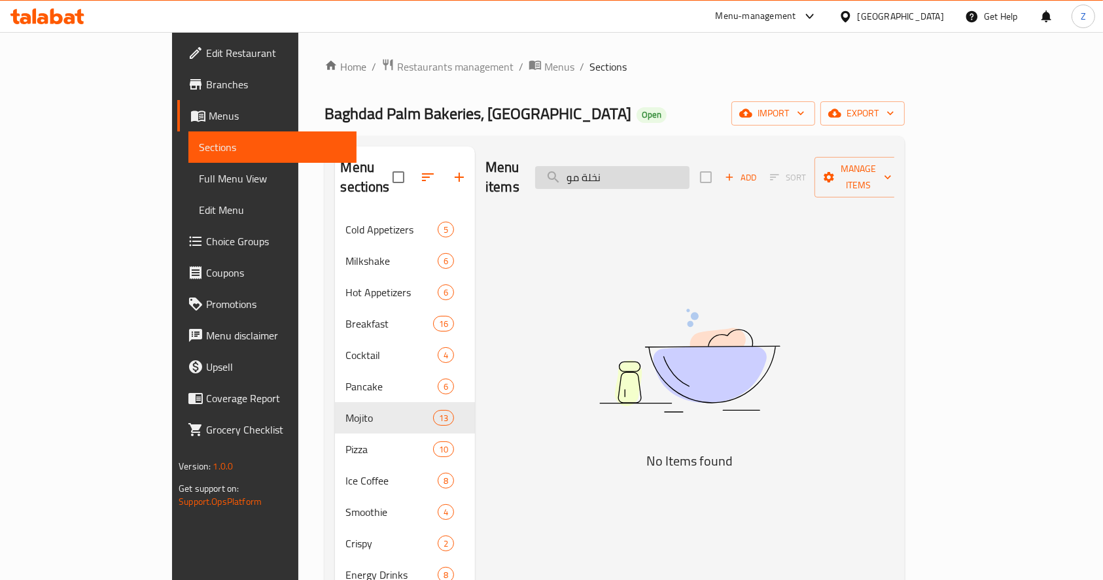
drag, startPoint x: 645, startPoint y: 169, endPoint x: 711, endPoint y: 171, distance: 65.4
click at [689, 171] on input "نخلة مو" at bounding box center [612, 177] width 154 height 23
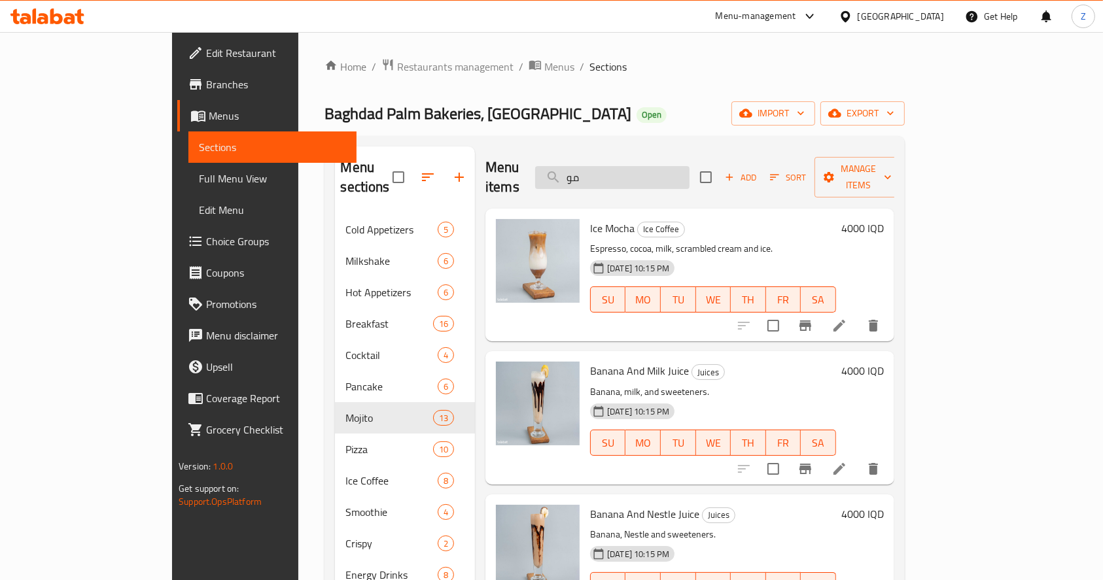
click at [687, 174] on input "مو" at bounding box center [612, 177] width 154 height 23
click at [687, 177] on input "مو" at bounding box center [612, 177] width 154 height 23
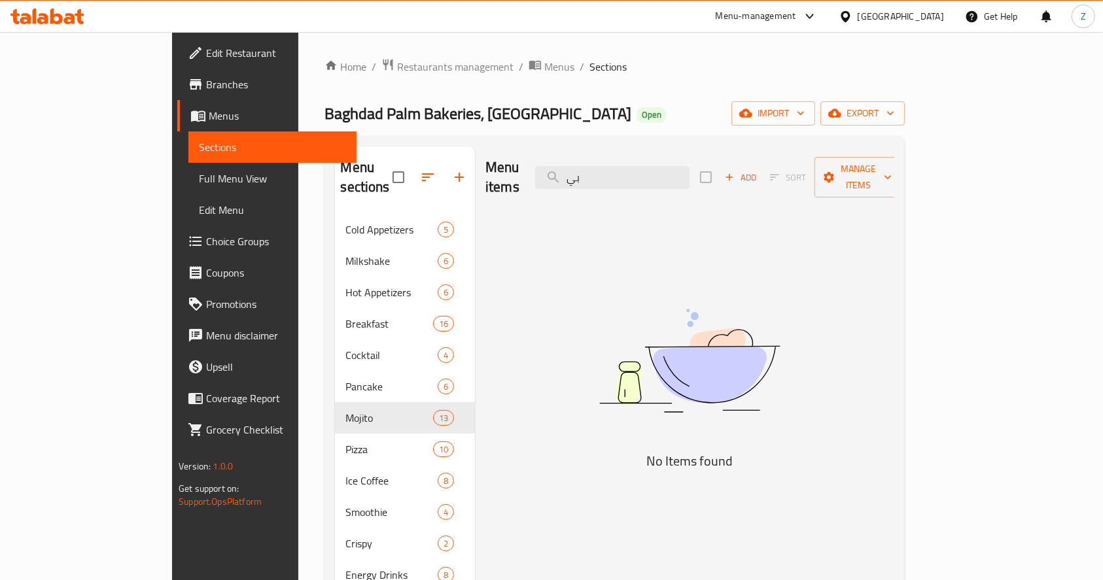
type input "ب"
type input "ف"
type input "ه"
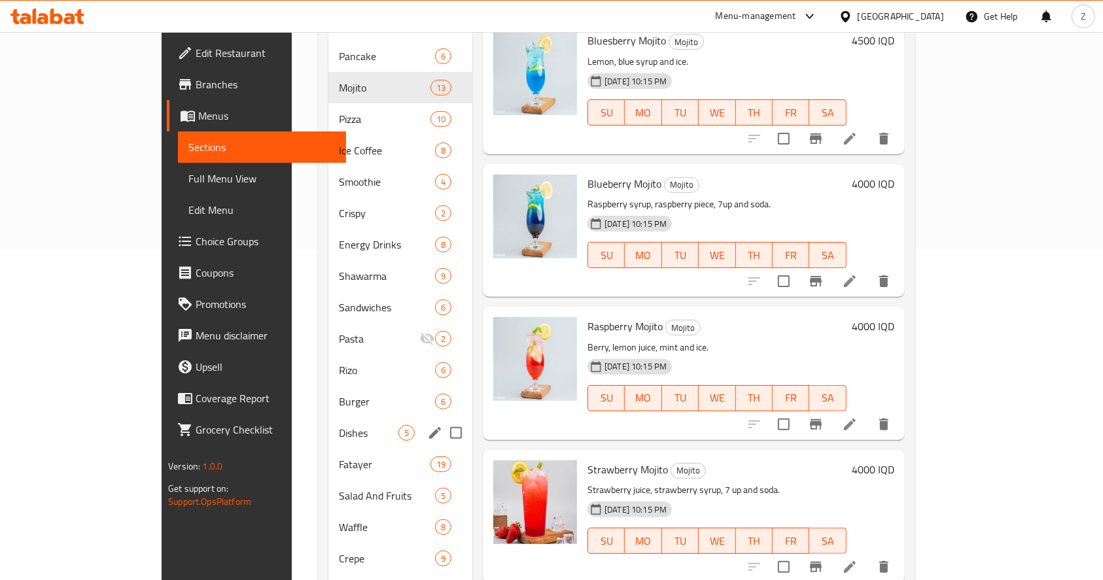
scroll to position [436, 0]
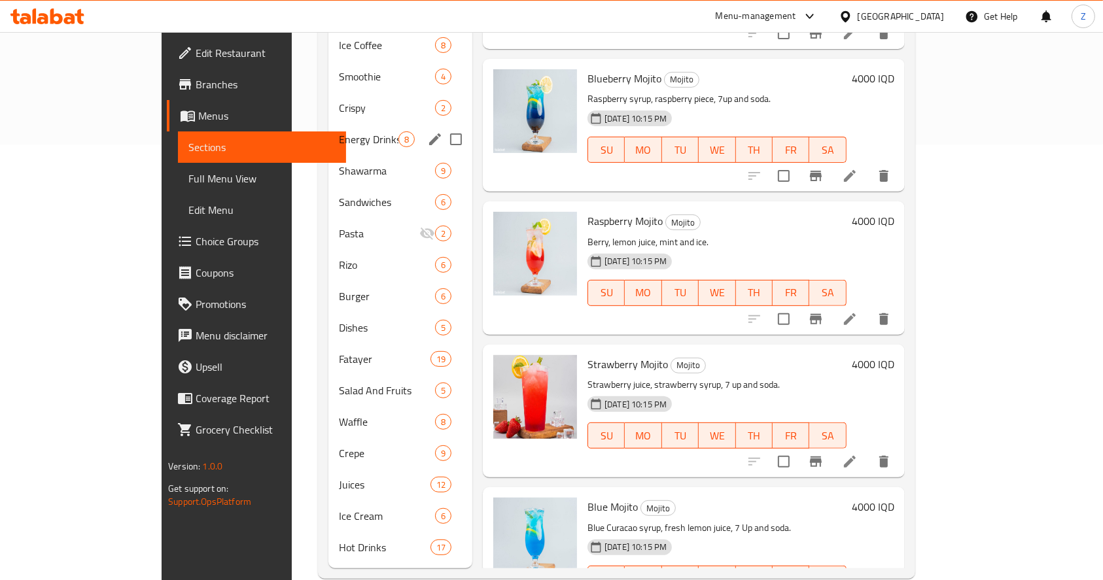
click at [339, 131] on span "Energy Drinks" at bounding box center [369, 139] width 60 height 16
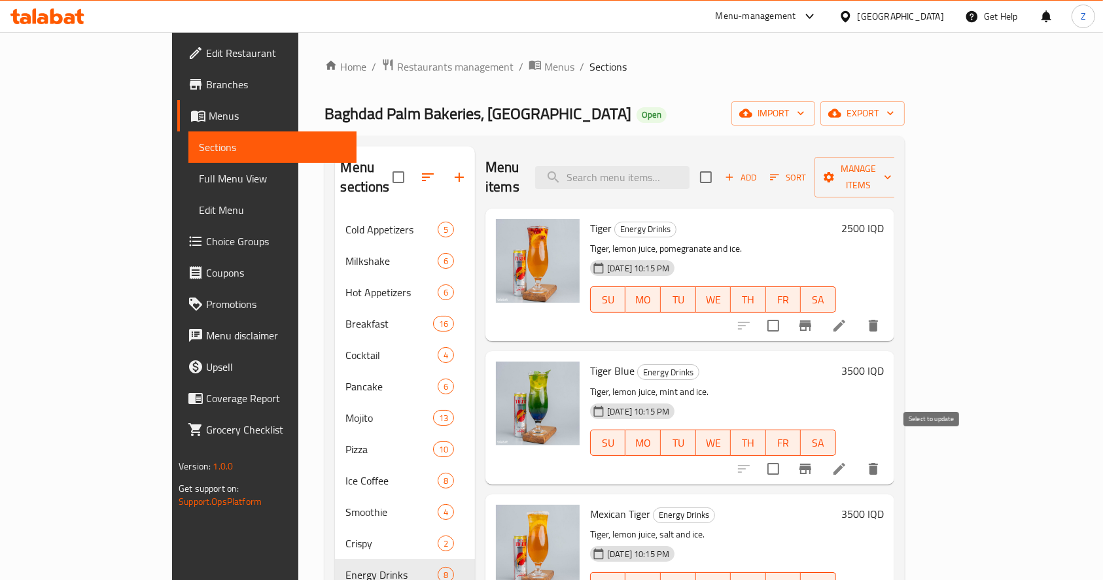
click at [787, 455] on input "checkbox" at bounding box center [772, 468] width 27 height 27
checkbox input "true"
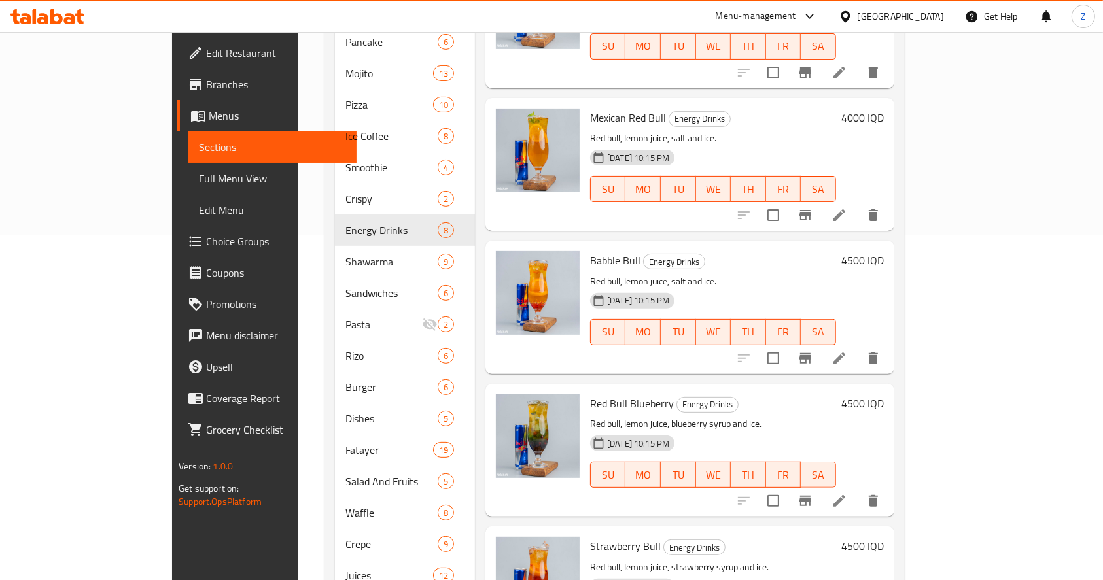
scroll to position [349, 0]
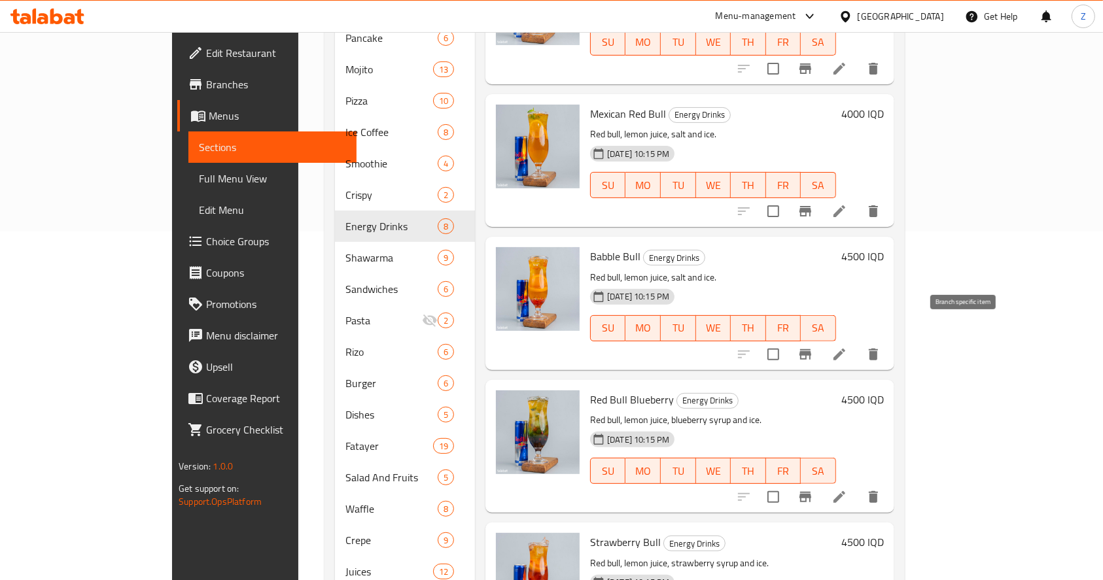
click at [787, 341] on input "checkbox" at bounding box center [772, 354] width 27 height 27
checkbox input "true"
click at [787, 483] on input "checkbox" at bounding box center [772, 496] width 27 height 27
checkbox input "true"
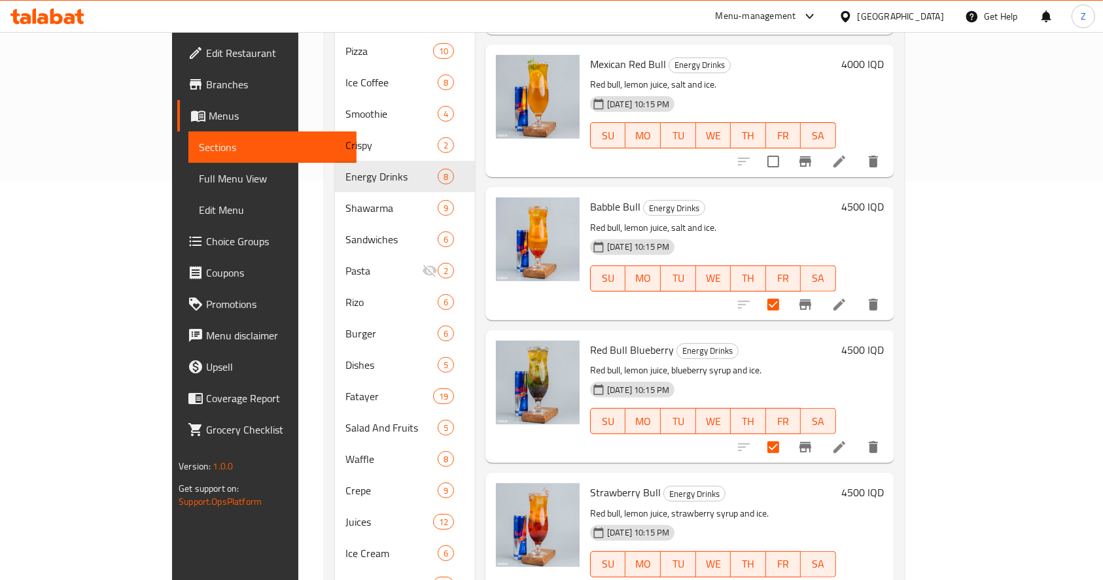
scroll to position [440, 0]
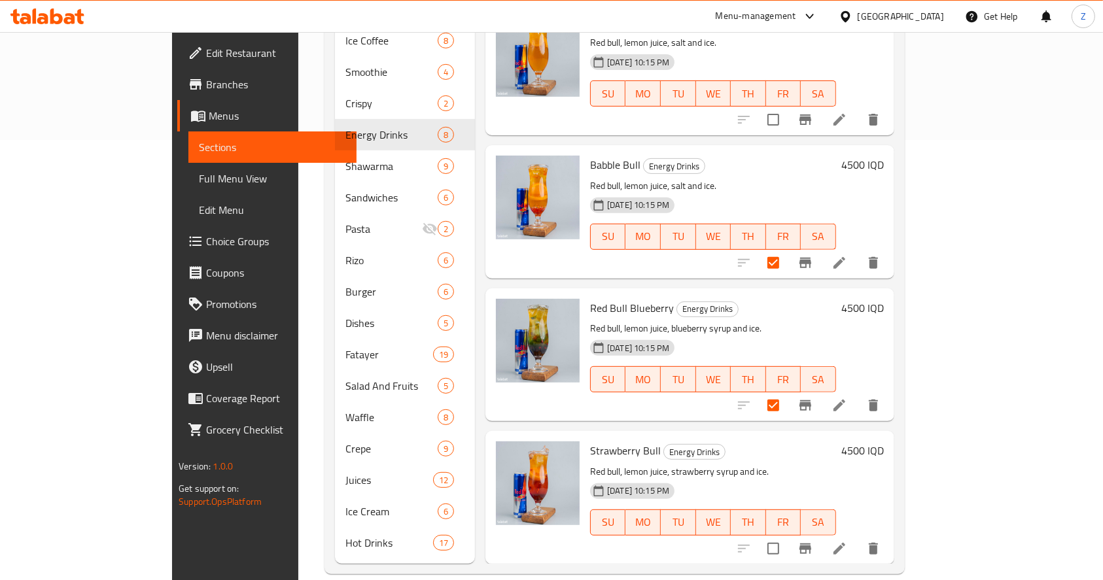
click at [787, 535] on input "checkbox" at bounding box center [772, 548] width 27 height 27
checkbox input "true"
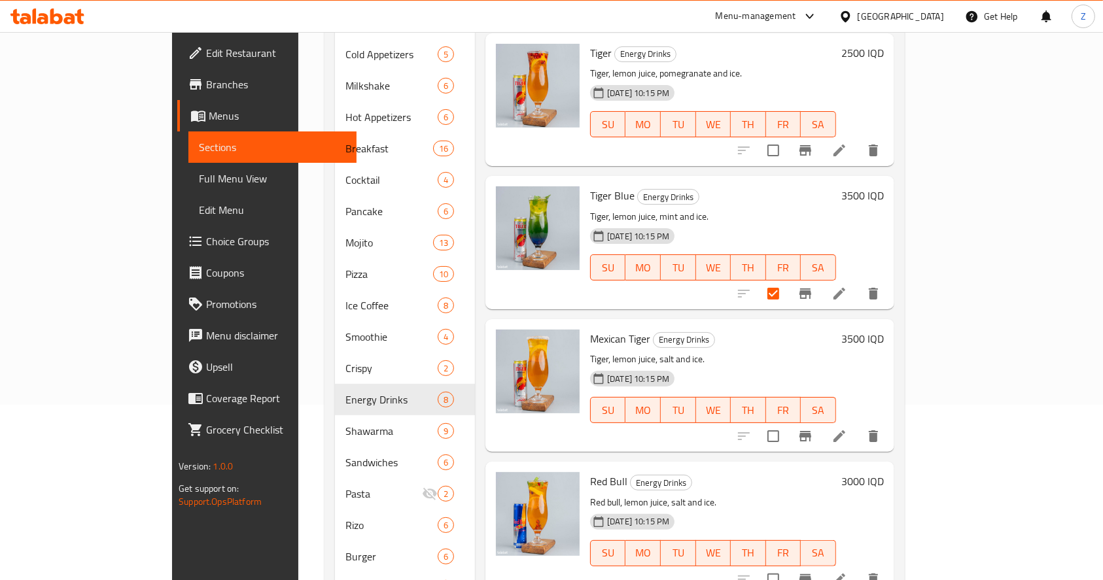
scroll to position [5, 0]
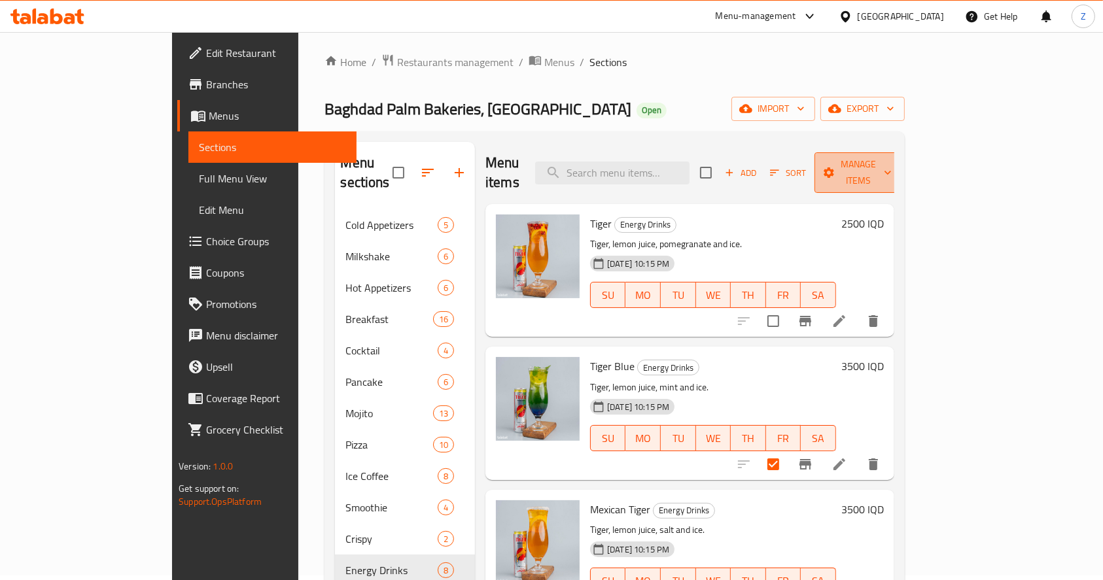
click at [902, 154] on button "Manage items" at bounding box center [858, 172] width 88 height 41
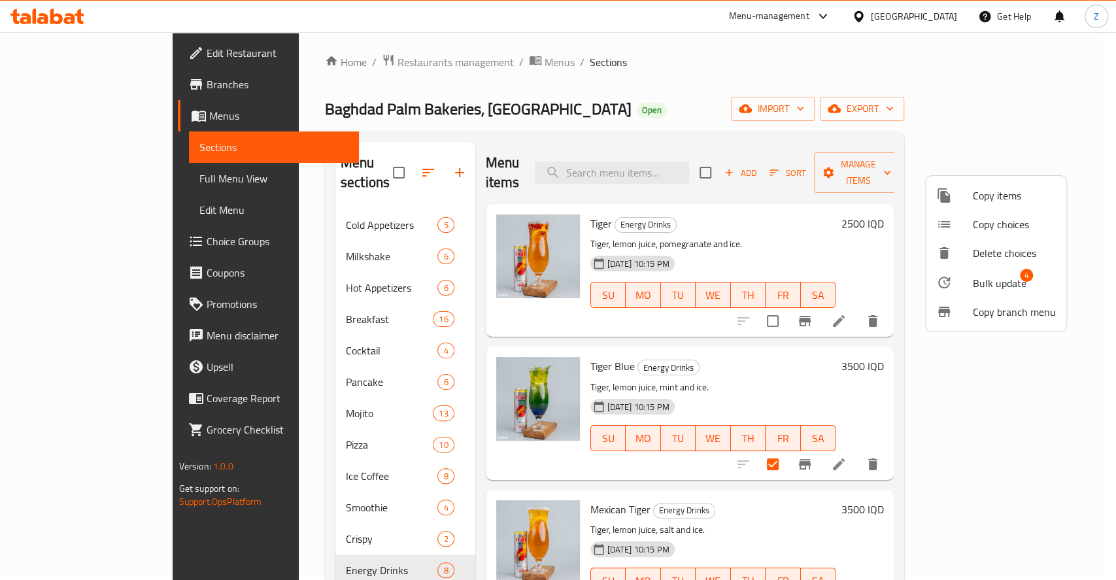
click at [975, 275] on span "Bulk update" at bounding box center [1000, 283] width 54 height 16
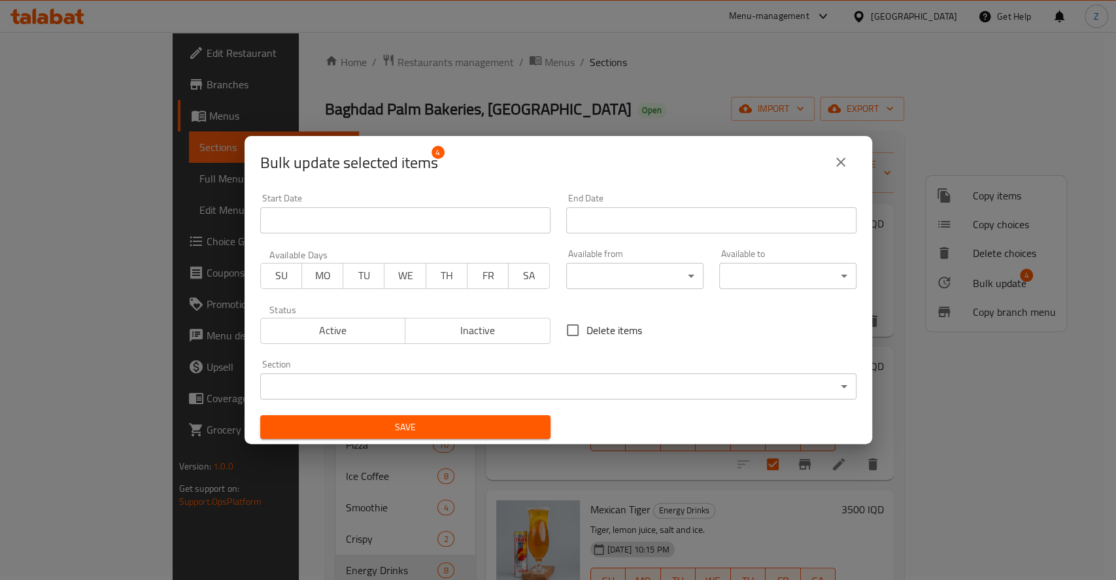
click at [453, 331] on span "Inactive" at bounding box center [478, 330] width 135 height 19
click at [418, 424] on span "Save" at bounding box center [405, 427] width 269 height 16
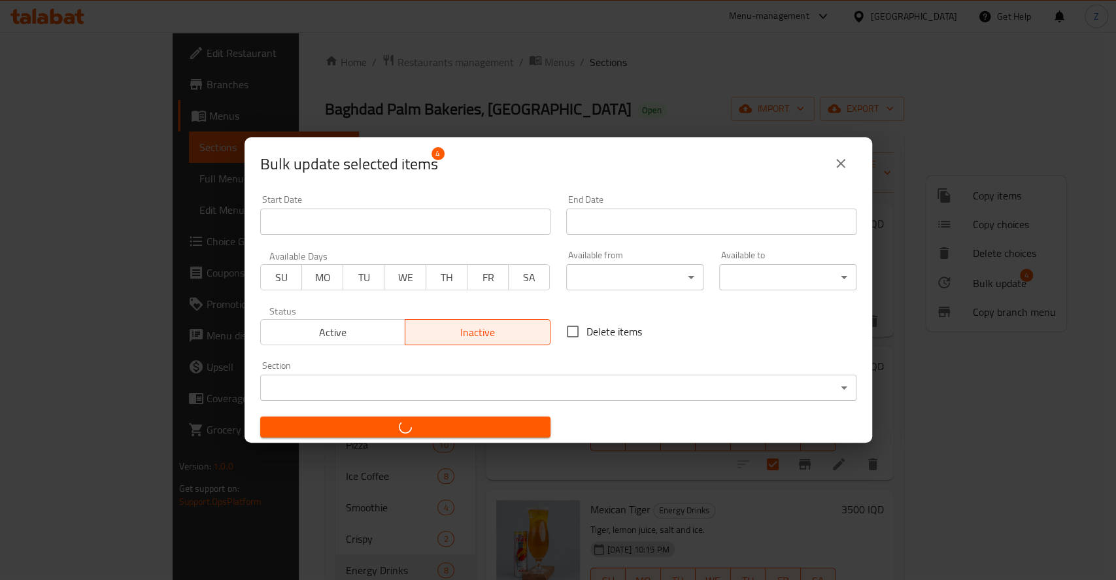
checkbox input "false"
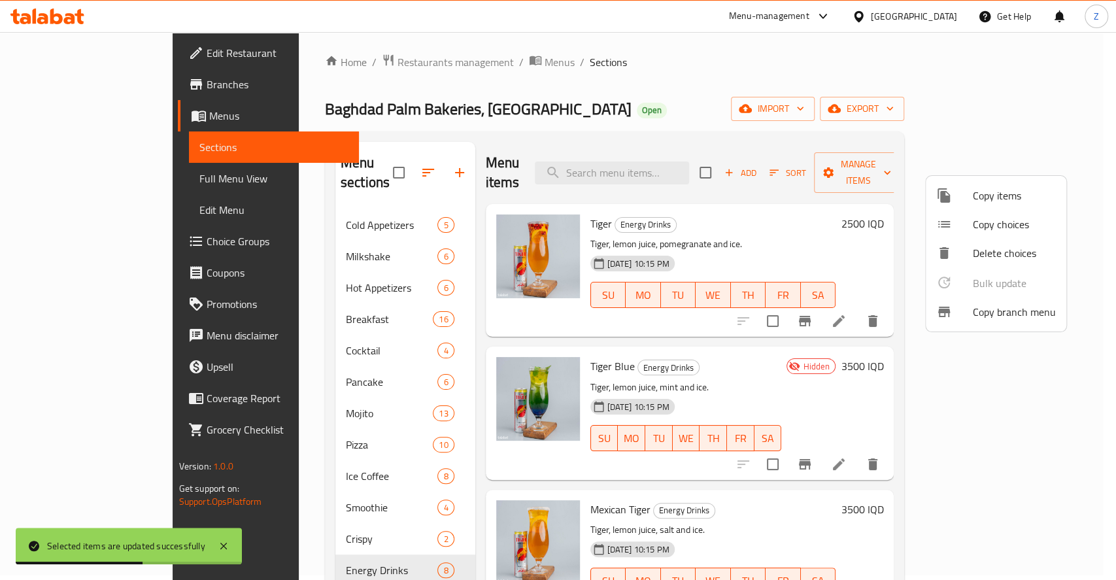
click at [195, 407] on div at bounding box center [558, 290] width 1116 height 580
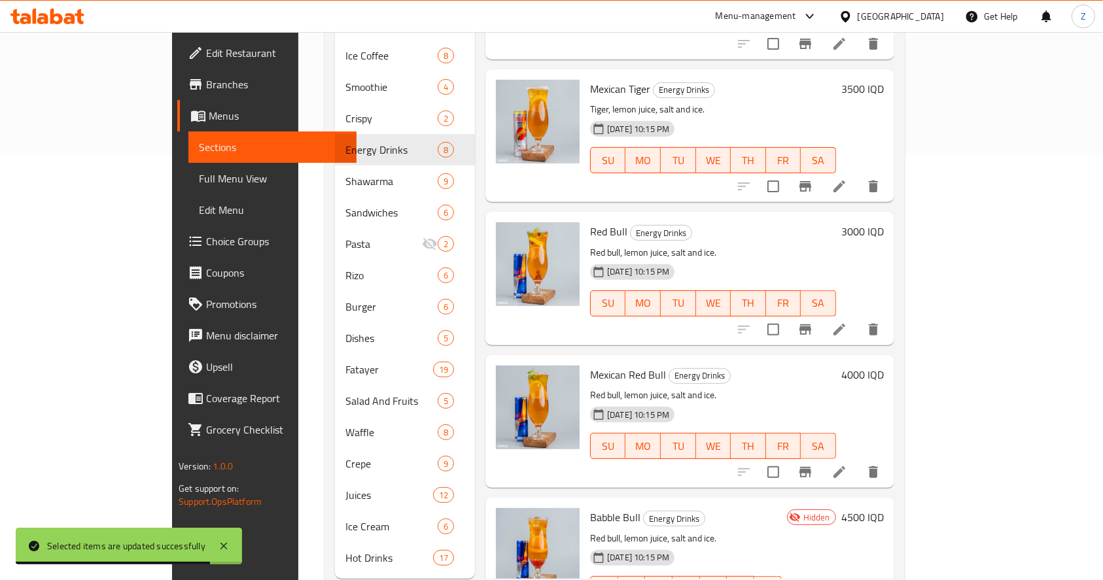
scroll to position [0, 0]
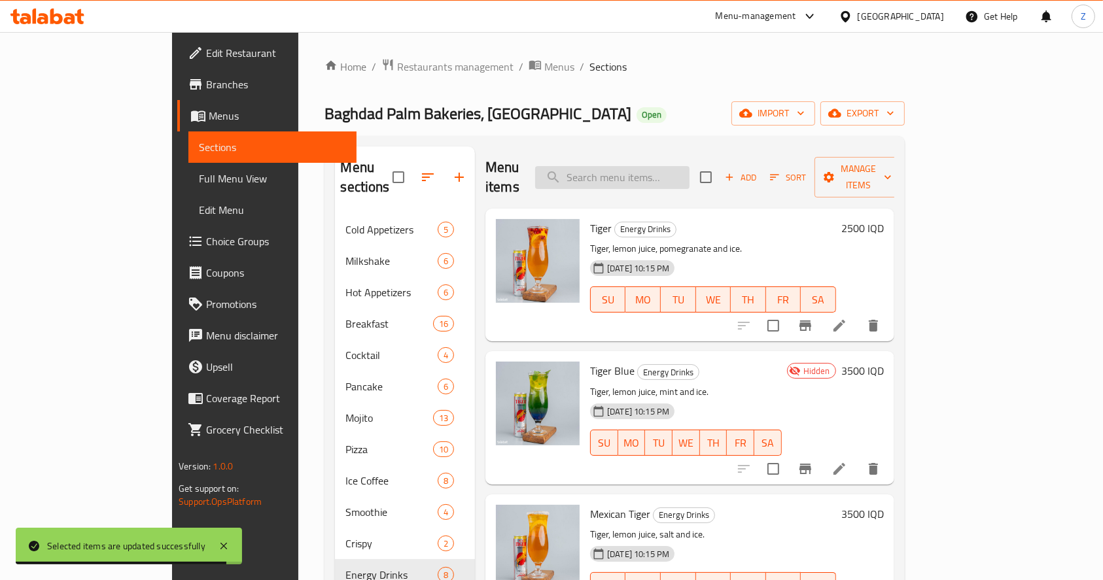
click at [677, 169] on input "search" at bounding box center [612, 177] width 154 height 23
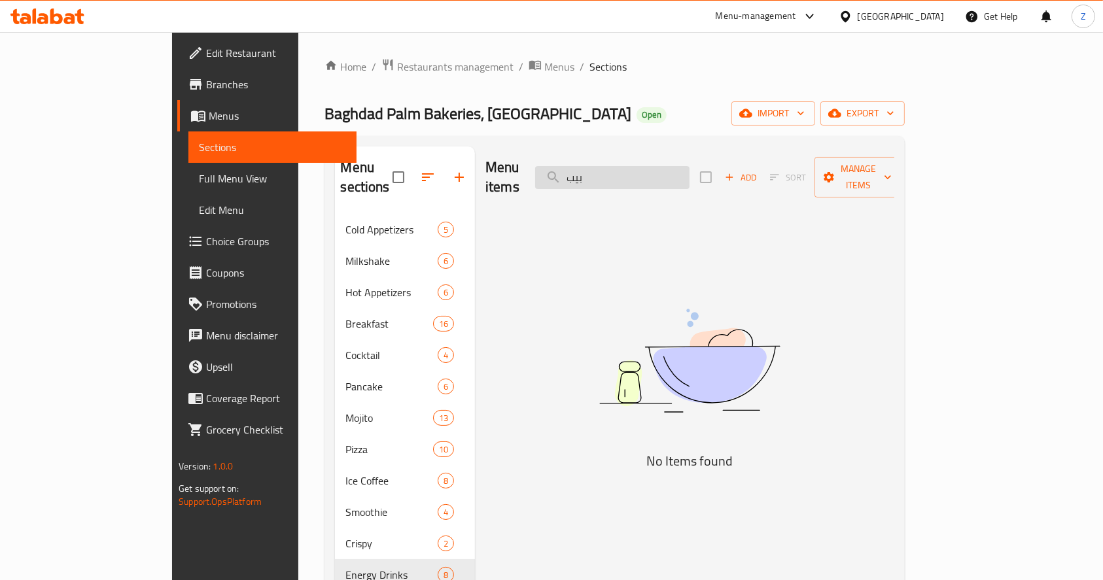
click at [658, 166] on input "بيب" at bounding box center [612, 177] width 154 height 23
drag, startPoint x: 668, startPoint y: 170, endPoint x: 791, endPoint y: 154, distance: 124.0
click at [791, 154] on div "Menu items المناقيش Add Sort Manage items" at bounding box center [689, 177] width 409 height 62
drag, startPoint x: 657, startPoint y: 170, endPoint x: 606, endPoint y: 179, distance: 51.2
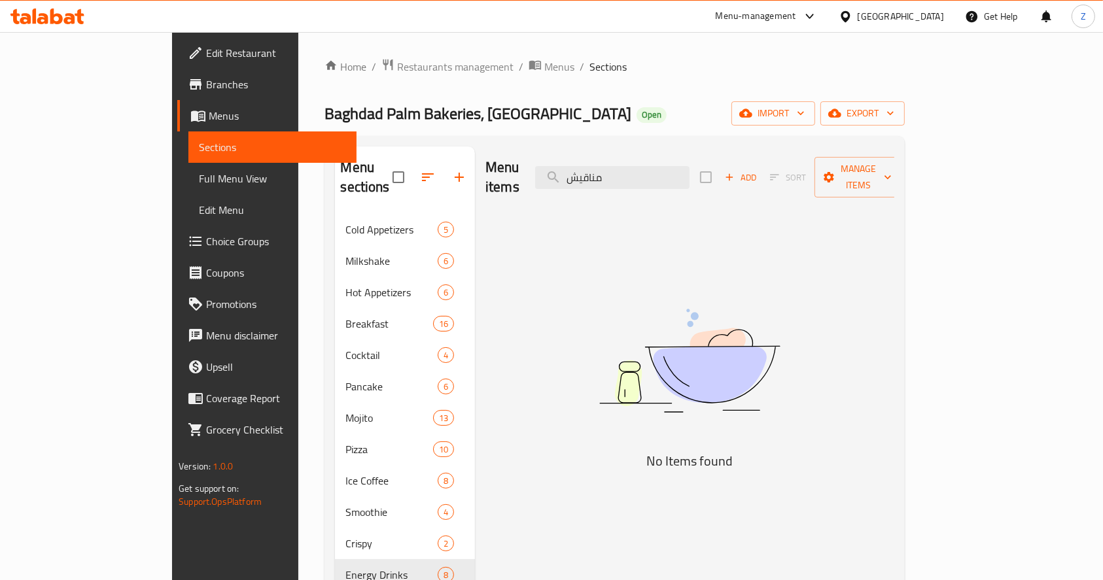
click at [606, 179] on div "Menu items مناقيش Add Sort Manage items" at bounding box center [689, 177] width 409 height 62
type input "م"
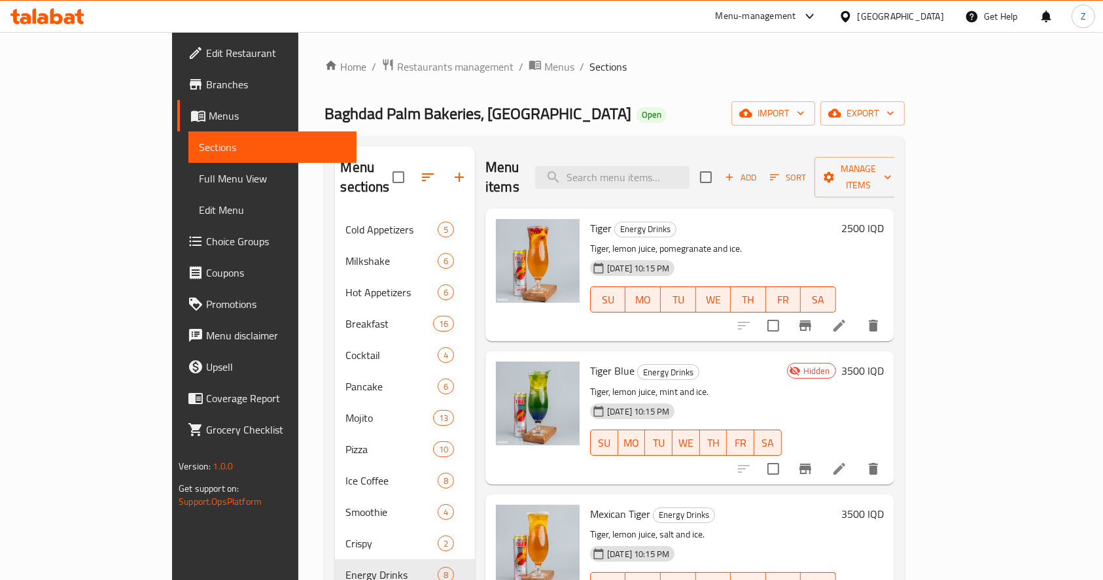
click at [904, 61] on ol "Home / Restaurants management / Menus / Sections" at bounding box center [613, 66] width 579 height 17
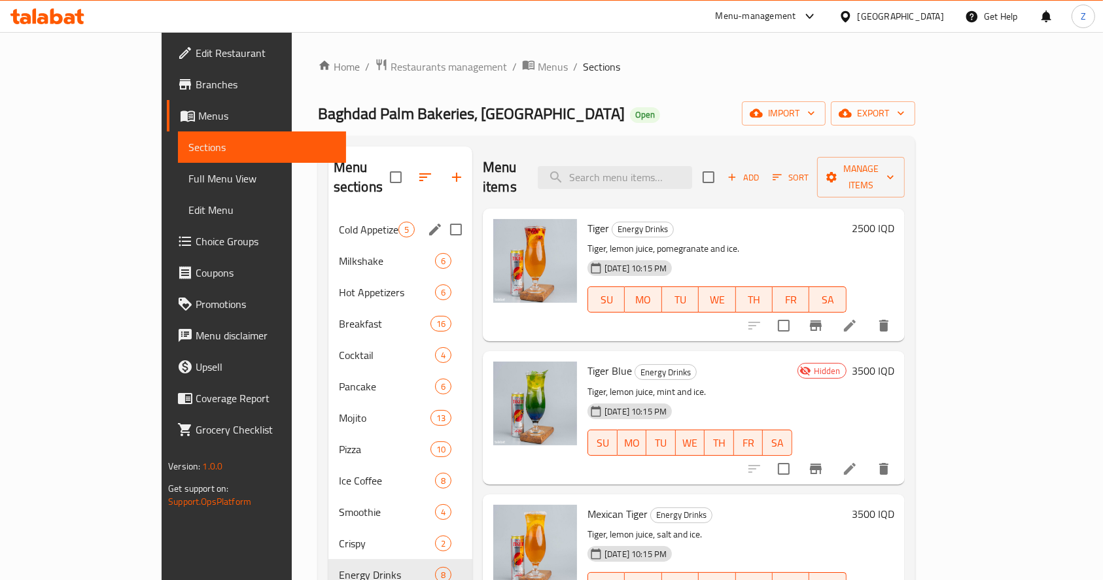
click at [339, 222] on span "Cold Appetizers" at bounding box center [369, 230] width 60 height 16
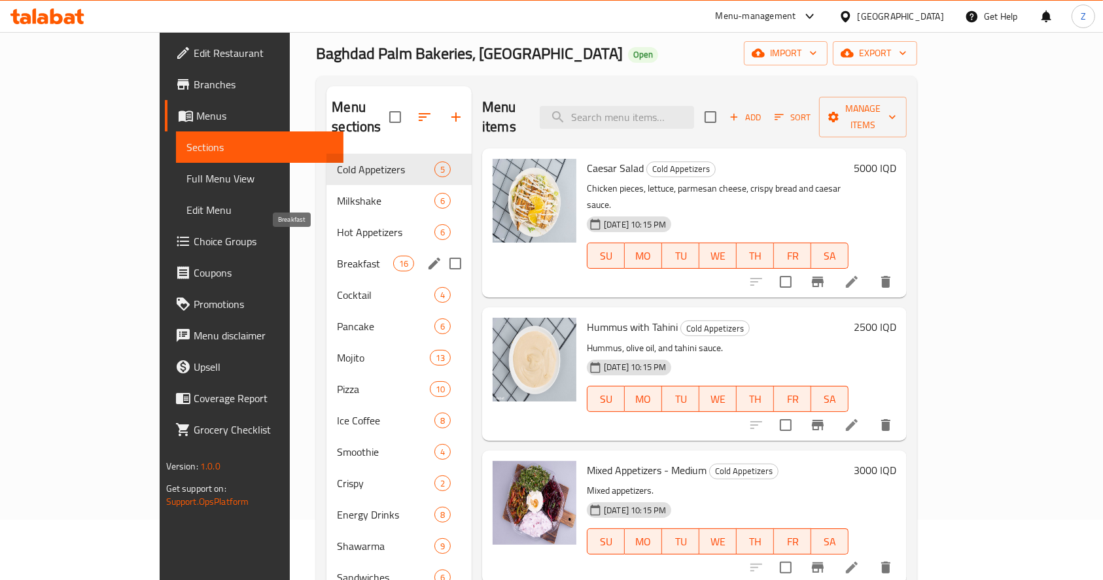
scroll to position [87, 0]
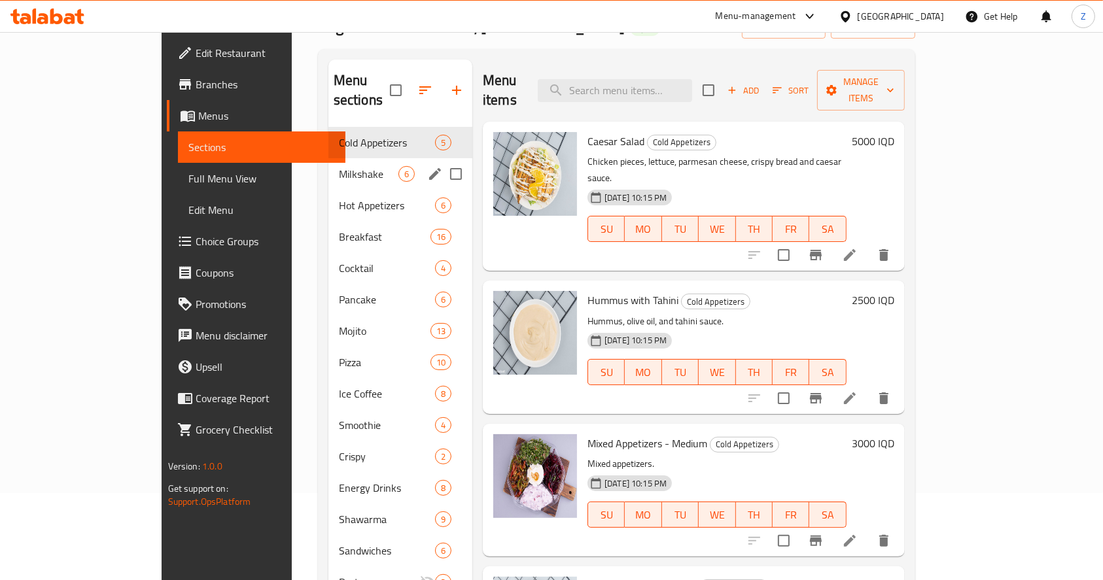
click at [339, 166] on span "Milkshake" at bounding box center [369, 174] width 60 height 16
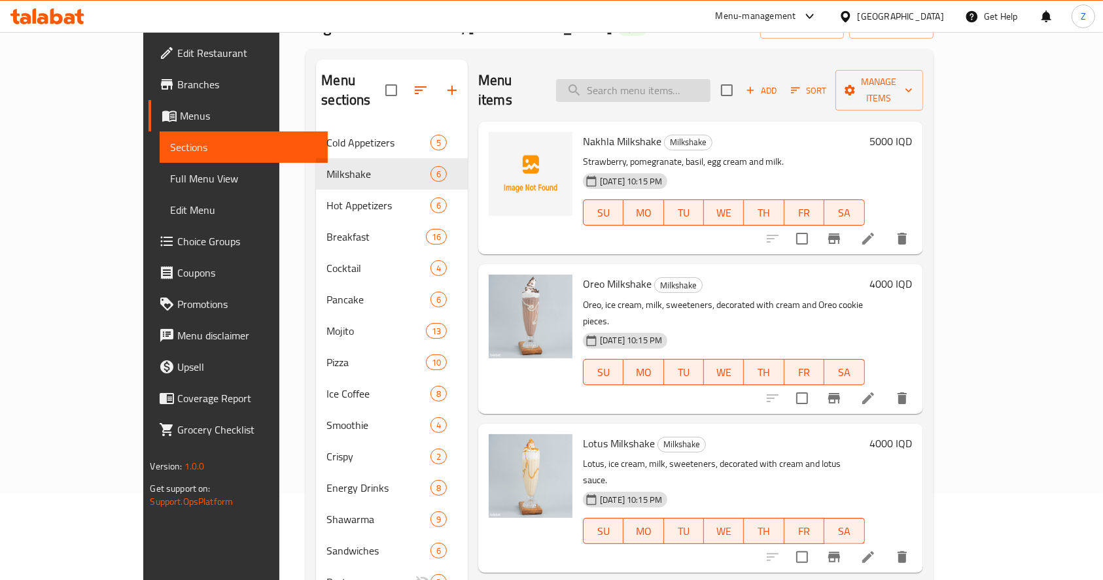
click at [667, 79] on input "search" at bounding box center [633, 90] width 154 height 23
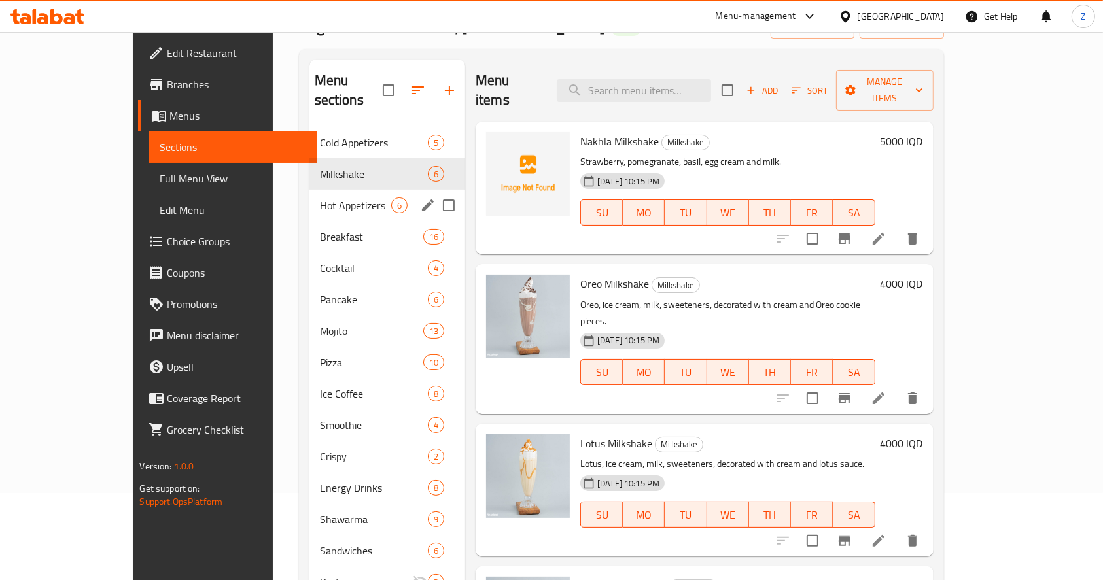
click at [320, 190] on div "Hot Appetizers 6" at bounding box center [387, 205] width 156 height 31
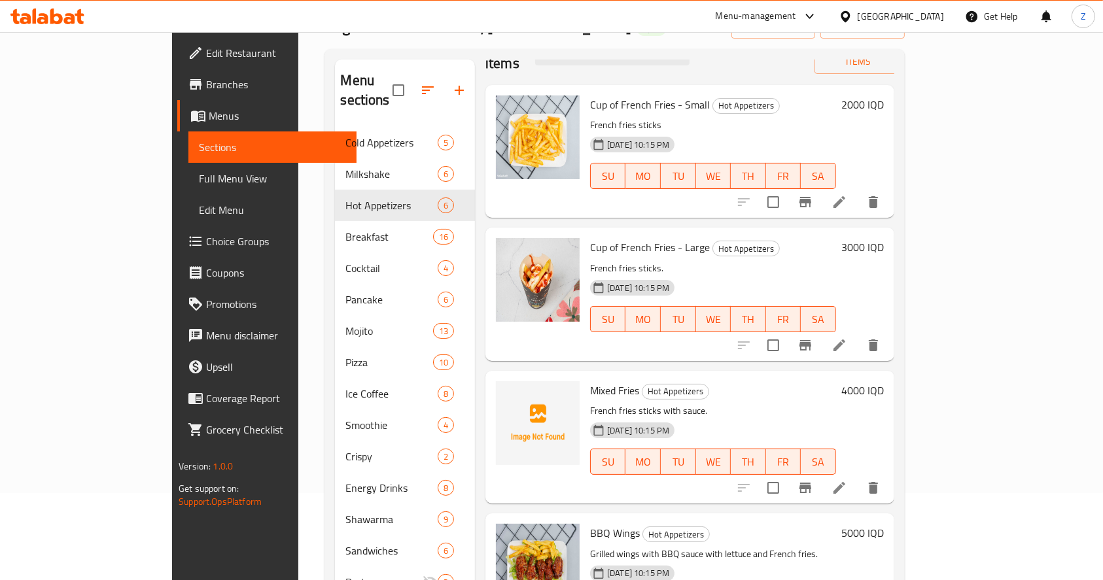
scroll to position [52, 0]
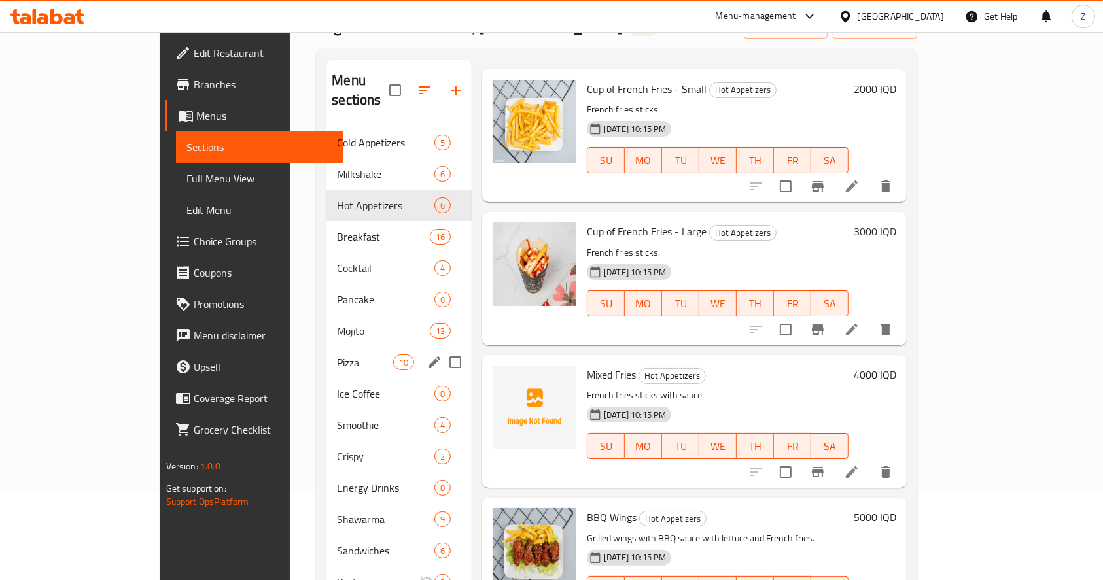
click at [337, 354] on span "Pizza" at bounding box center [365, 362] width 56 height 16
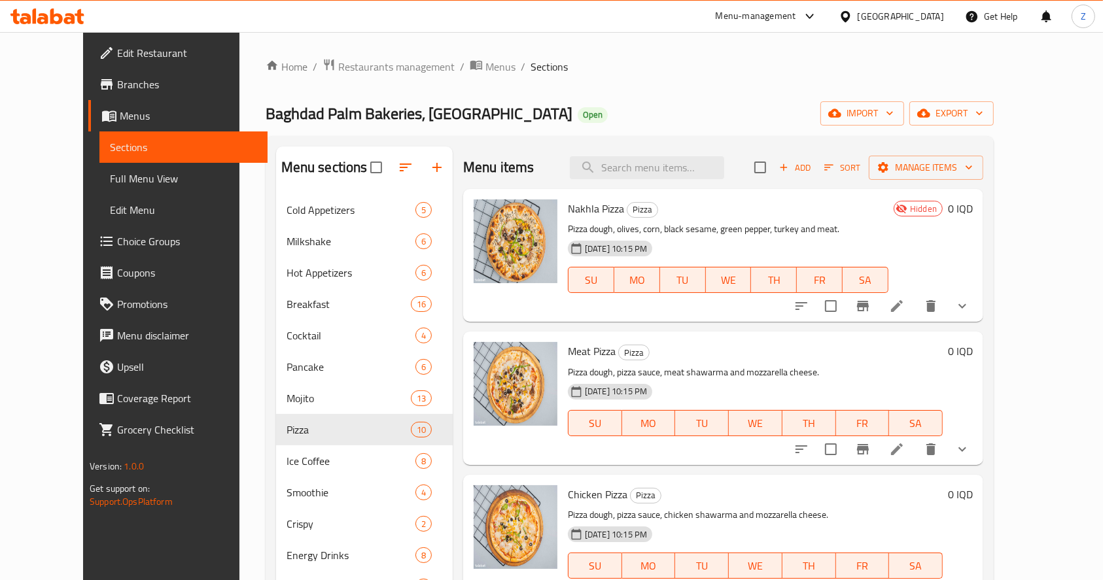
click at [668, 154] on div "Menu items Add Sort Manage items" at bounding box center [723, 167] width 520 height 43
click at [668, 157] on input "search" at bounding box center [647, 167] width 154 height 23
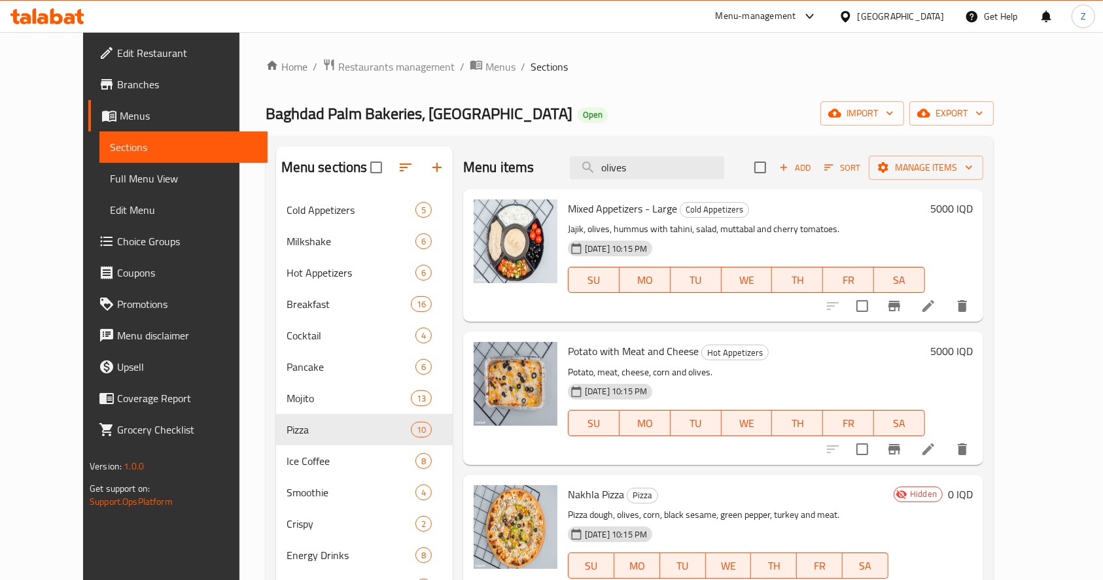
drag, startPoint x: 680, startPoint y: 162, endPoint x: 523, endPoint y: 191, distance: 159.6
click at [528, 192] on div "Menu items olives Add Sort Manage items Mixed Appetizers - Large Cold Appetizer…" at bounding box center [718, 565] width 530 height 838
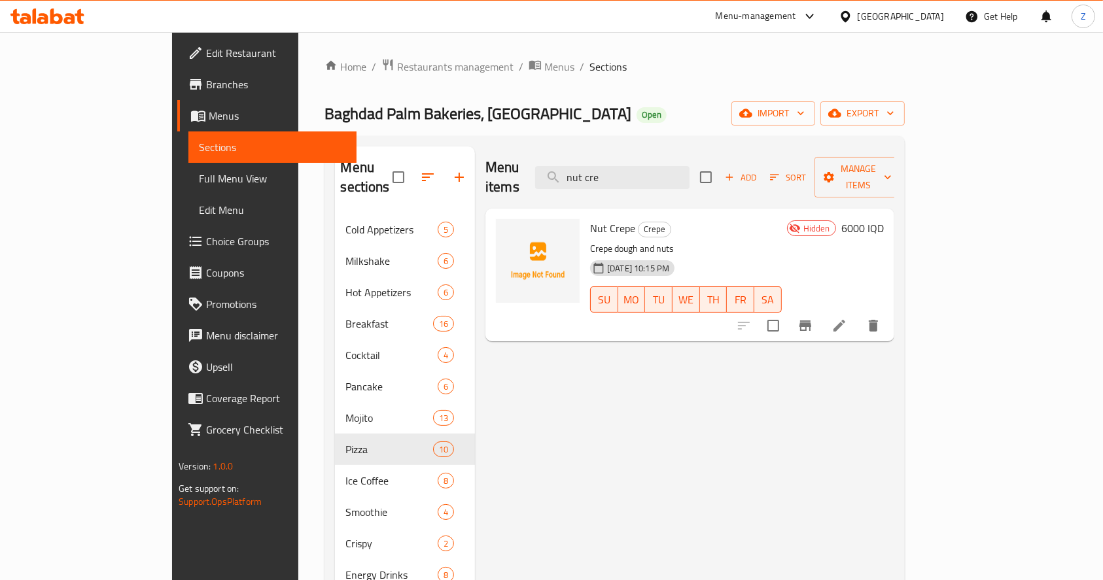
type input "nut cre"
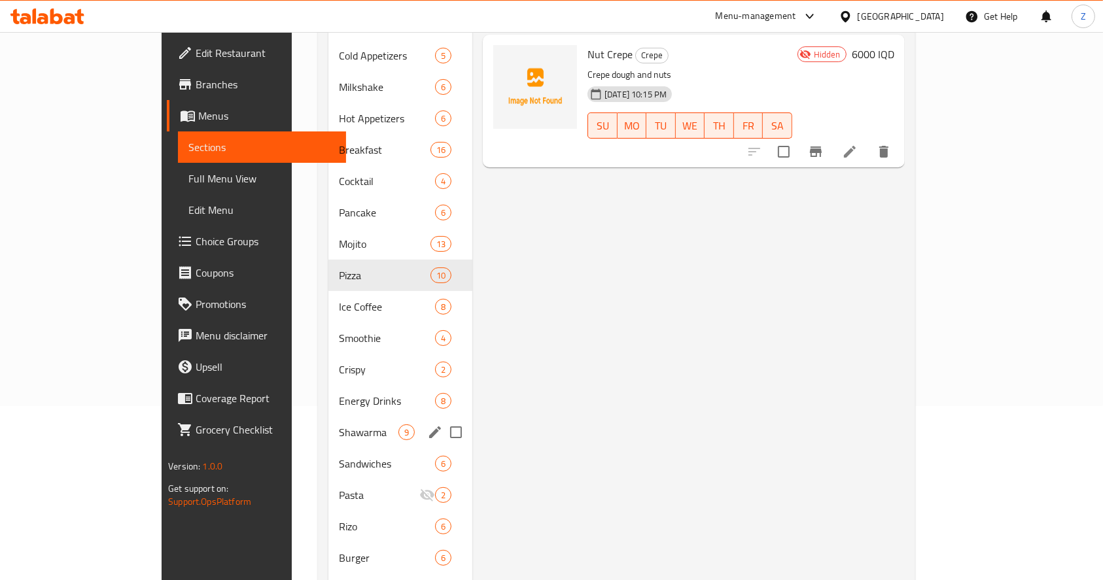
scroll to position [440, 0]
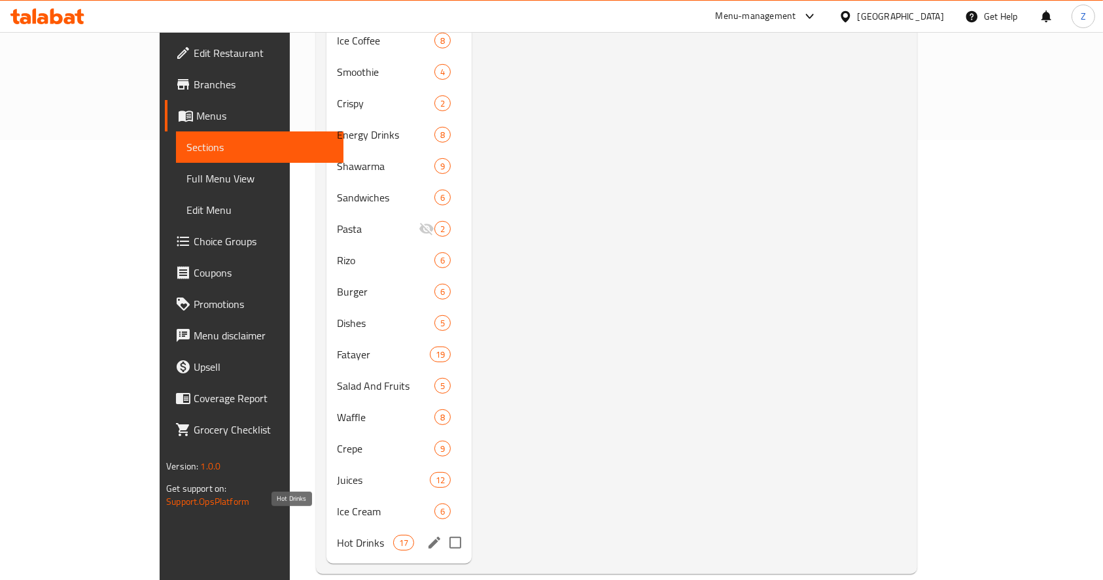
click at [337, 535] on span "Hot Drinks" at bounding box center [365, 543] width 56 height 16
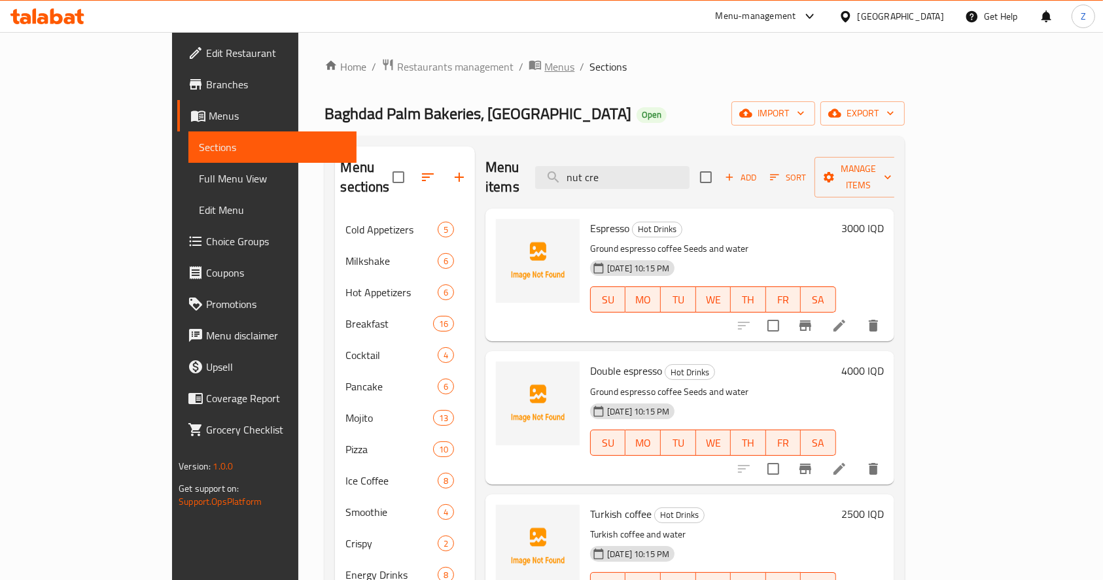
click at [544, 71] on span "Menus" at bounding box center [559, 67] width 30 height 16
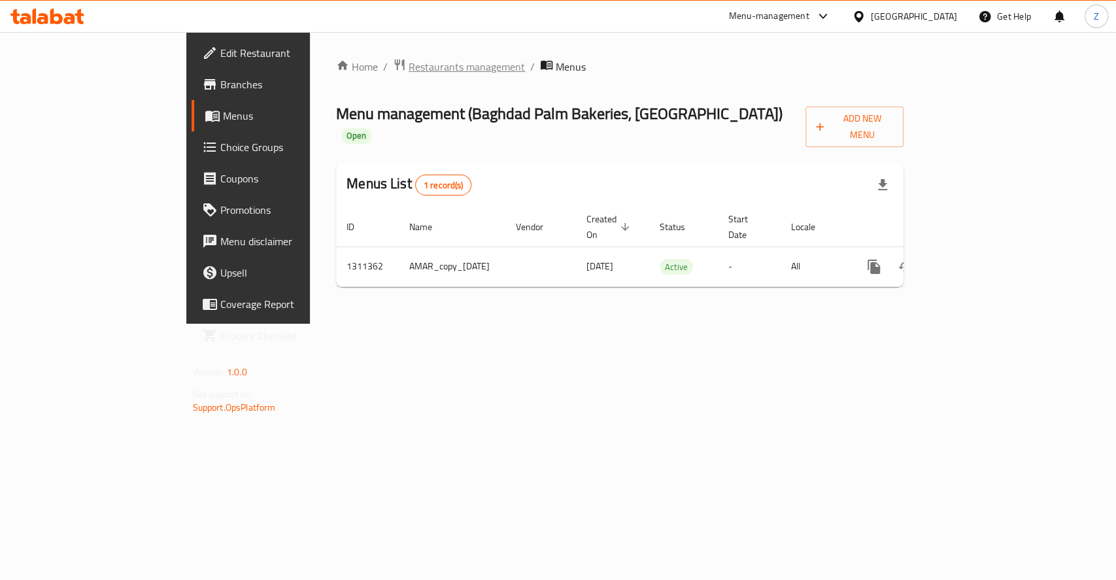
click at [409, 72] on span "Restaurants management" at bounding box center [467, 67] width 116 height 16
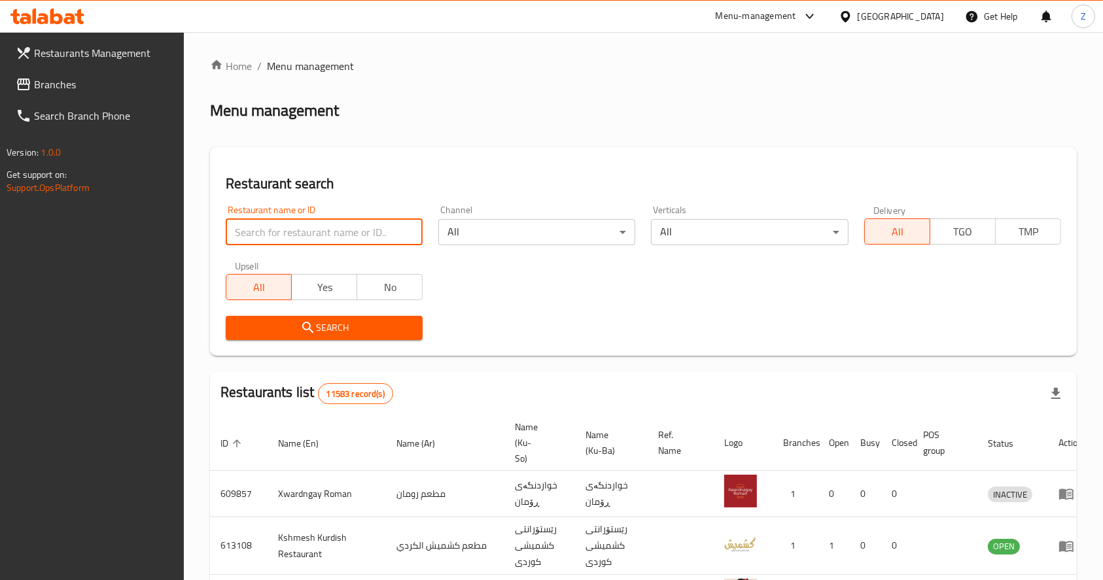
click at [324, 234] on input "search" at bounding box center [324, 232] width 197 height 26
click at [326, 230] on input "search" at bounding box center [324, 232] width 197 height 26
type input "k"
type input "نخلة [GEOGRAPHIC_DATA]"
click button "Search" at bounding box center [324, 328] width 197 height 24
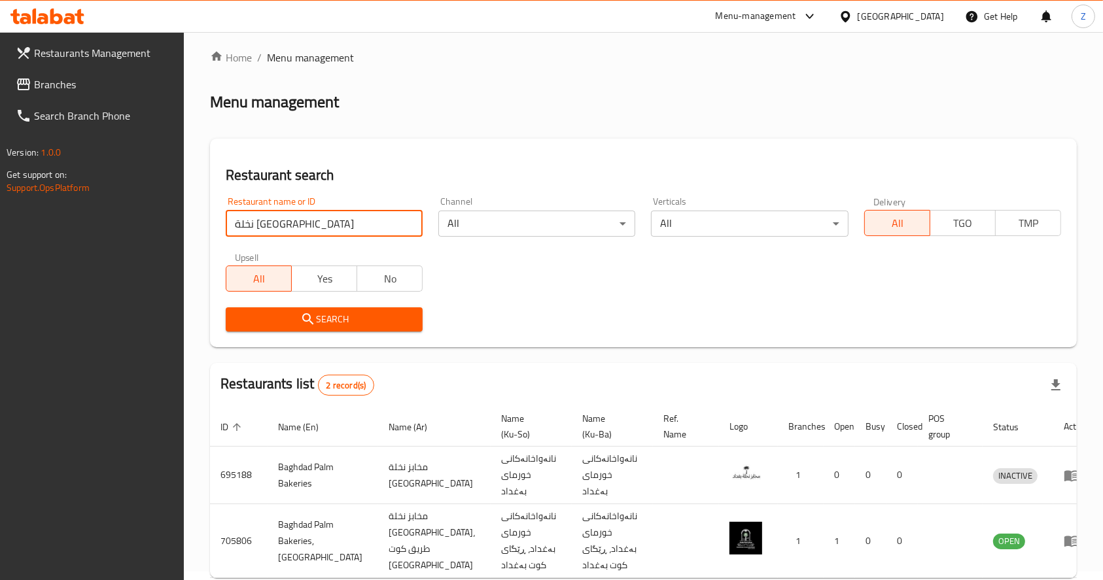
scroll to position [65, 0]
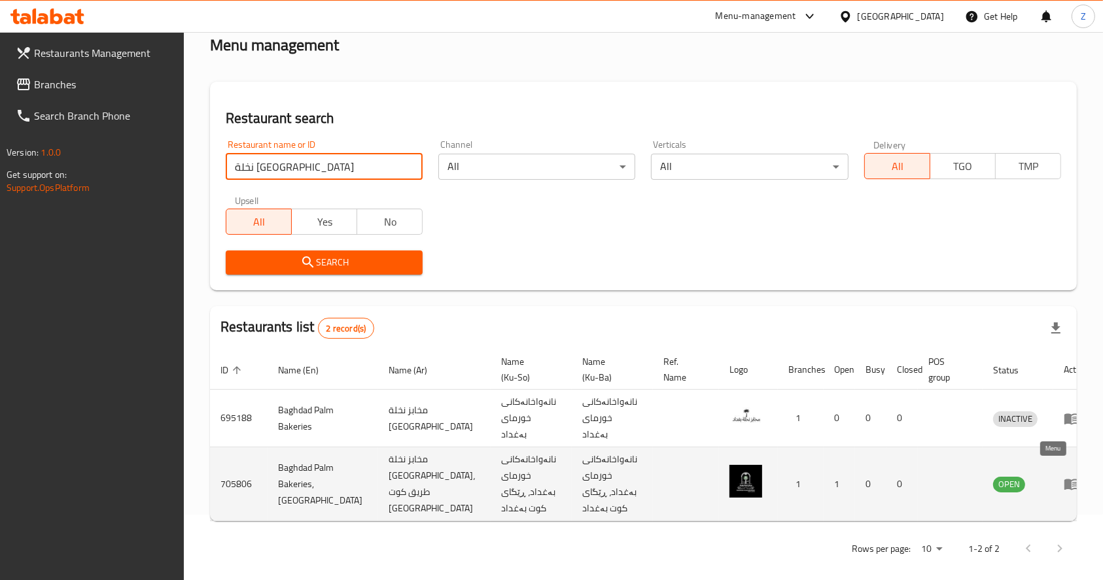
click at [1064, 479] on icon "enhanced table" at bounding box center [1071, 484] width 14 height 11
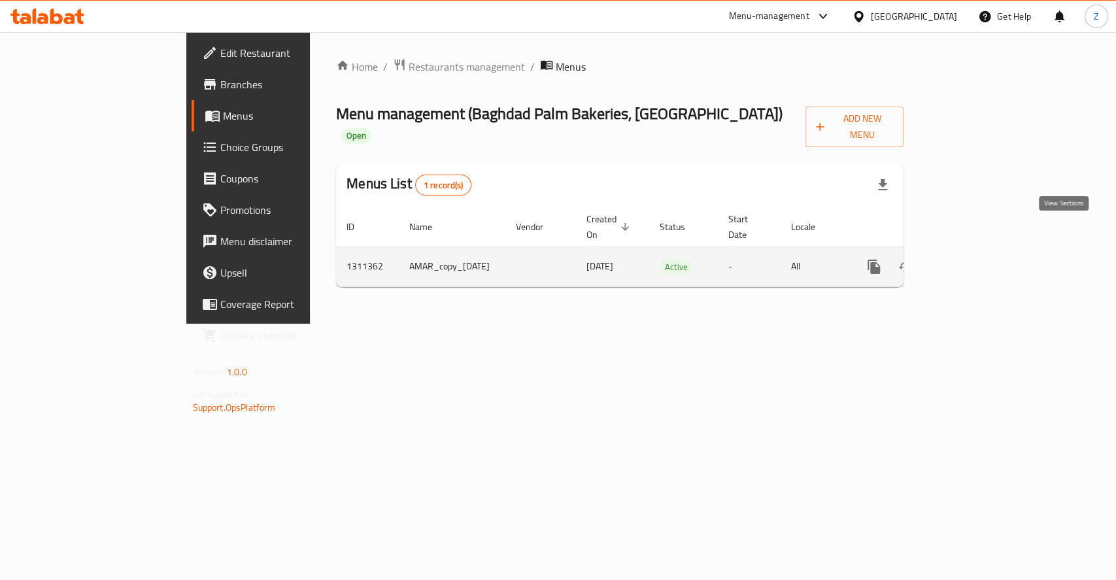
click at [976, 259] on icon "enhanced table" at bounding box center [969, 267] width 16 height 16
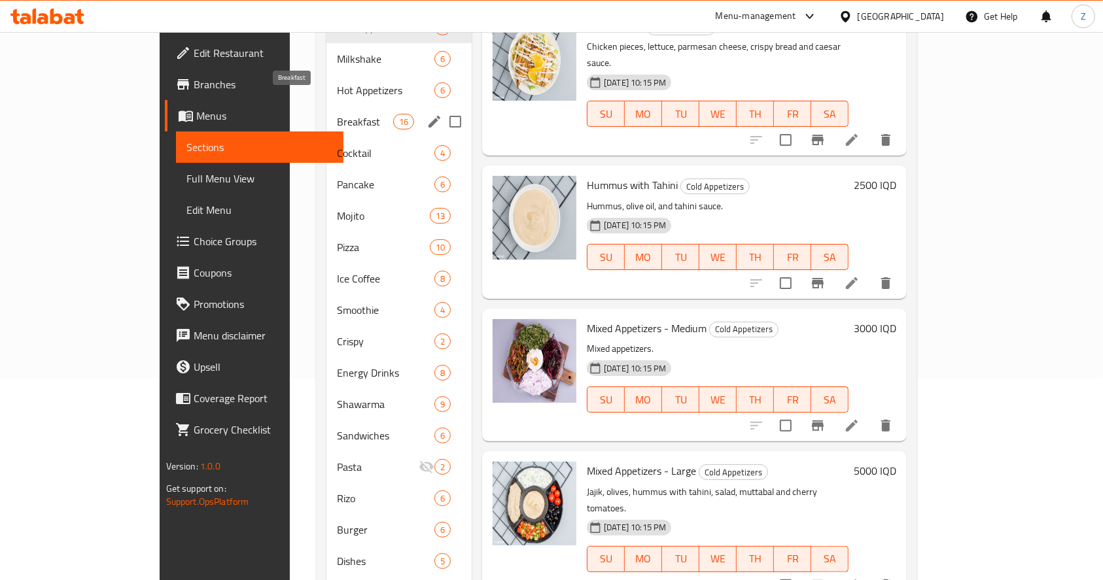
scroll to position [92, 0]
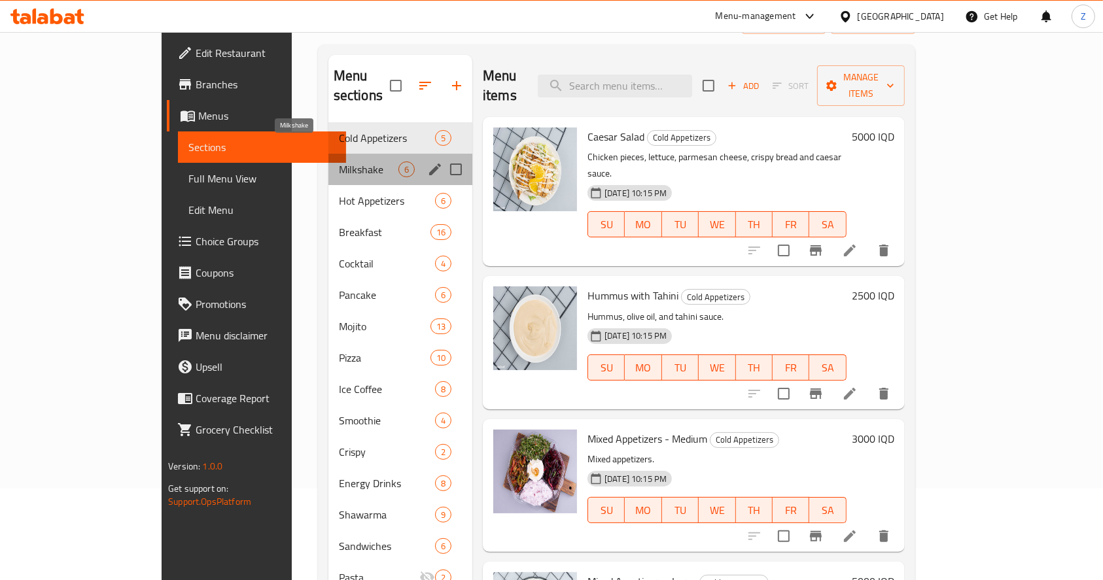
click at [339, 162] on span "Milkshake" at bounding box center [369, 170] width 60 height 16
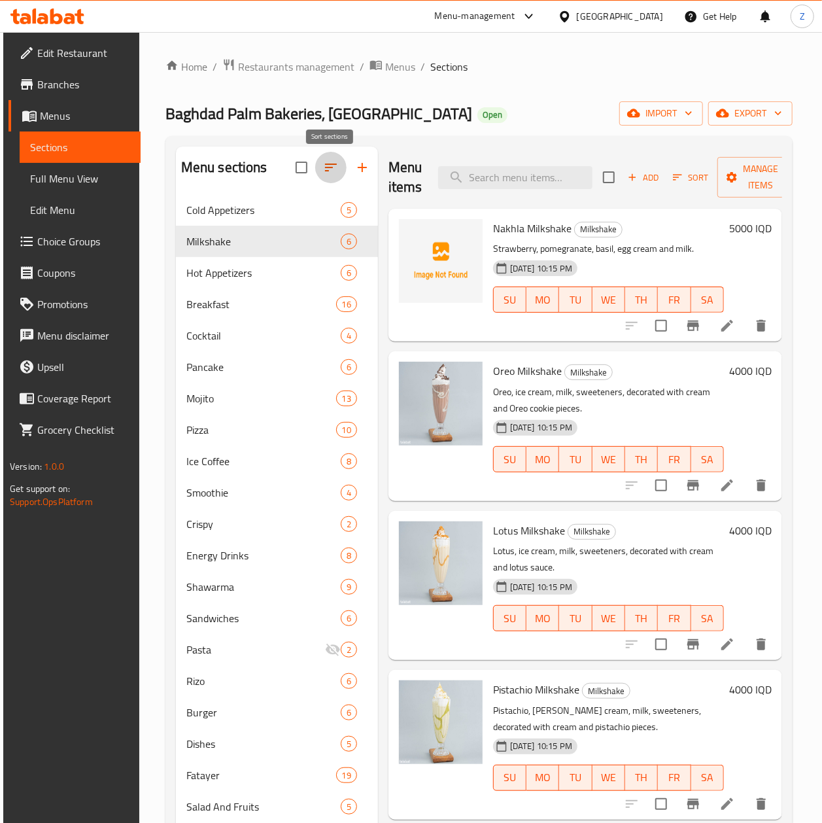
click at [331, 166] on icon "button" at bounding box center [331, 168] width 16 height 16
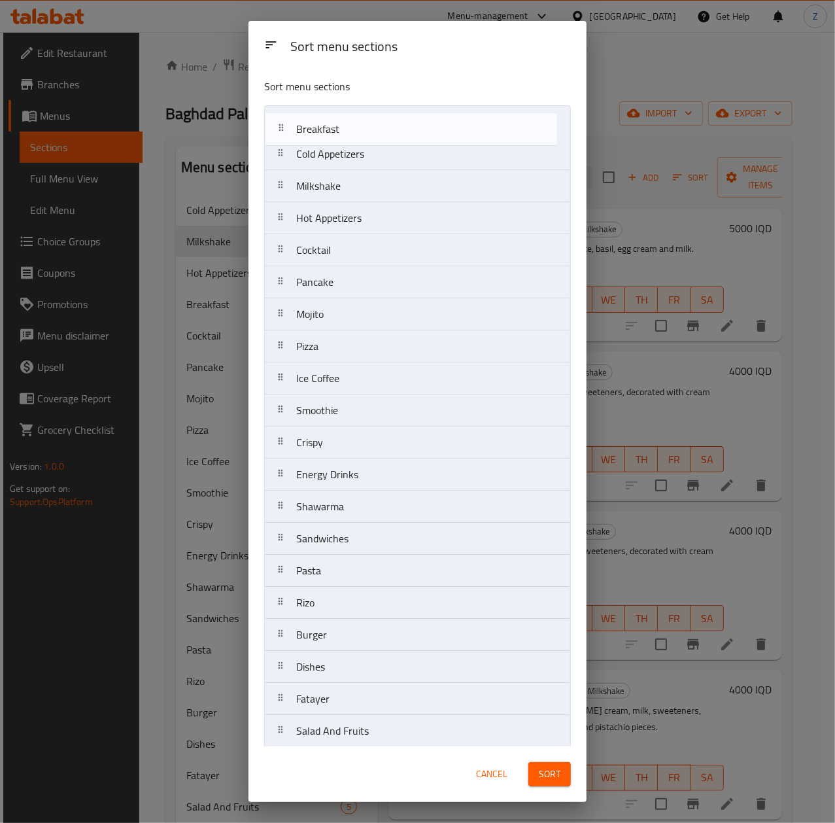
drag, startPoint x: 341, startPoint y: 222, endPoint x: 343, endPoint y: 118, distance: 104.7
click at [341, 118] on nav "Cold Appetizers Milkshake Hot Appetizers Breakfast Cocktail Pancake Mojito Pizz…" at bounding box center [417, 506] width 307 height 802
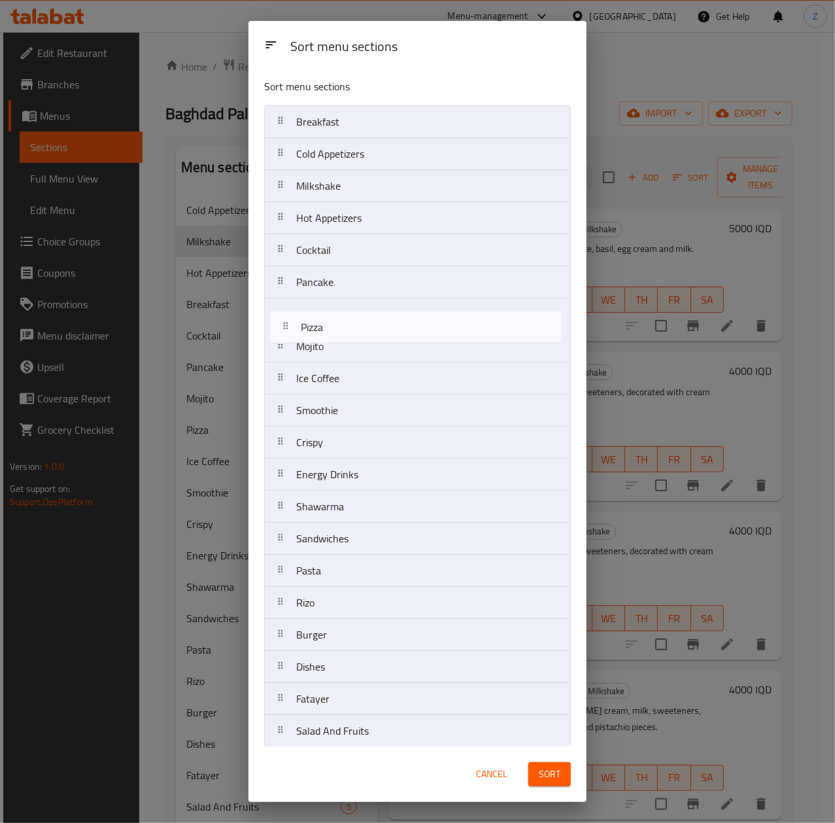
drag, startPoint x: 334, startPoint y: 353, endPoint x: 336, endPoint y: 362, distance: 9.5
click at [338, 352] on nav "Breakfast Cold Appetizers Milkshake Hot Appetizers Cocktail Pancake Mojito Pizz…" at bounding box center [417, 506] width 307 height 802
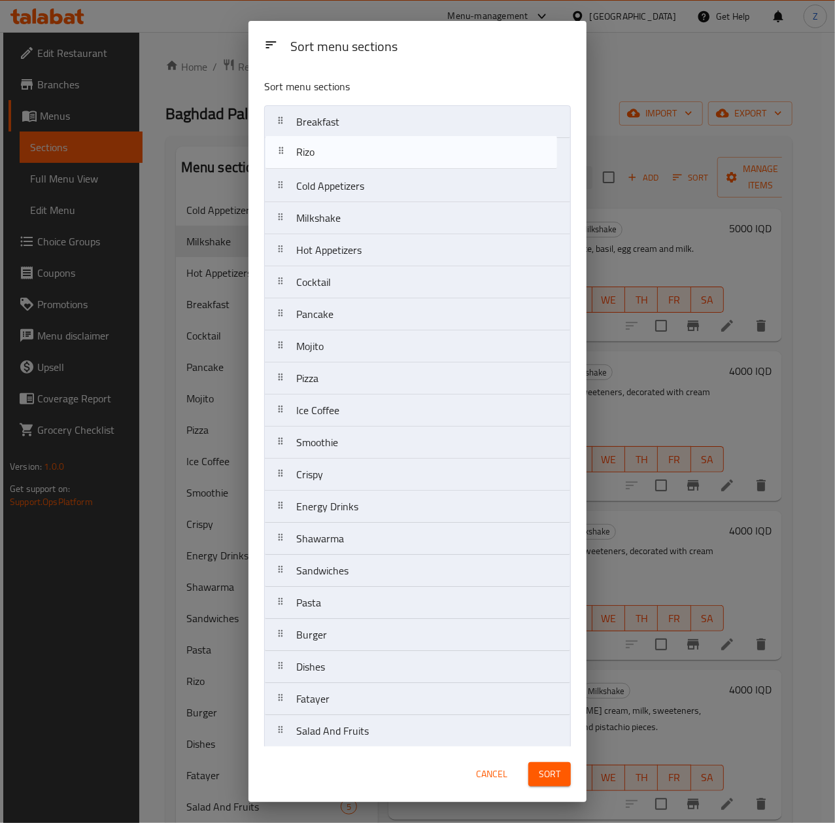
drag, startPoint x: 328, startPoint y: 534, endPoint x: 330, endPoint y: 156, distance: 378.0
click at [330, 156] on nav "Breakfast Cold Appetizers Milkshake Hot Appetizers Cocktail Pancake Mojito Pizz…" at bounding box center [417, 506] width 307 height 802
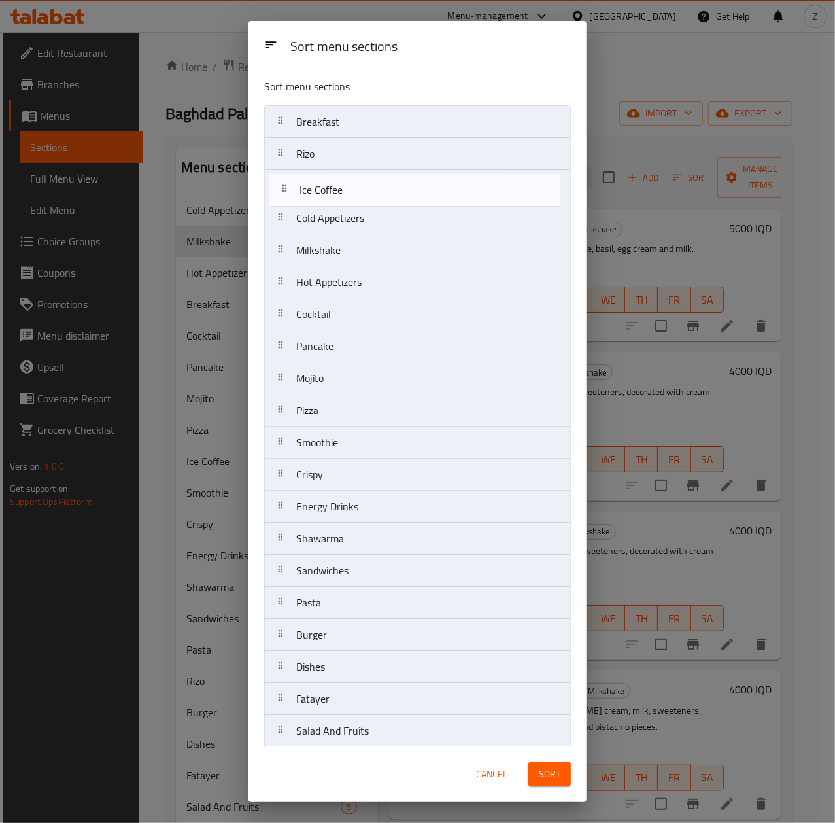
drag, startPoint x: 369, startPoint y: 425, endPoint x: 370, endPoint y: 192, distance: 233.5
click at [370, 192] on nav "Breakfast [PERSON_NAME] Cold Appetizers Milkshake Hot Appetizers Cocktail Panca…" at bounding box center [417, 506] width 307 height 802
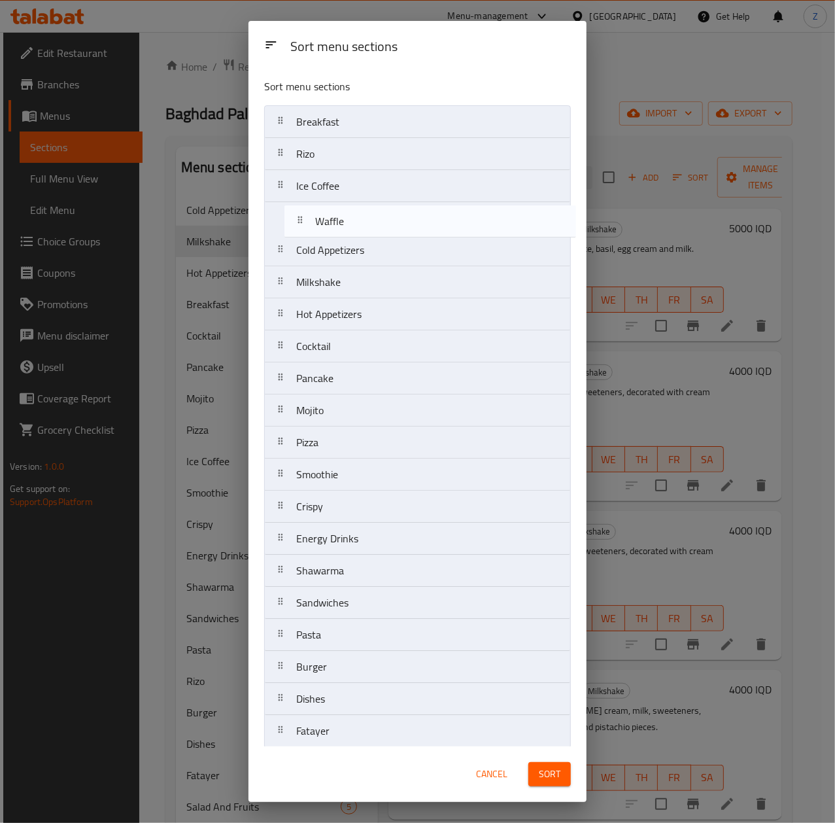
drag, startPoint x: 337, startPoint y: 592, endPoint x: 356, endPoint y: 213, distance: 379.8
click at [356, 213] on nav "Breakfast [PERSON_NAME] Ice Coffee Cold Appetizers Milkshake Hot Appetizers Coc…" at bounding box center [417, 506] width 307 height 802
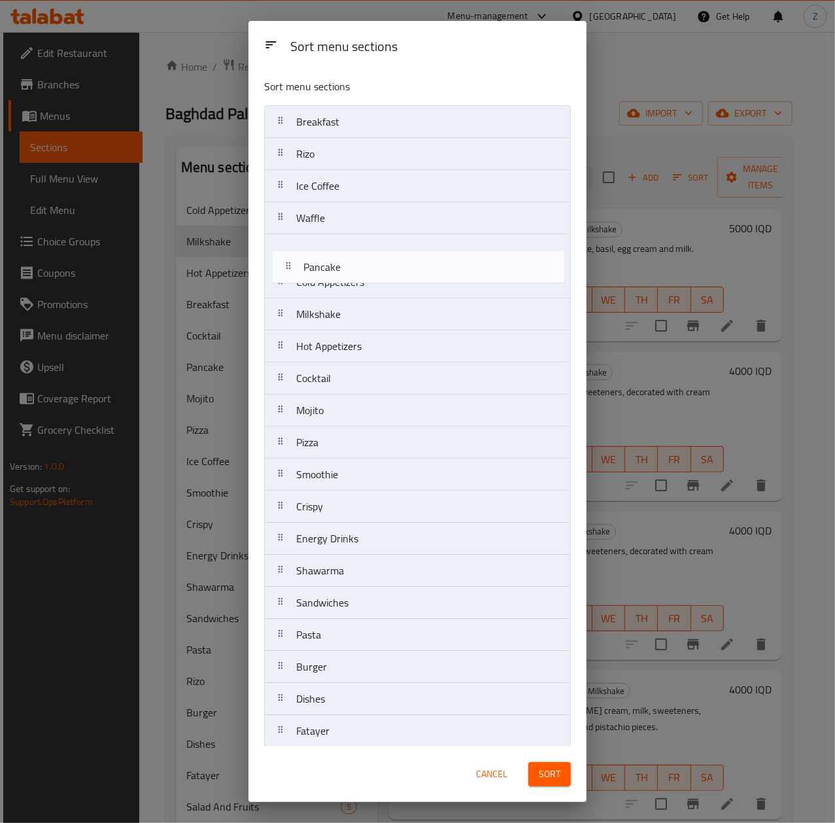
drag, startPoint x: 354, startPoint y: 213, endPoint x: 358, endPoint y: 272, distance: 59.6
click at [358, 272] on nav "Breakfast [PERSON_NAME] Ice Coffee Waffle Cold Appetizers Milkshake Hot Appetiz…" at bounding box center [417, 506] width 307 height 802
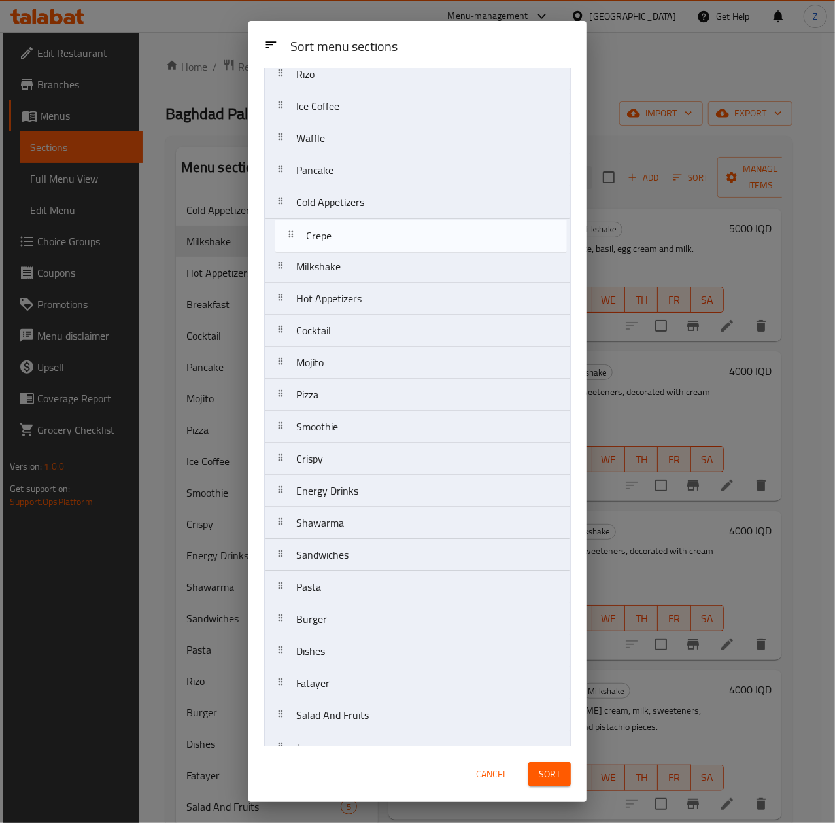
scroll to position [77, 0]
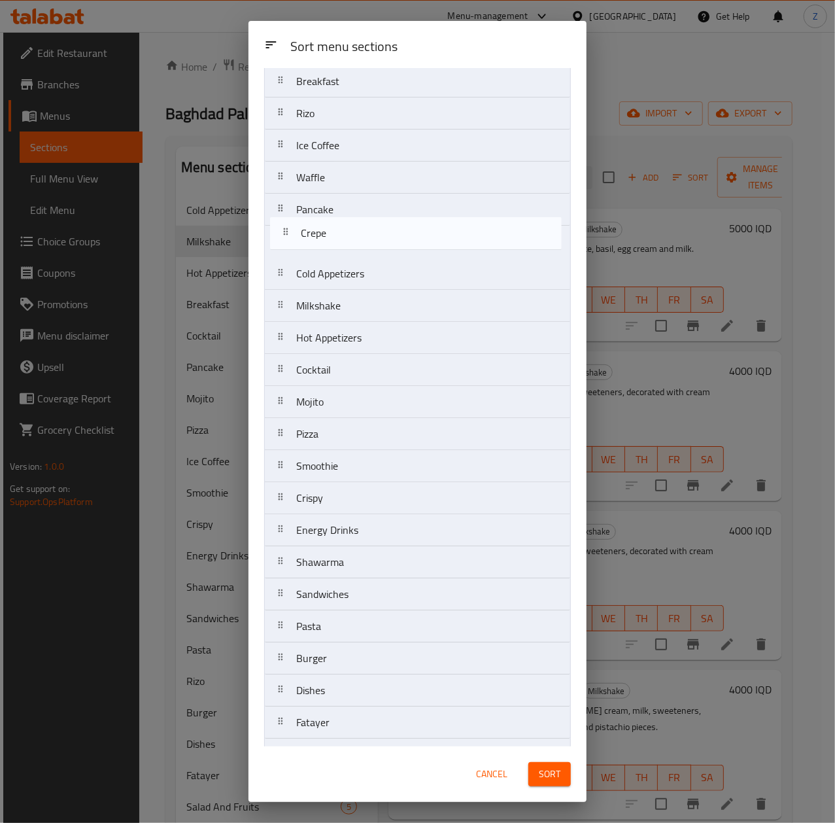
drag, startPoint x: 336, startPoint y: 630, endPoint x: 341, endPoint y: 228, distance: 402.2
click at [341, 228] on nav "Breakfast [PERSON_NAME] Ice Coffee Waffle Pancake Cold Appetizers Milkshake Hot…" at bounding box center [417, 466] width 307 height 802
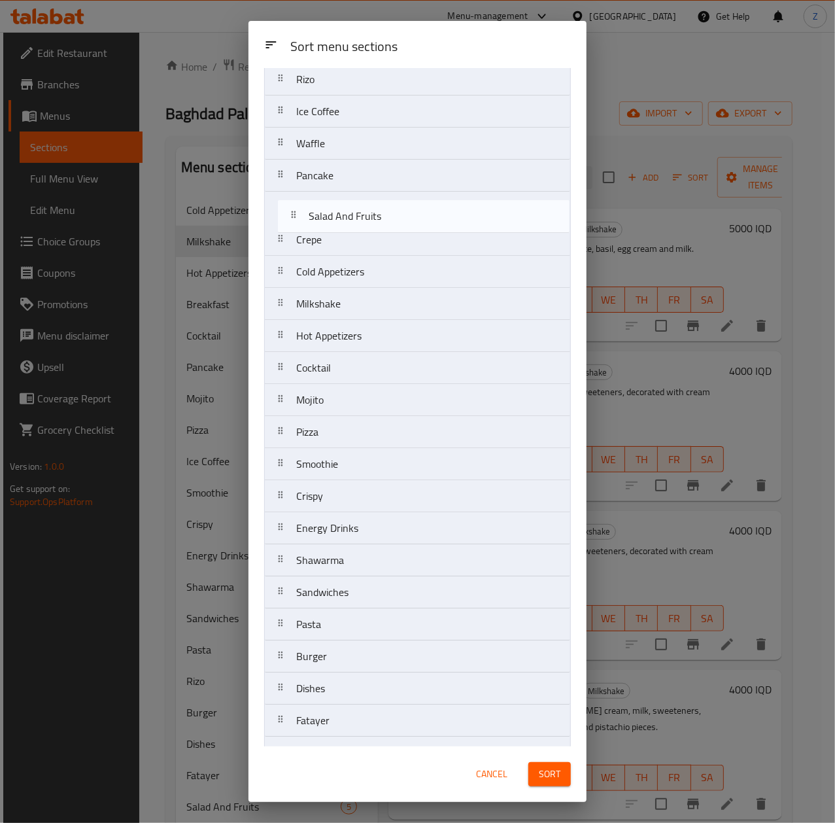
scroll to position [74, 0]
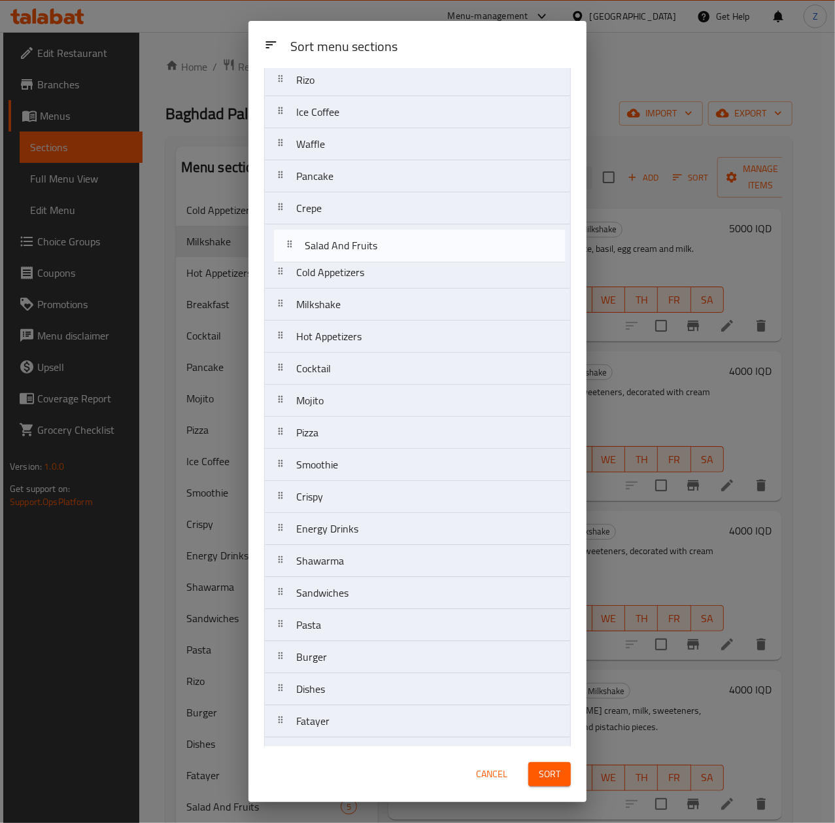
drag, startPoint x: 349, startPoint y: 640, endPoint x: 357, endPoint y: 252, distance: 387.9
click at [357, 252] on nav "Breakfast [PERSON_NAME] Ice Coffee Waffle Pancake Crepe Cold Appetizers Milksha…" at bounding box center [417, 432] width 307 height 802
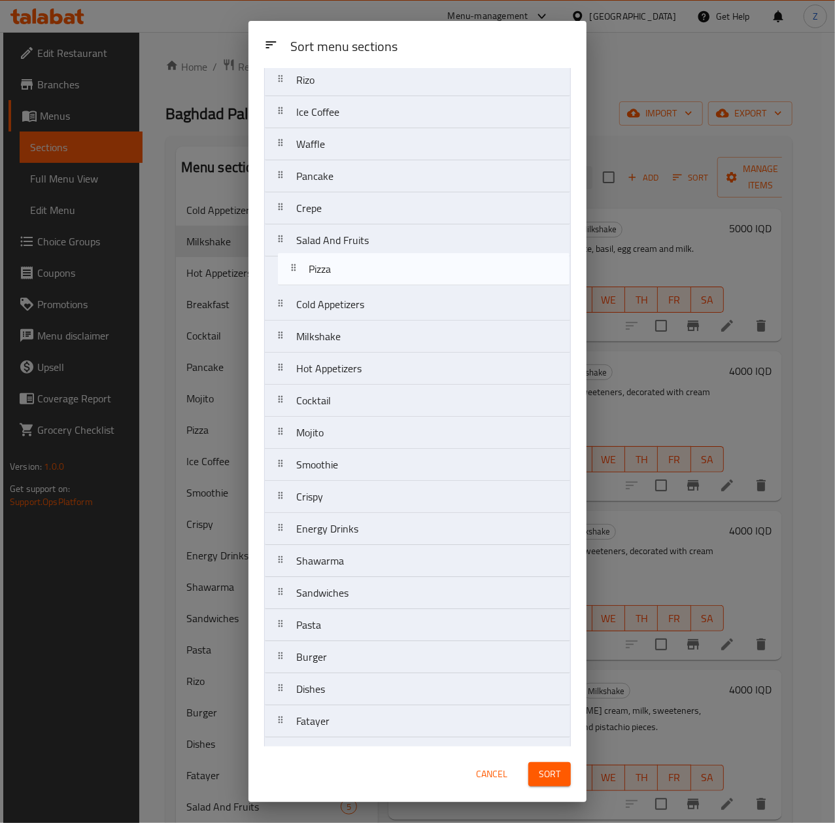
drag, startPoint x: 349, startPoint y: 445, endPoint x: 362, endPoint y: 272, distance: 173.1
click at [362, 272] on nav "Breakfast [PERSON_NAME] Ice Coffee Waffle Pancake Crepe Salad And Fruits Cold A…" at bounding box center [417, 432] width 307 height 802
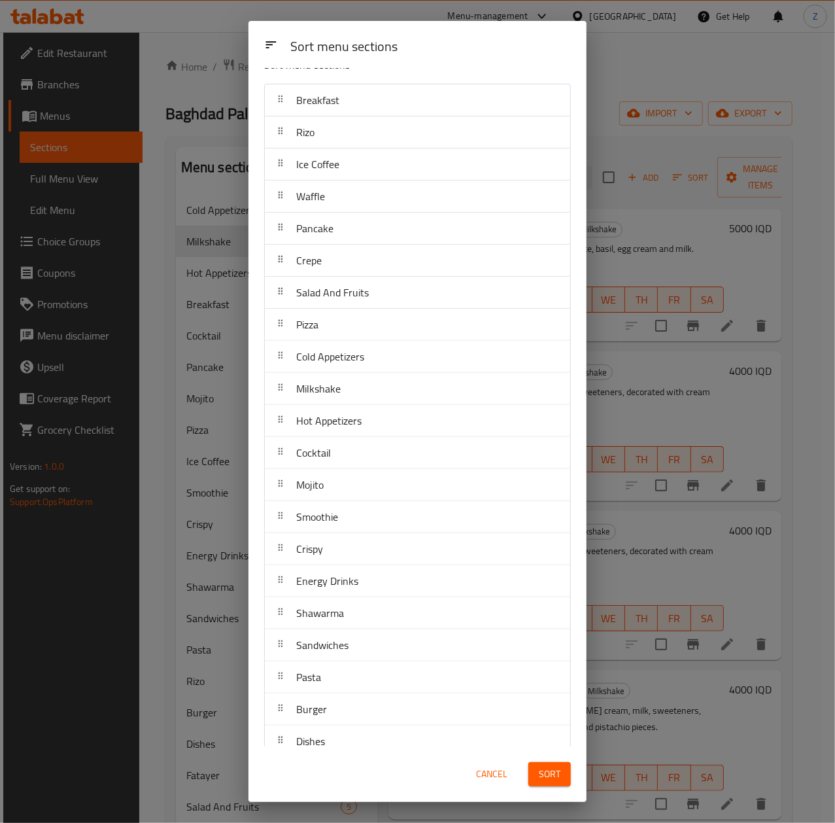
scroll to position [0, 0]
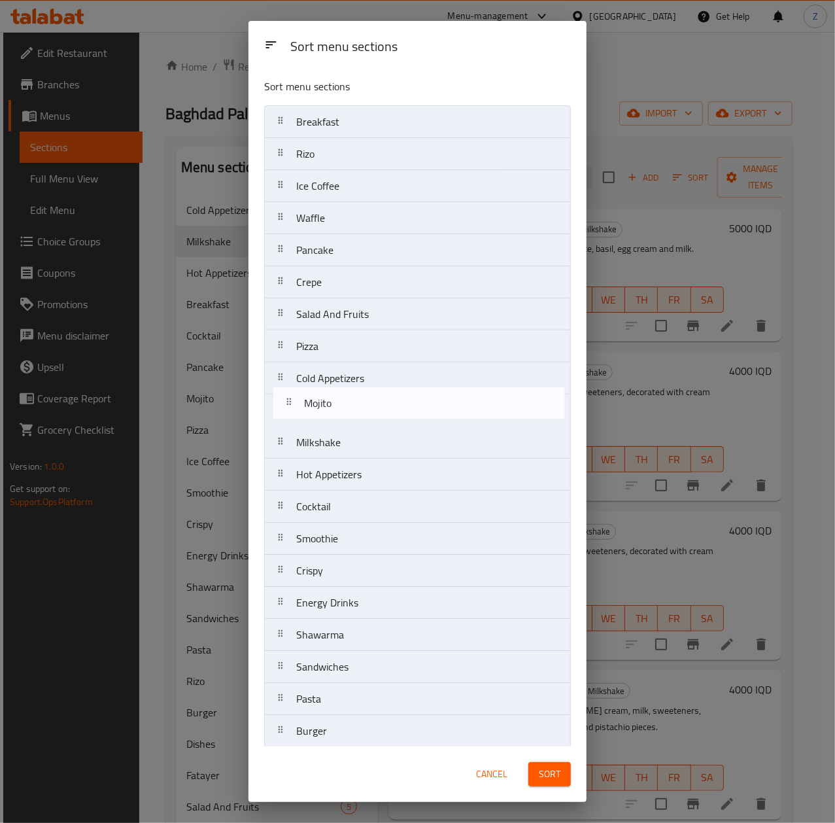
drag, startPoint x: 335, startPoint y: 513, endPoint x: 341, endPoint y: 404, distance: 109.4
click at [341, 404] on nav "Breakfast [PERSON_NAME] Ice Coffee Waffle Pancake Crepe Salad And Fruits Pizza …" at bounding box center [417, 506] width 307 height 802
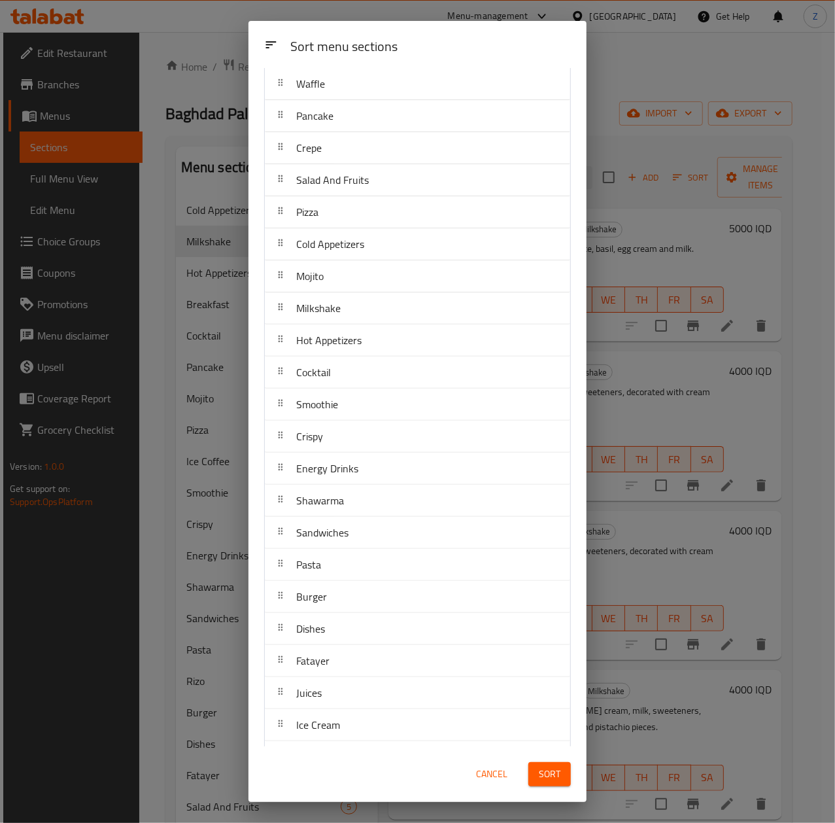
scroll to position [173, 0]
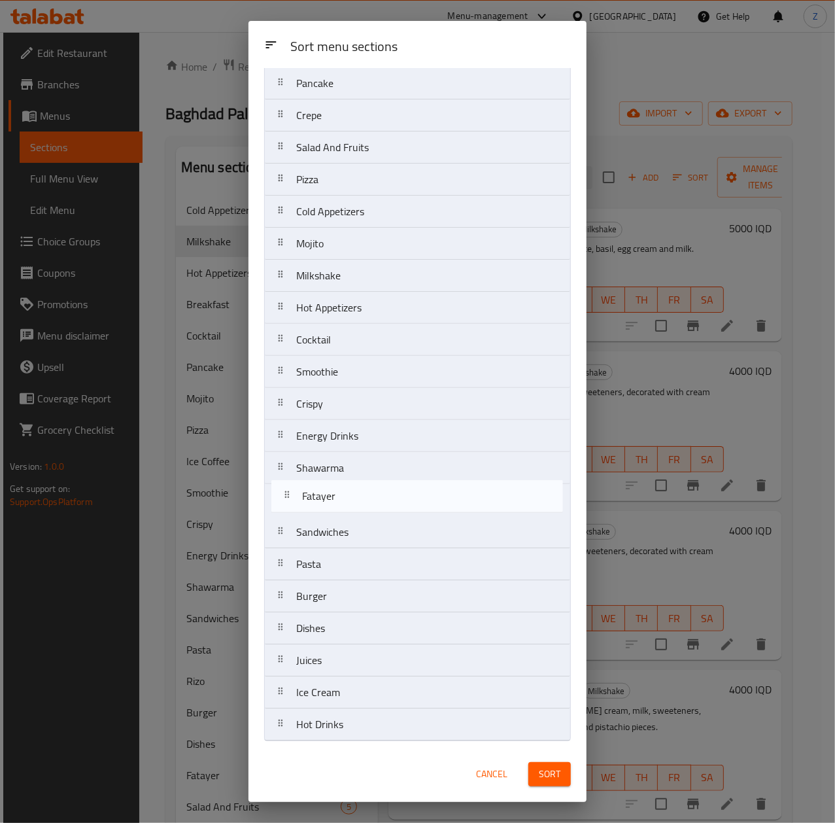
drag, startPoint x: 354, startPoint y: 629, endPoint x: 359, endPoint y: 494, distance: 134.8
click at [359, 494] on nav "Breakfast [PERSON_NAME] Ice Coffee Waffle Pancake Crepe Salad And Fruits Pizza …" at bounding box center [417, 340] width 307 height 802
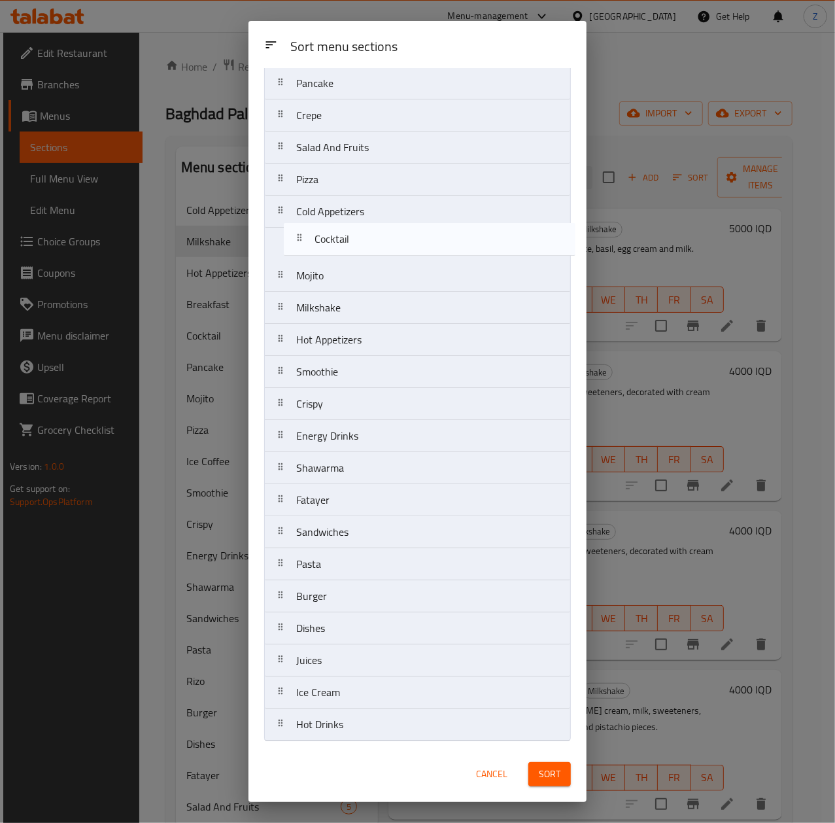
drag, startPoint x: 358, startPoint y: 340, endPoint x: 374, endPoint y: 237, distance: 104.5
click at [374, 237] on nav "Breakfast [PERSON_NAME] Ice Coffee Waffle Pancake Crepe Salad And Fruits Pizza …" at bounding box center [417, 340] width 307 height 802
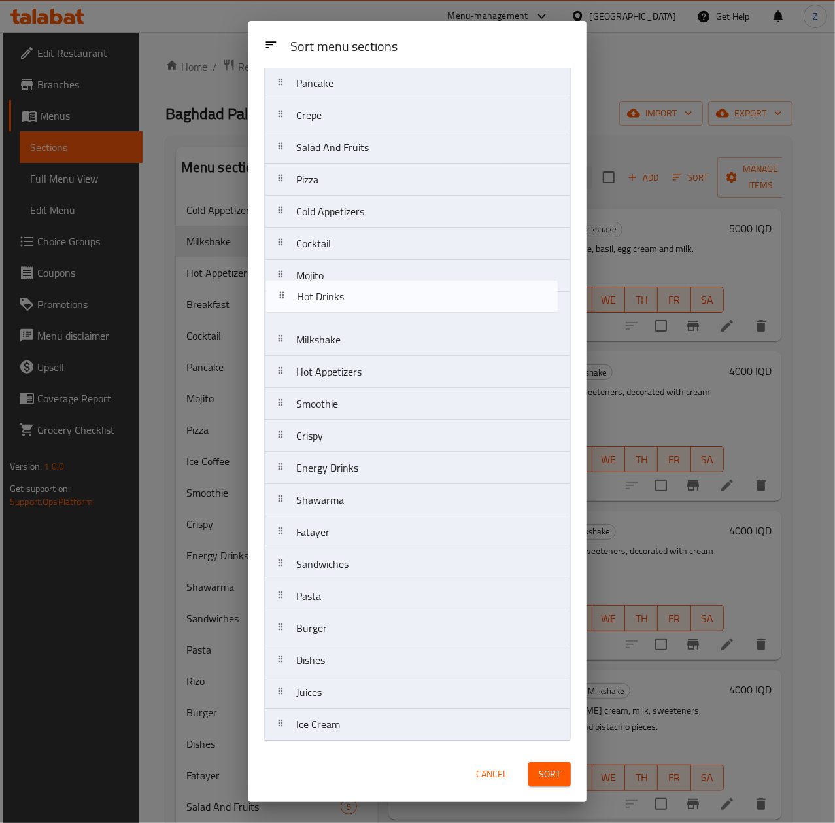
drag, startPoint x: 358, startPoint y: 731, endPoint x: 354, endPoint y: 276, distance: 455.2
click at [354, 276] on nav "Breakfast [PERSON_NAME] Ice Coffee Waffle Pancake Crepe Salad And Fruits Pizza …" at bounding box center [417, 340] width 307 height 802
drag, startPoint x: 345, startPoint y: 311, endPoint x: 346, endPoint y: 269, distance: 41.9
click at [345, 268] on nav "Breakfast [PERSON_NAME] Ice Coffee Waffle Pancake Crepe Salad And Fruits Pizza …" at bounding box center [417, 340] width 307 height 802
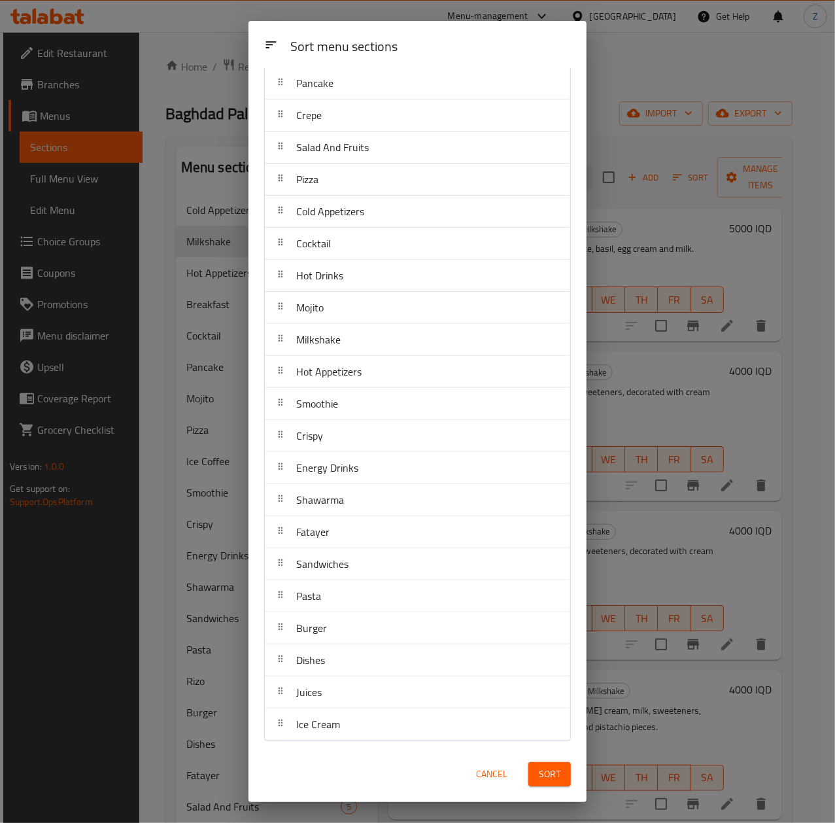
click at [556, 579] on span "Sort" at bounding box center [550, 774] width 22 height 16
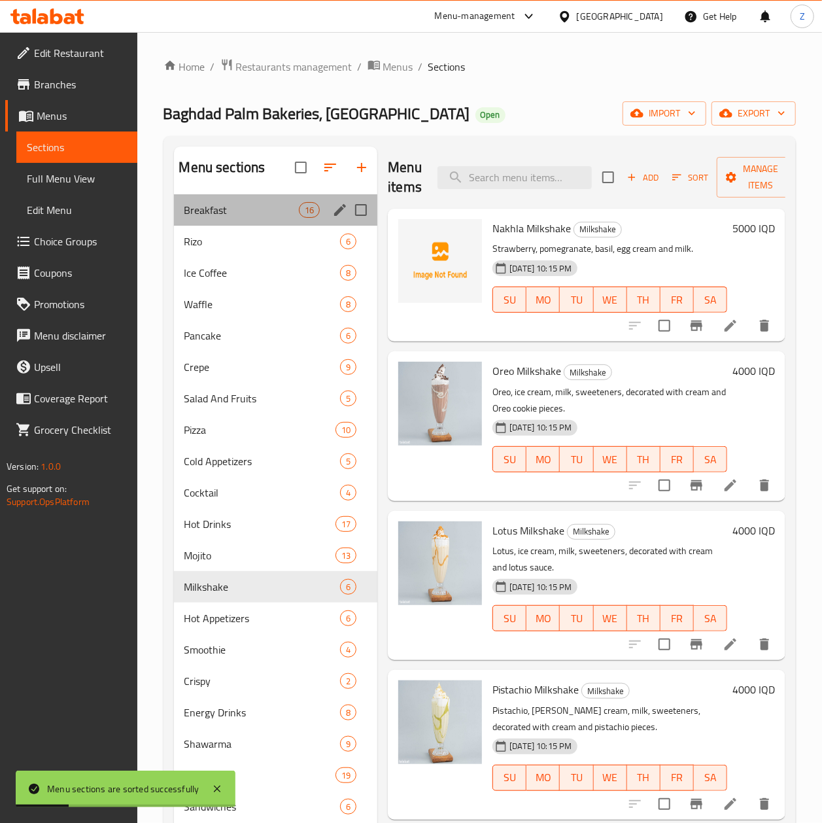
click at [284, 195] on div "Breakfast 16" at bounding box center [276, 209] width 204 height 31
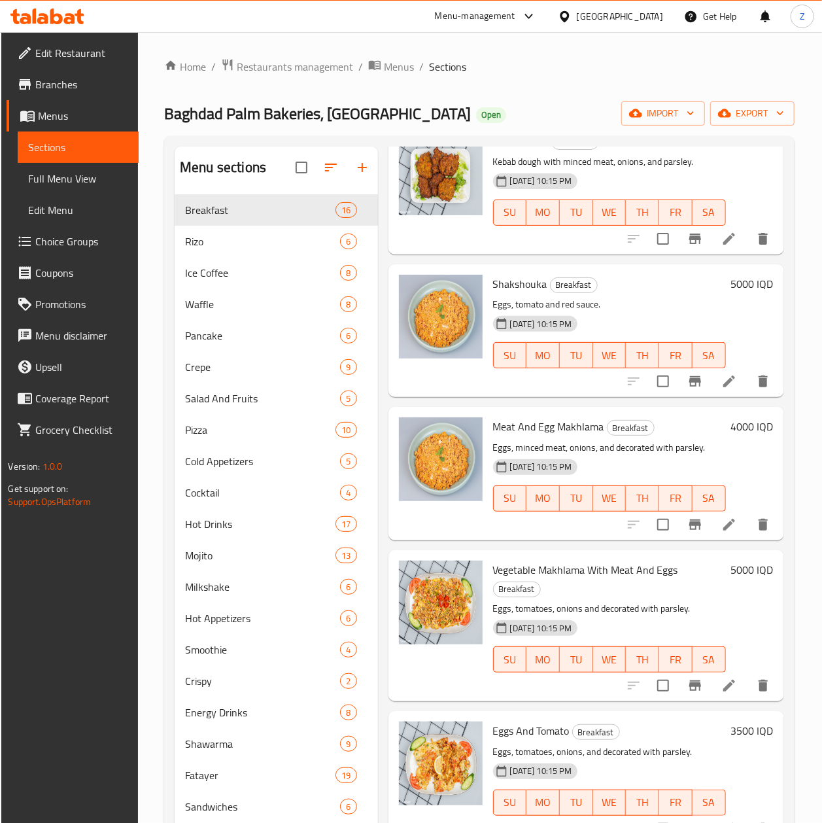
scroll to position [785, 0]
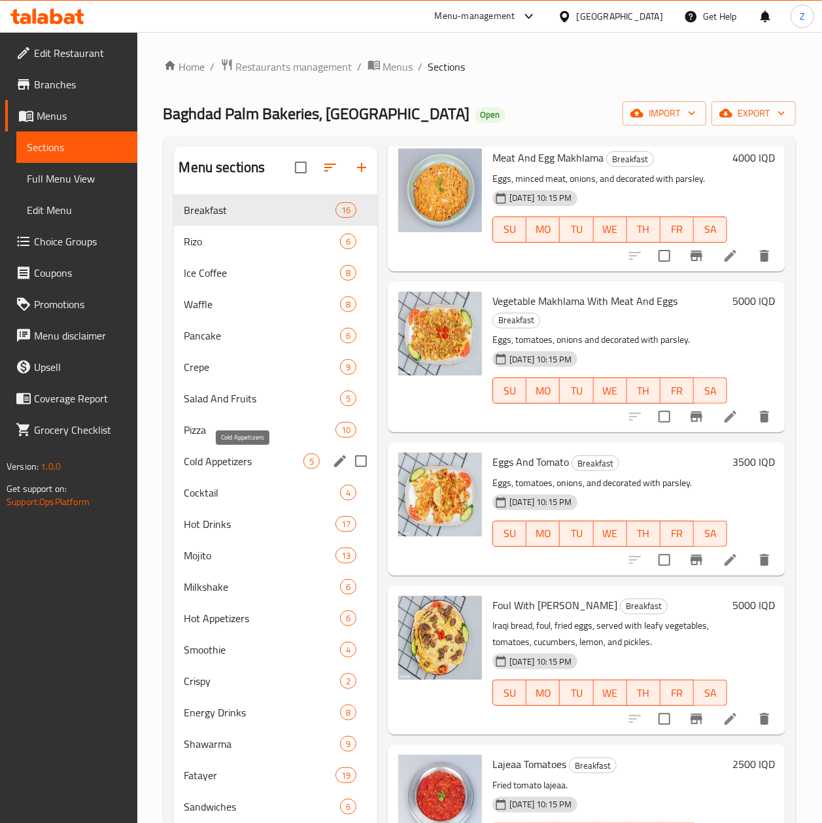
click at [238, 460] on span "Cold Appetizers" at bounding box center [244, 461] width 120 height 16
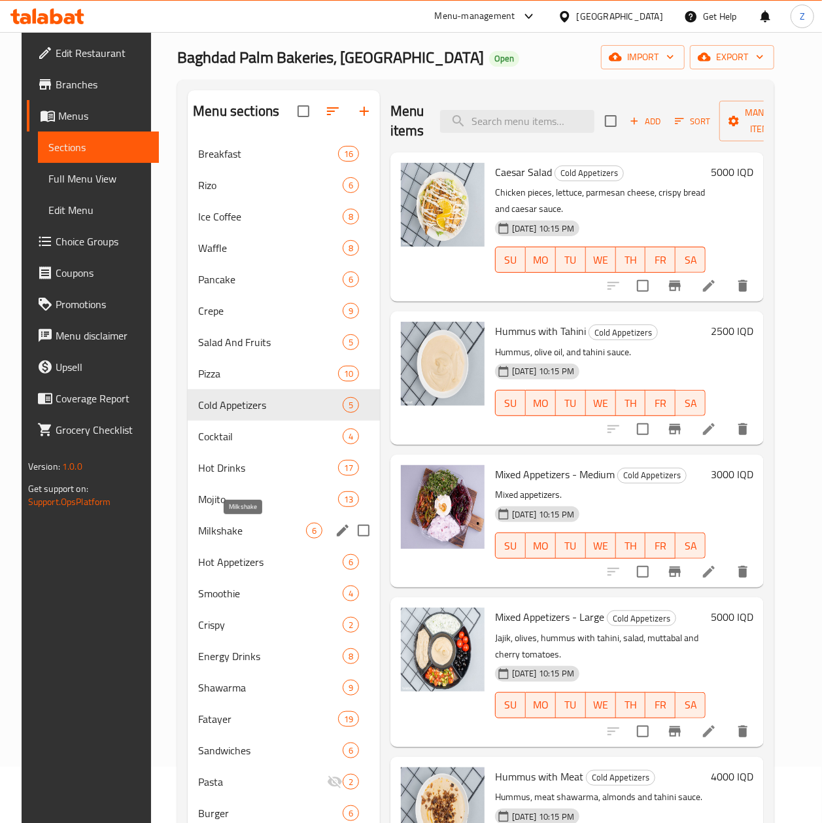
scroll to position [87, 0]
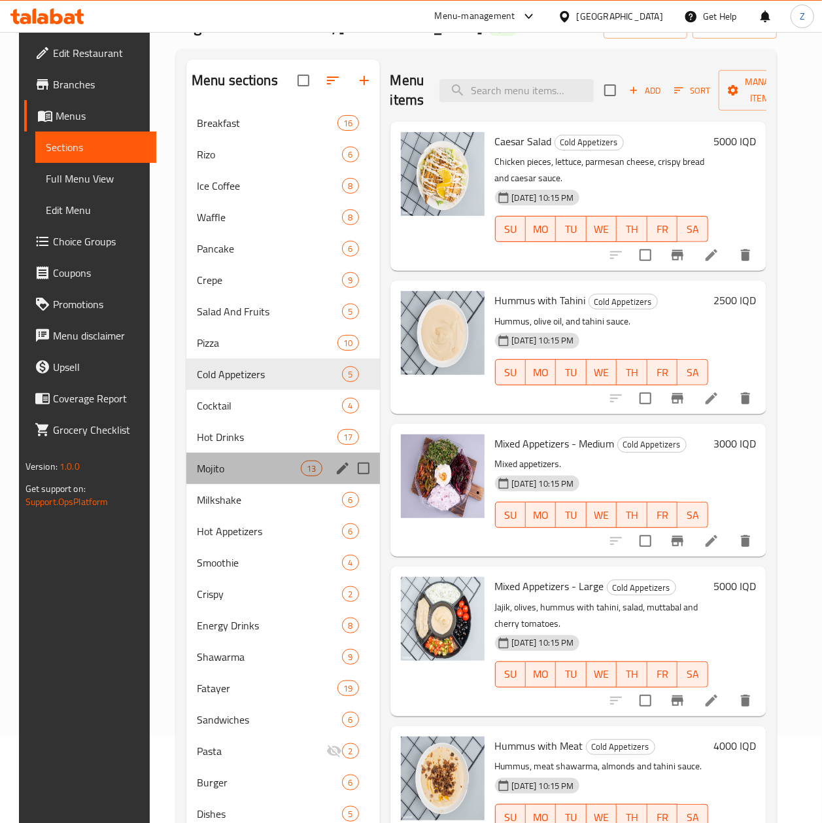
click at [225, 483] on div "Mojito 13" at bounding box center [283, 468] width 194 height 31
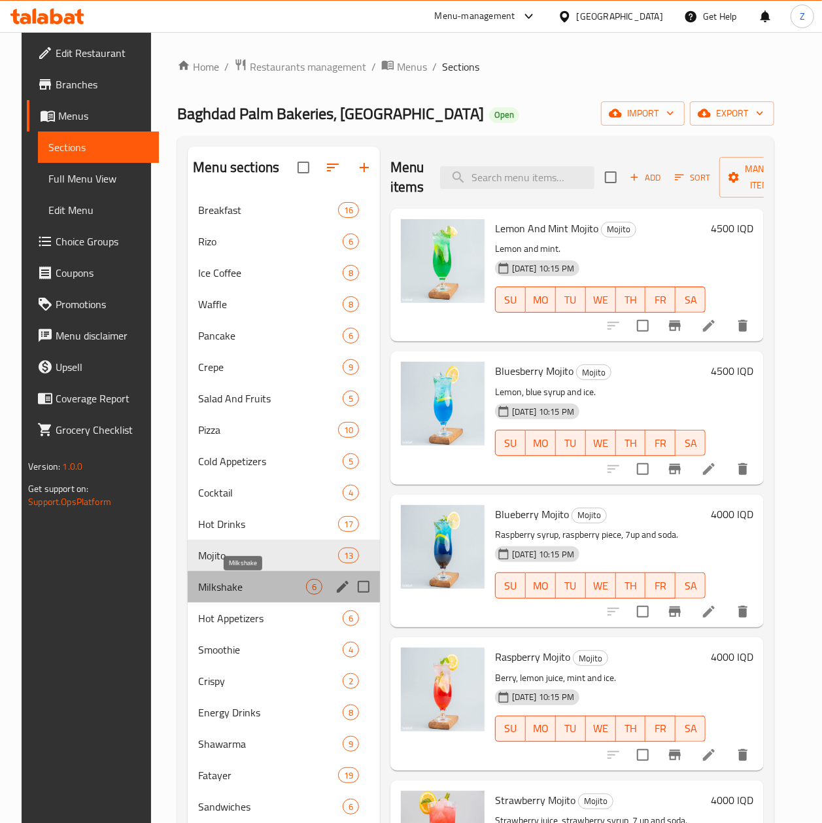
click at [225, 579] on span "Milkshake" at bounding box center [252, 587] width 108 height 16
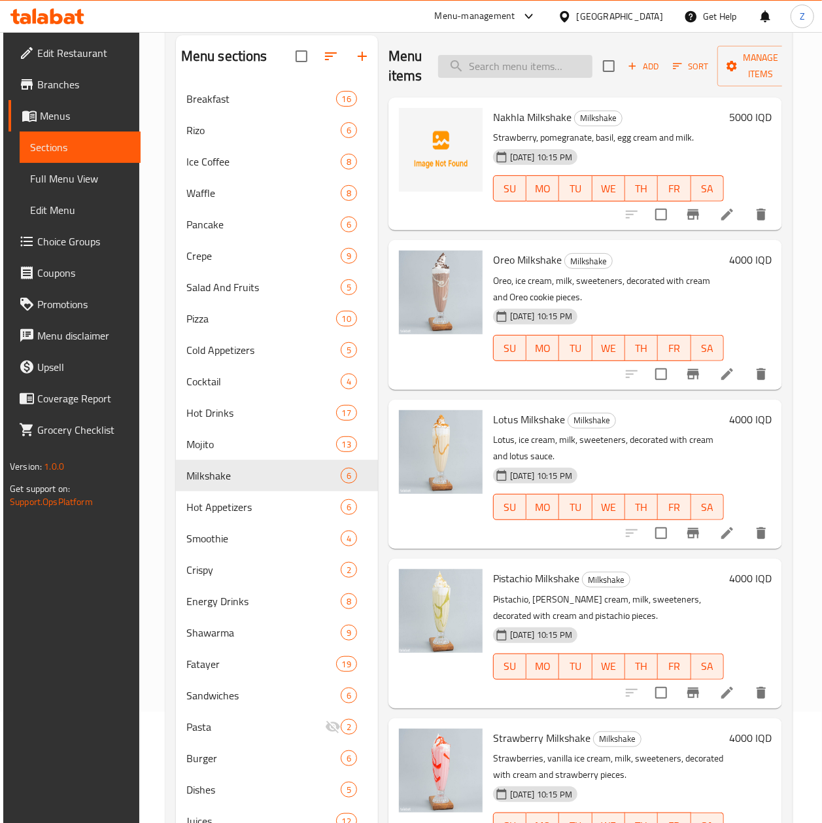
click at [526, 61] on input "search" at bounding box center [515, 66] width 154 height 23
type input "و"
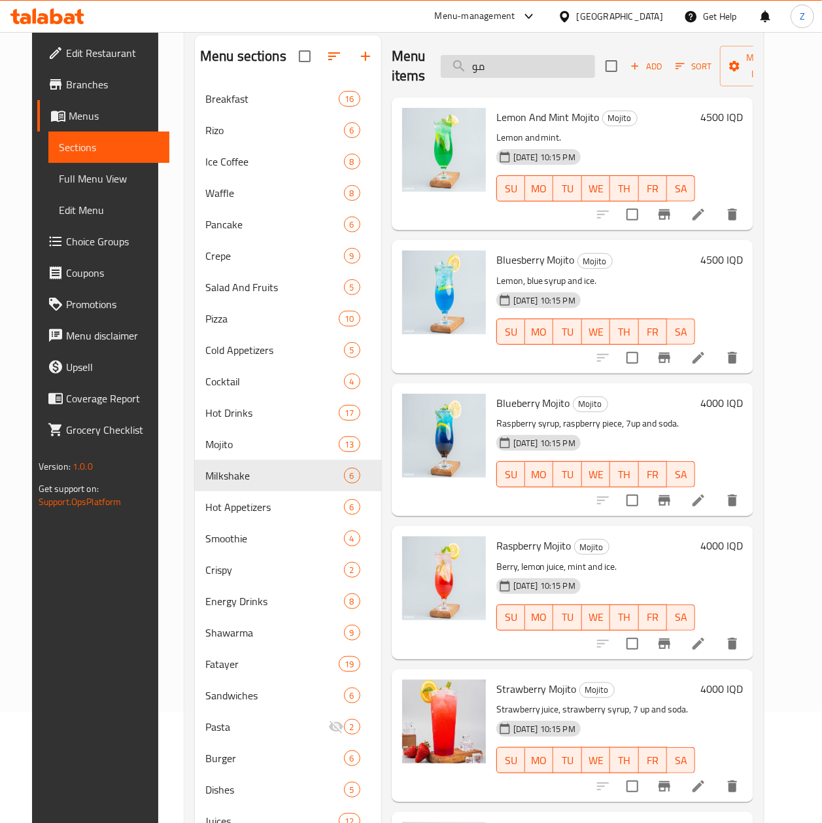
type input "م"
